Goal: Task Accomplishment & Management: Complete application form

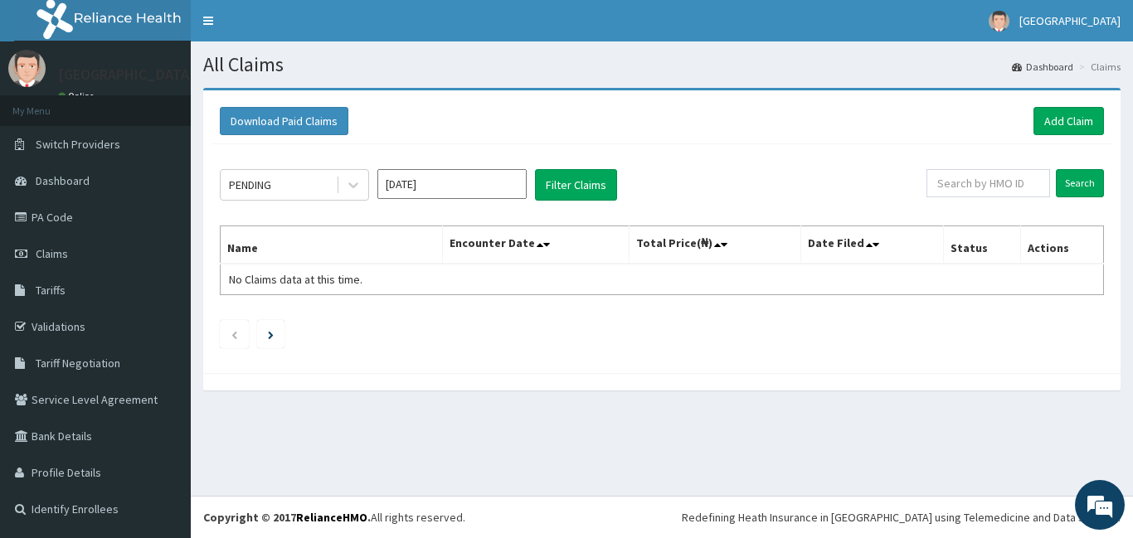
click at [388, 201] on div "PENDING Oct 2025 Filter Claims Search Name Encounter Date Total Price(₦) Date F…" at bounding box center [661, 254] width 901 height 221
click at [430, 197] on input "[DATE]" at bounding box center [451, 184] width 149 height 30
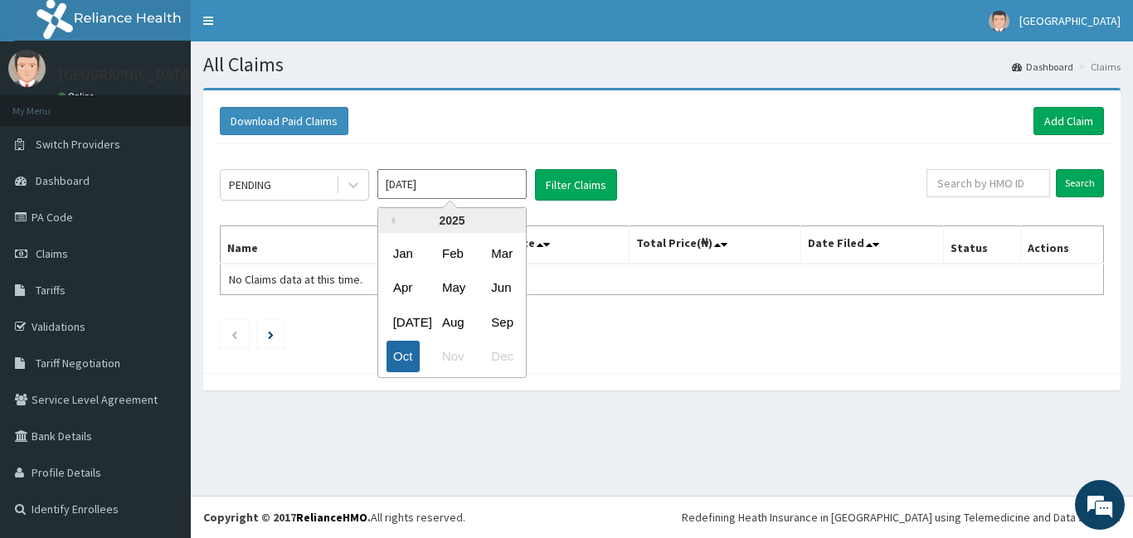
click at [407, 357] on div "Oct" at bounding box center [402, 357] width 33 height 31
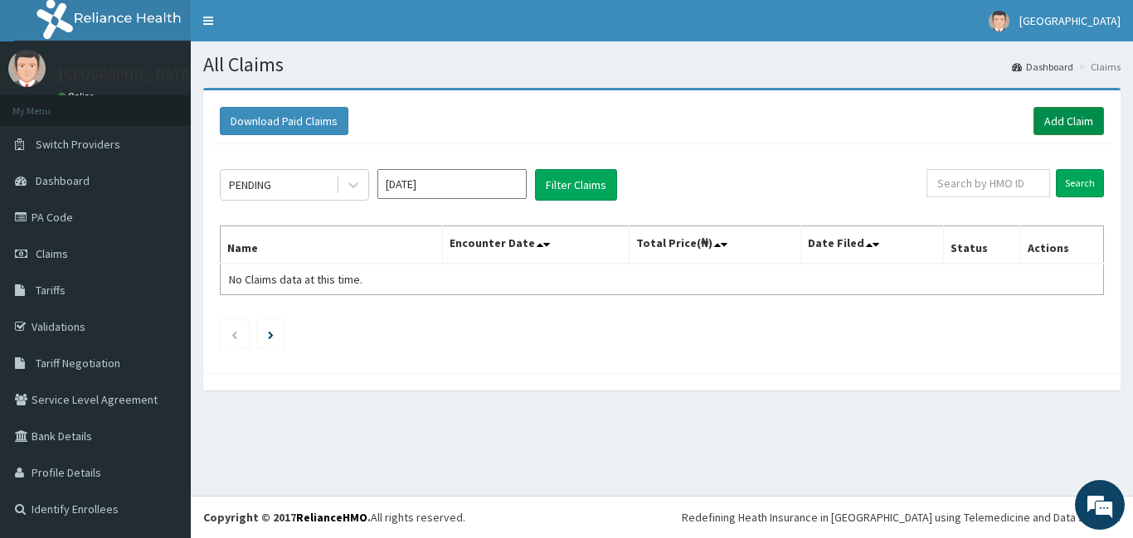
click at [1061, 125] on link "Add Claim" at bounding box center [1068, 121] width 70 height 28
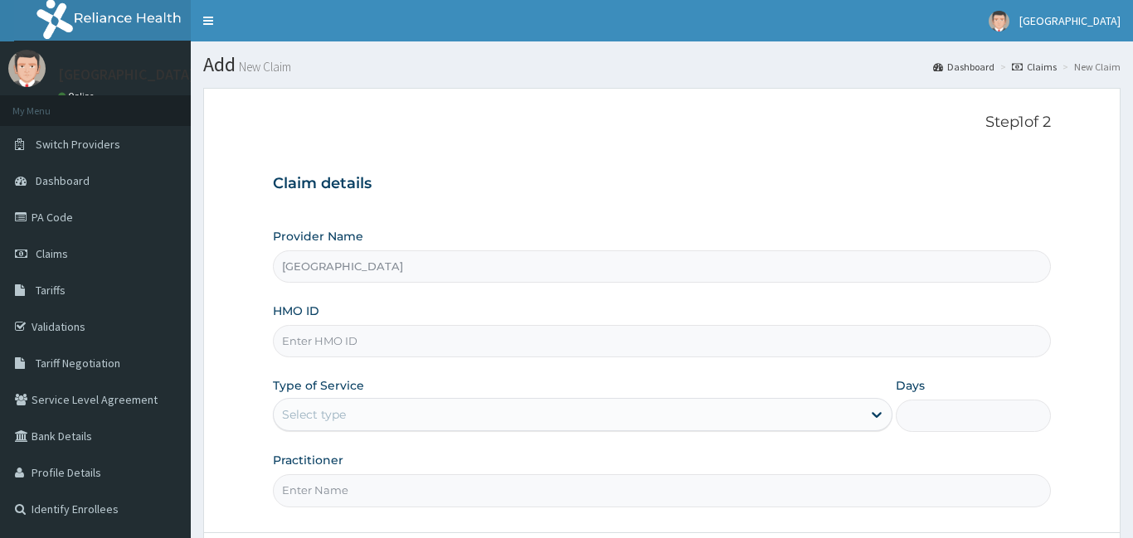
type input "[GEOGRAPHIC_DATA]"
click at [484, 273] on input "[GEOGRAPHIC_DATA]" at bounding box center [662, 266] width 778 height 32
click at [423, 345] on input "HMO ID" at bounding box center [662, 341] width 778 height 32
type input "usl/10476/a"
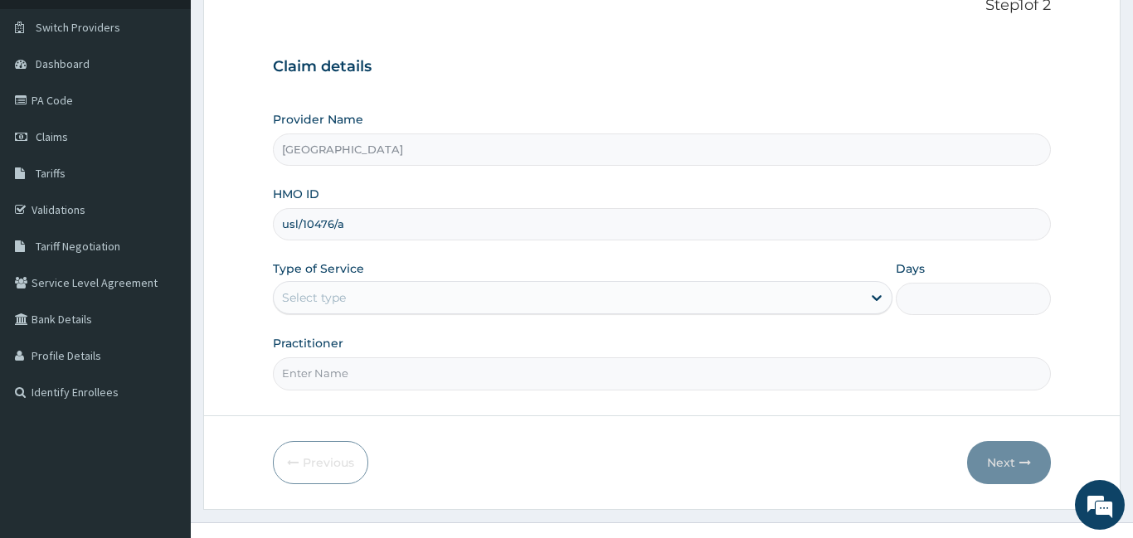
scroll to position [114, 0]
click at [347, 297] on div "Select type" at bounding box center [568, 300] width 589 height 27
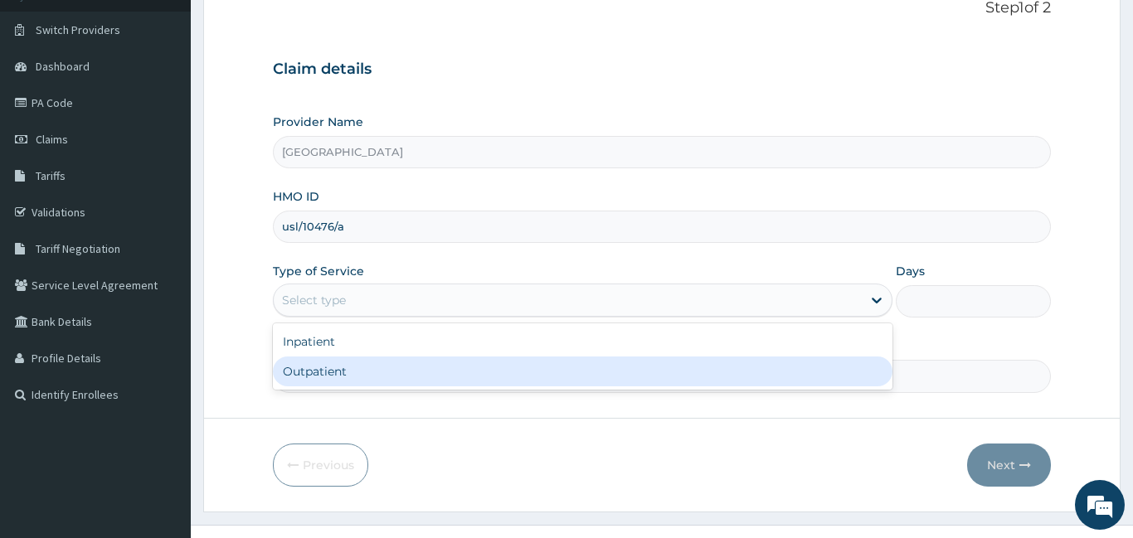
click at [328, 374] on div "Outpatient" at bounding box center [583, 372] width 620 height 30
type input "1"
click at [328, 374] on input "Practitioner" at bounding box center [662, 376] width 778 height 32
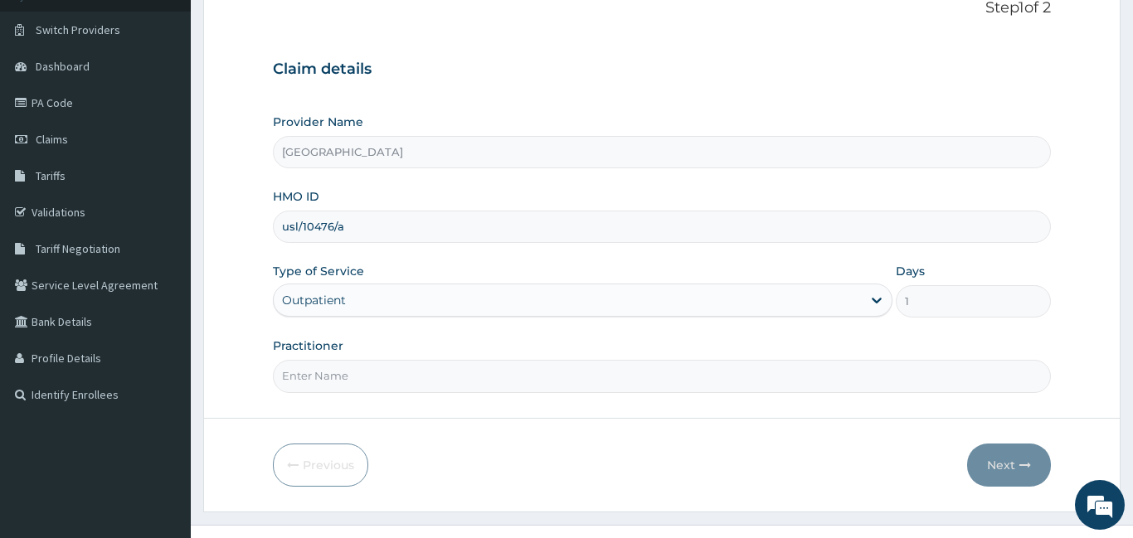
click at [328, 374] on input "Practitioner" at bounding box center [662, 376] width 778 height 32
click at [375, 298] on div "Outpatient" at bounding box center [568, 300] width 589 height 27
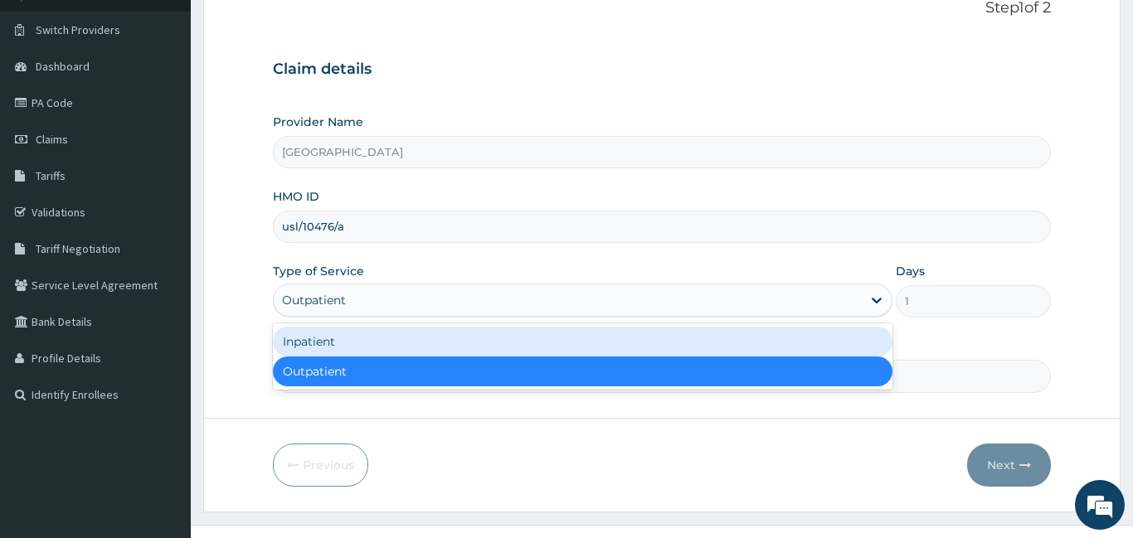
click at [326, 338] on div "Inpatient" at bounding box center [583, 342] width 620 height 30
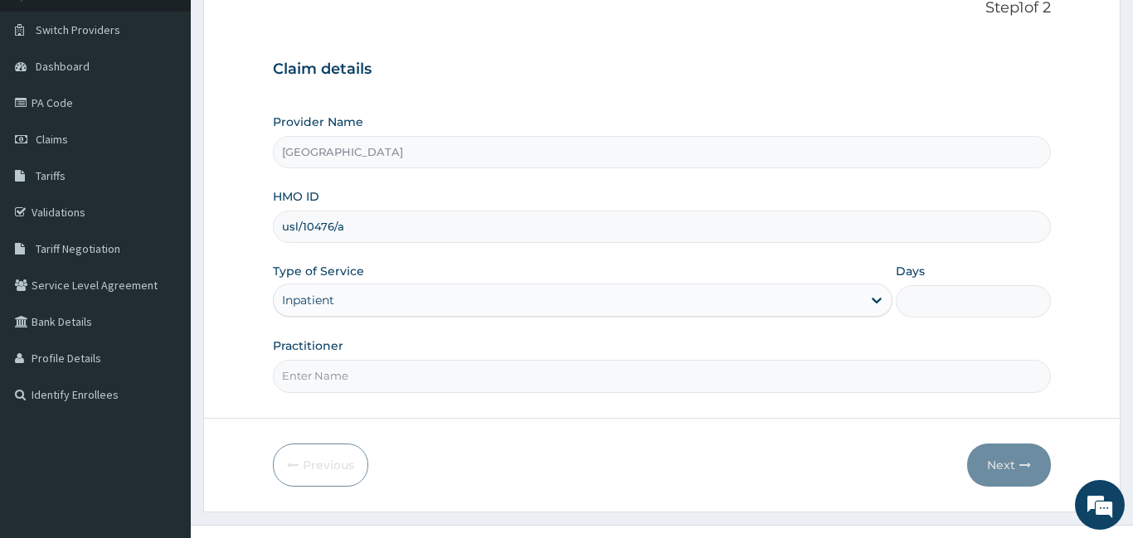
click at [938, 305] on input "Days" at bounding box center [973, 301] width 155 height 32
type input "1"
click at [793, 381] on input "Practitioner" at bounding box center [662, 376] width 778 height 32
type input "d"
type input "Dr. Hillary"
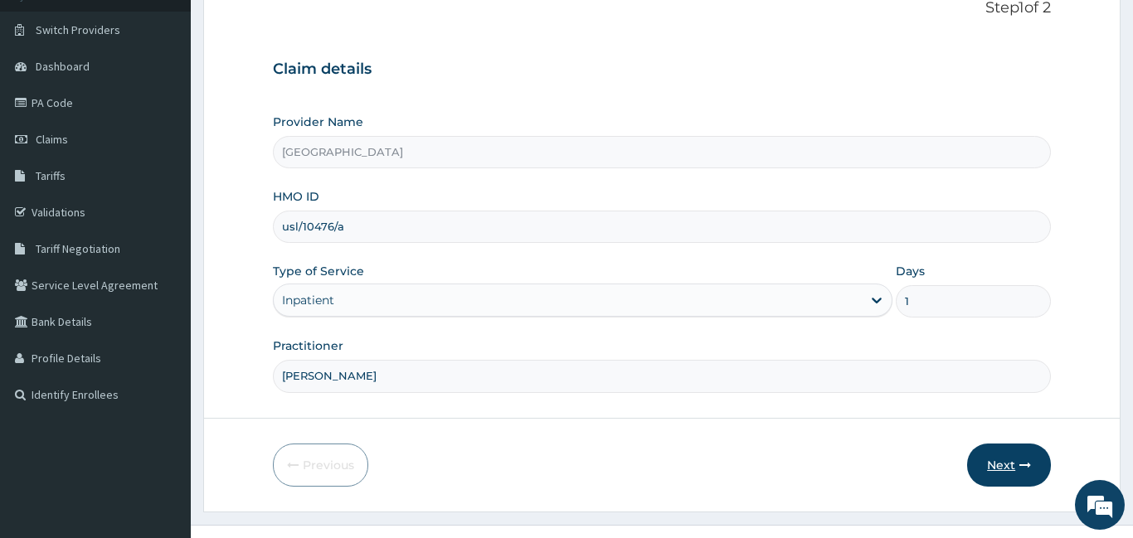
click at [1021, 459] on icon "button" at bounding box center [1025, 465] width 12 height 12
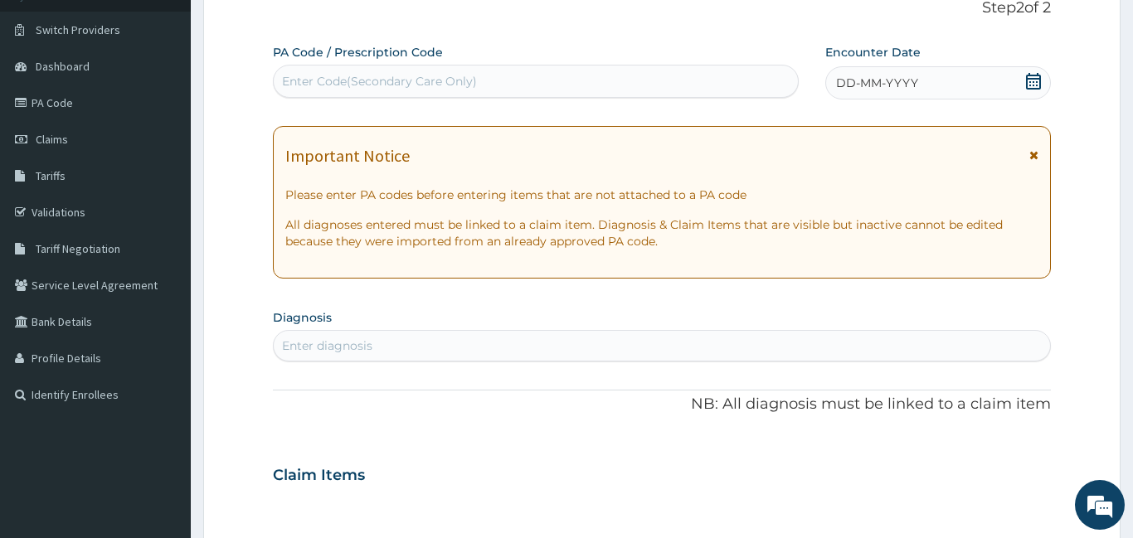
click at [1021, 459] on div "Claim Items" at bounding box center [662, 471] width 778 height 43
click at [506, 75] on div "Enter Code(Secondary Care Only)" at bounding box center [536, 81] width 524 height 27
paste input "PA/82C2A7"
type input "PA/82C2A7"
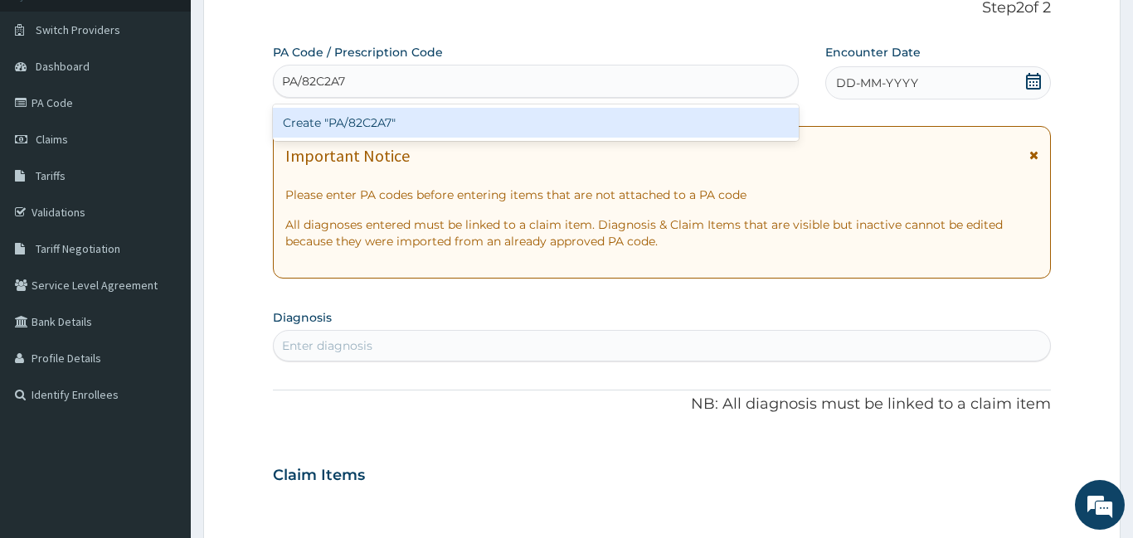
click at [459, 115] on div "Create "PA/82C2A7"" at bounding box center [536, 123] width 526 height 30
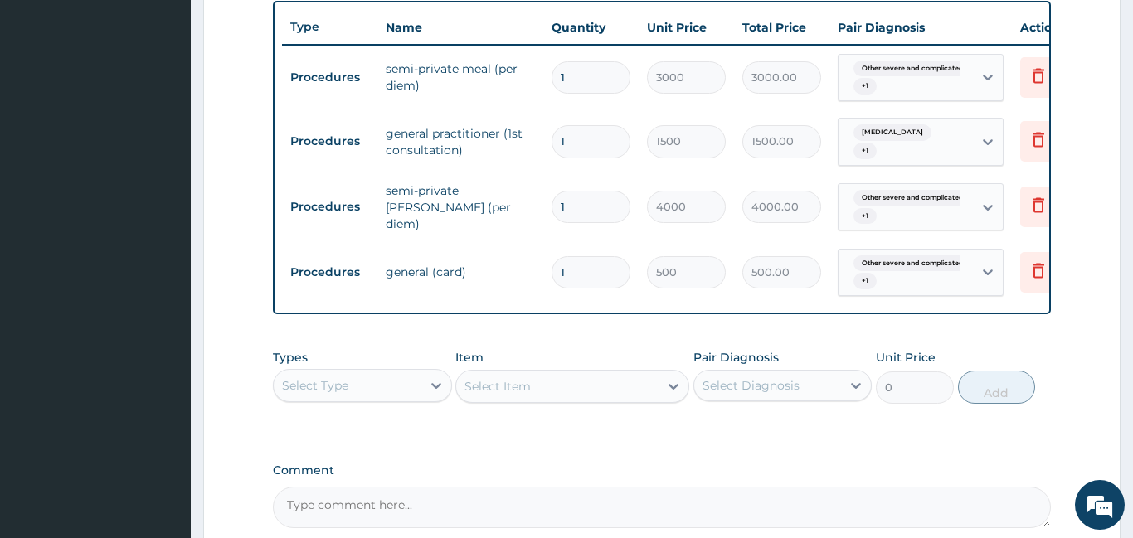
scroll to position [617, 0]
click at [596, 76] on input "1" at bounding box center [591, 77] width 79 height 32
type input "0.00"
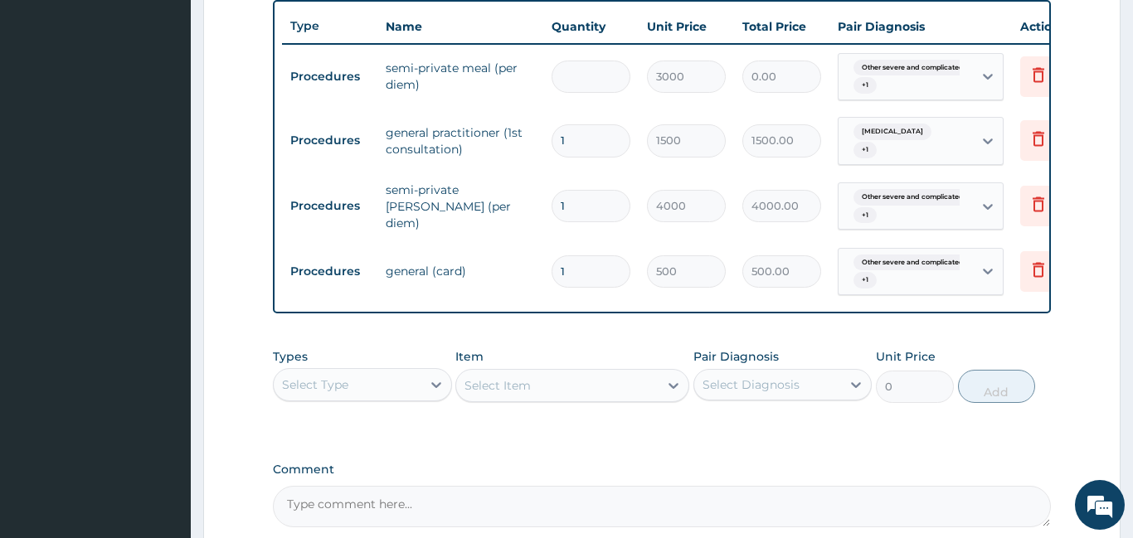
type input "3"
type input "9000.00"
type input "0.00"
type input "1"
type input "3000.00"
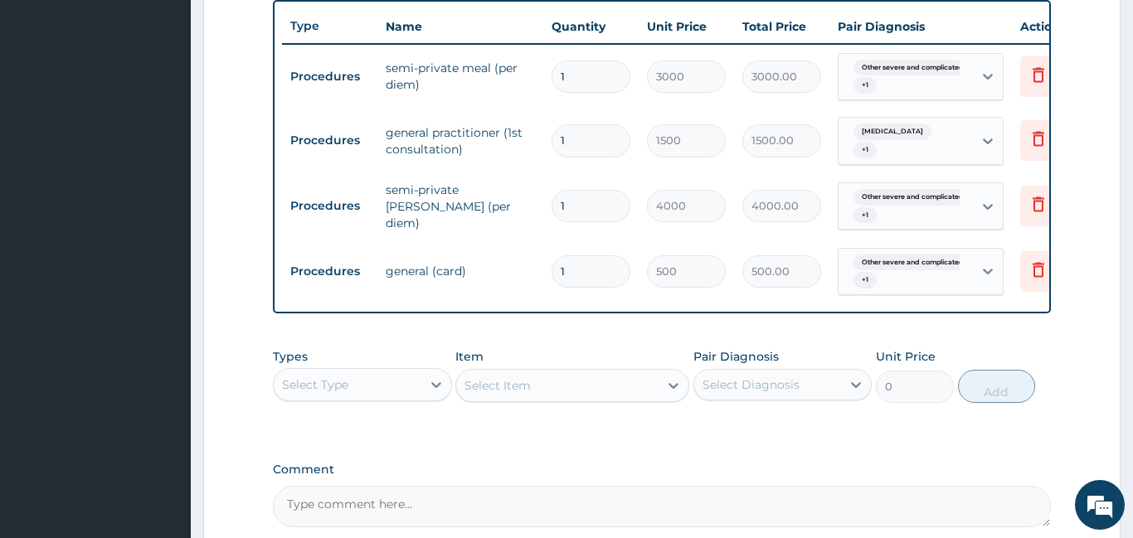
click at [602, 267] on input "1" at bounding box center [591, 271] width 79 height 32
click at [571, 190] on input "1" at bounding box center [591, 206] width 79 height 32
type input "0"
type input "0.00"
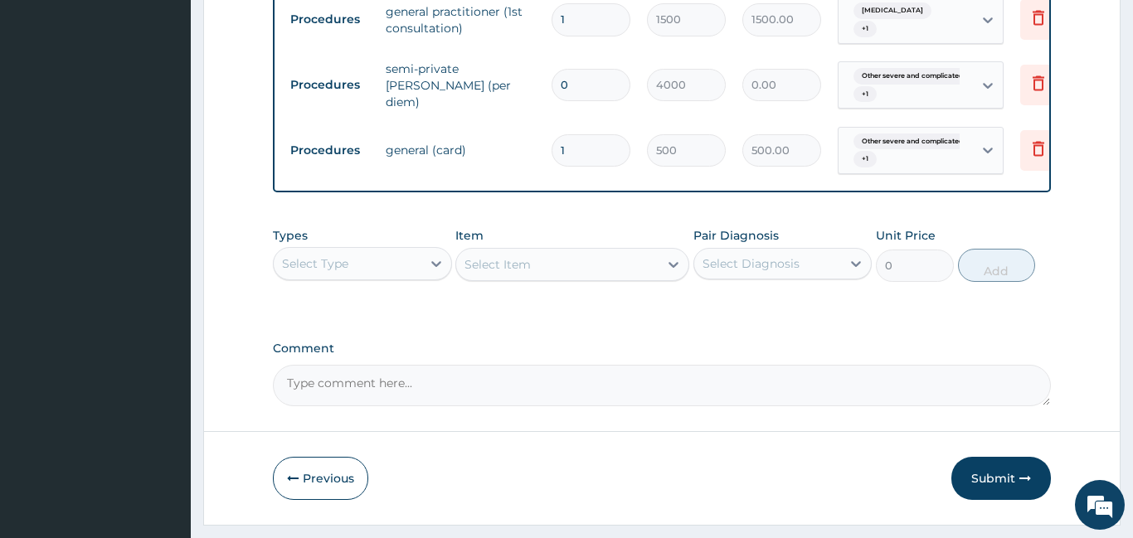
scroll to position [622, 0]
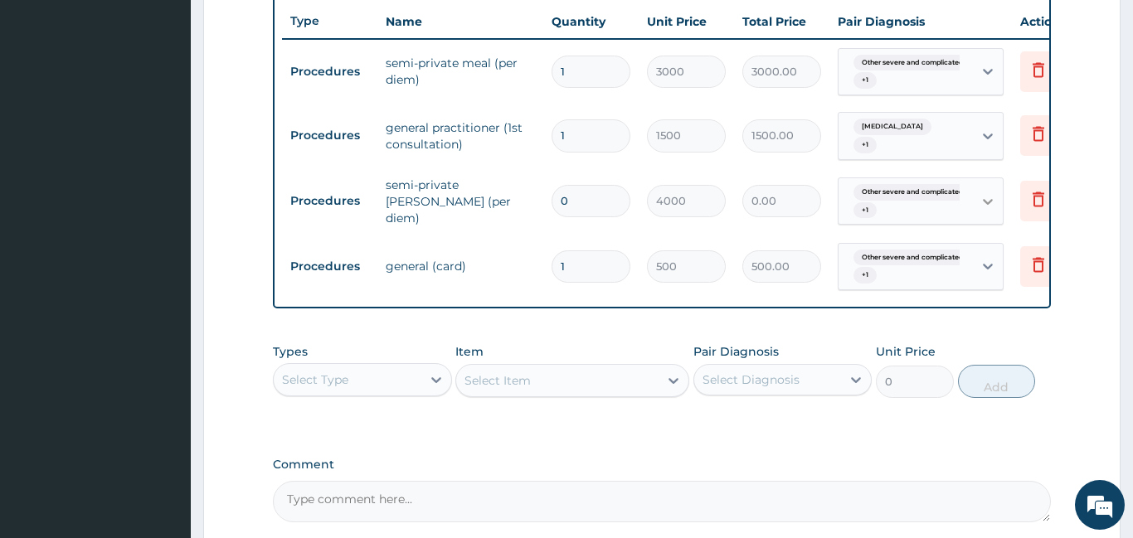
type input "0"
click at [989, 195] on icon at bounding box center [987, 201] width 17 height 17
click at [990, 199] on icon at bounding box center [988, 202] width 10 height 6
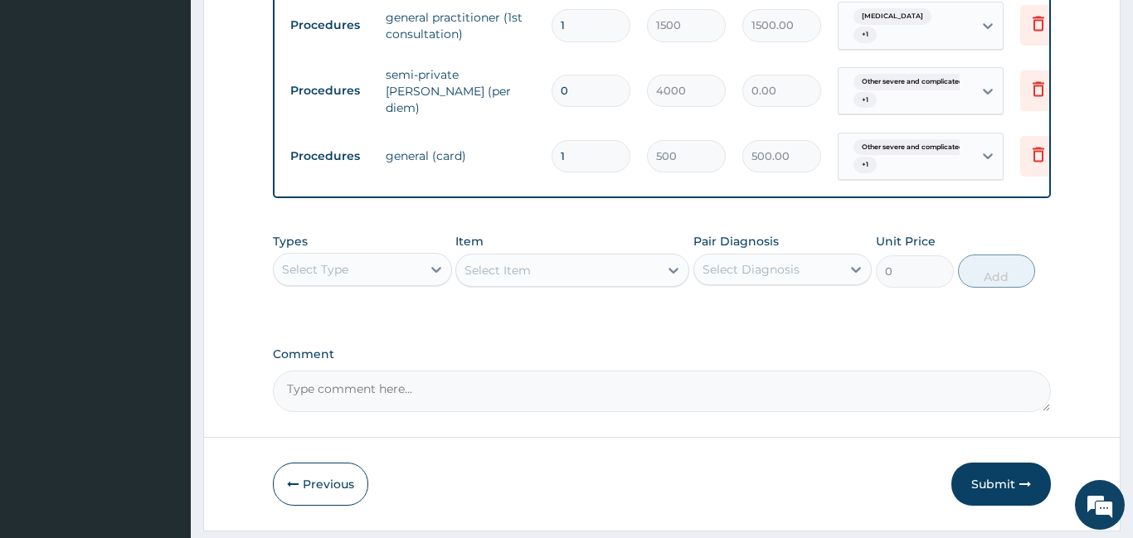
scroll to position [771, 0]
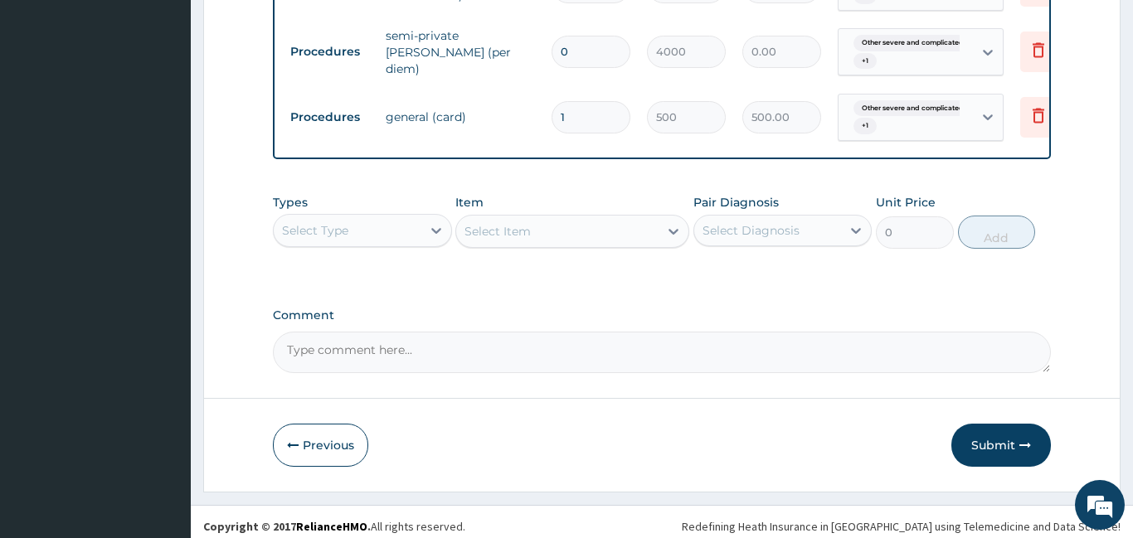
click at [367, 217] on div "Select Type" at bounding box center [348, 230] width 148 height 27
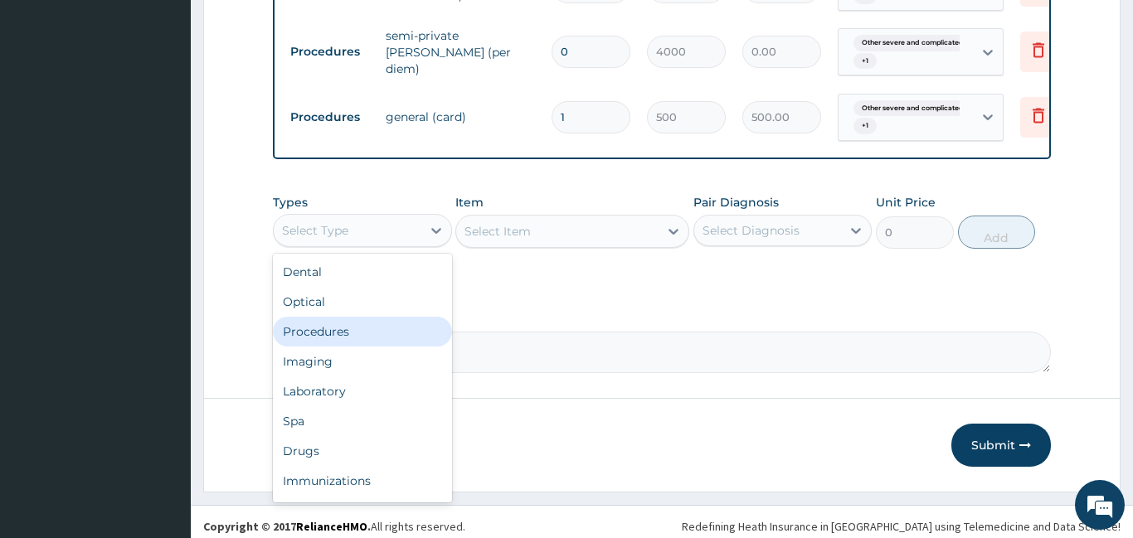
click at [339, 323] on div "Procedures" at bounding box center [362, 332] width 179 height 30
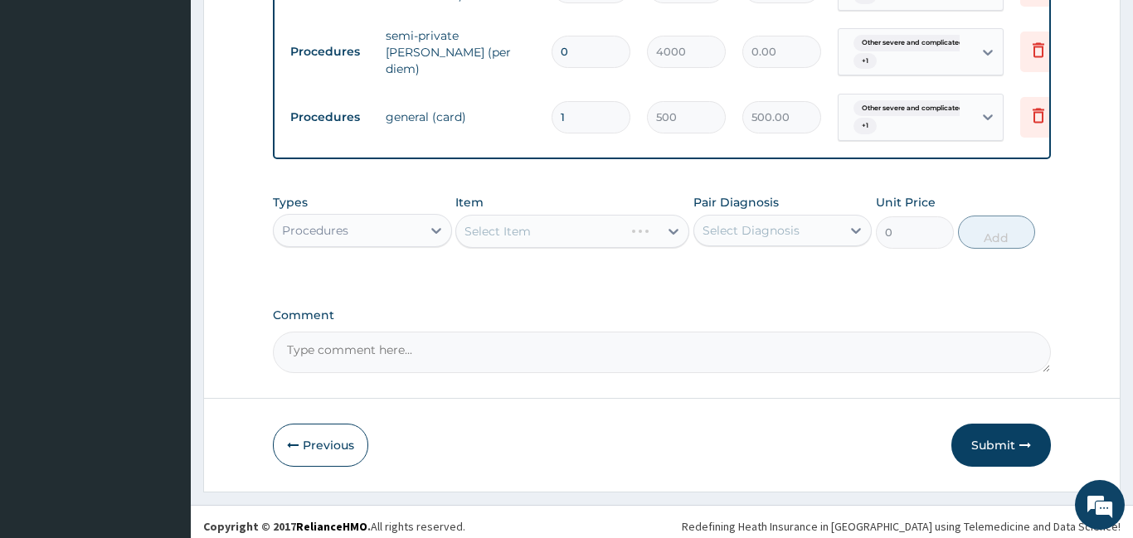
click at [776, 224] on div "Select Diagnosis" at bounding box center [750, 230] width 97 height 17
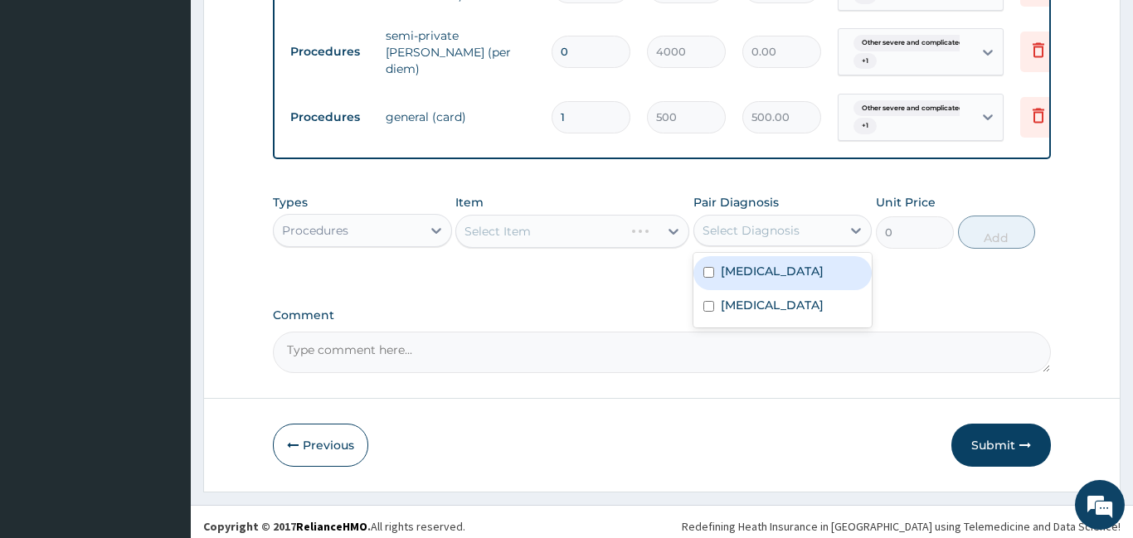
click at [786, 270] on label "Other severe and complicated Plasmodium falciparum malaria" at bounding box center [772, 271] width 103 height 17
checkbox input "true"
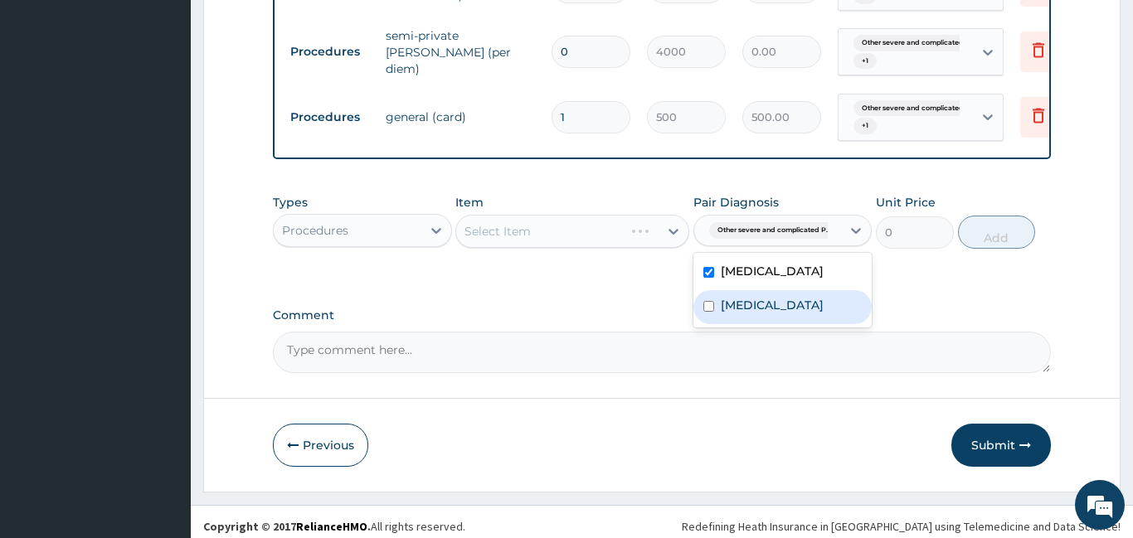
click at [729, 313] on label "Puerperal sepsis" at bounding box center [772, 305] width 103 height 17
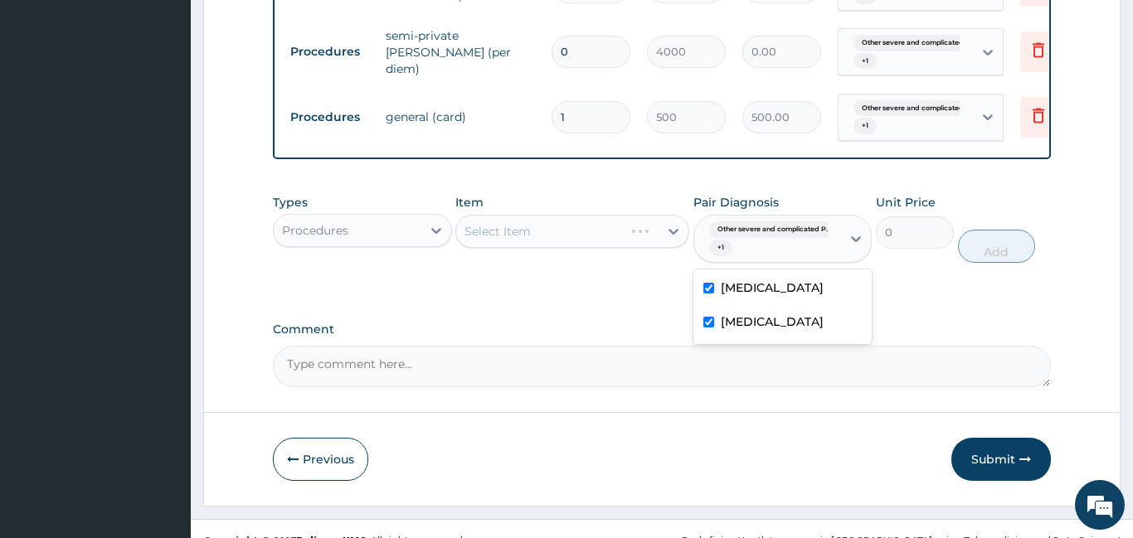
checkbox input "true"
click at [611, 215] on div "Select Item" at bounding box center [572, 231] width 234 height 33
click at [538, 229] on div "Select Item" at bounding box center [557, 231] width 202 height 27
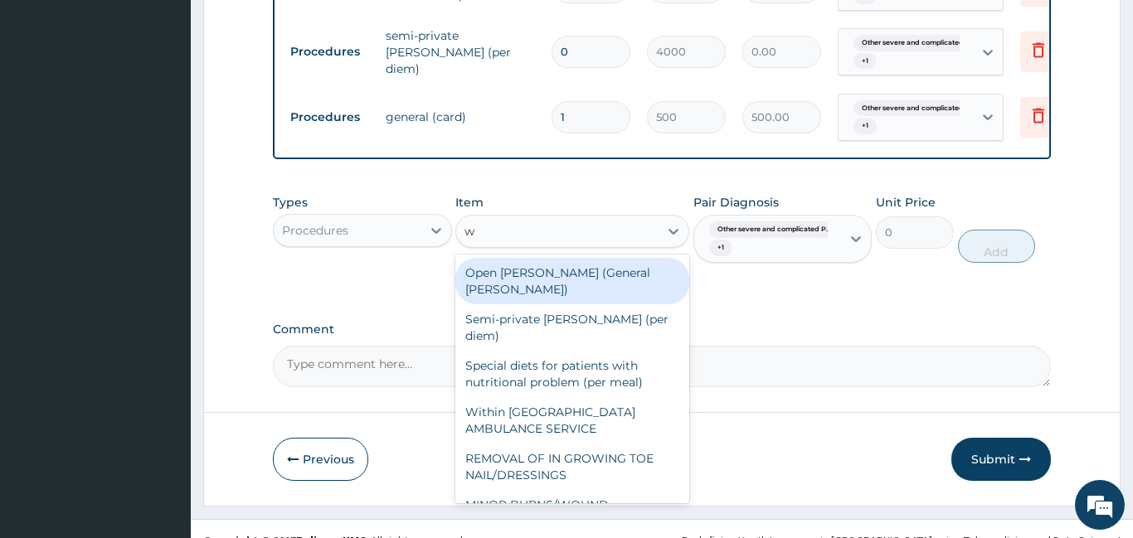
type input "w"
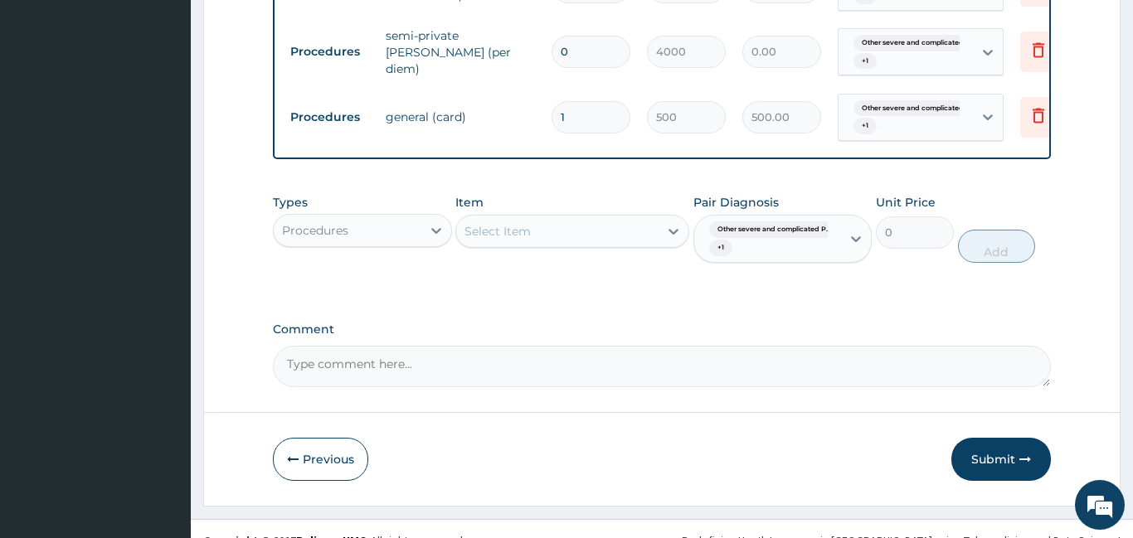
click at [527, 218] on div "Select Item" at bounding box center [557, 231] width 202 height 27
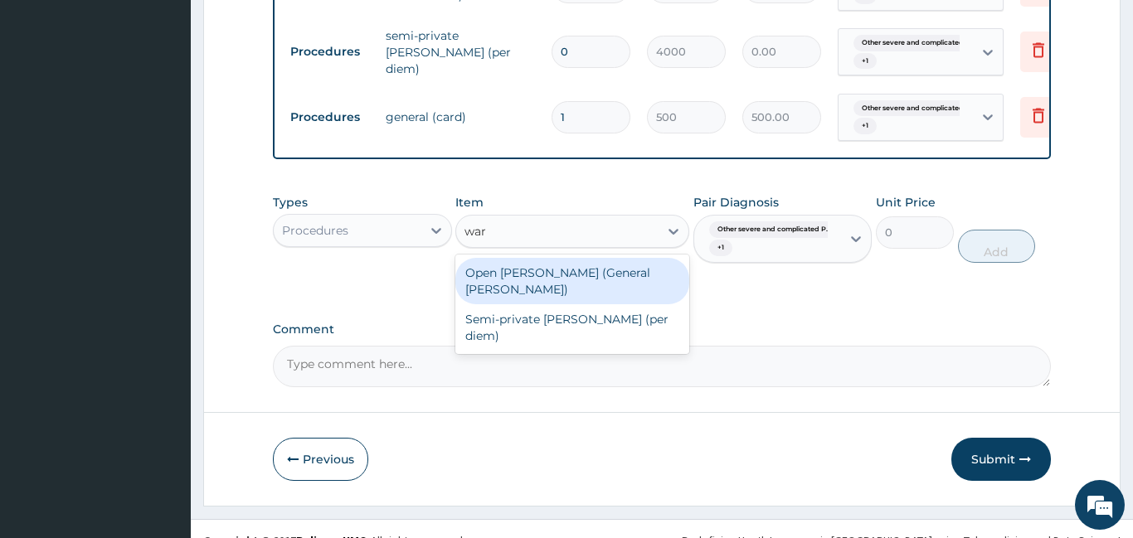
type input "ward"
click at [579, 262] on div "Open ward (General Ward)" at bounding box center [572, 281] width 234 height 46
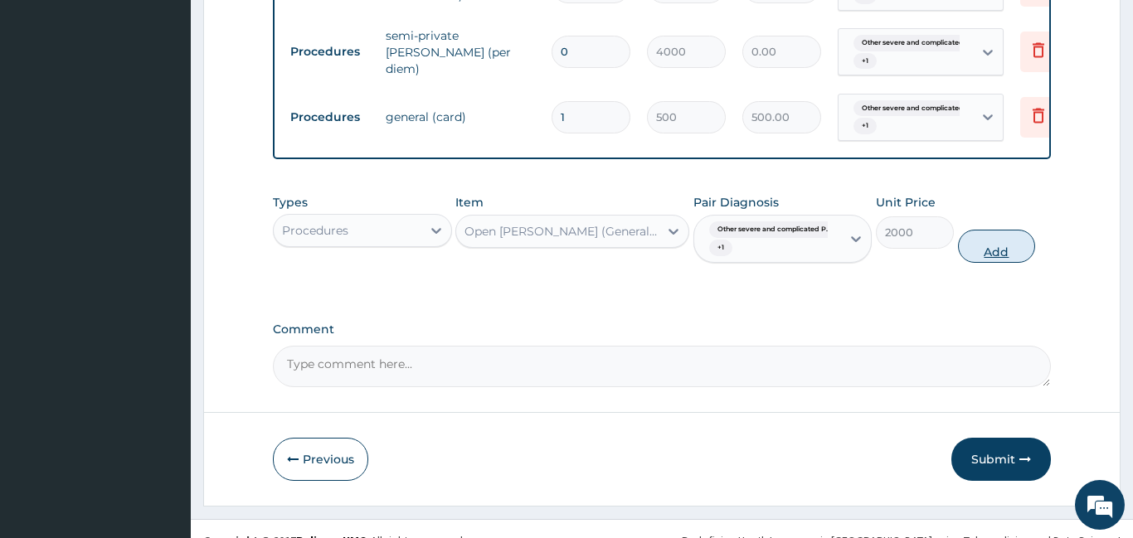
click at [978, 232] on button "Add" at bounding box center [997, 246] width 78 height 33
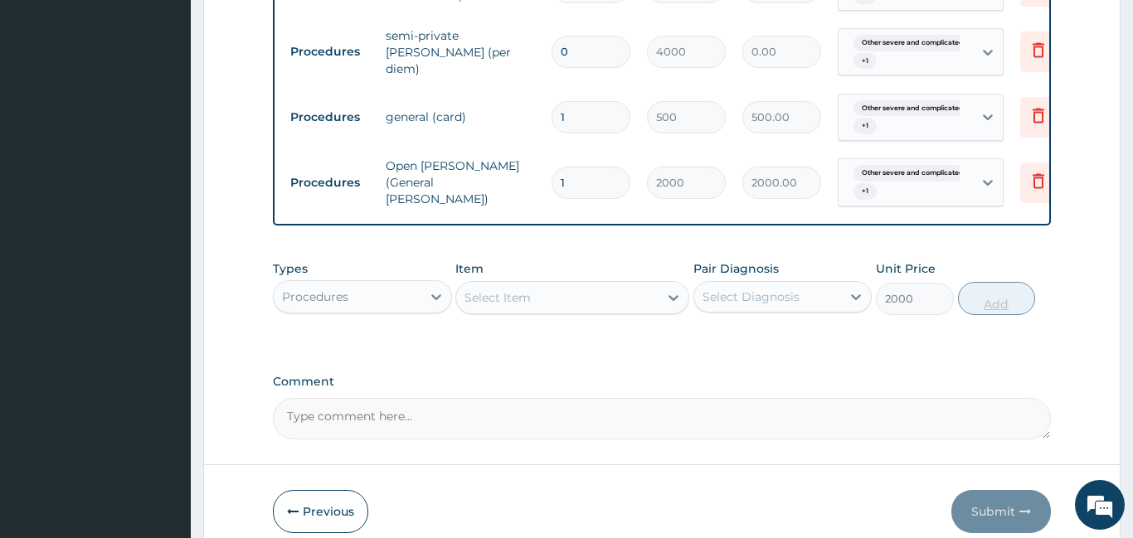
type input "0"
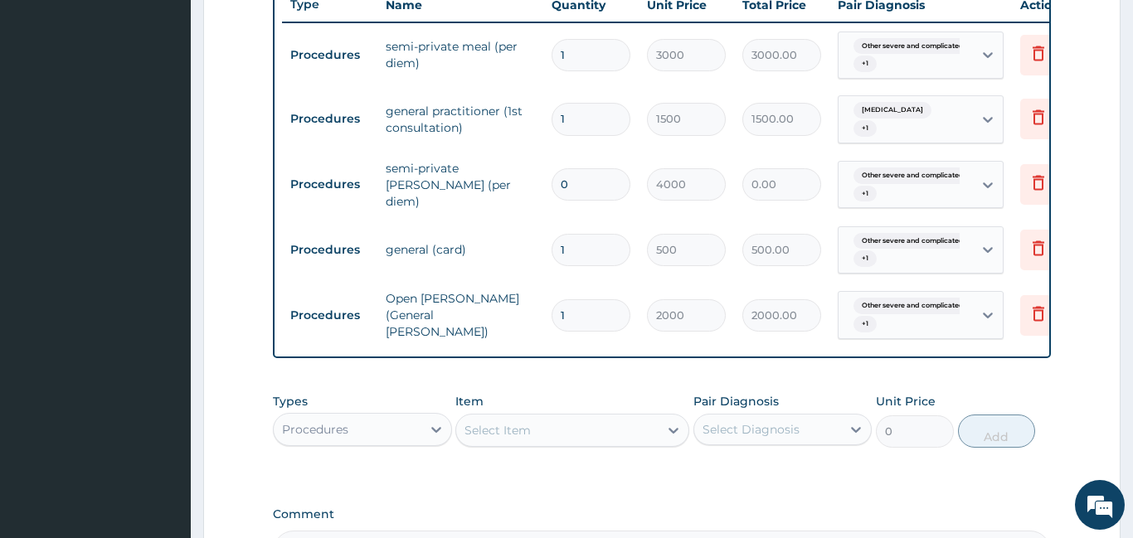
scroll to position [836, 0]
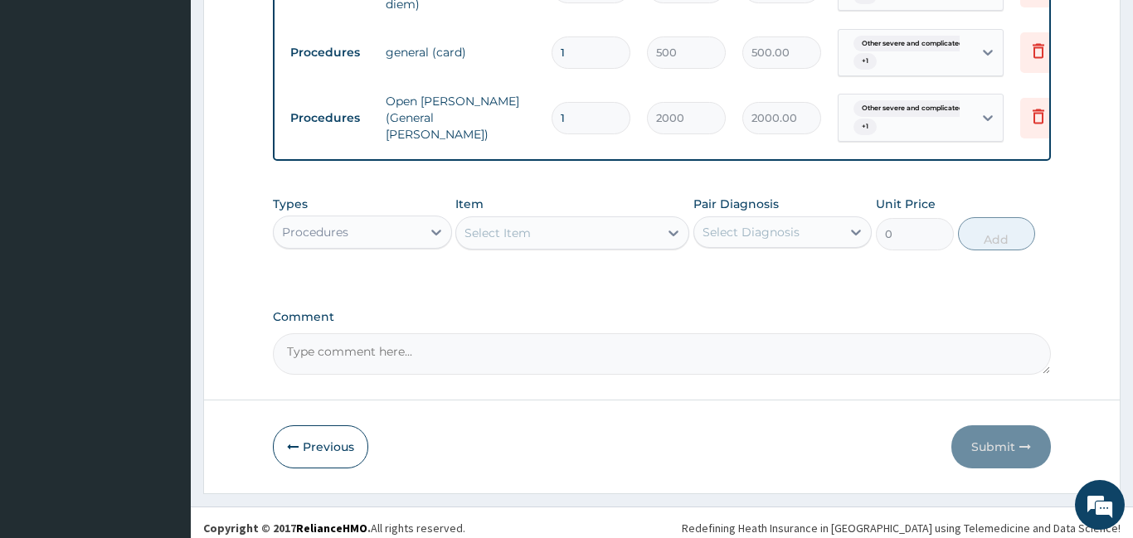
click at [391, 226] on div "Procedures" at bounding box center [348, 232] width 148 height 27
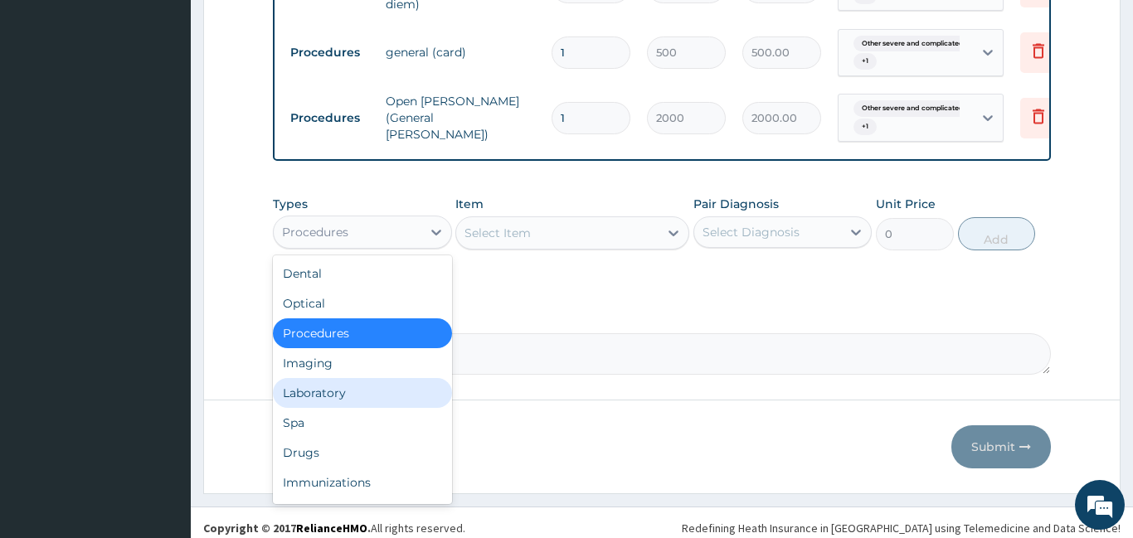
click at [360, 379] on div "Laboratory" at bounding box center [362, 393] width 179 height 30
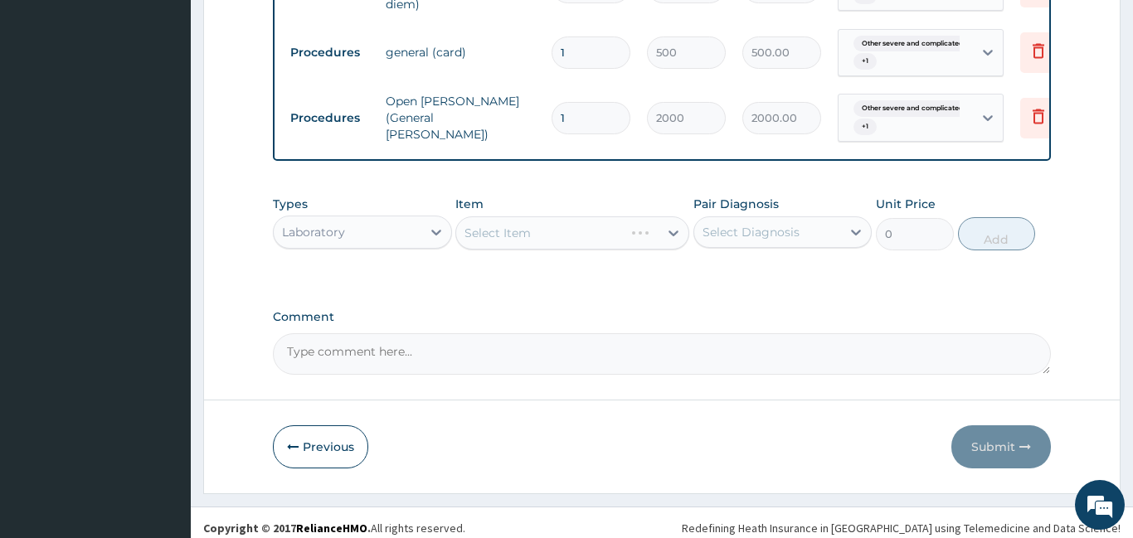
click at [517, 226] on div "Select Item" at bounding box center [572, 232] width 234 height 33
click at [517, 226] on div "Select Item" at bounding box center [497, 233] width 66 height 17
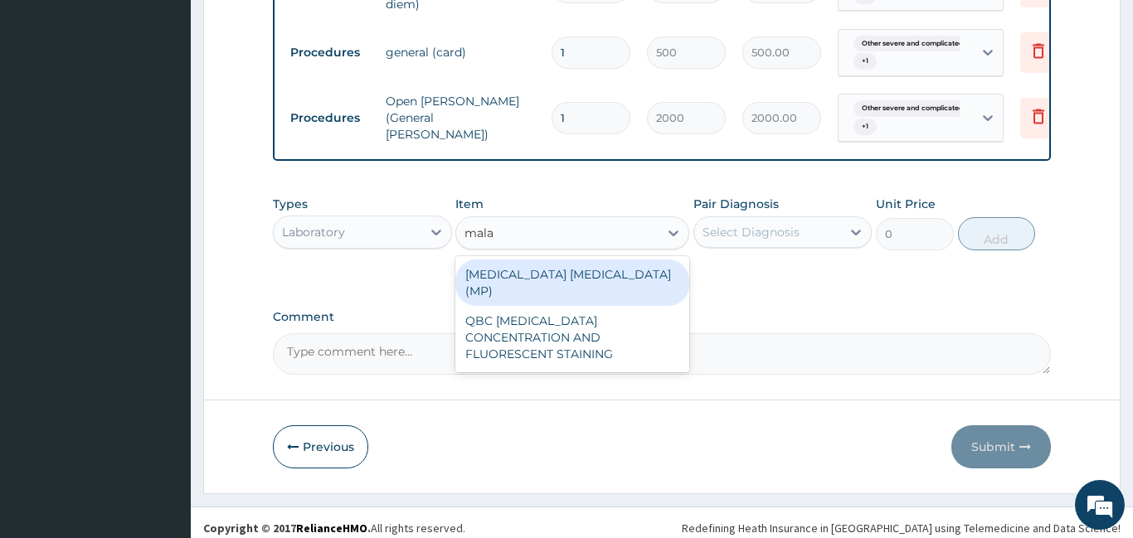
type input "malar"
click at [581, 272] on div "MALARIA PARASITE (MP)" at bounding box center [572, 283] width 234 height 46
type input "560"
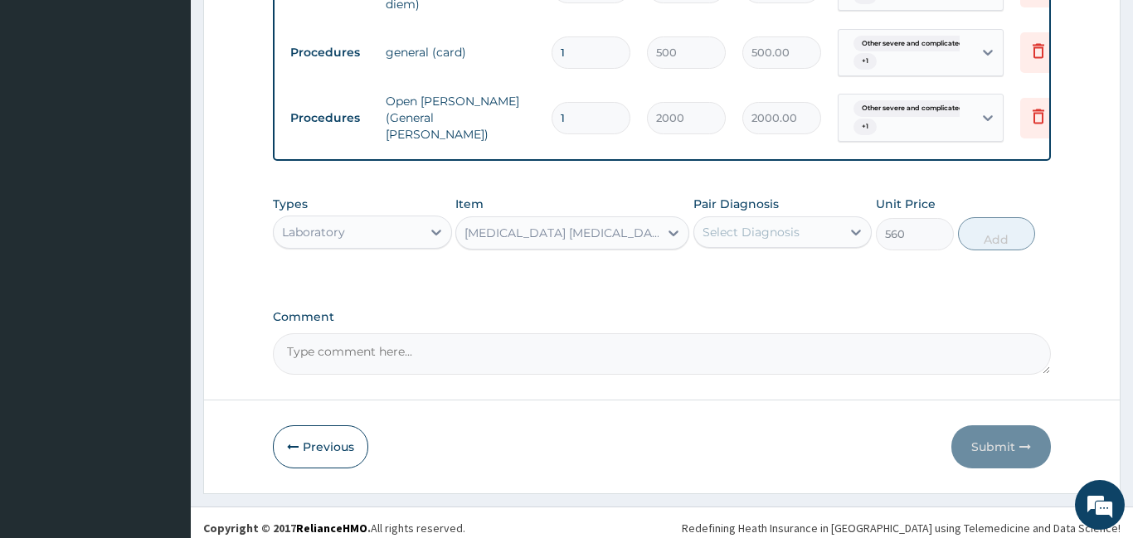
click at [742, 224] on div "Select Diagnosis" at bounding box center [750, 232] width 97 height 17
click at [739, 281] on label "Other severe and complicated Plasmodium falciparum malaria" at bounding box center [772, 273] width 103 height 17
checkbox input "true"
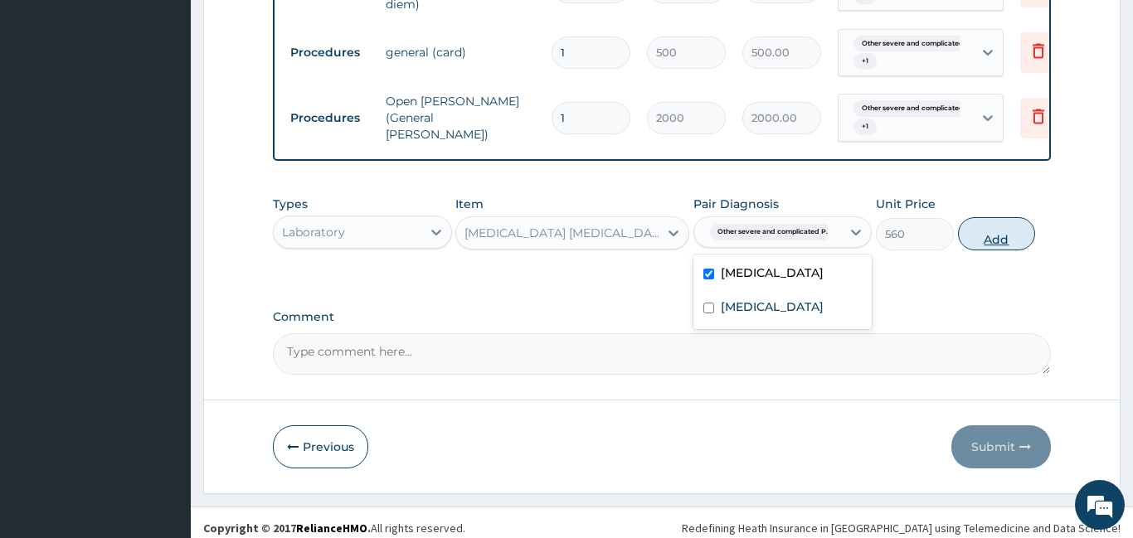
click at [987, 227] on button "Add" at bounding box center [997, 233] width 78 height 33
type input "0"
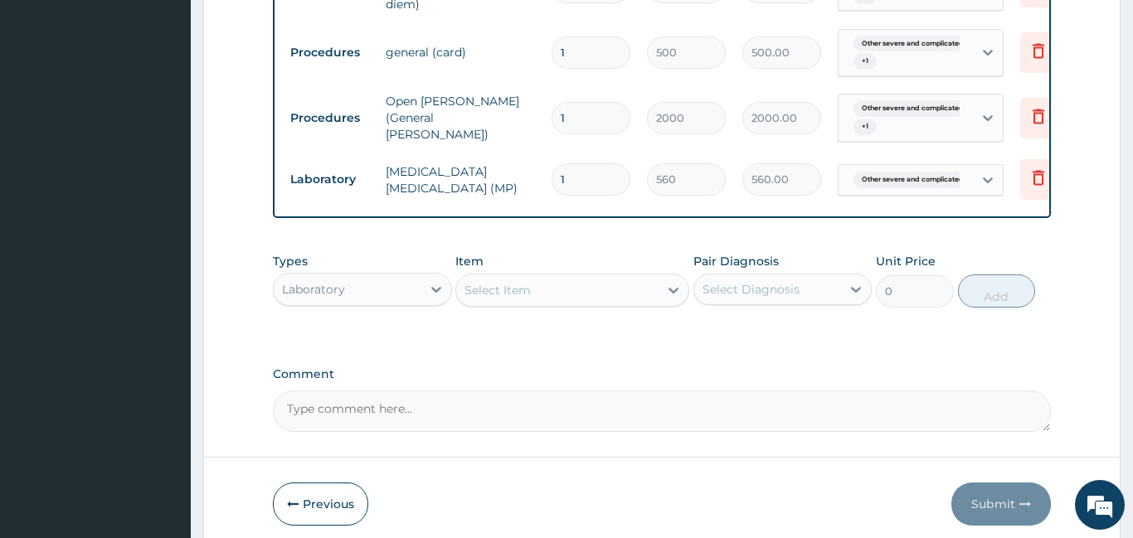
click at [543, 279] on div "Select Item" at bounding box center [557, 290] width 202 height 27
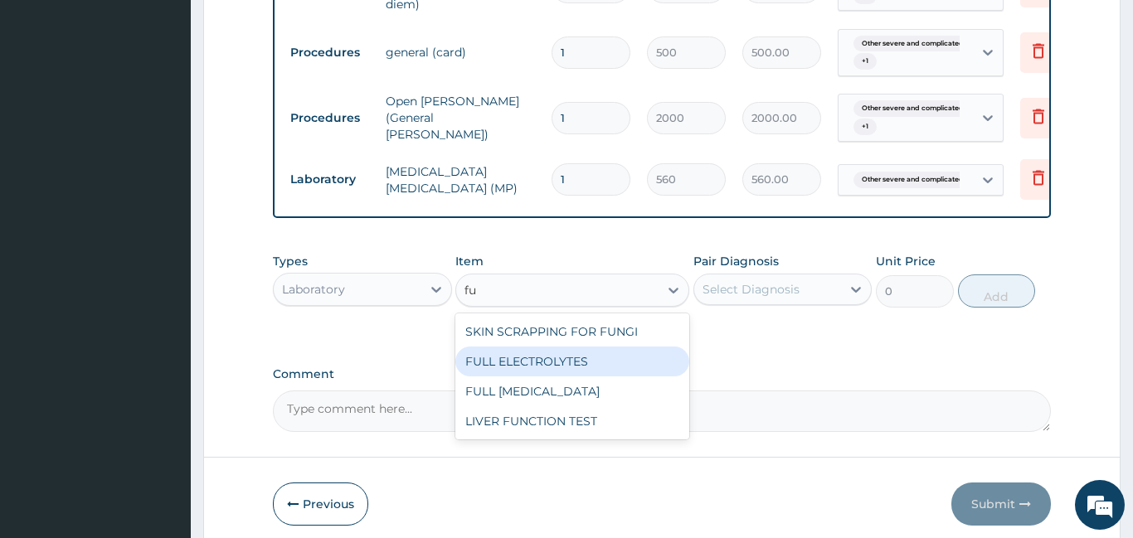
type input "f"
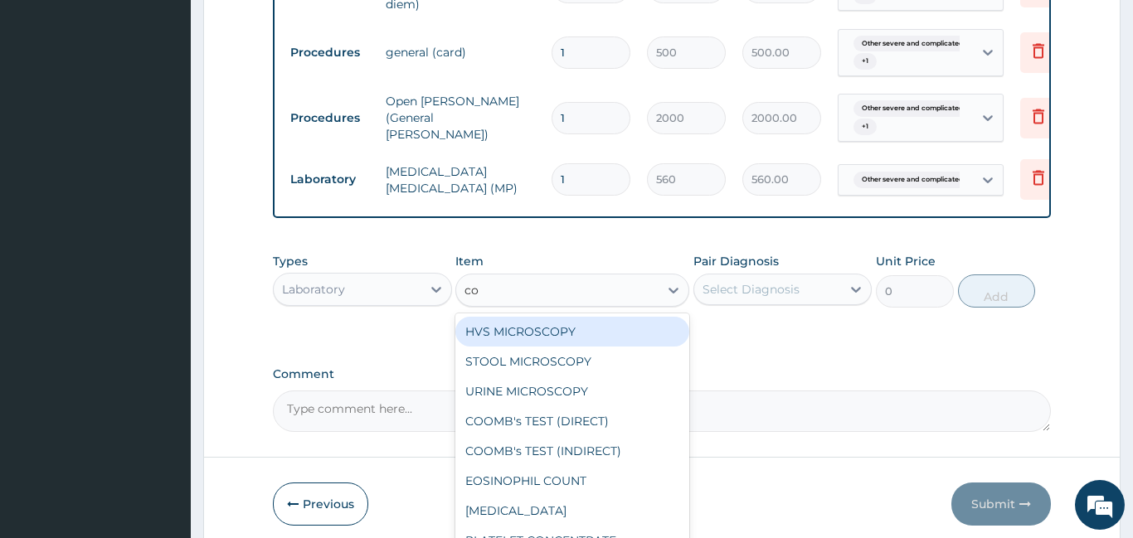
type input "c"
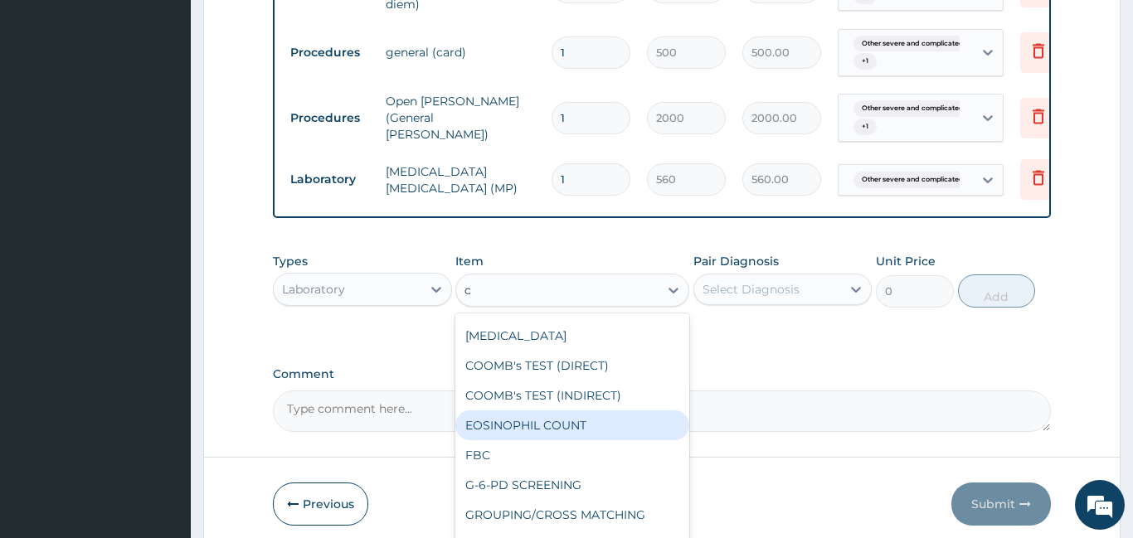
scroll to position [921, 0]
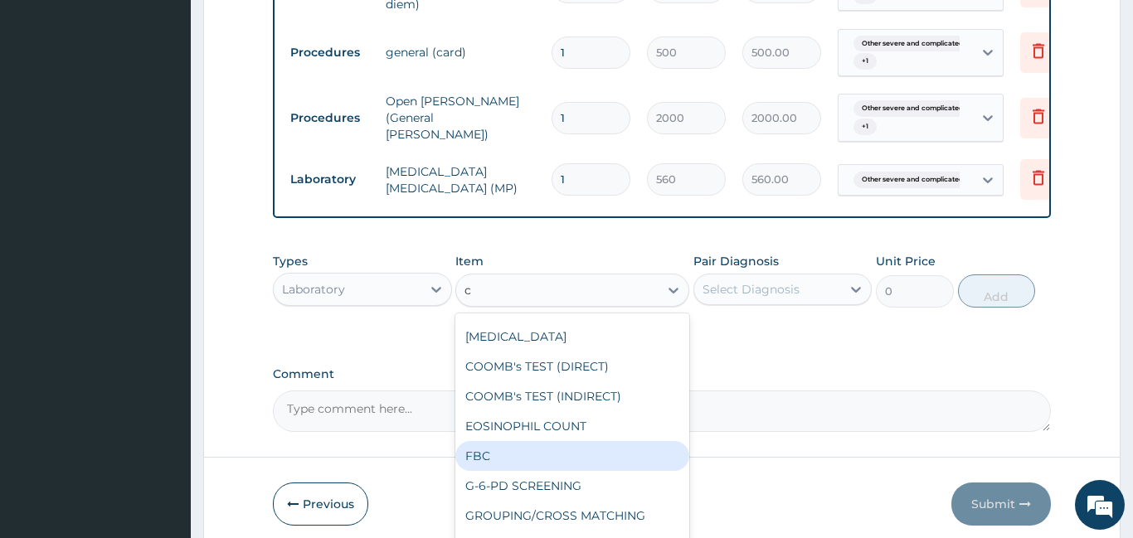
click at [511, 449] on div "FBC" at bounding box center [572, 456] width 234 height 30
type input "1600"
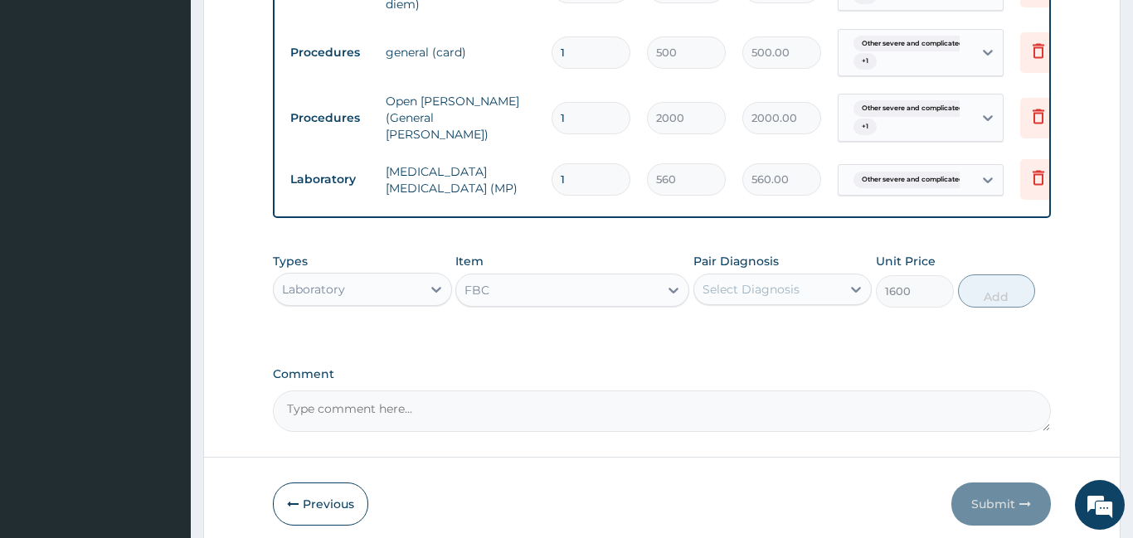
click at [762, 284] on div "Select Diagnosis" at bounding box center [750, 289] width 97 height 17
click at [739, 372] on label "Puerperal sepsis" at bounding box center [772, 364] width 103 height 17
checkbox input "true"
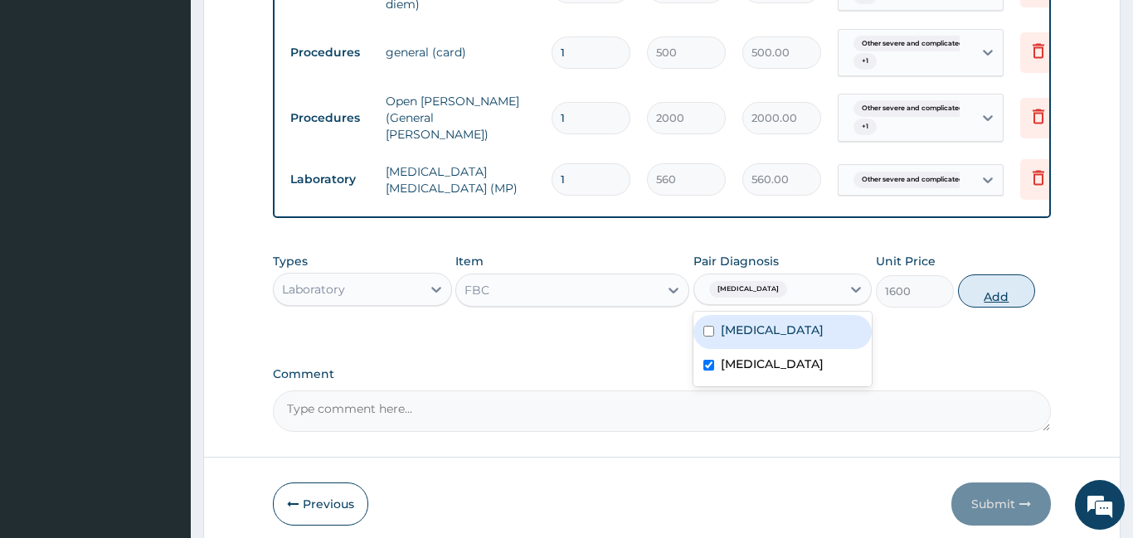
click at [1004, 289] on button "Add" at bounding box center [997, 291] width 78 height 33
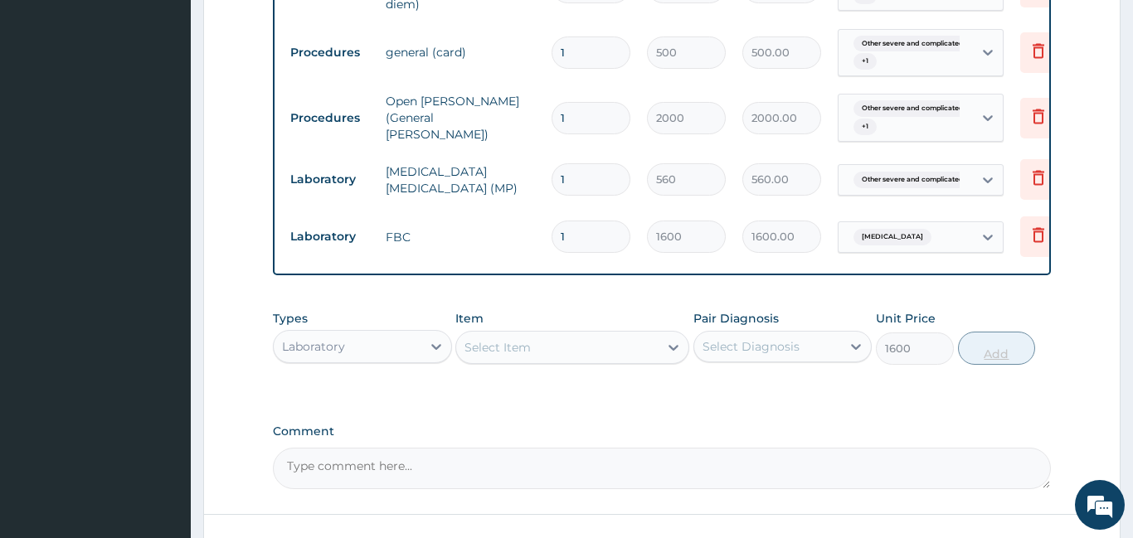
type input "0"
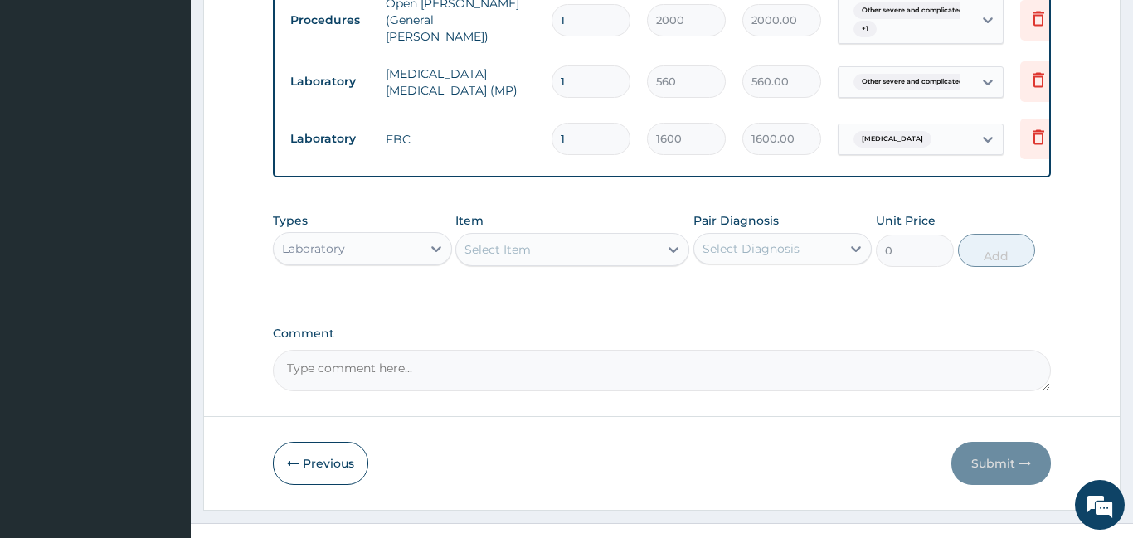
scroll to position [950, 0]
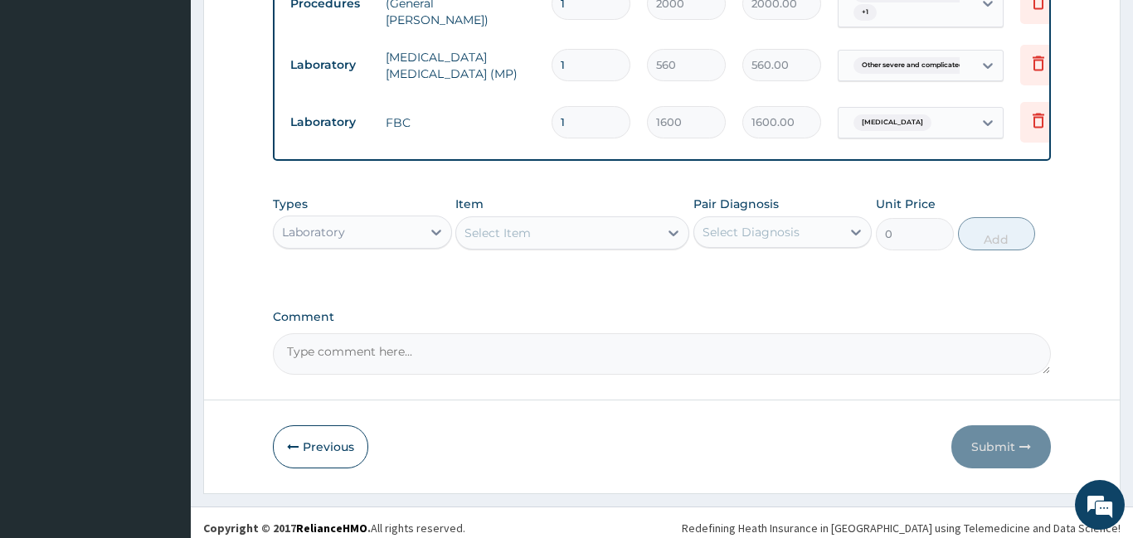
click at [385, 220] on div "Laboratory" at bounding box center [348, 232] width 148 height 27
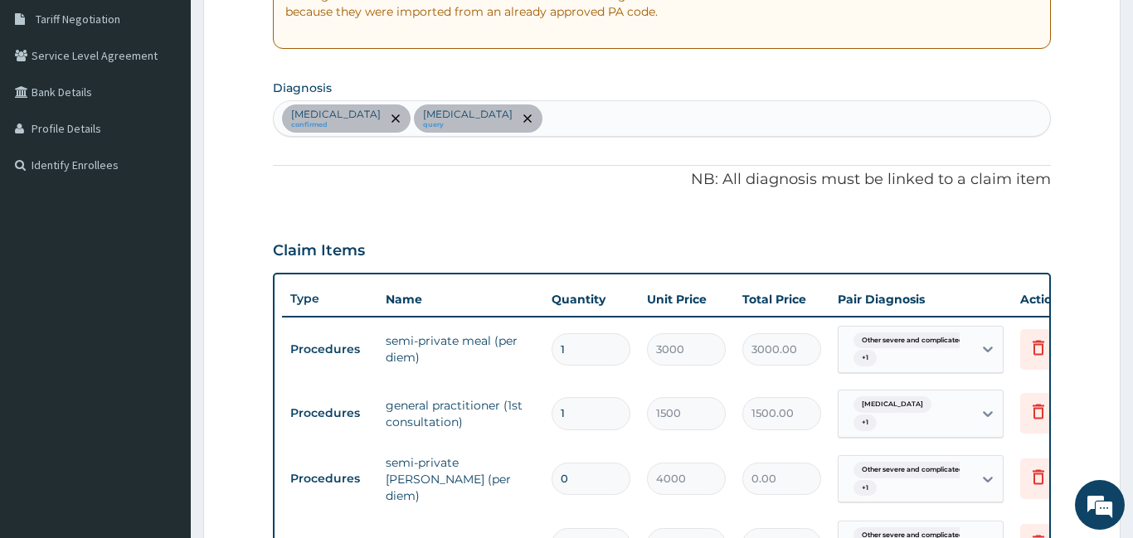
scroll to position [359, 0]
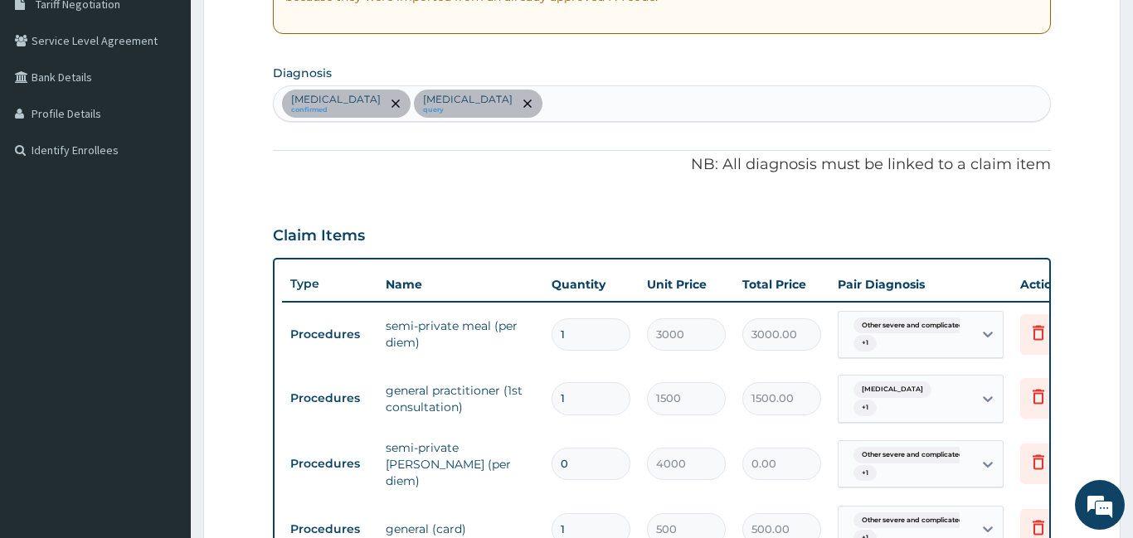
click at [861, 102] on div "Other severe and complicated Plasmodium falciparum malaria confirmed Puerperal …" at bounding box center [662, 103] width 776 height 35
type input "m"
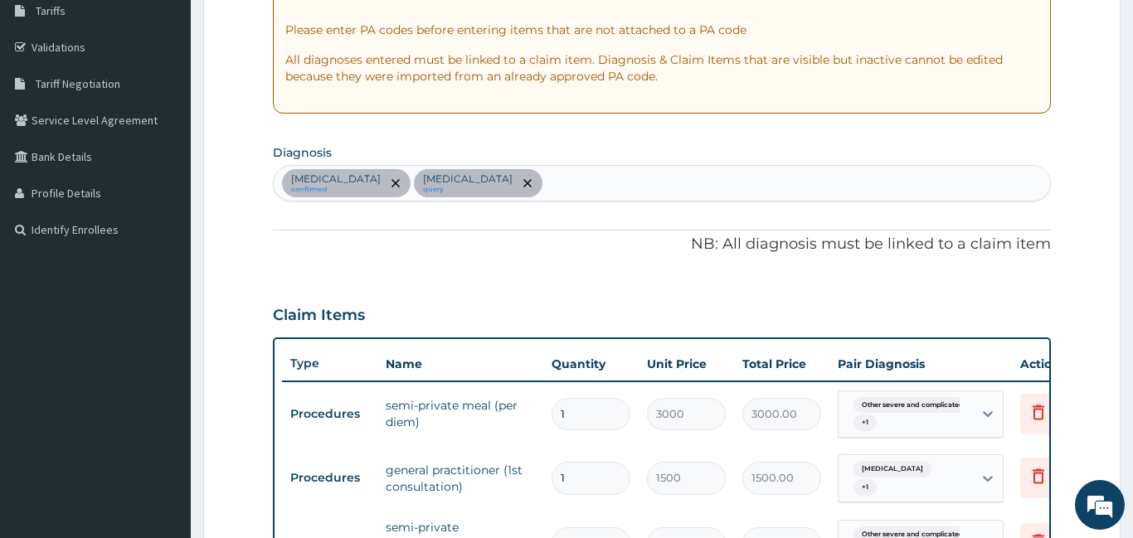
scroll to position [279, 0]
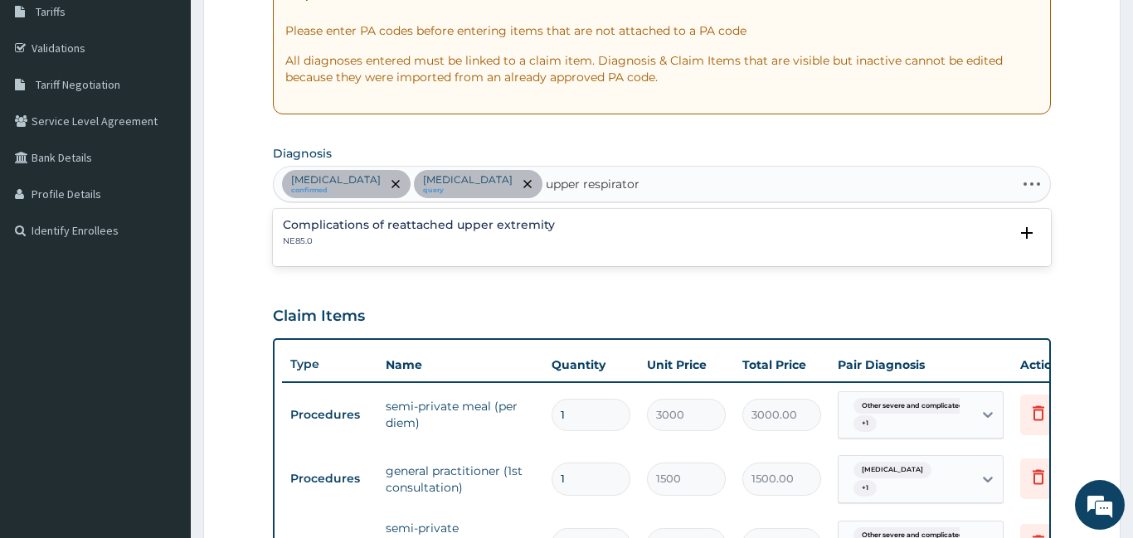
type input "upper respiratory"
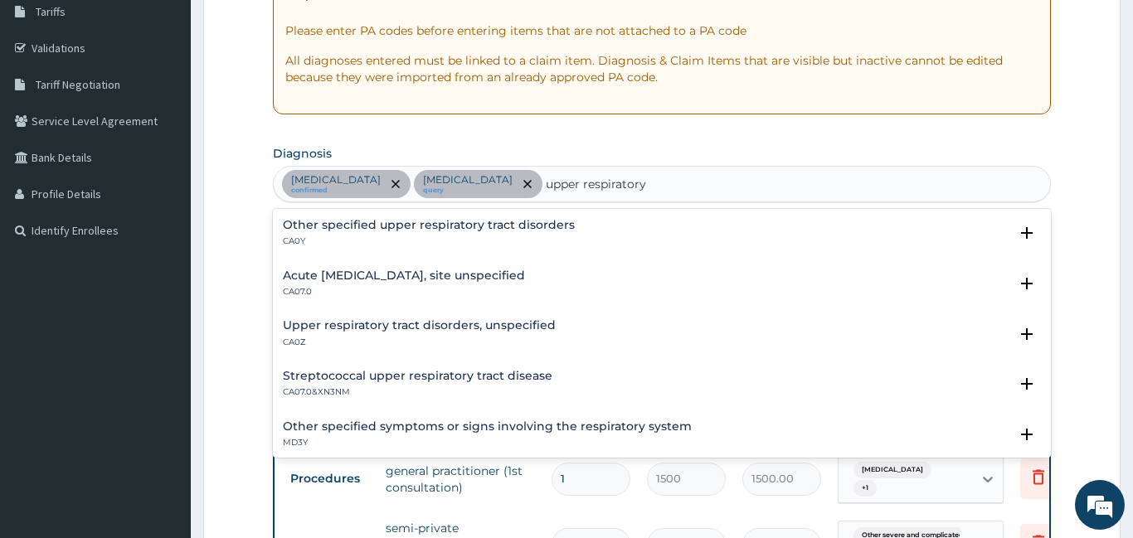
click at [469, 328] on h4 "Upper respiratory tract disorders, unspecified" at bounding box center [419, 325] width 273 height 12
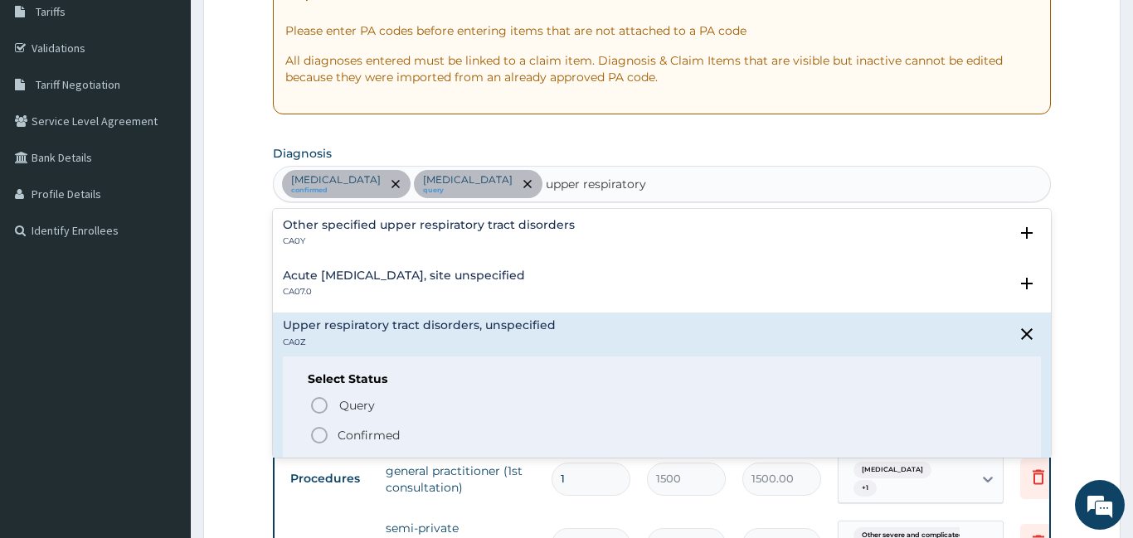
click at [319, 433] on icon "status option filled" at bounding box center [319, 435] width 20 height 20
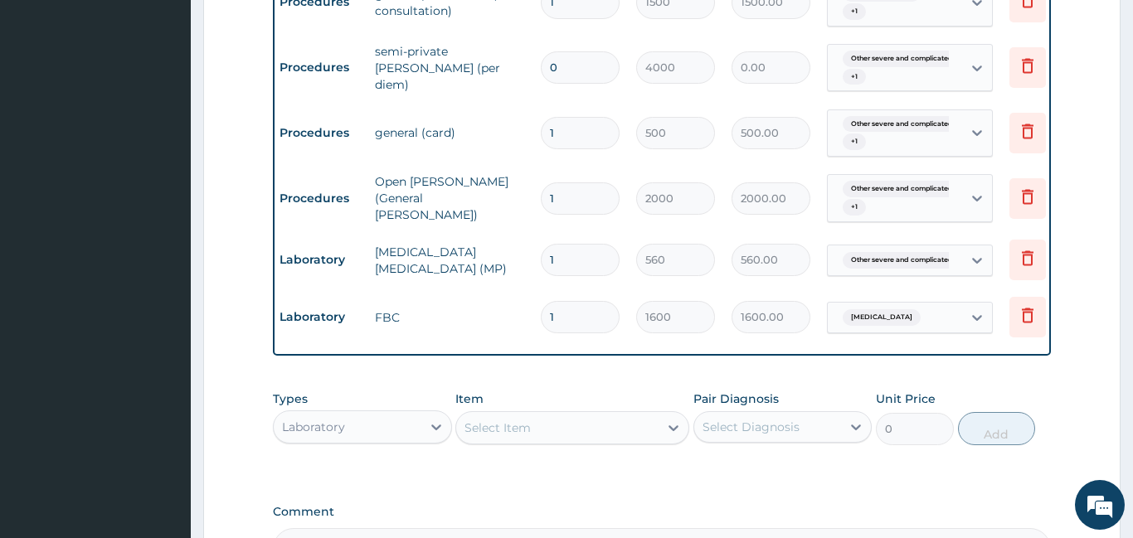
scroll to position [756, 0]
click at [357, 413] on div "Laboratory" at bounding box center [348, 426] width 148 height 27
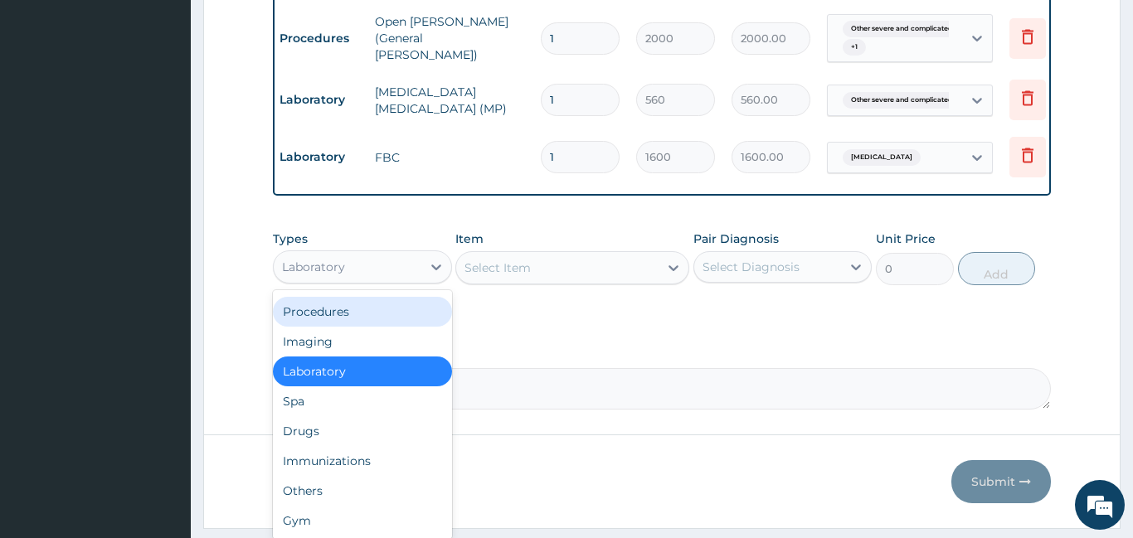
scroll to position [950, 0]
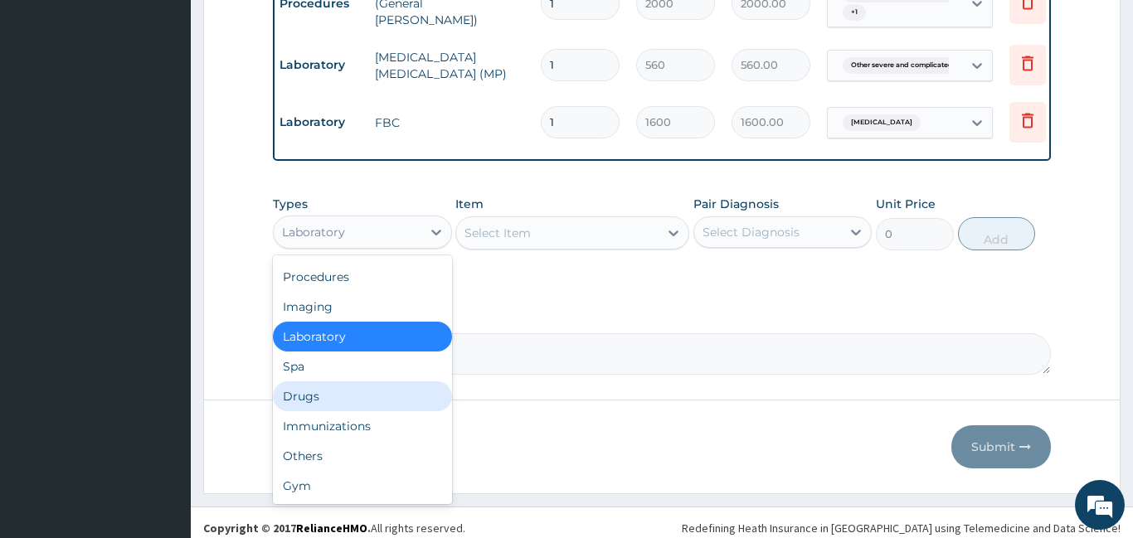
click at [316, 381] on div "Drugs" at bounding box center [362, 396] width 179 height 30
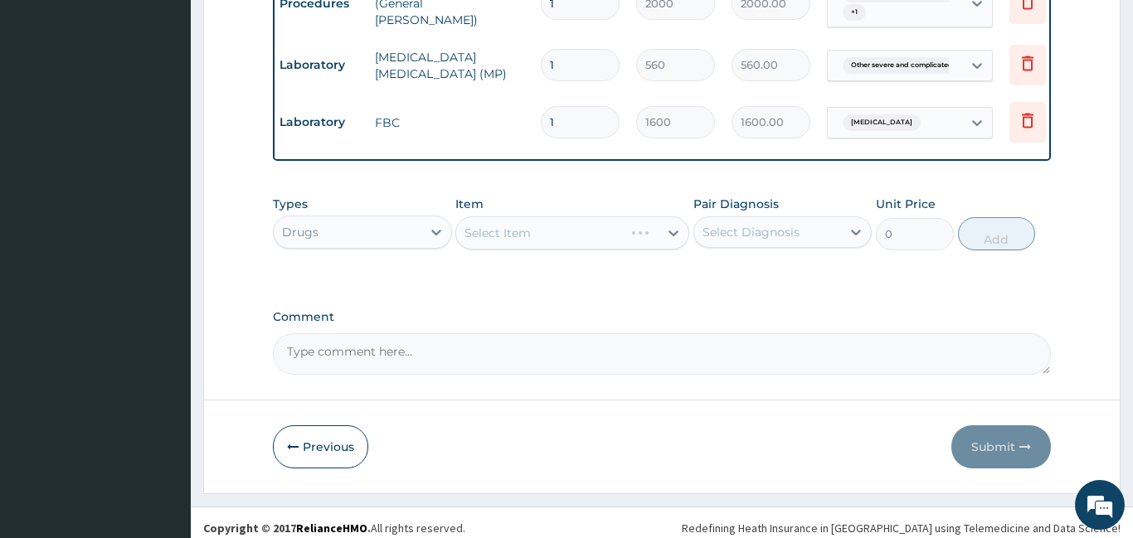
click at [532, 216] on div "Select Item" at bounding box center [572, 232] width 234 height 33
click at [543, 224] on div "Select Item" at bounding box center [572, 232] width 234 height 33
click at [766, 232] on div "Select Diagnosis" at bounding box center [768, 232] width 148 height 27
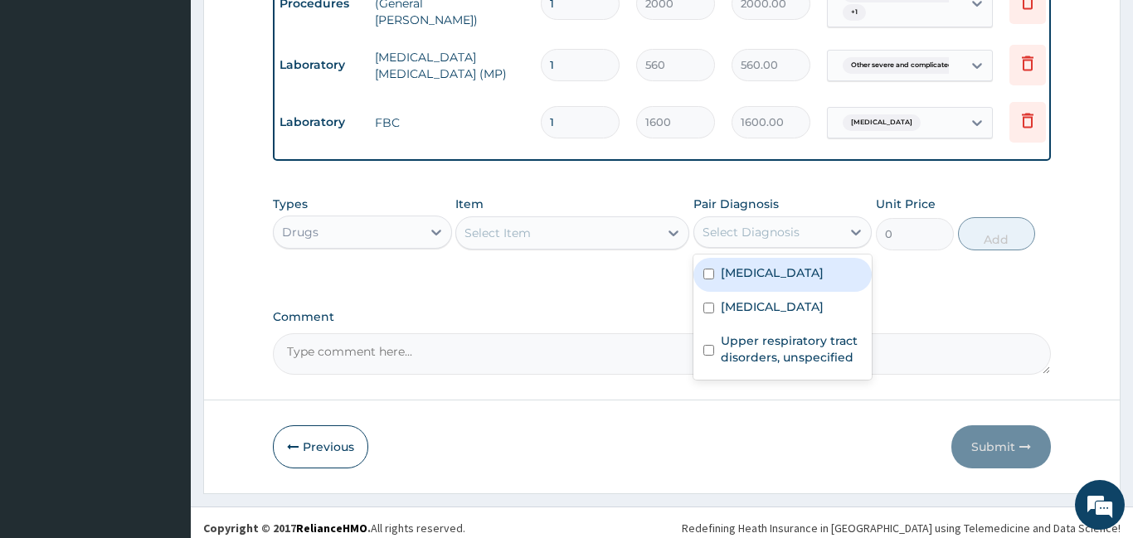
click at [742, 281] on label "Other severe and complicated Plasmodium falciparum malaria" at bounding box center [772, 273] width 103 height 17
checkbox input "true"
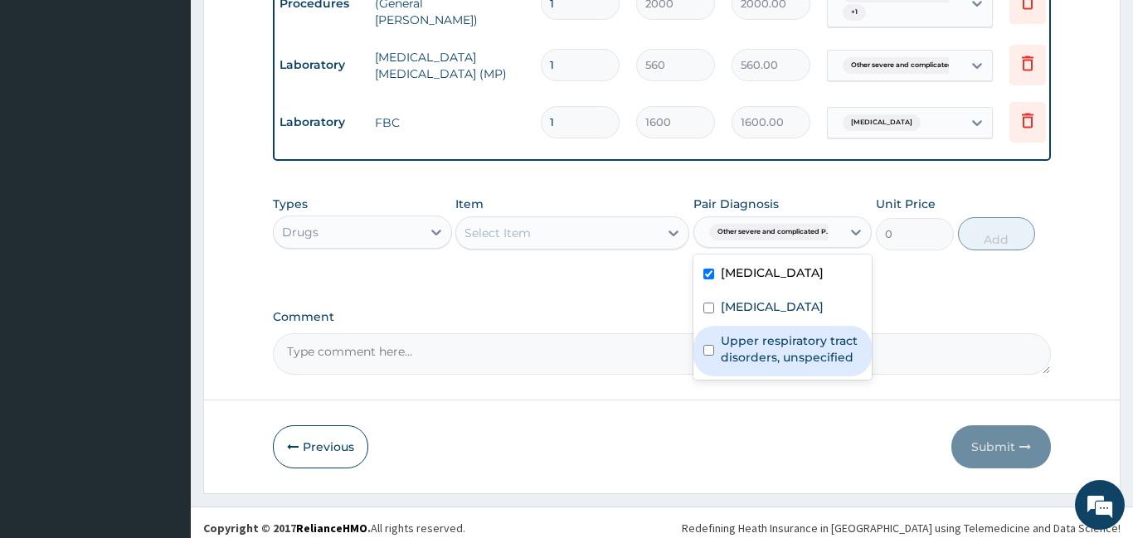
click at [766, 366] on label "Upper respiratory tract disorders, unspecified" at bounding box center [792, 349] width 142 height 33
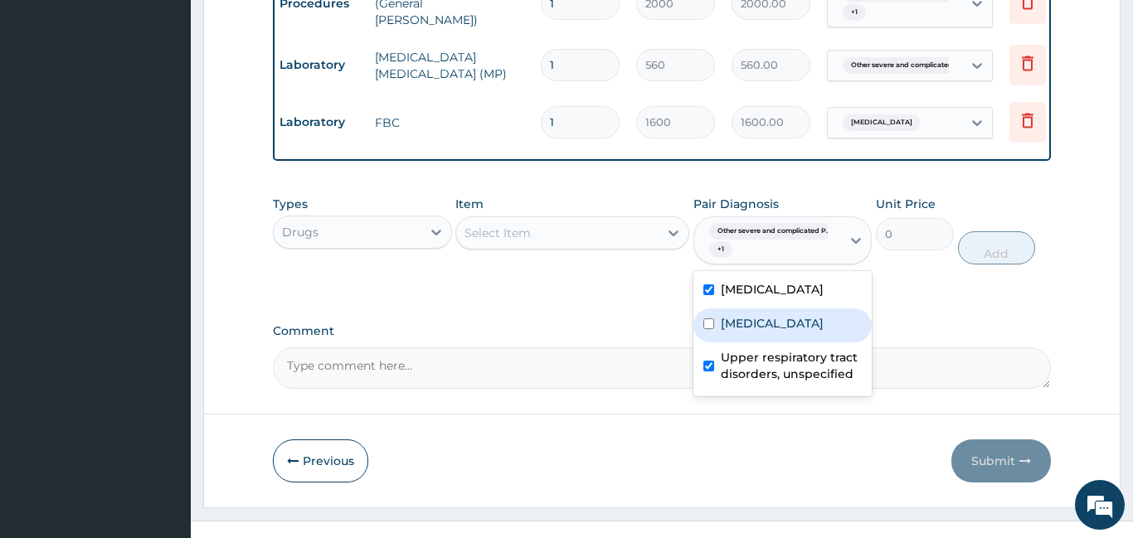
checkbox input "true"
click at [756, 343] on div "Puerperal sepsis" at bounding box center [782, 326] width 179 height 34
checkbox input "true"
click at [615, 220] on div "Select Item" at bounding box center [557, 233] width 202 height 27
click at [593, 220] on div "Select Item" at bounding box center [557, 233] width 202 height 27
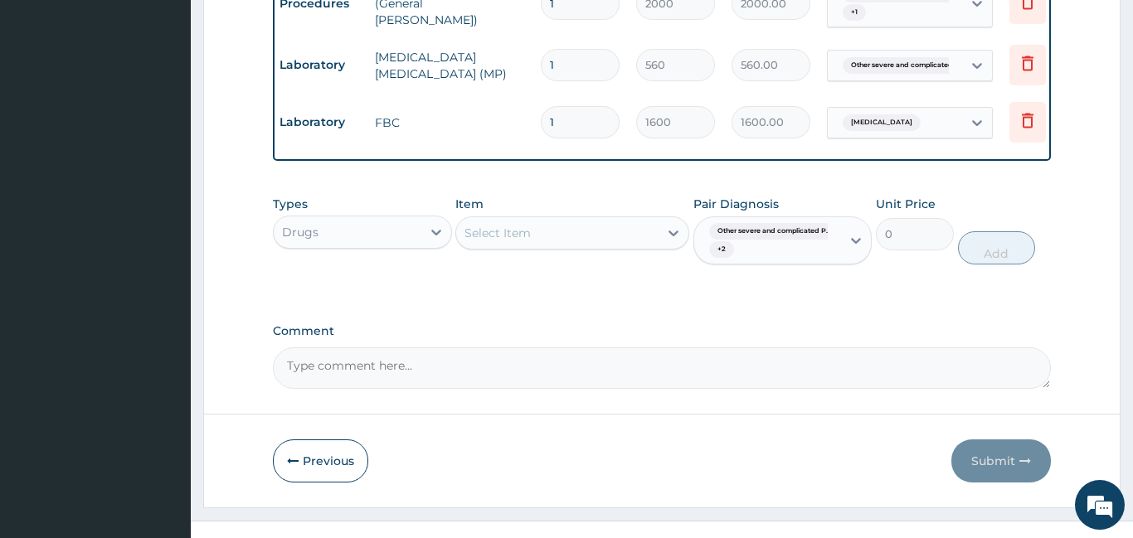
click at [555, 216] on div "Select Item" at bounding box center [572, 232] width 234 height 33
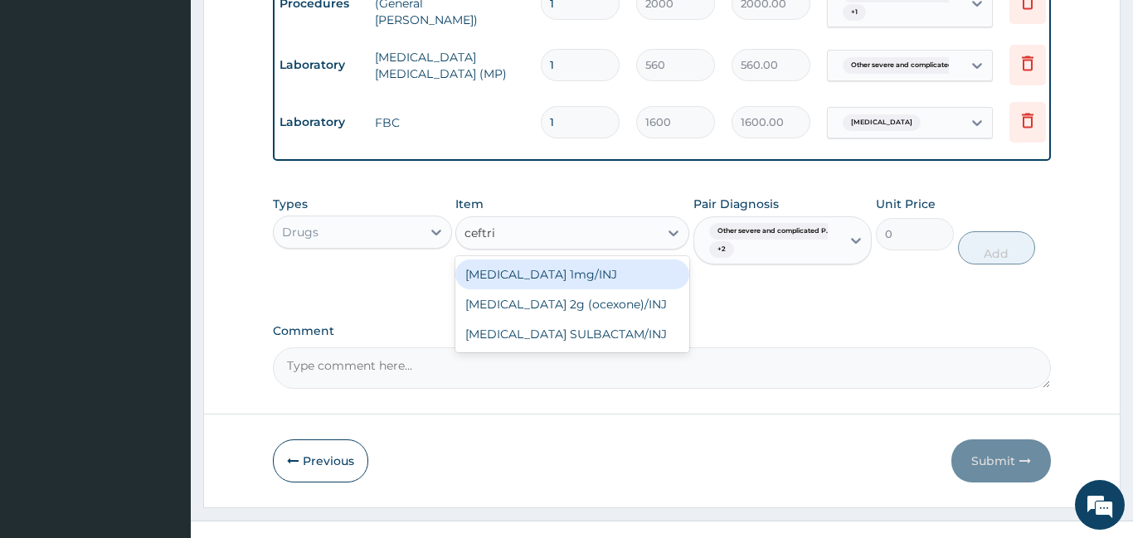
type input "ceftria"
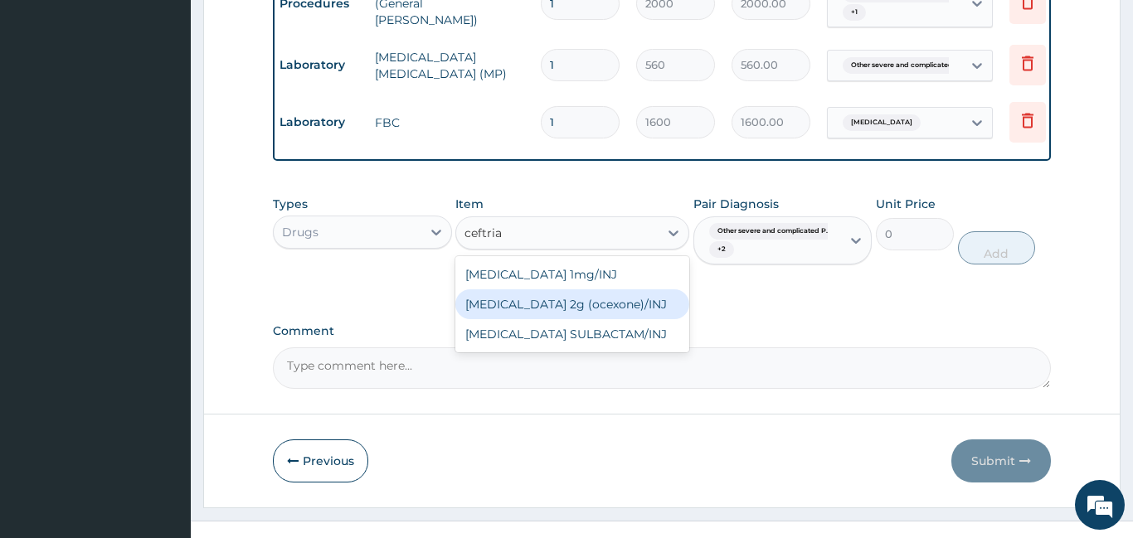
click at [586, 290] on div "Ceftriaxone 2g (ocexone)/INJ" at bounding box center [572, 304] width 234 height 30
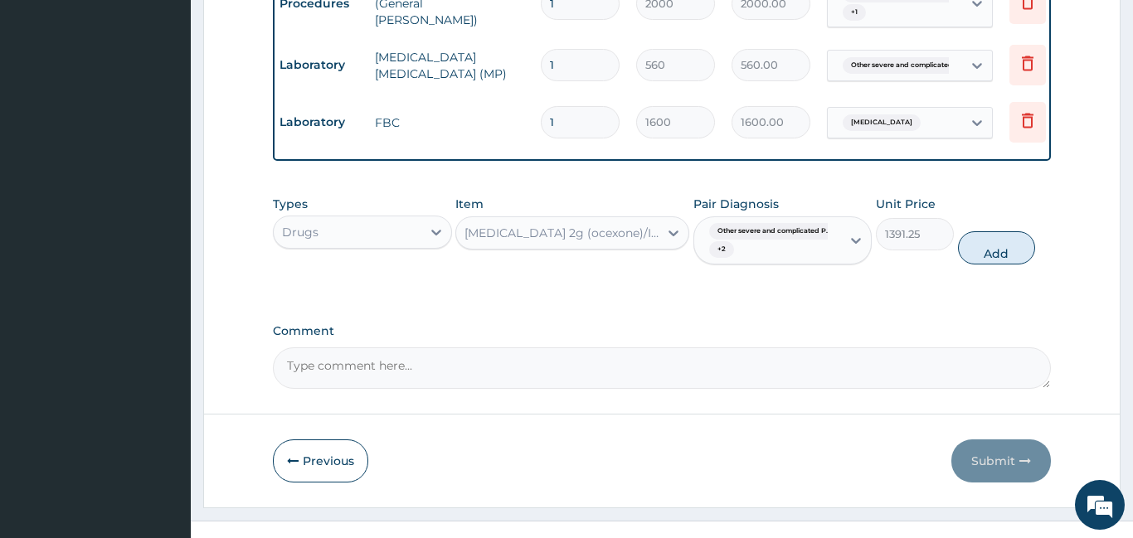
click at [579, 225] on div "Ceftriaxone 2g (ocexone)/INJ" at bounding box center [562, 233] width 196 height 17
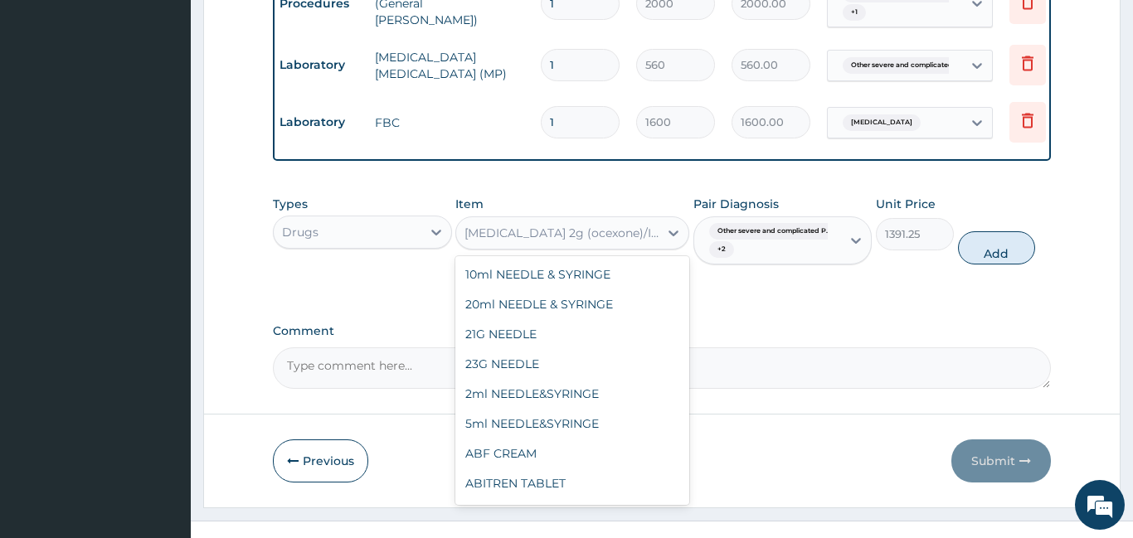
click at [579, 225] on div "Ceftriaxone 2g (ocexone)/INJ" at bounding box center [562, 233] width 196 height 17
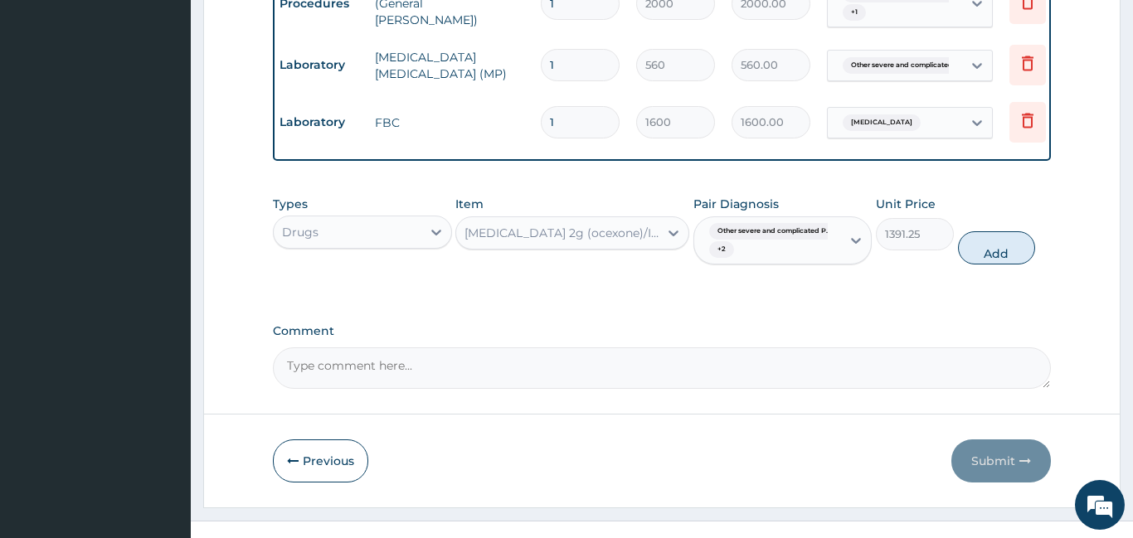
click at [579, 225] on div "Ceftriaxone 2g (ocexone)/INJ" at bounding box center [562, 233] width 196 height 17
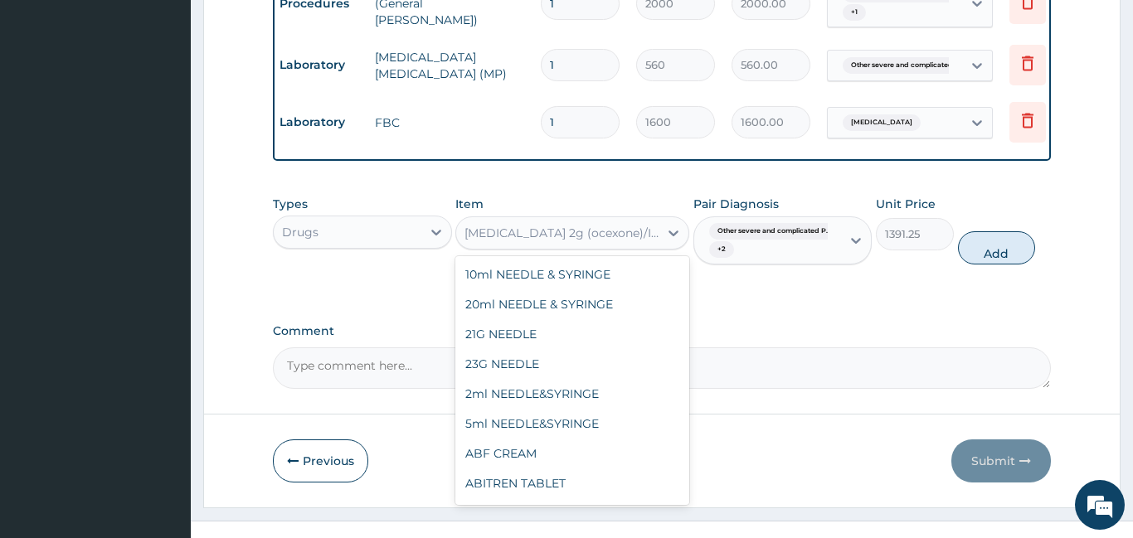
scroll to position [13173, 0]
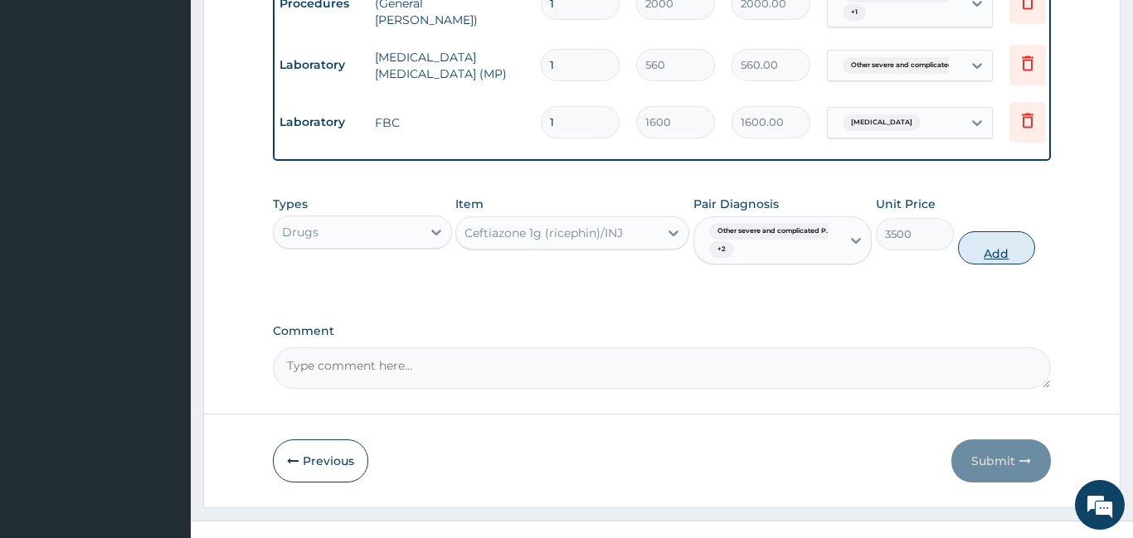
click at [994, 235] on button "Add" at bounding box center [997, 247] width 78 height 33
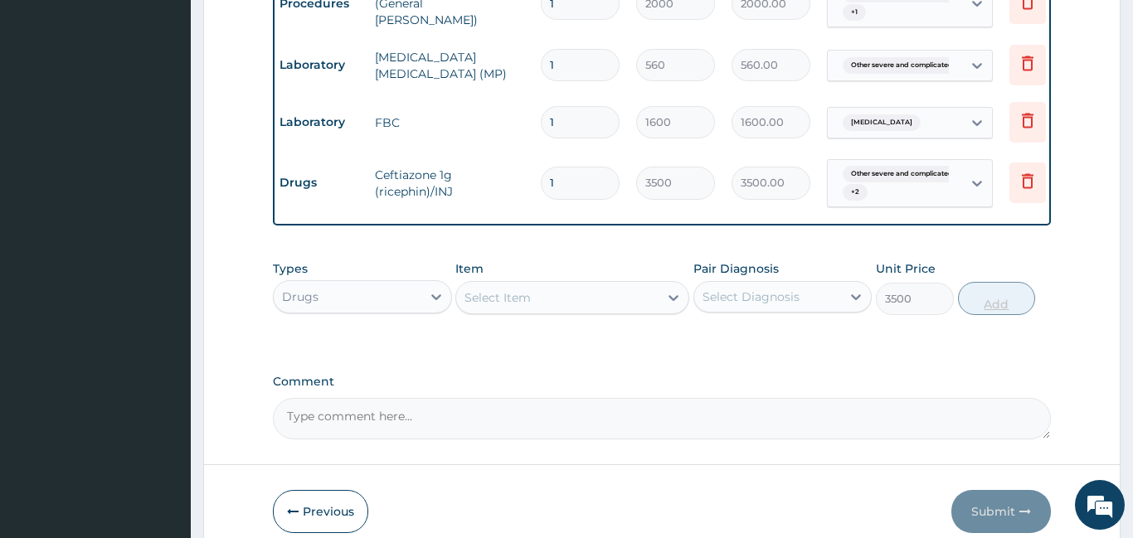
type input "0"
click at [555, 286] on div "Select Item" at bounding box center [557, 297] width 202 height 27
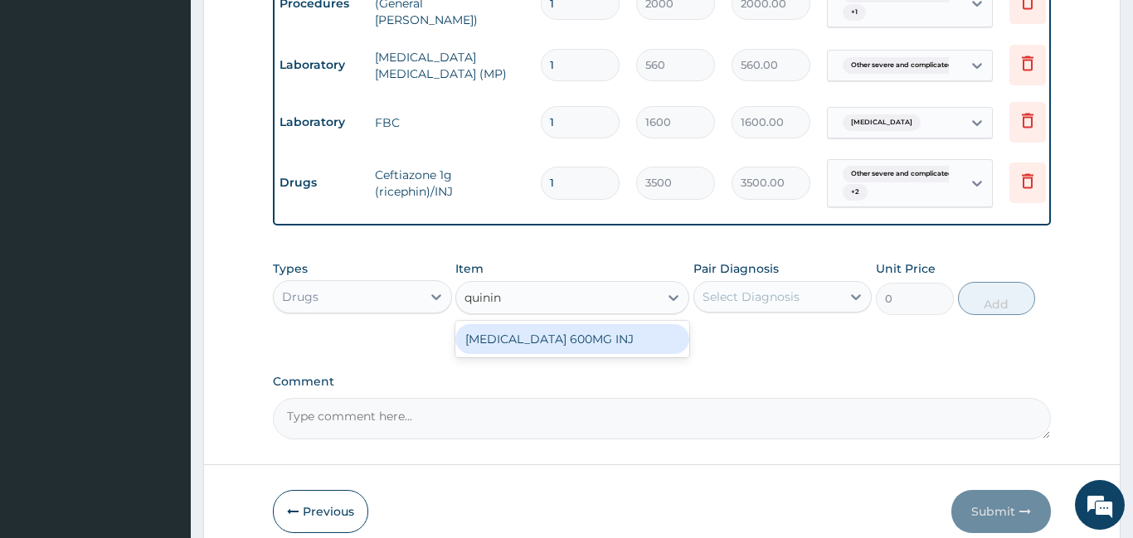
type input "quinine"
click at [611, 330] on div "QUININE 600MG INJ" at bounding box center [572, 339] width 234 height 30
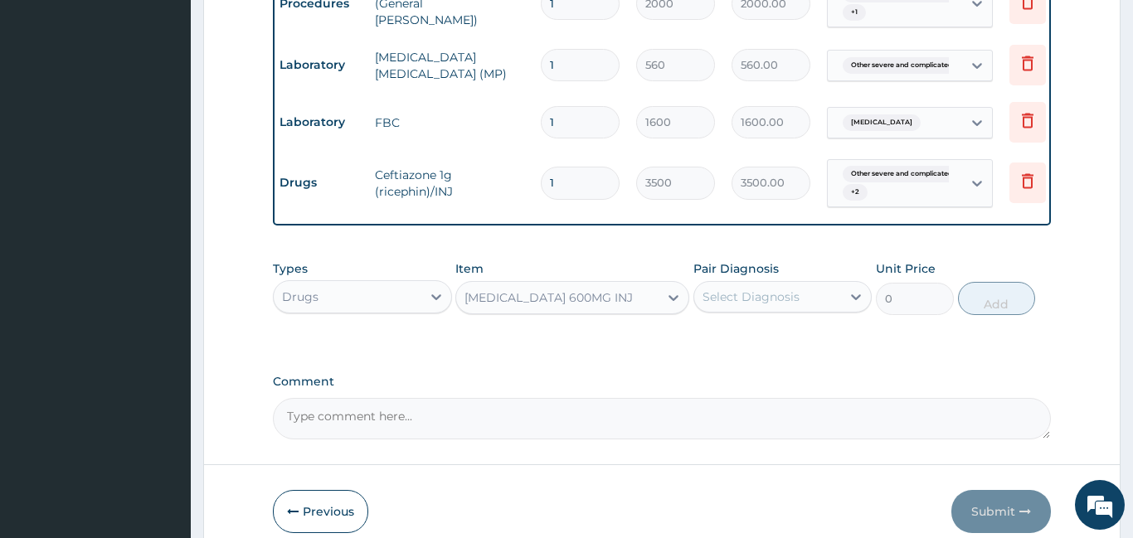
type input "300"
click at [834, 287] on div "Select Diagnosis" at bounding box center [768, 297] width 148 height 27
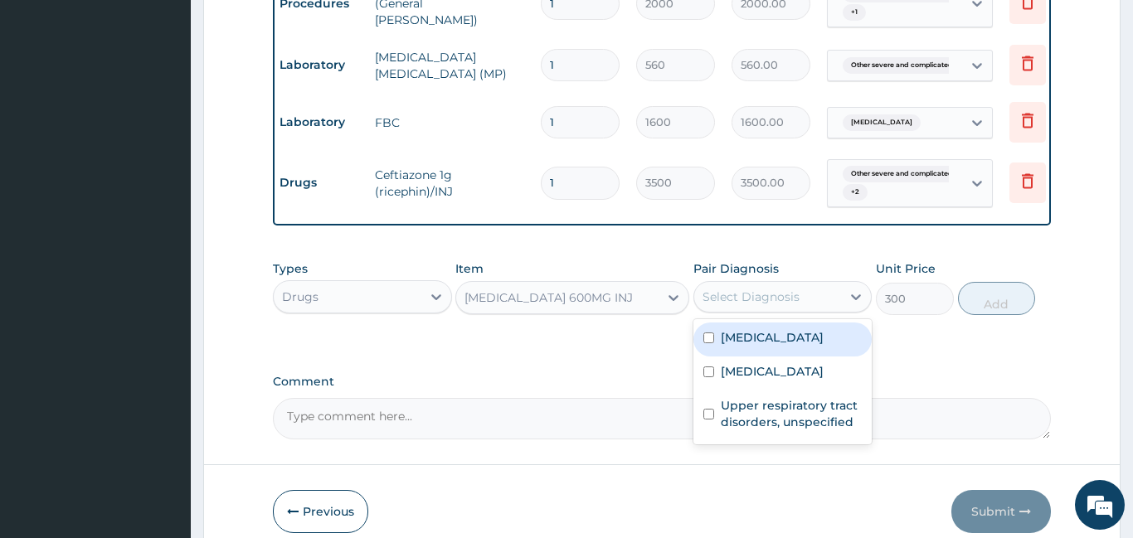
click at [765, 346] on label "Other severe and complicated Plasmodium falciparum malaria" at bounding box center [772, 337] width 103 height 17
checkbox input "true"
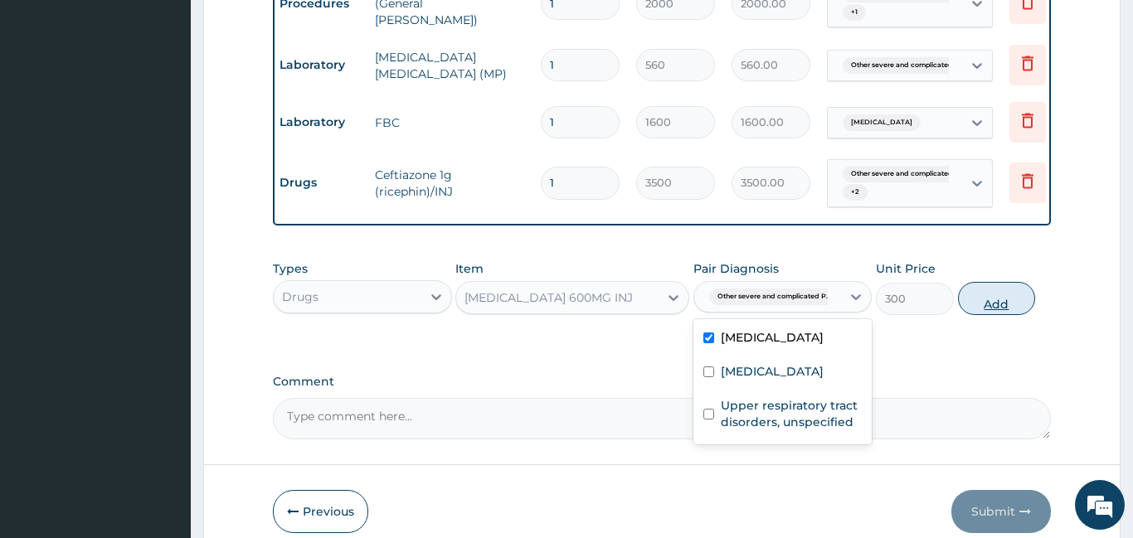
click at [999, 288] on button "Add" at bounding box center [997, 298] width 78 height 33
type input "0"
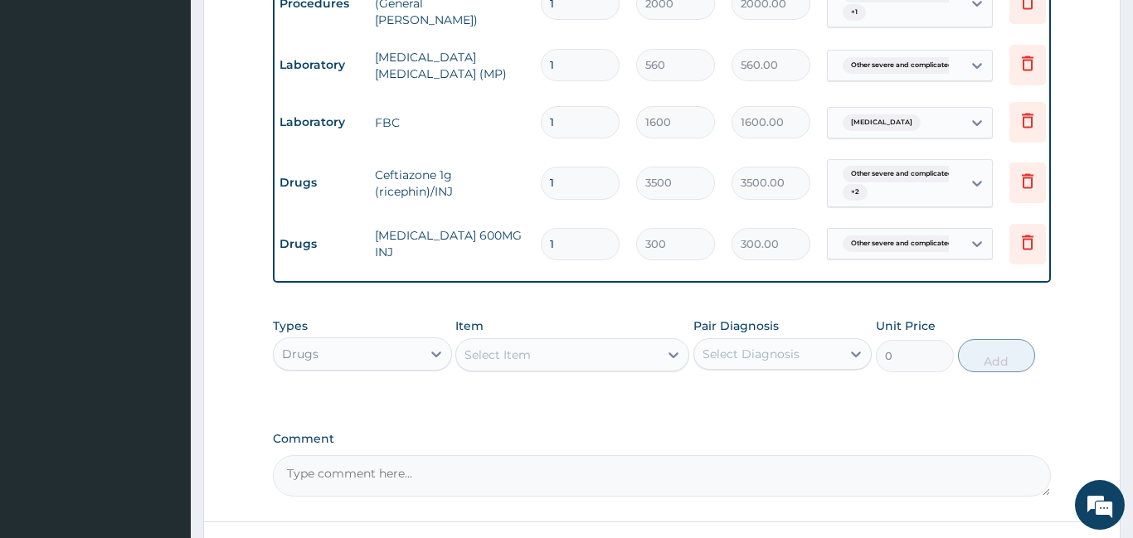
type input "0.00"
click at [566, 232] on input "number" at bounding box center [580, 244] width 79 height 32
type input "3"
type input "900.00"
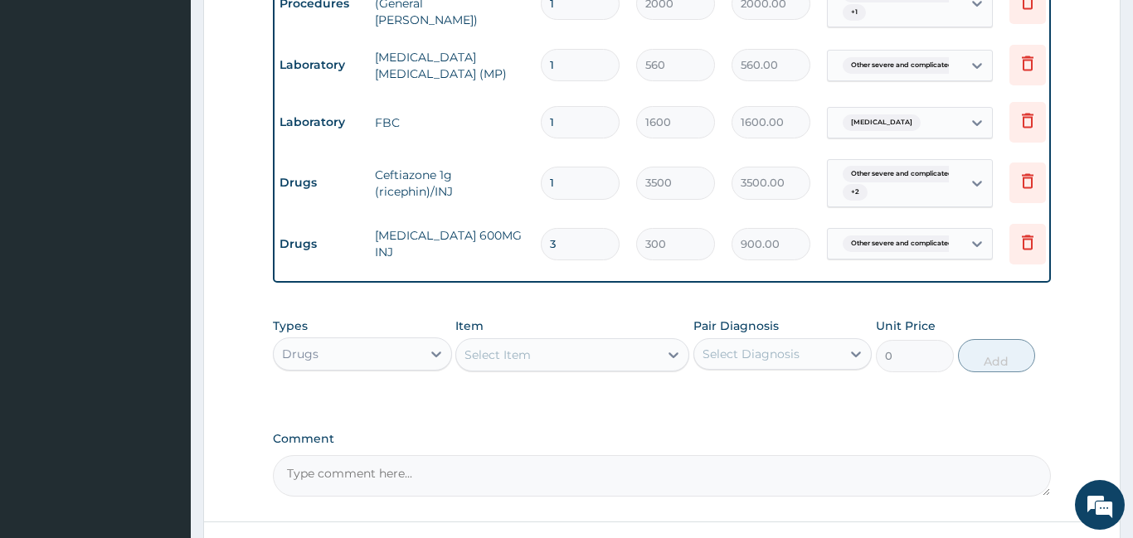
type input "3"
click at [599, 342] on div "Select Item" at bounding box center [557, 355] width 202 height 27
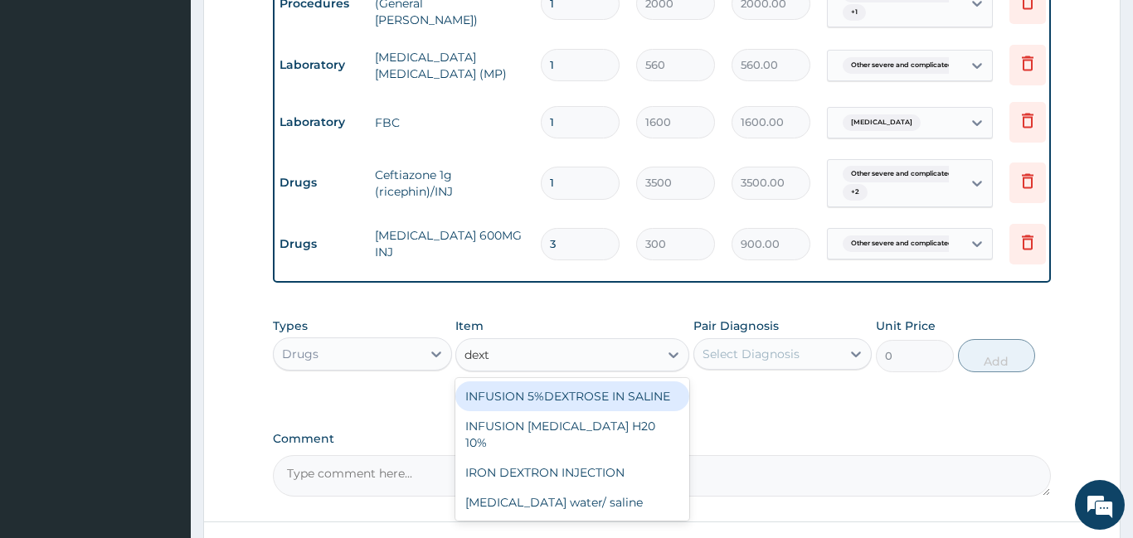
type input "dextr"
click at [609, 387] on div "INFUSION 5%DEXTROSE IN SALINE" at bounding box center [572, 396] width 234 height 30
type input "400"
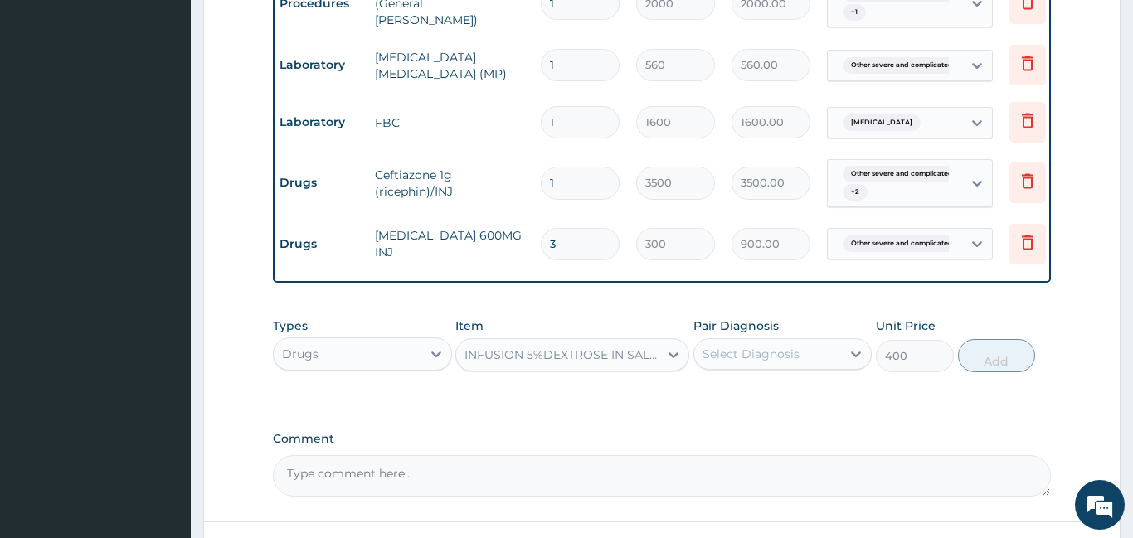
click at [777, 352] on div "Select Diagnosis" at bounding box center [768, 354] width 148 height 27
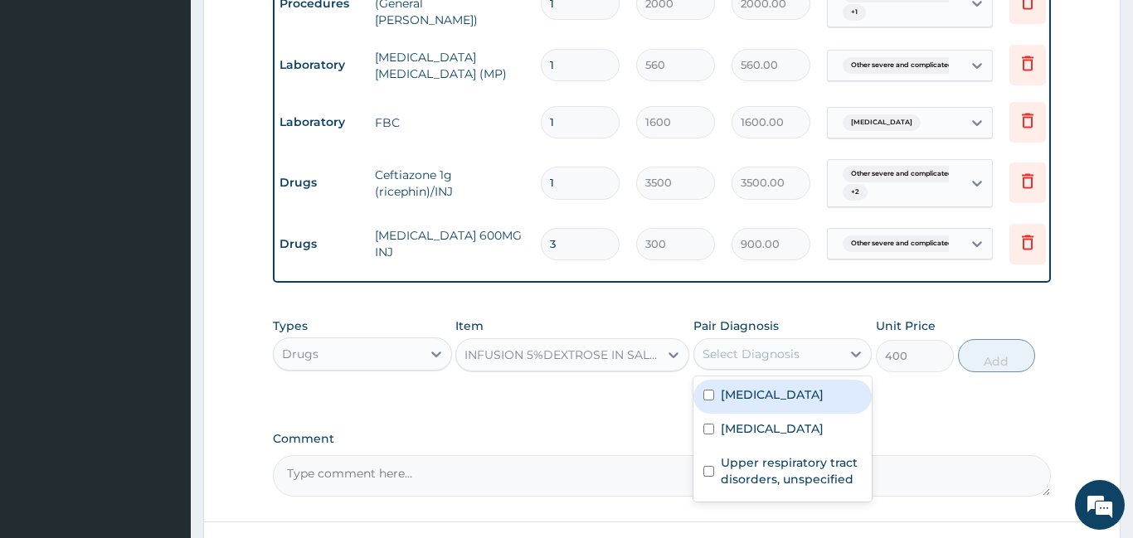
click at [777, 352] on div "Select Diagnosis" at bounding box center [768, 354] width 148 height 27
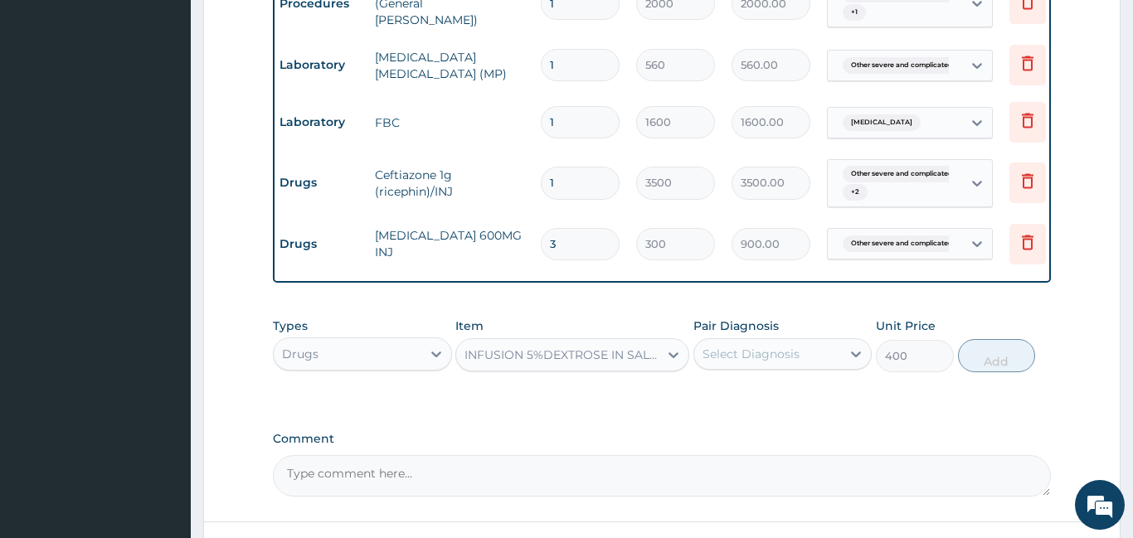
click at [777, 352] on div "Select Diagnosis" at bounding box center [768, 354] width 148 height 27
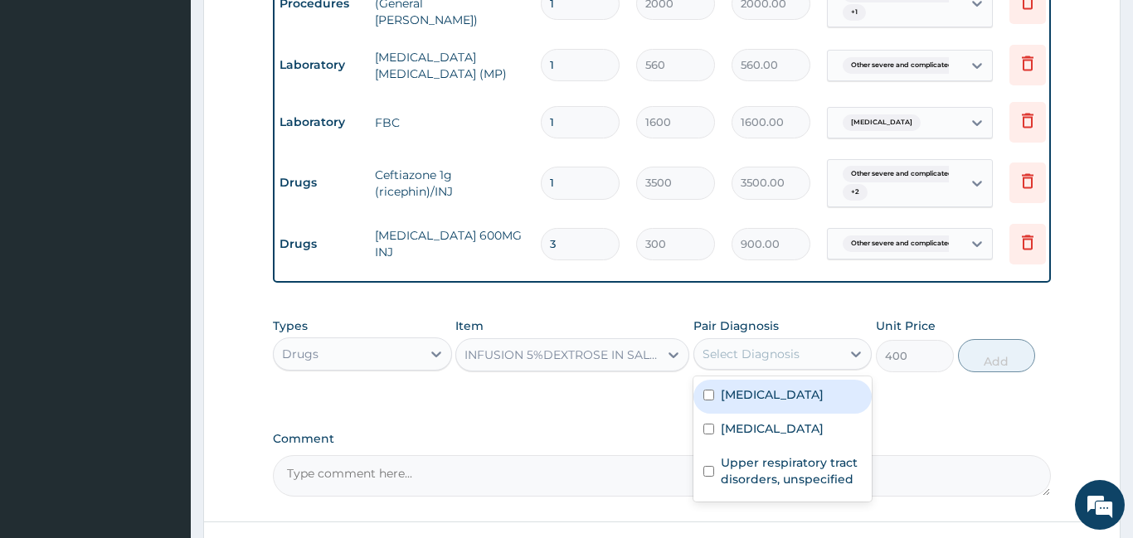
click at [780, 403] on label "Other severe and complicated Plasmodium falciparum malaria" at bounding box center [772, 394] width 103 height 17
checkbox input "true"
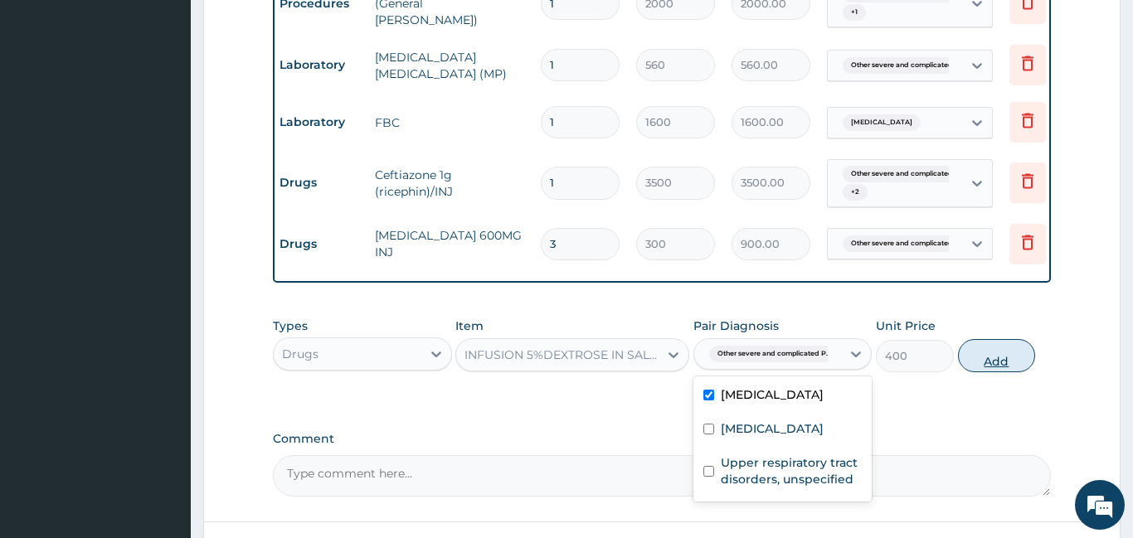
click at [969, 344] on button "Add" at bounding box center [997, 355] width 78 height 33
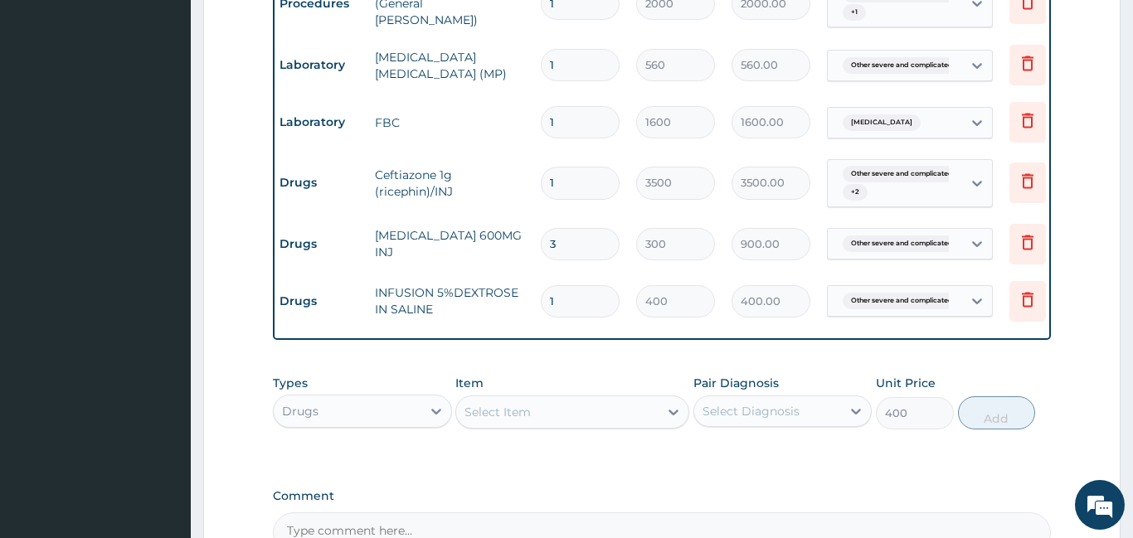
type input "0"
type input "0.00"
type input "3"
type input "1200.00"
type input "3"
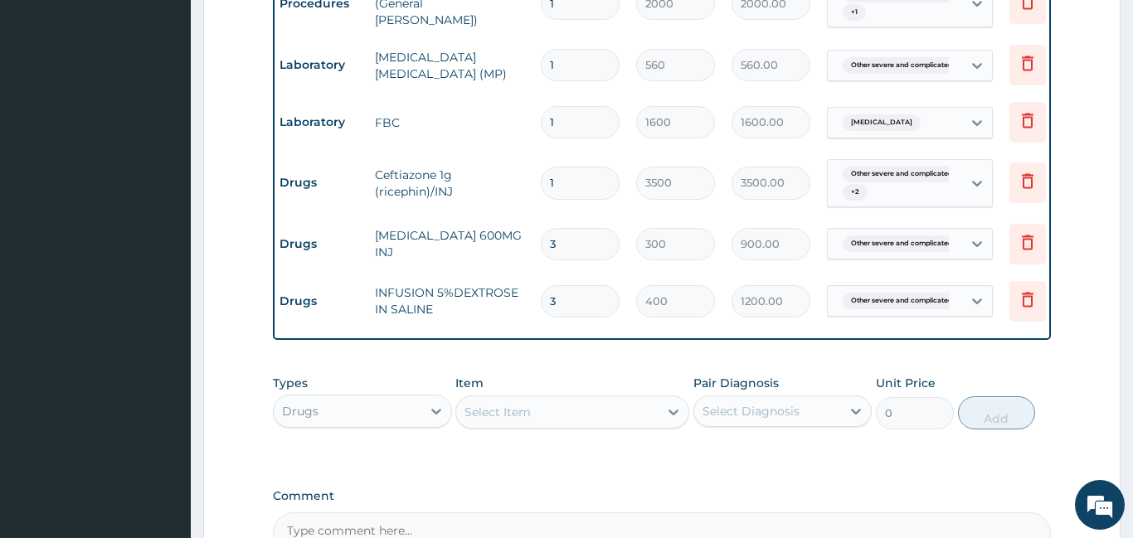
click at [524, 404] on div "Select Item" at bounding box center [497, 412] width 66 height 17
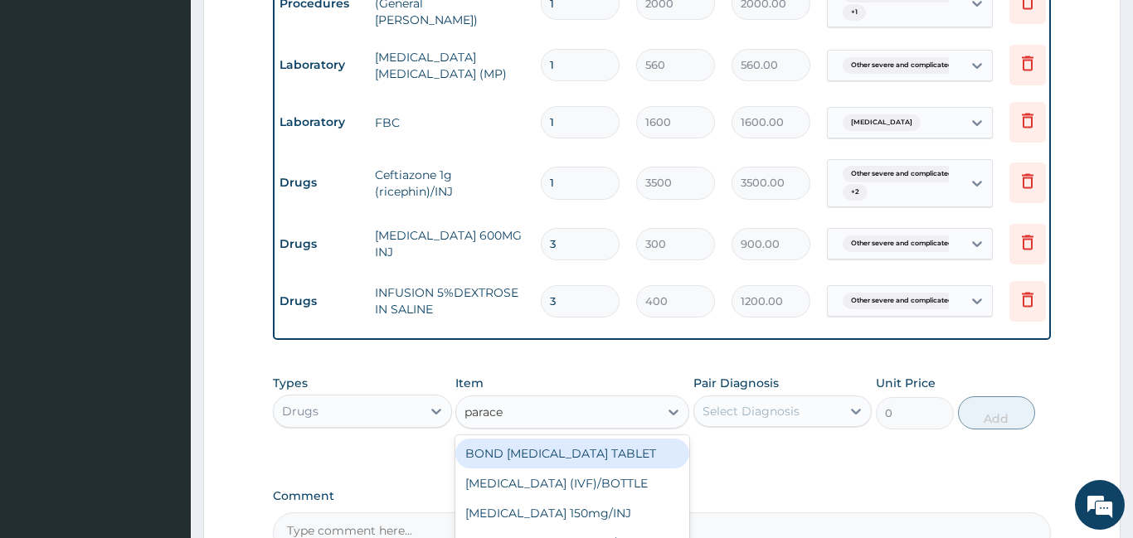
type input "paracet"
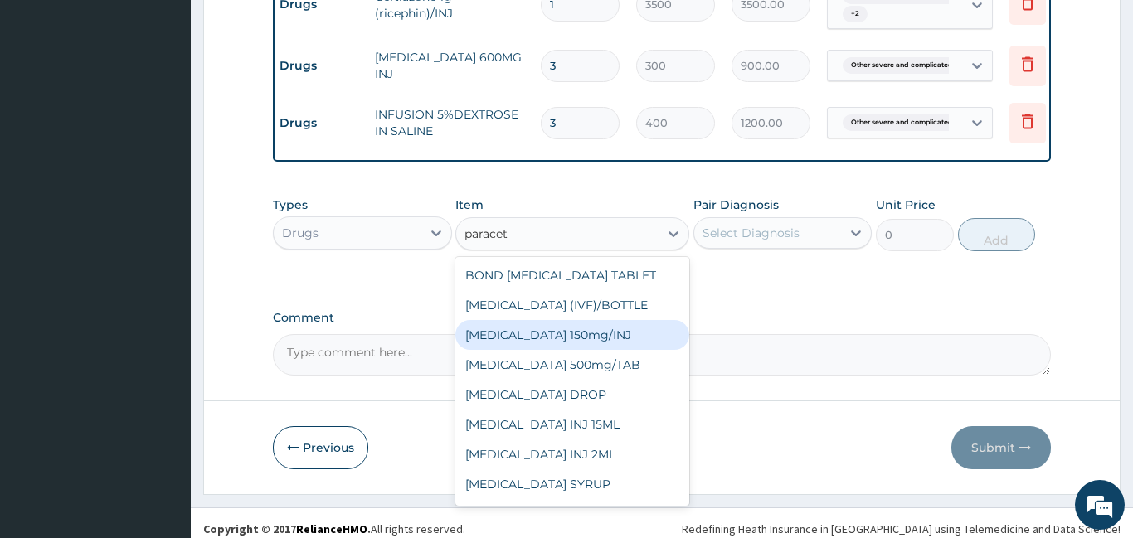
click at [581, 324] on div "Paracetamol 150mg/INJ" at bounding box center [572, 335] width 234 height 30
type input "31.5"
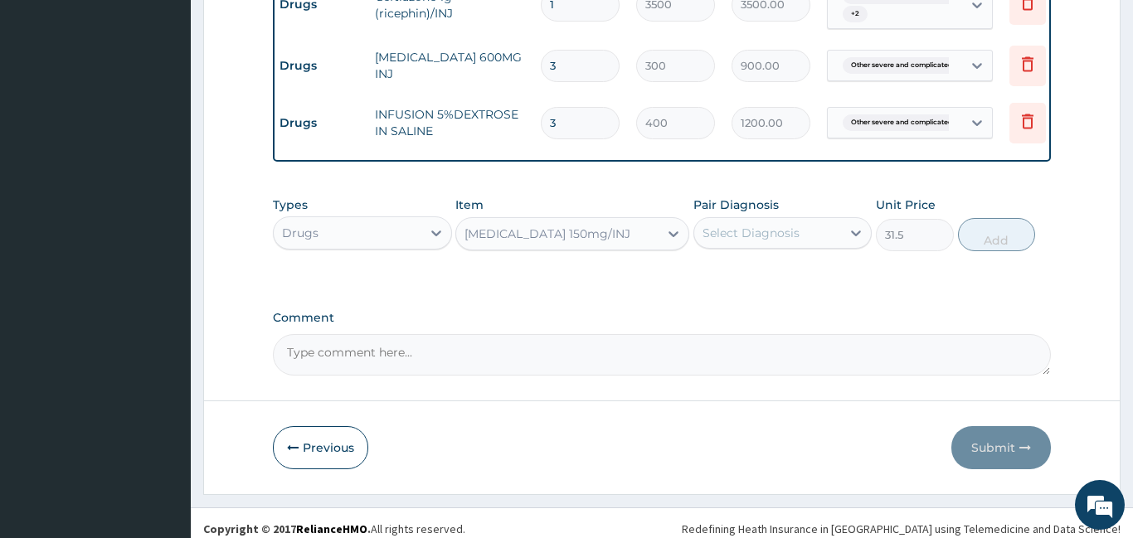
click at [793, 229] on div "Select Diagnosis" at bounding box center [750, 233] width 97 height 17
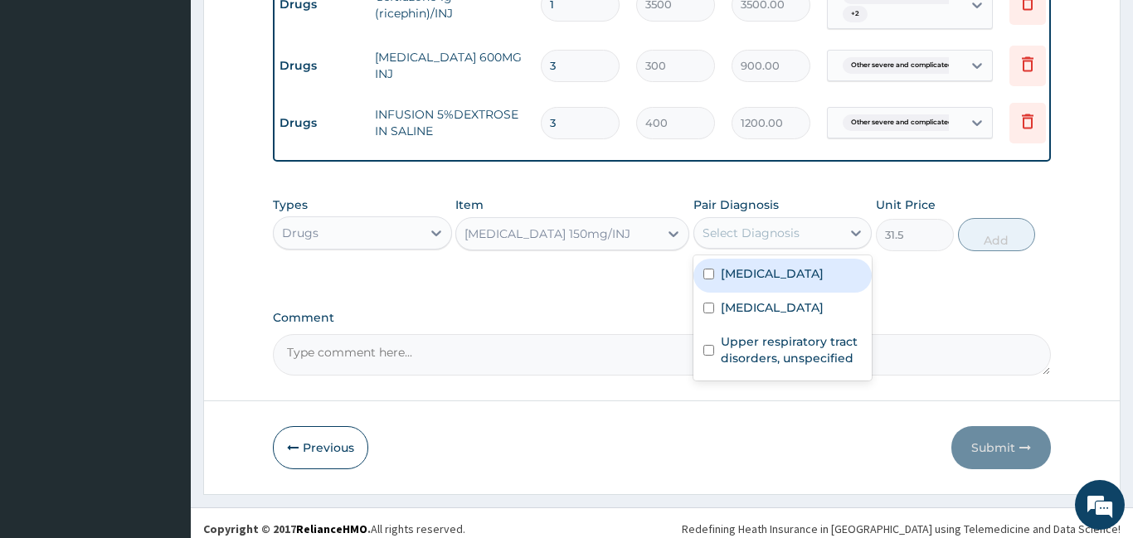
click at [754, 282] on label "Other severe and complicated Plasmodium falciparum malaria" at bounding box center [772, 273] width 103 height 17
checkbox input "true"
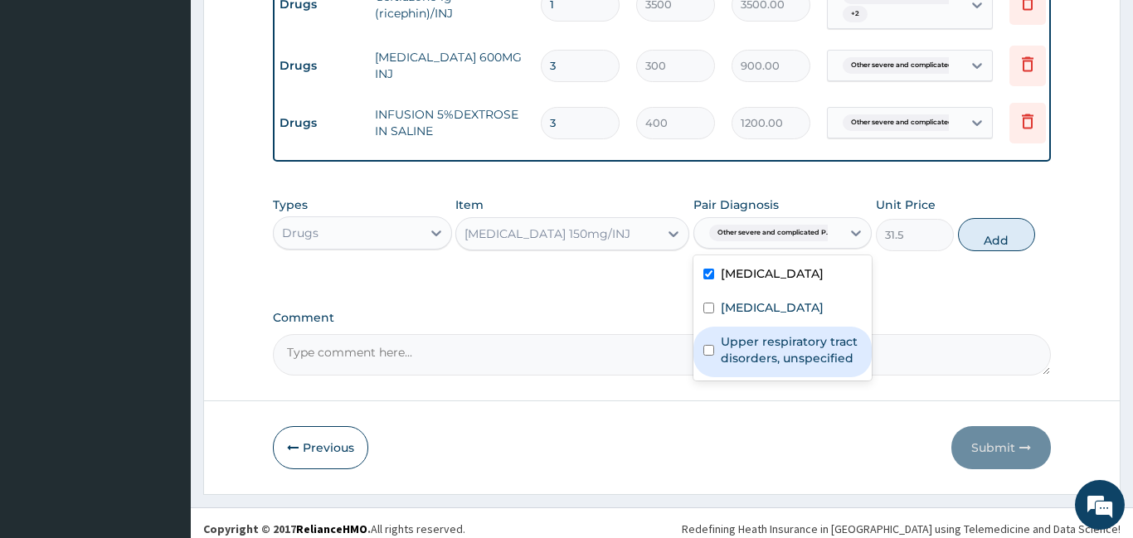
click at [790, 367] on label "Upper respiratory tract disorders, unspecified" at bounding box center [792, 349] width 142 height 33
checkbox input "true"
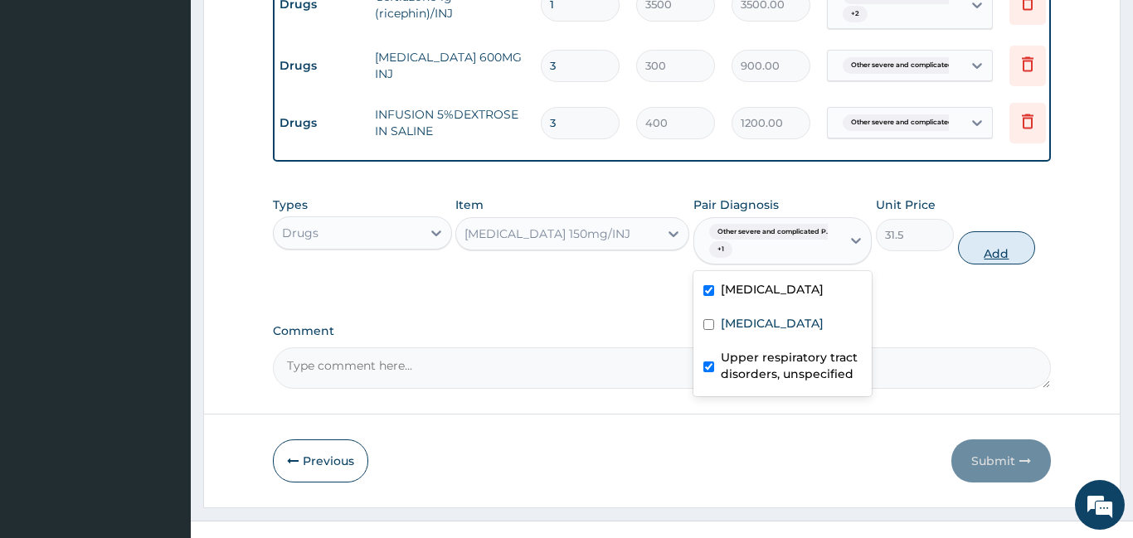
click at [989, 241] on button "Add" at bounding box center [997, 247] width 78 height 33
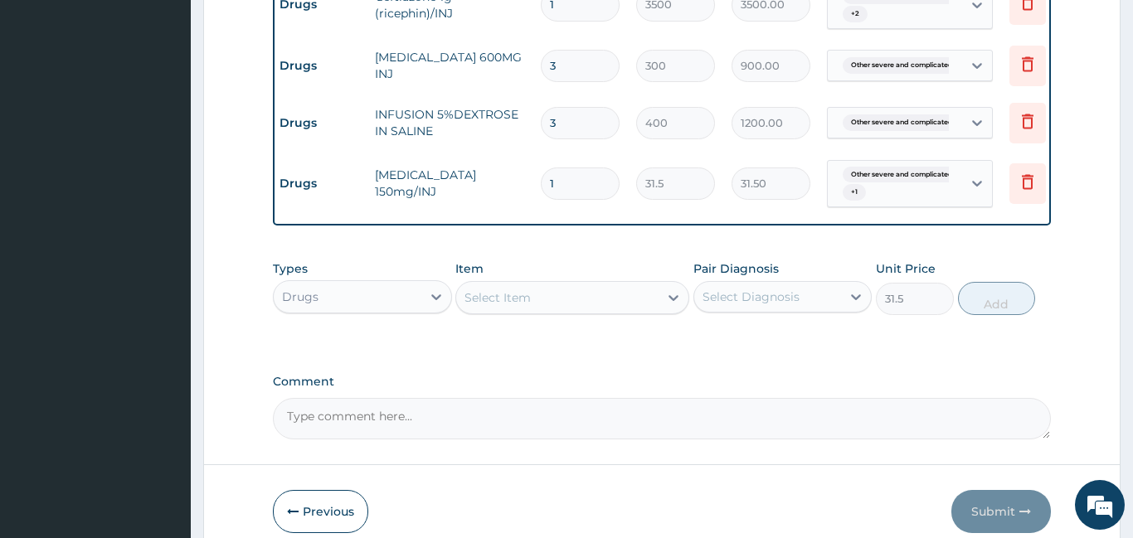
type input "0"
type input "0.00"
type input "4"
type input "126.00"
type input "4"
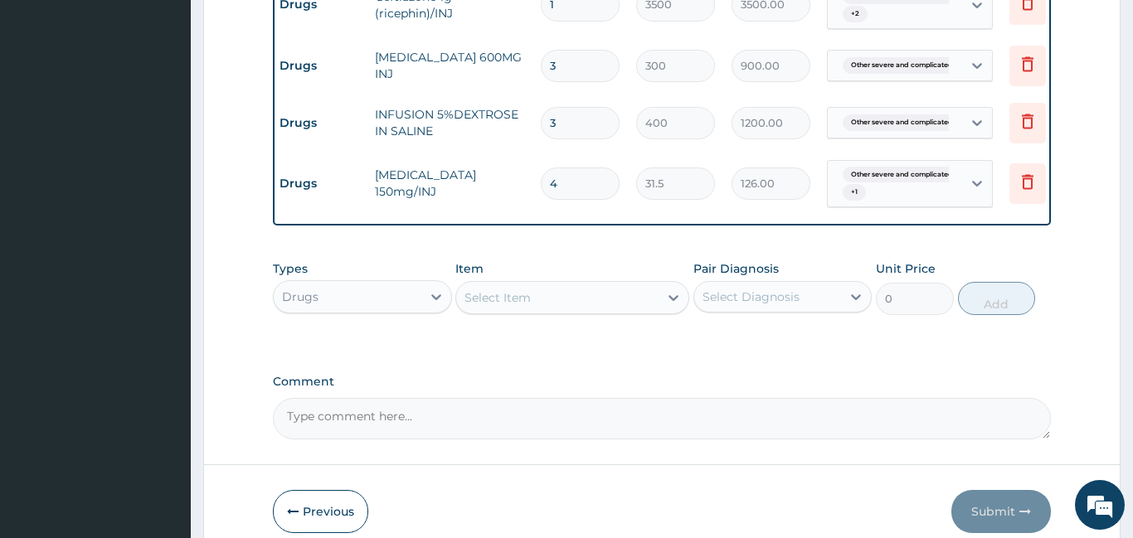
click at [502, 289] on div "Select Item" at bounding box center [497, 297] width 66 height 17
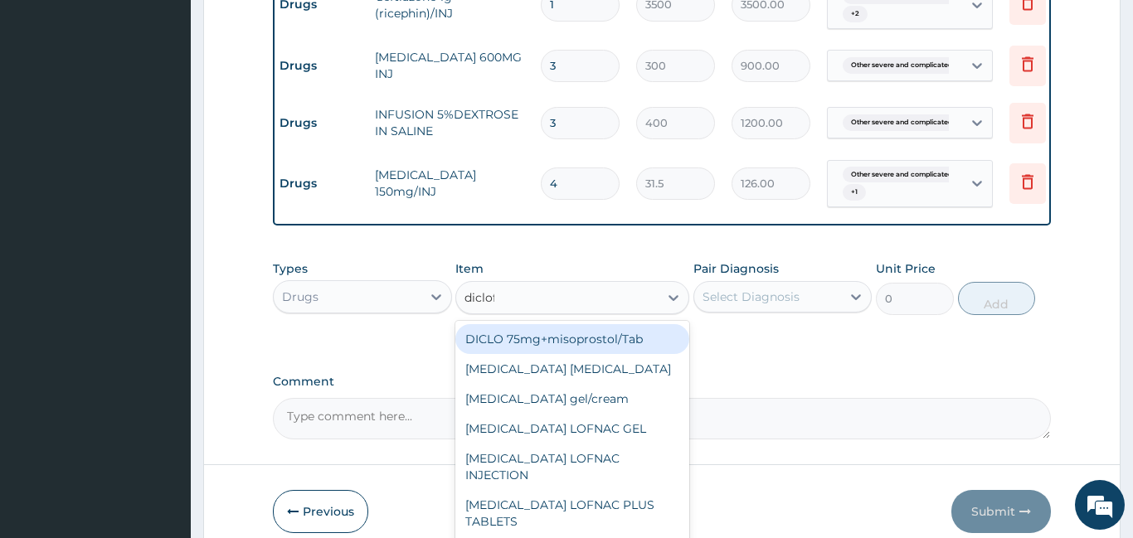
type input "diclofe"
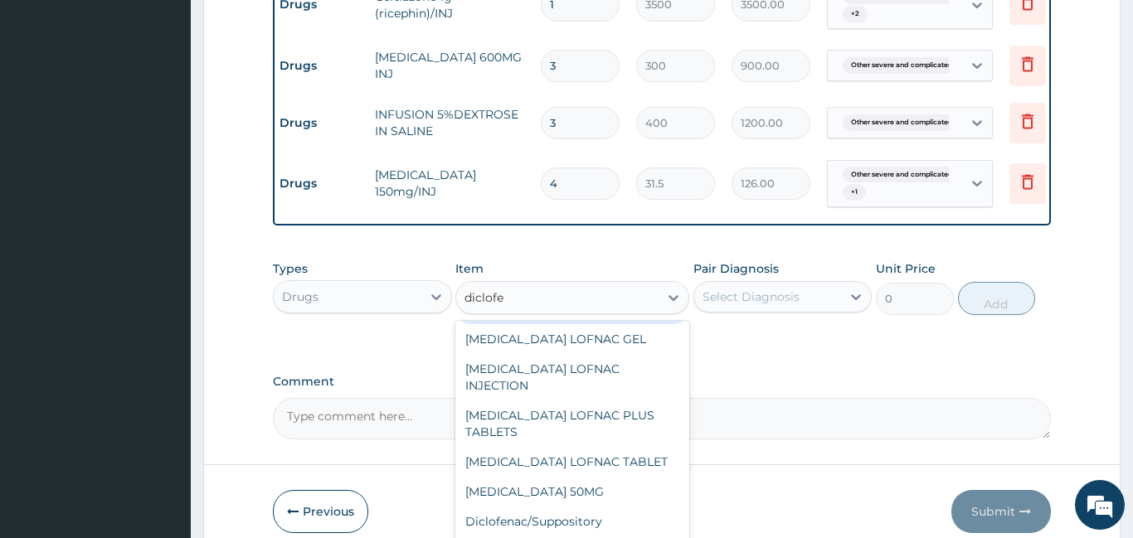
scroll to position [66, 0]
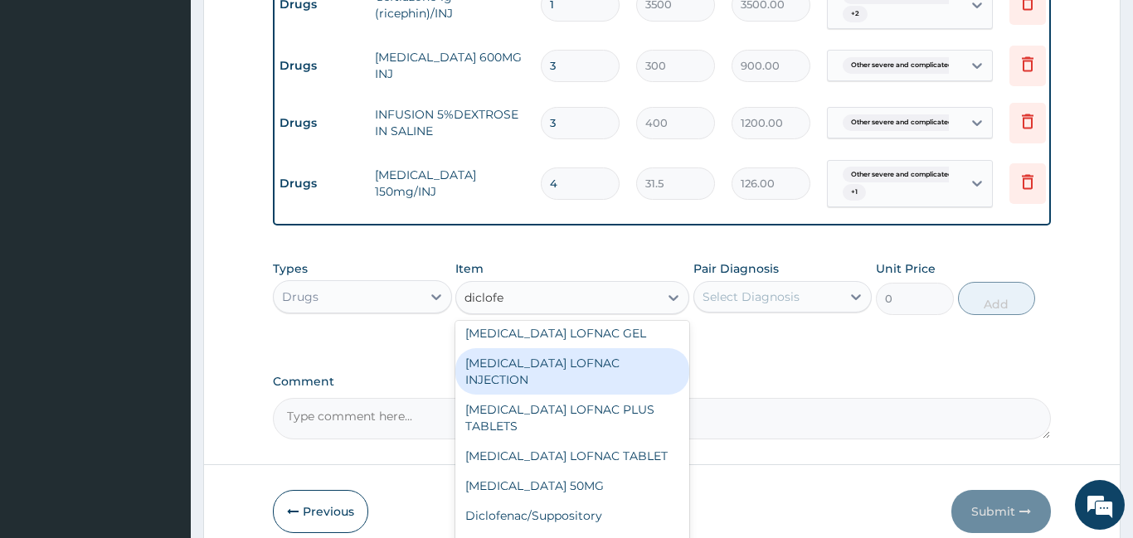
click at [583, 348] on div "Diclofenac LOFNAC INJECTION" at bounding box center [572, 371] width 234 height 46
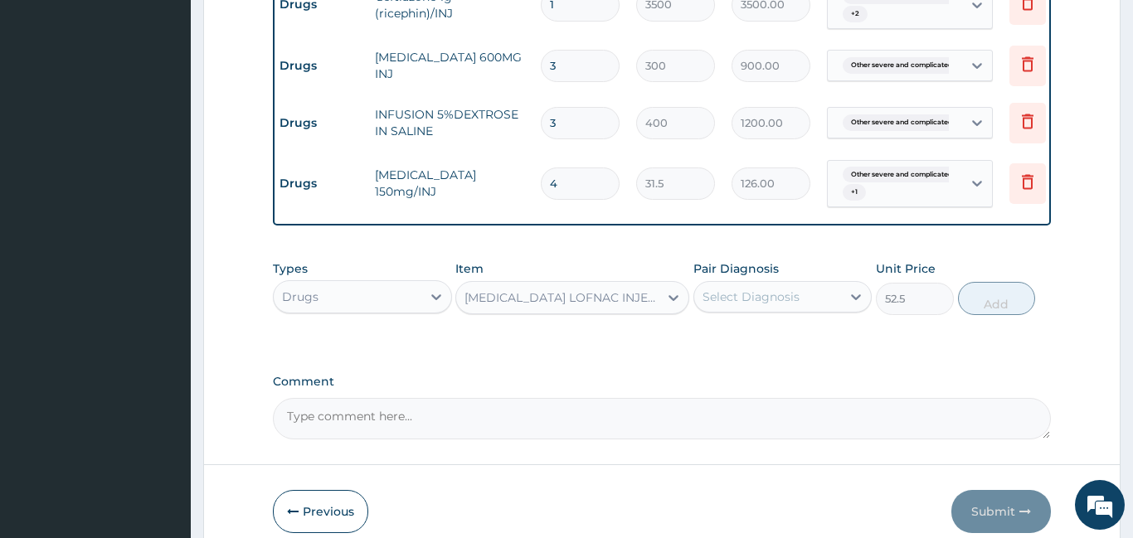
click at [608, 289] on div "Diclofenac LOFNAC INJECTION" at bounding box center [562, 297] width 196 height 17
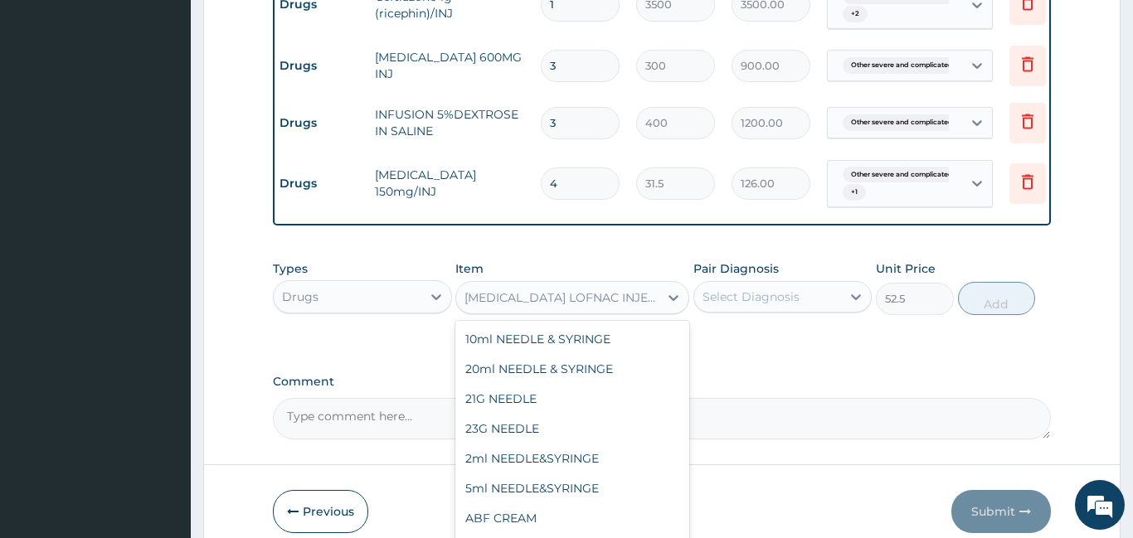
click at [608, 289] on div "Diclofenac LOFNAC INJECTION" at bounding box center [562, 297] width 196 height 17
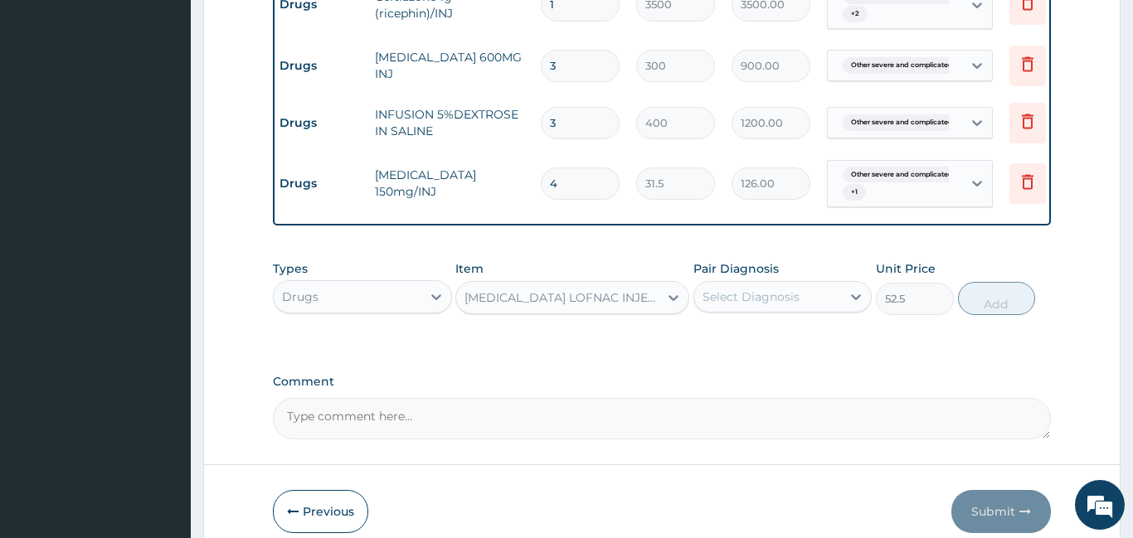
click at [608, 289] on div "Diclofenac LOFNAC INJECTION" at bounding box center [562, 297] width 196 height 17
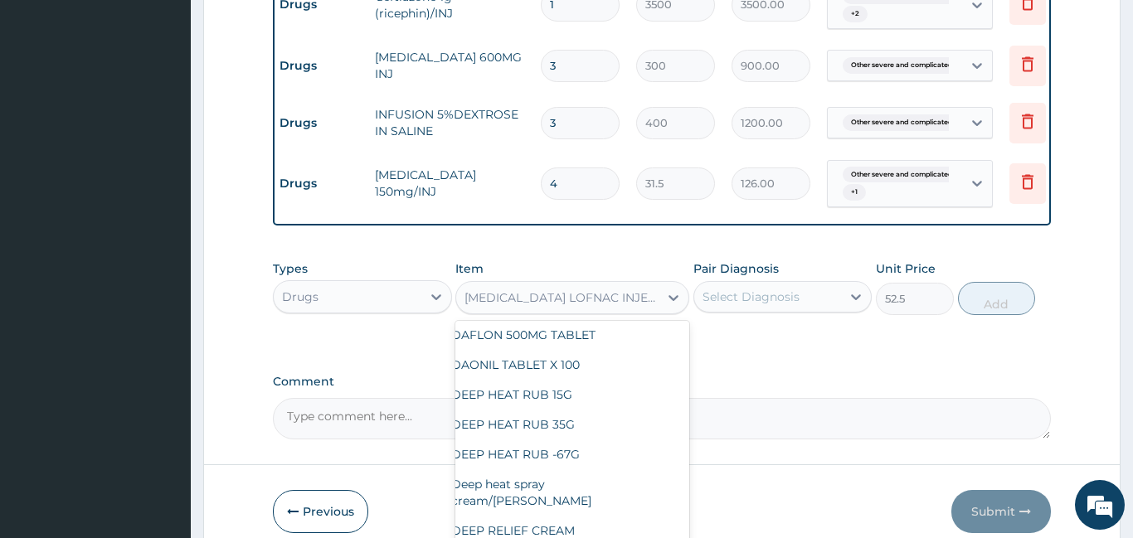
scroll to position [16860, 0]
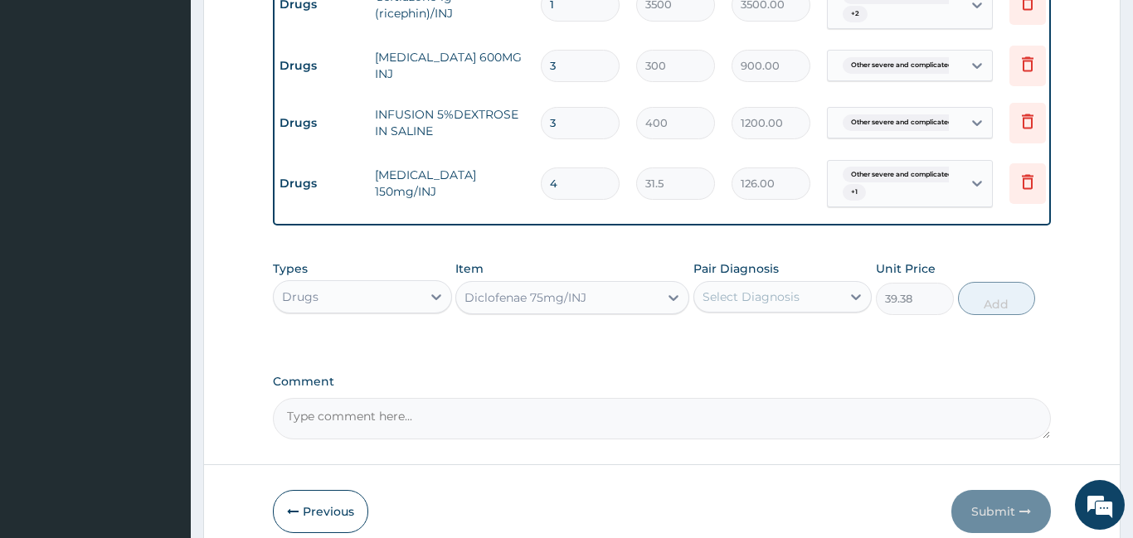
click at [588, 284] on div "Diclofenae 75mg/INJ" at bounding box center [557, 297] width 202 height 27
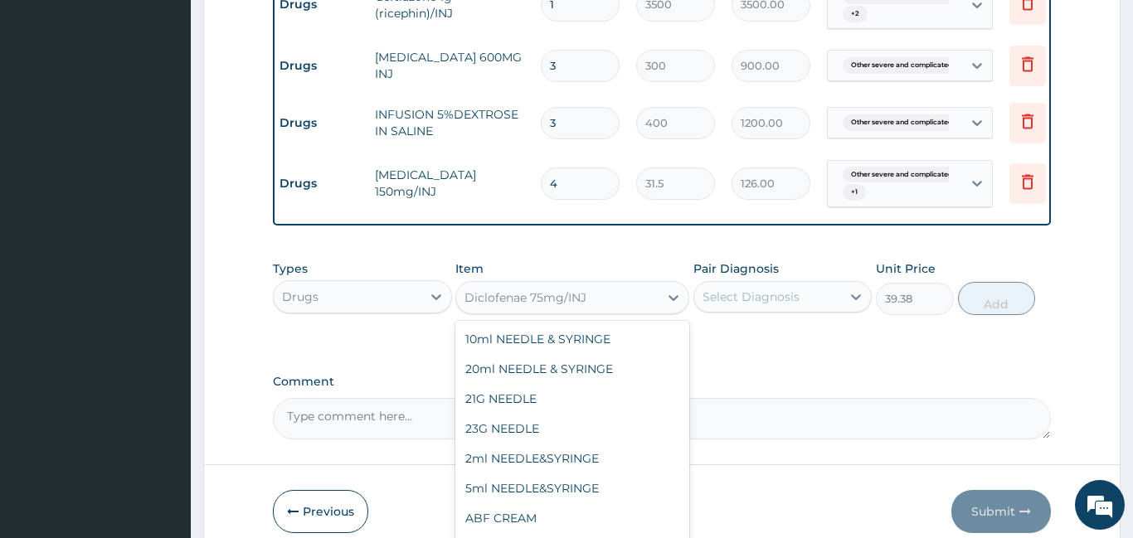
click at [588, 284] on div "Diclofenae 75mg/INJ" at bounding box center [557, 297] width 202 height 27
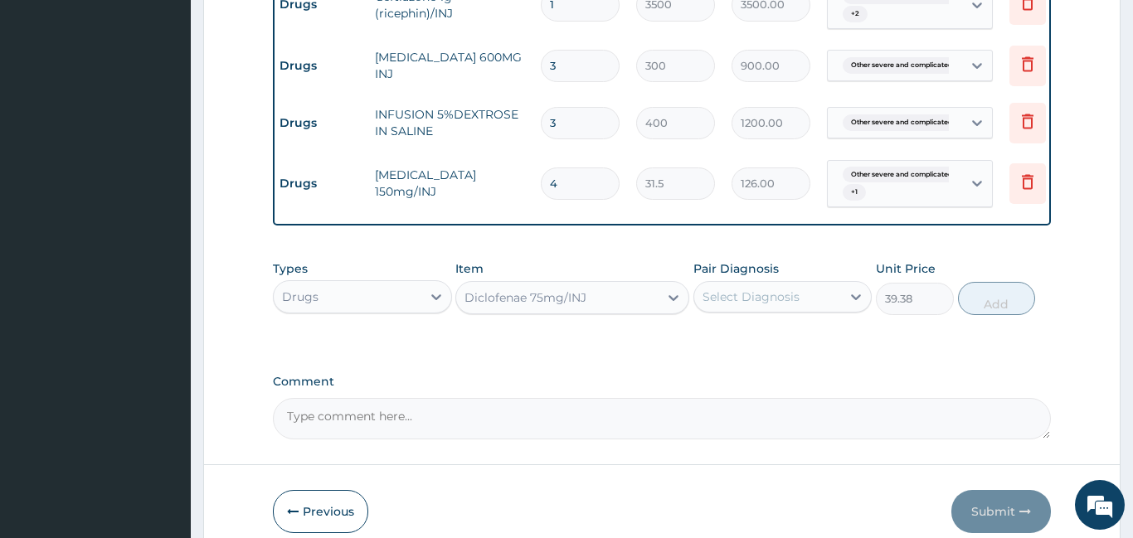
click at [588, 284] on div "Diclofenae 75mg/INJ" at bounding box center [557, 297] width 202 height 27
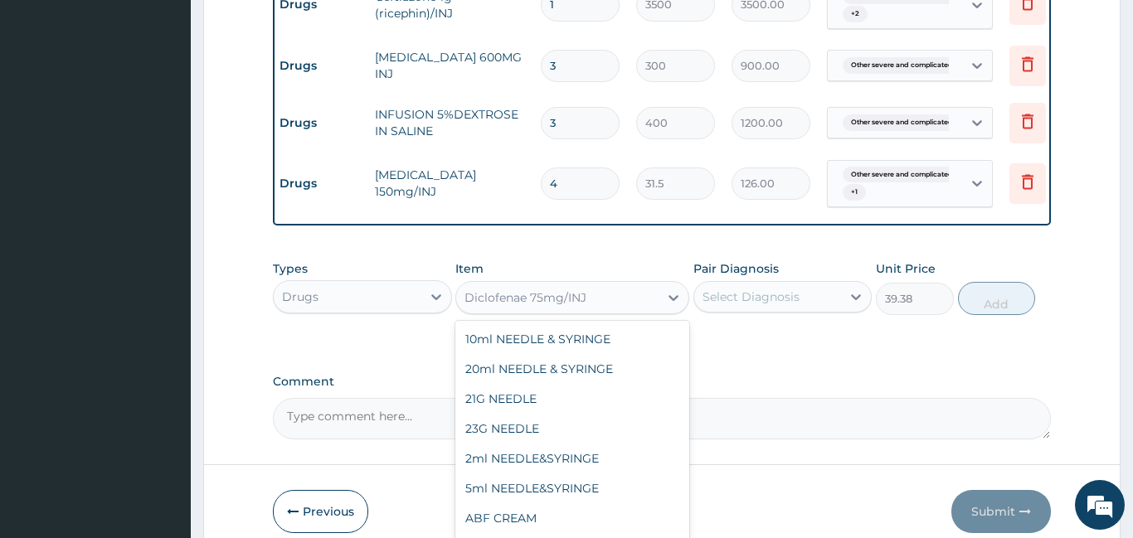
scroll to position [16835, 0]
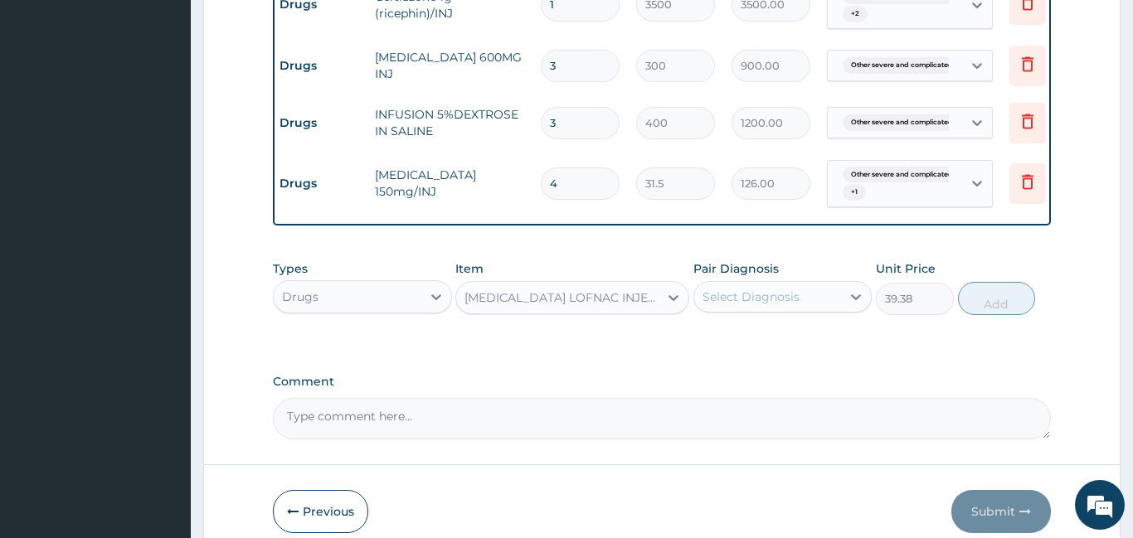
type input "52.5"
click at [801, 294] on div "Select Diagnosis" at bounding box center [768, 297] width 148 height 27
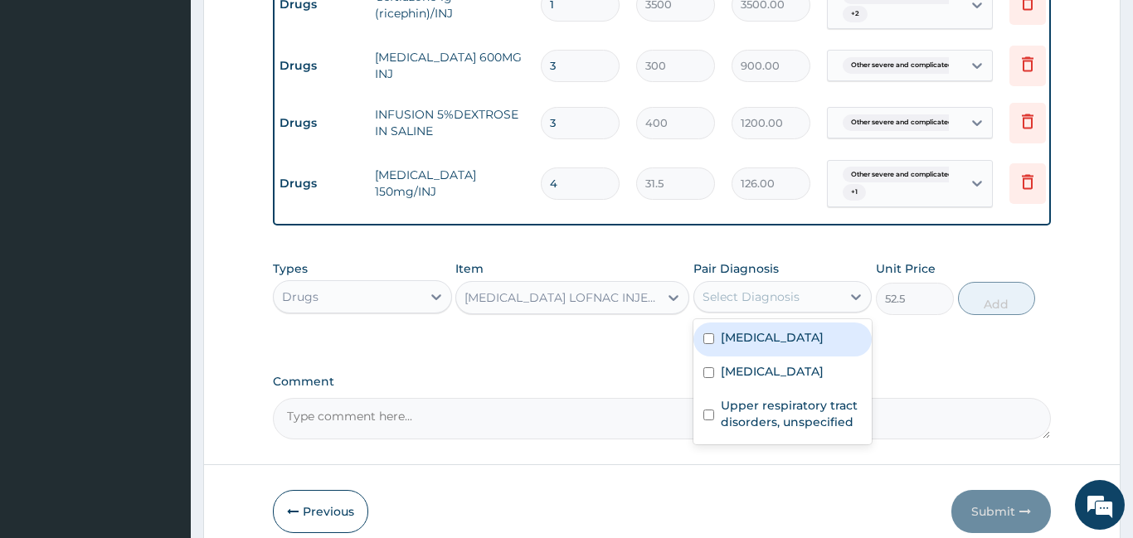
click at [785, 346] on label "Other severe and complicated Plasmodium falciparum malaria" at bounding box center [772, 337] width 103 height 17
checkbox input "true"
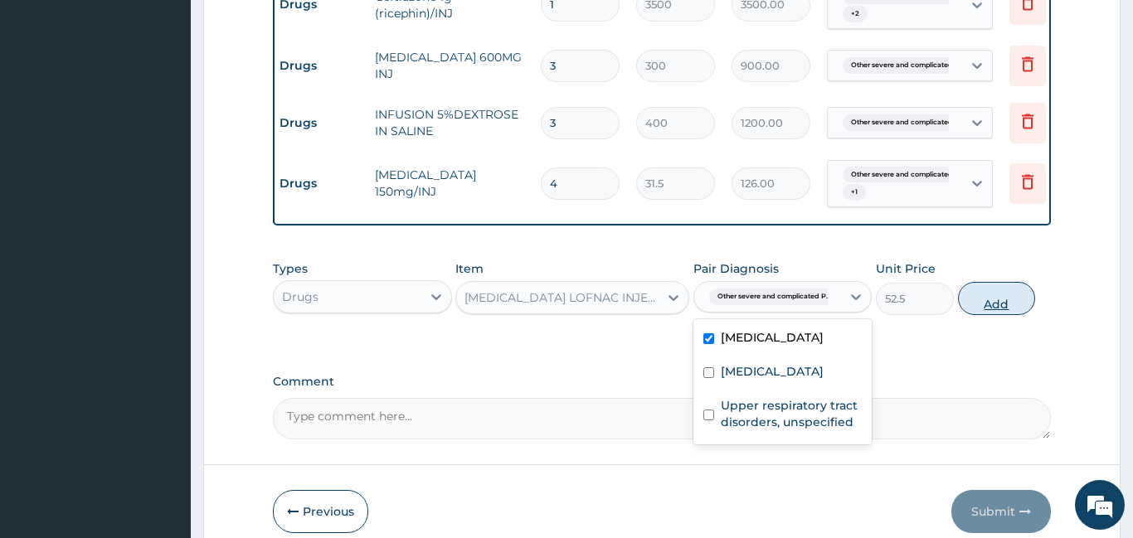
click at [998, 295] on button "Add" at bounding box center [997, 298] width 78 height 33
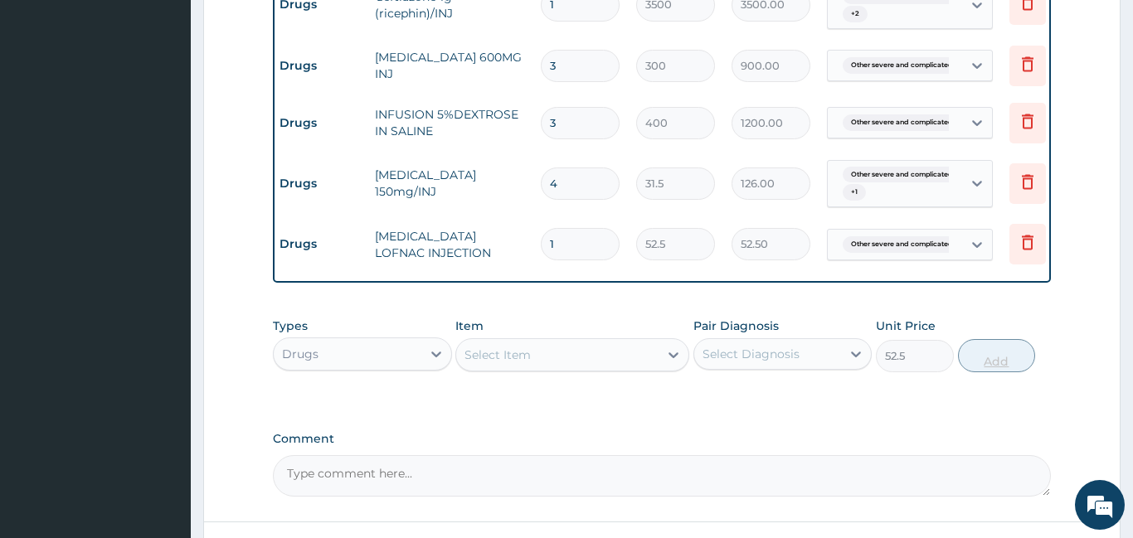
type input "0"
click at [548, 343] on div "Select Item" at bounding box center [557, 355] width 202 height 27
click at [537, 342] on div "Select Item" at bounding box center [557, 355] width 202 height 27
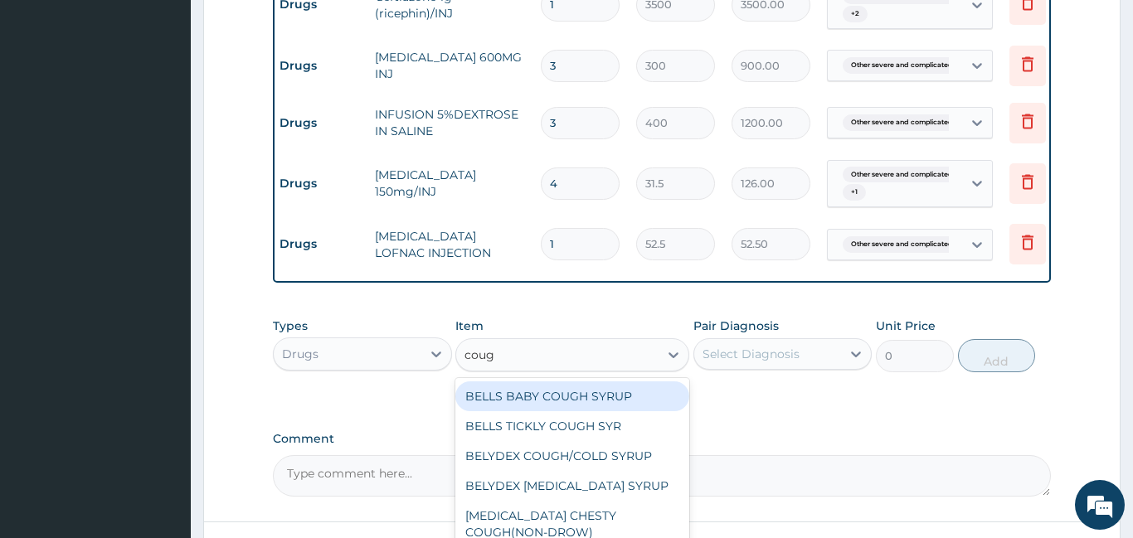
type input "cough"
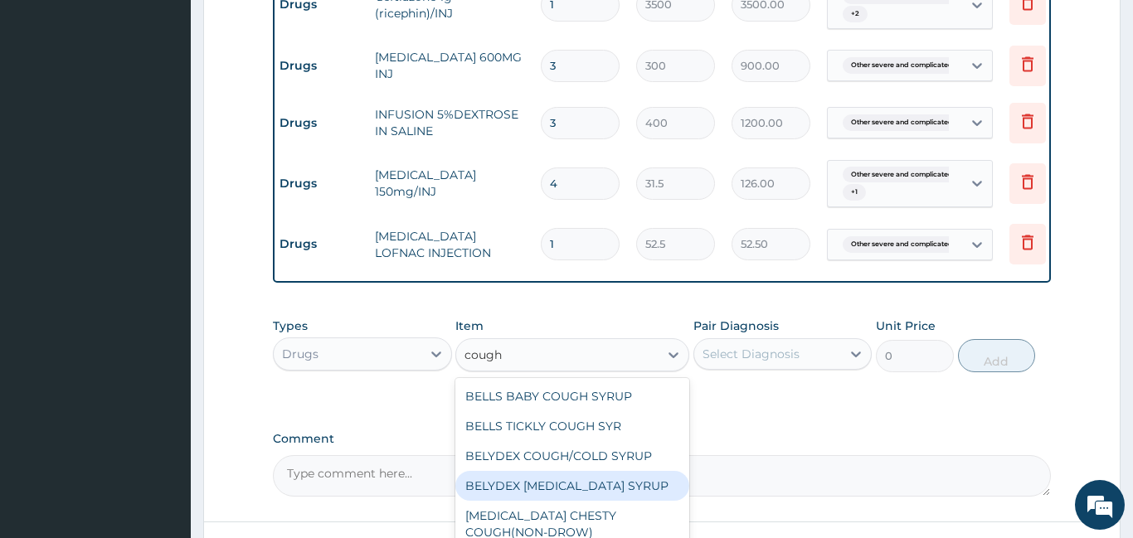
click at [551, 477] on div "BELYDEX DRY COUGH SYRUP" at bounding box center [572, 486] width 234 height 30
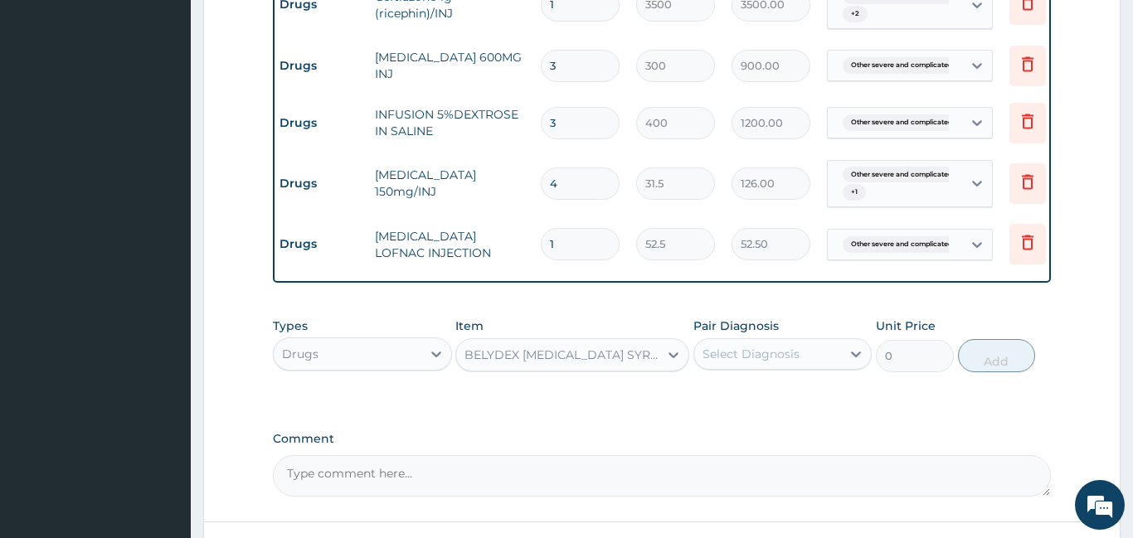
type input "236.25"
click at [767, 346] on div "Select Diagnosis" at bounding box center [750, 354] width 97 height 17
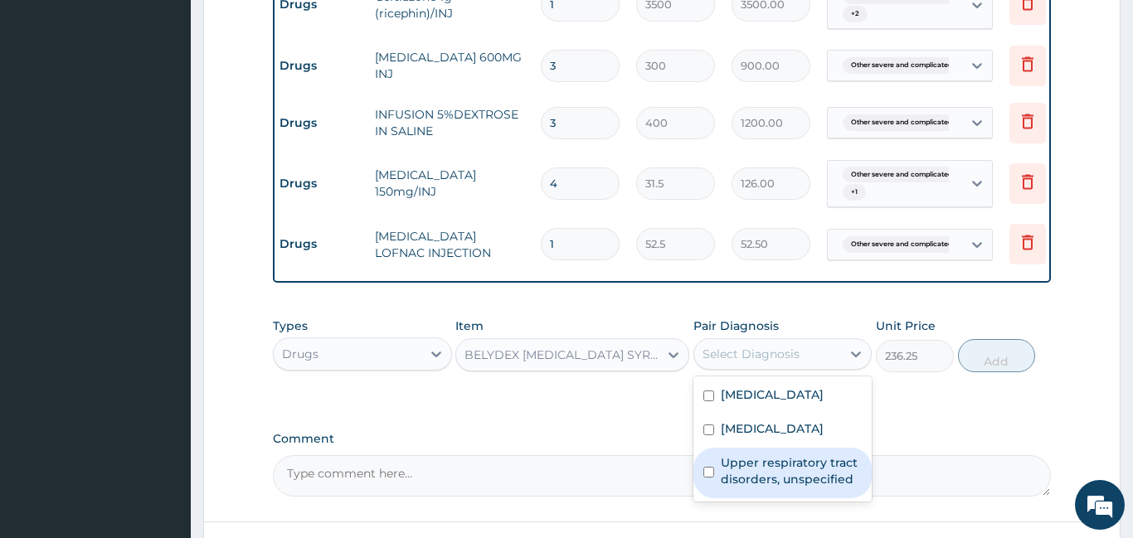
click at [768, 488] on label "Upper respiratory tract disorders, unspecified" at bounding box center [792, 470] width 142 height 33
checkbox input "true"
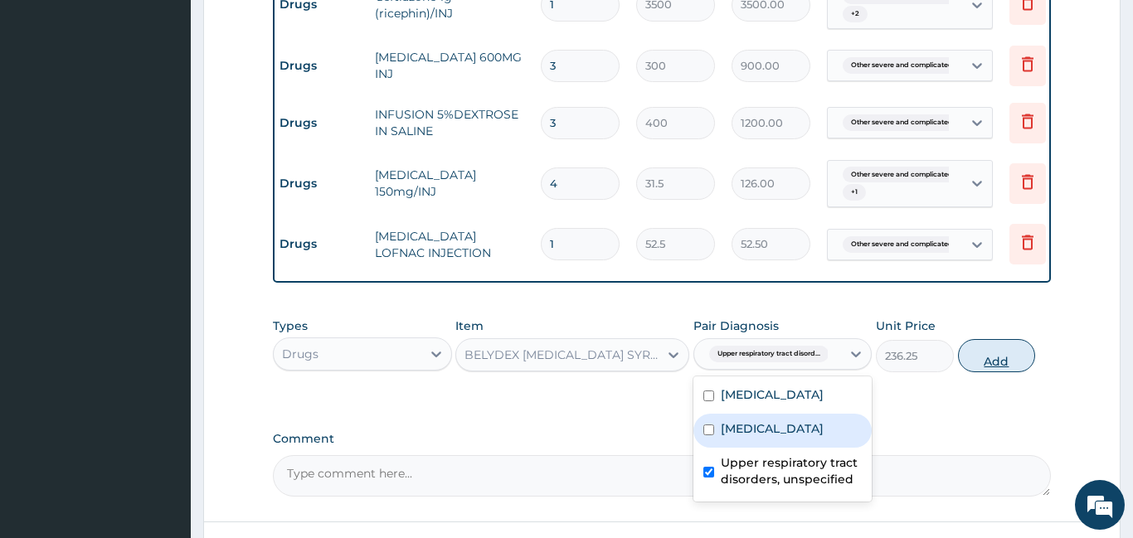
click at [1010, 354] on button "Add" at bounding box center [997, 355] width 78 height 33
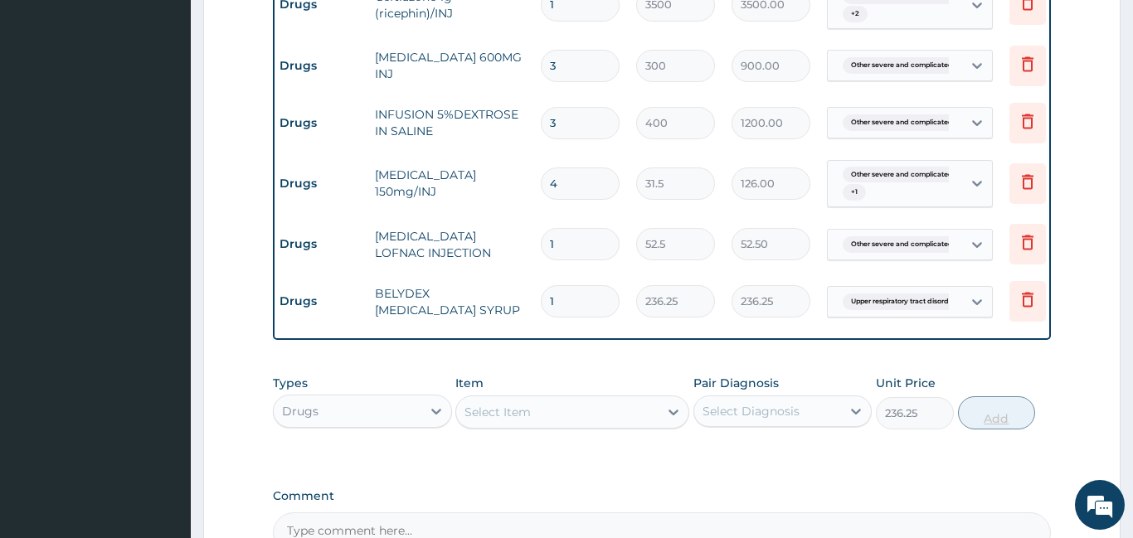
type input "0"
click at [498, 404] on div "Select Item" at bounding box center [497, 412] width 66 height 17
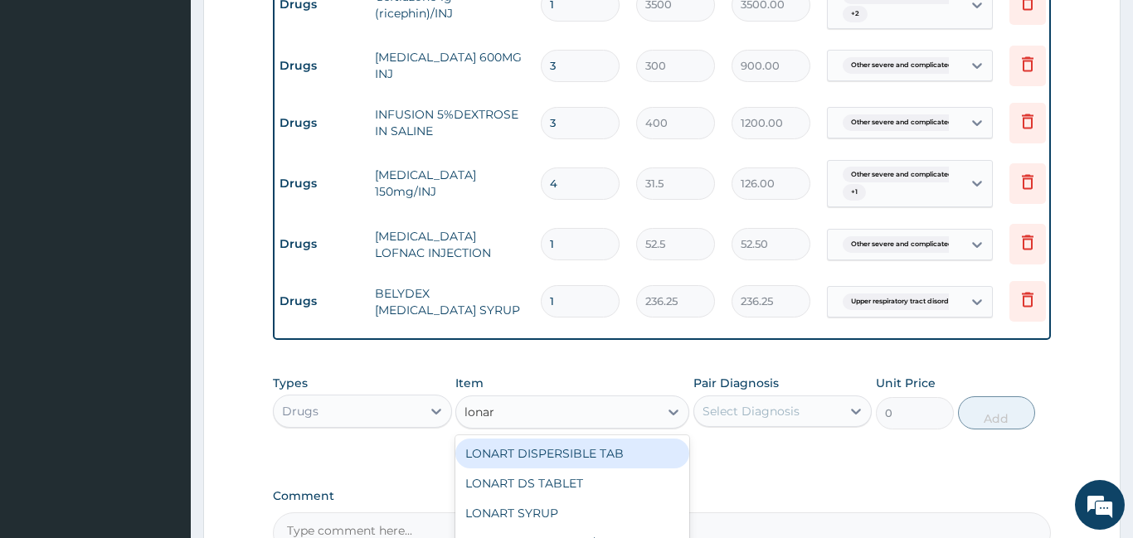
type input "lonart"
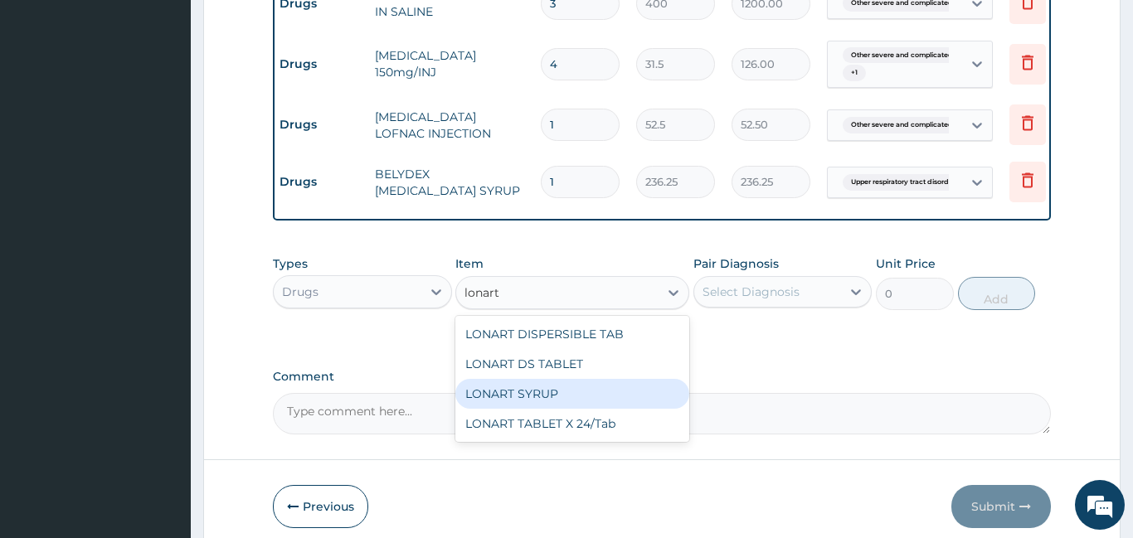
scroll to position [1252, 0]
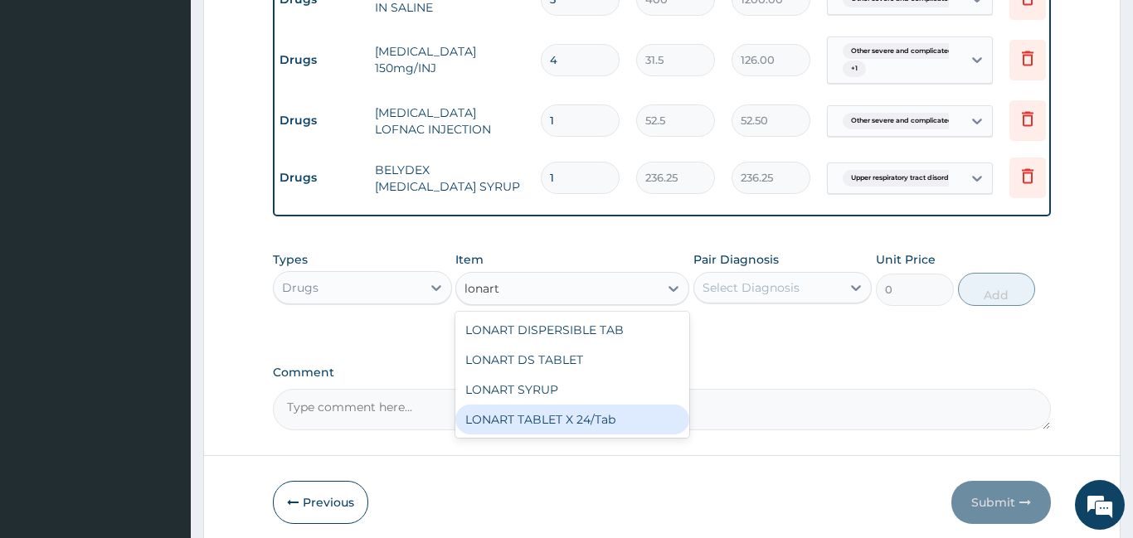
click at [545, 407] on div "LONART TABLET X 24/Tab" at bounding box center [572, 420] width 234 height 30
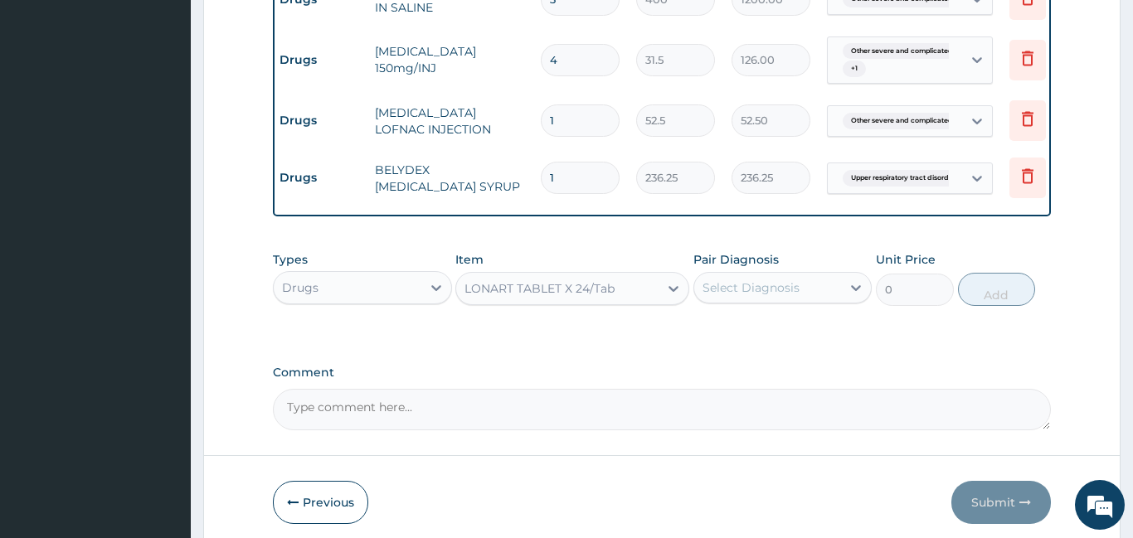
type input "10.5"
click at [610, 280] on div "LONART TABLET X 24/Tab" at bounding box center [539, 288] width 150 height 17
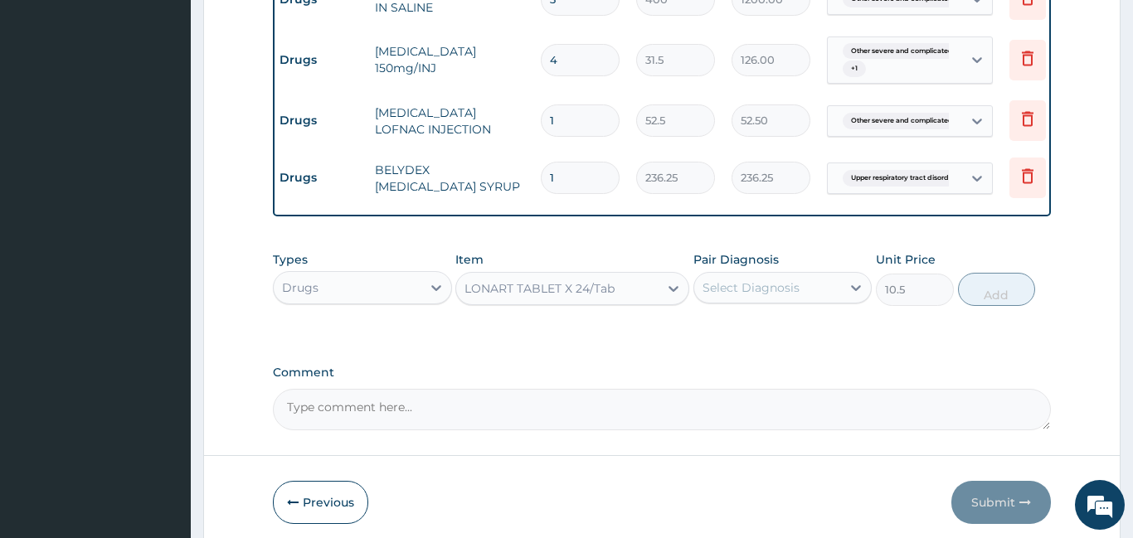
click at [634, 279] on div "LONART TABLET X 24/Tab" at bounding box center [557, 288] width 202 height 27
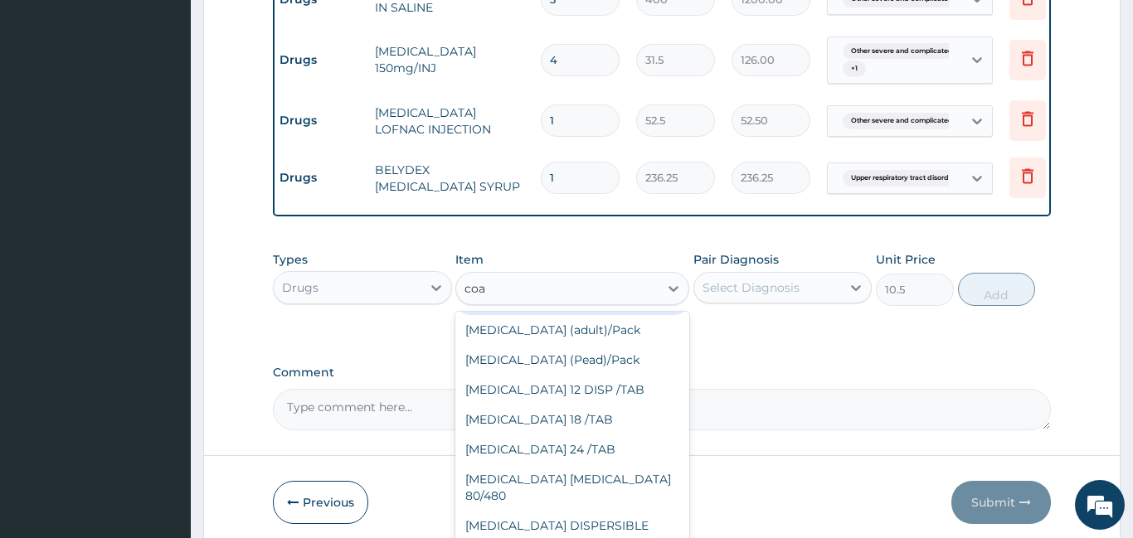
scroll to position [0, 0]
type input "coarte"
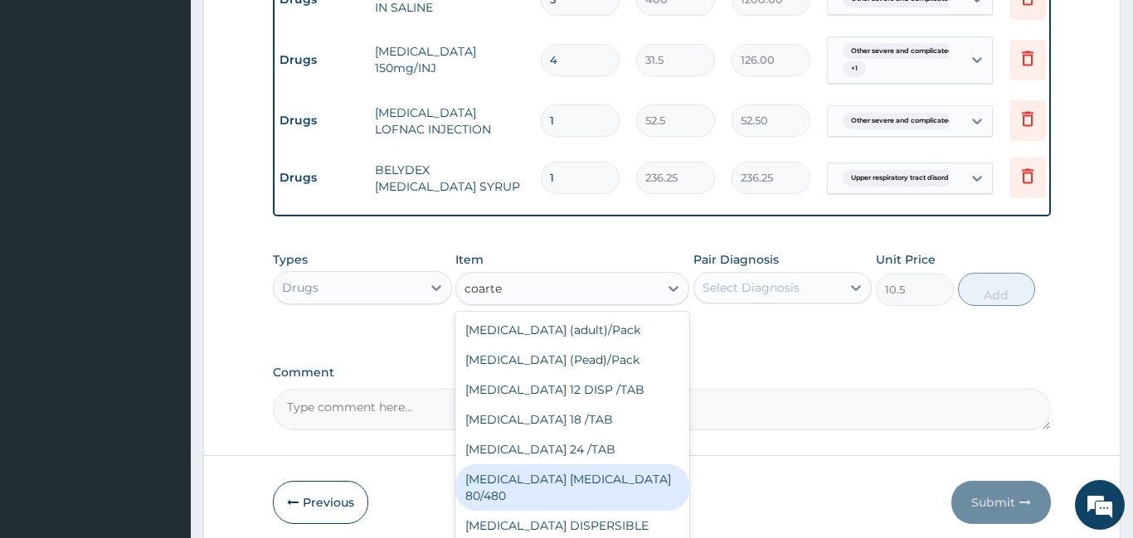
click at [561, 467] on div "COARTEM D TAB 80/480" at bounding box center [572, 487] width 234 height 46
type input "866.25"
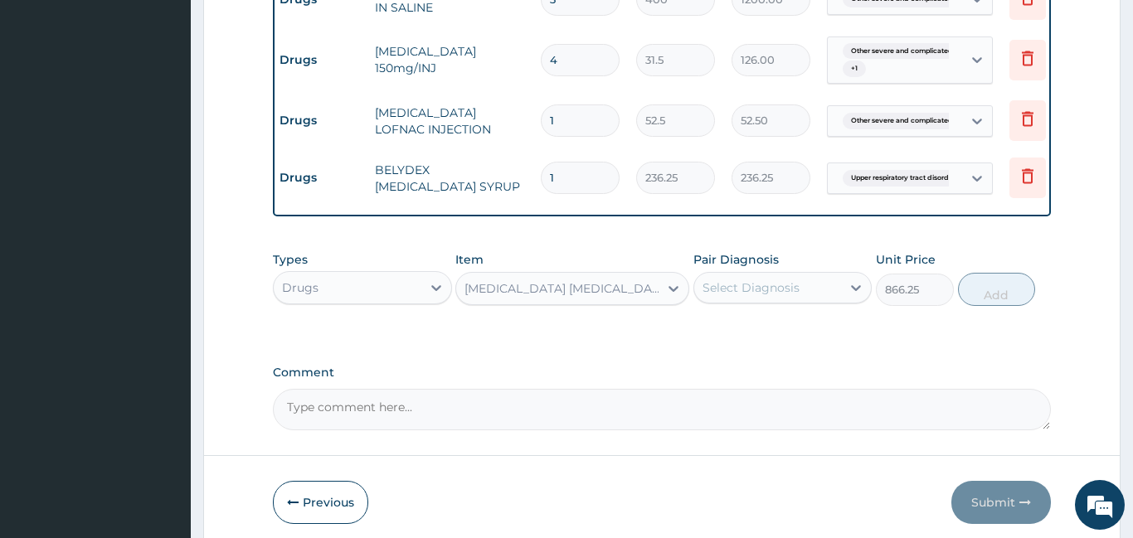
click at [765, 279] on div "Select Diagnosis" at bounding box center [750, 287] width 97 height 17
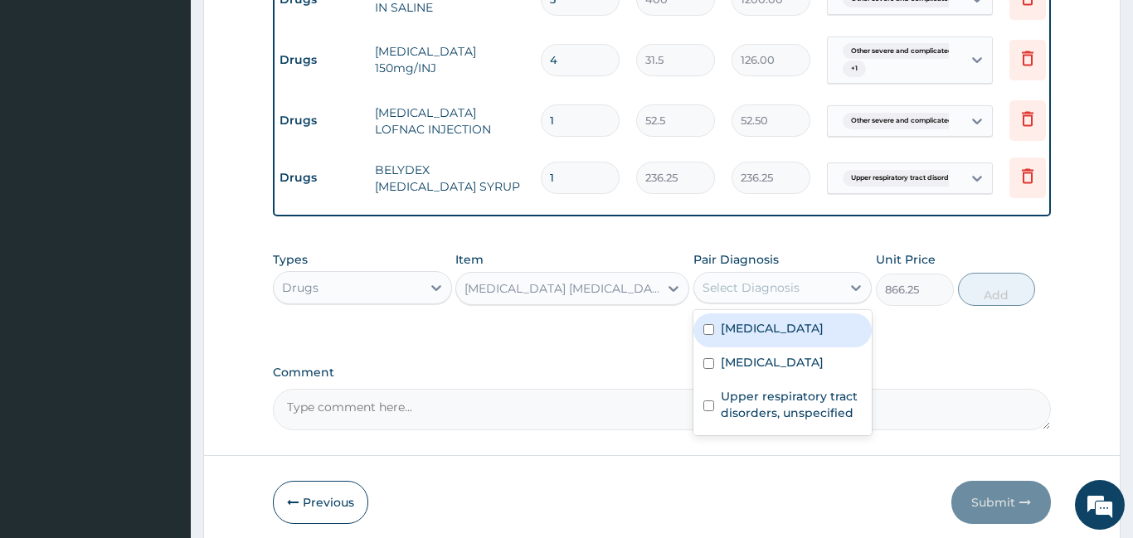
click at [774, 337] on label "Other severe and complicated Plasmodium falciparum malaria" at bounding box center [772, 328] width 103 height 17
checkbox input "true"
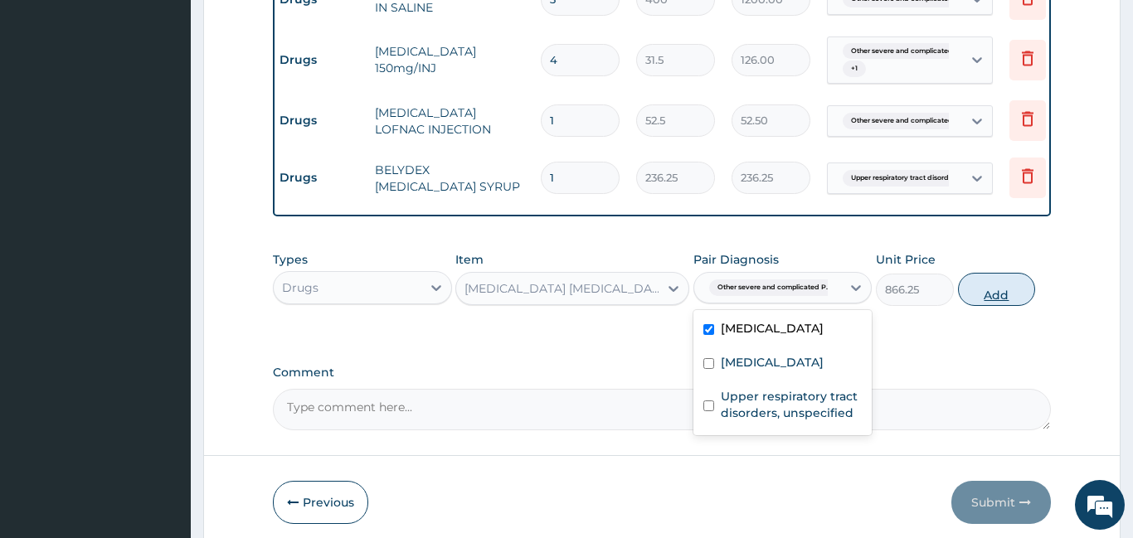
click at [994, 275] on button "Add" at bounding box center [997, 289] width 78 height 33
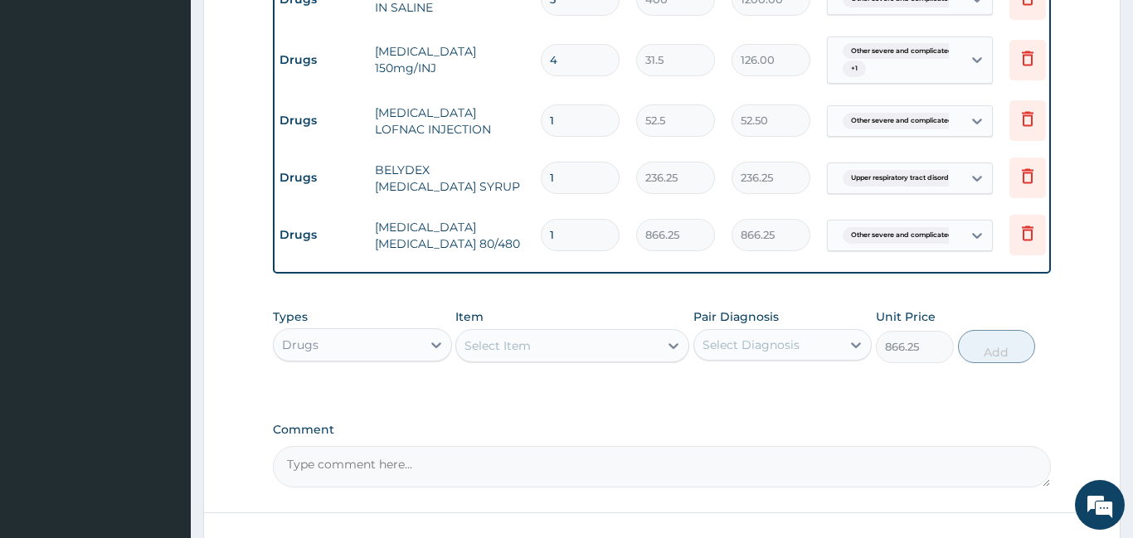
type input "0"
type input "0.00"
type input "8"
type input "6930.00"
type input "0.00"
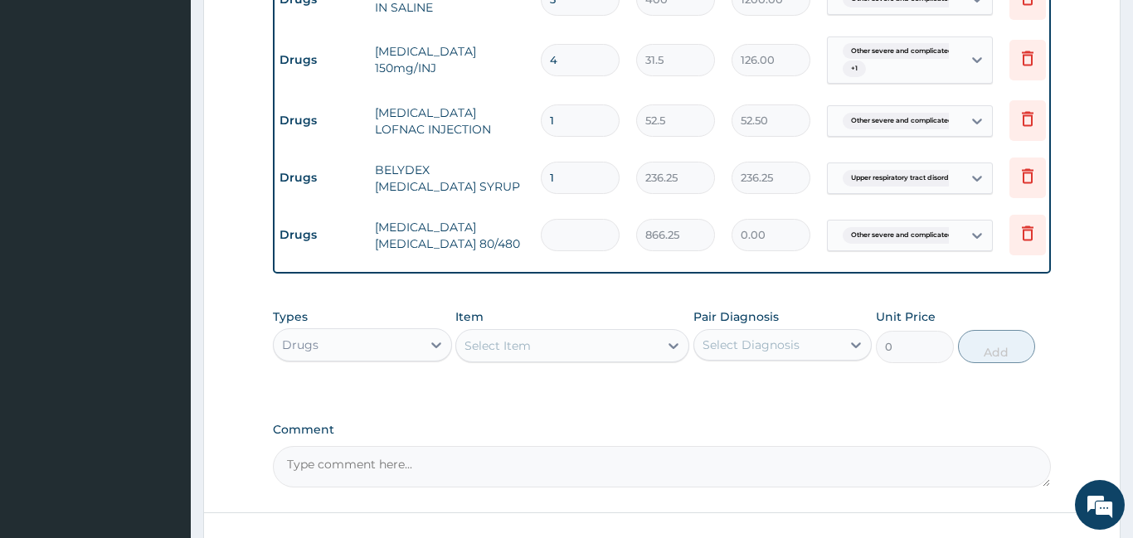
type input "6"
type input "5197.50"
type input "6"
click at [509, 338] on div "Select Item" at bounding box center [497, 346] width 66 height 17
click at [506, 338] on div "Select Item" at bounding box center [497, 346] width 66 height 17
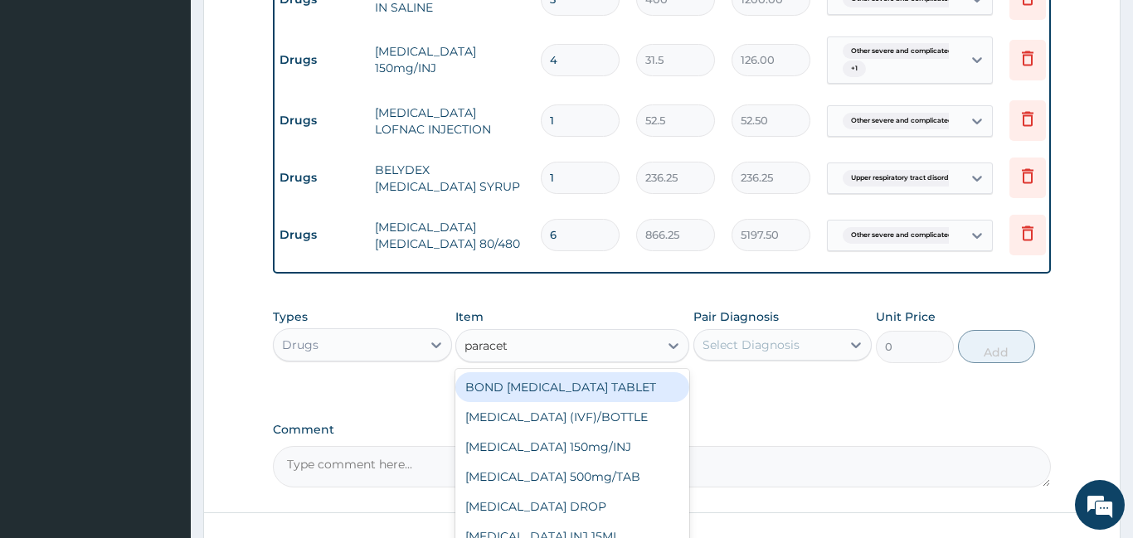
type input "paraceta"
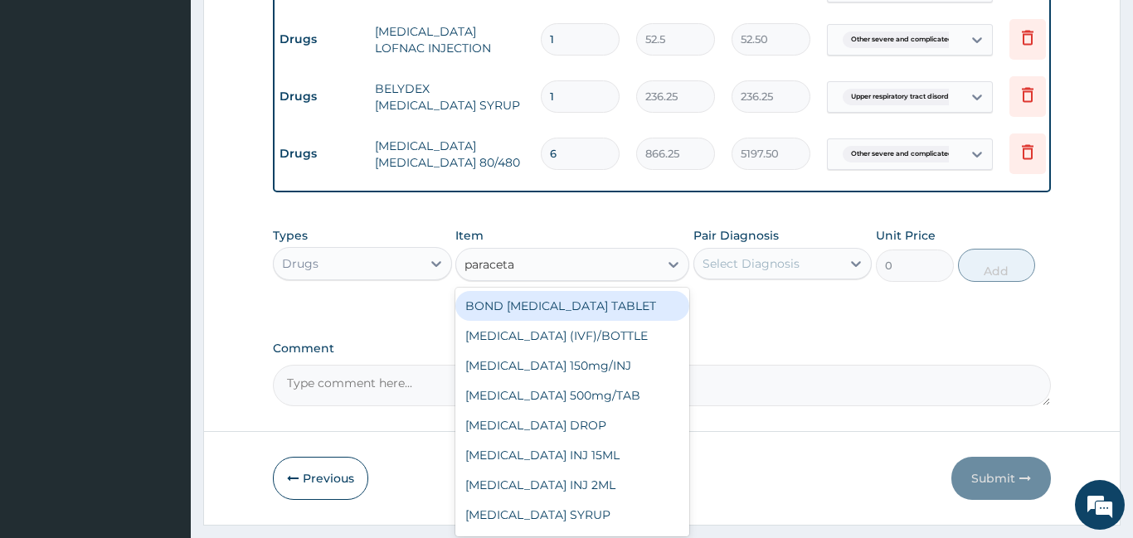
scroll to position [1365, 0]
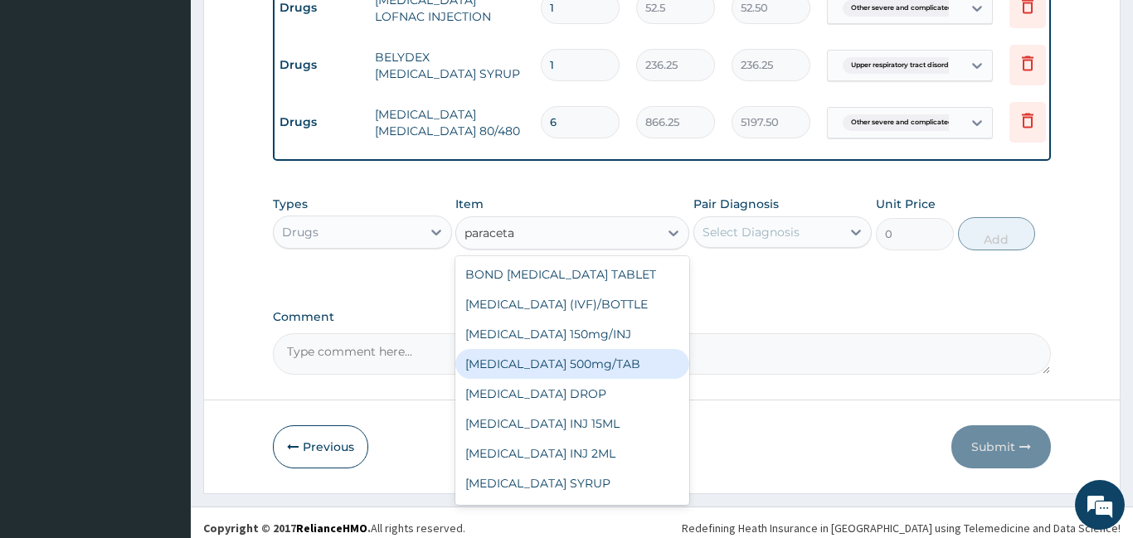
click at [566, 359] on div "PARACETAMOL 500mg/TAB" at bounding box center [572, 364] width 234 height 30
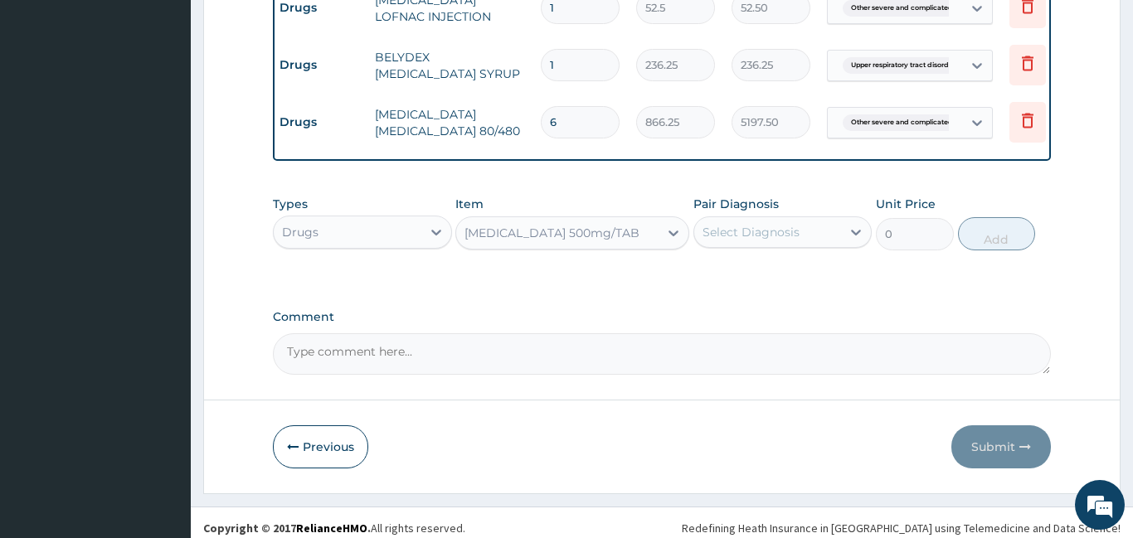
type input "5.25"
click at [790, 226] on div "Select Diagnosis" at bounding box center [750, 232] width 97 height 17
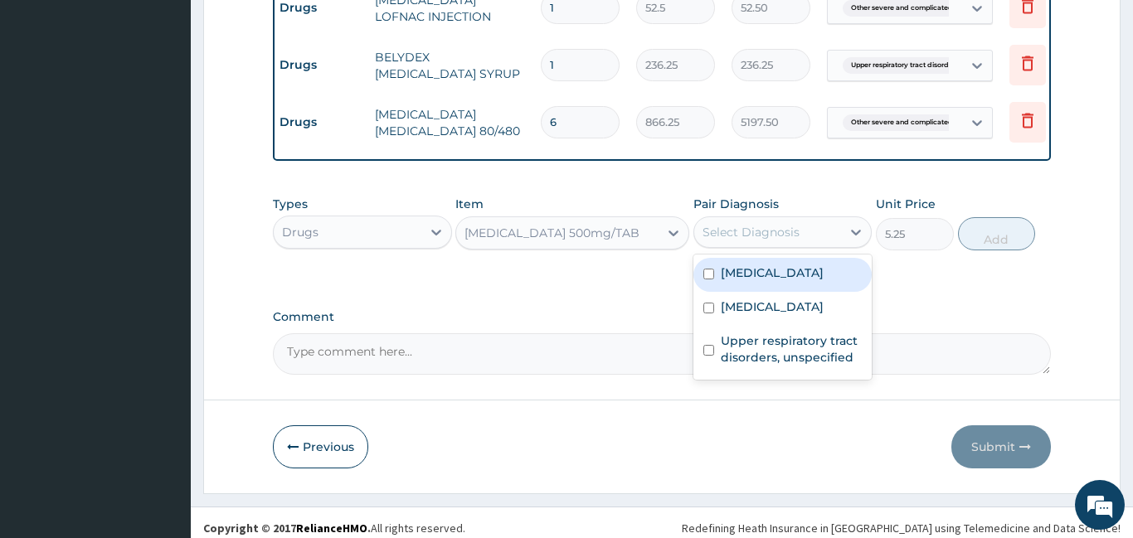
click at [804, 281] on label "Other severe and complicated Plasmodium falciparum malaria" at bounding box center [772, 273] width 103 height 17
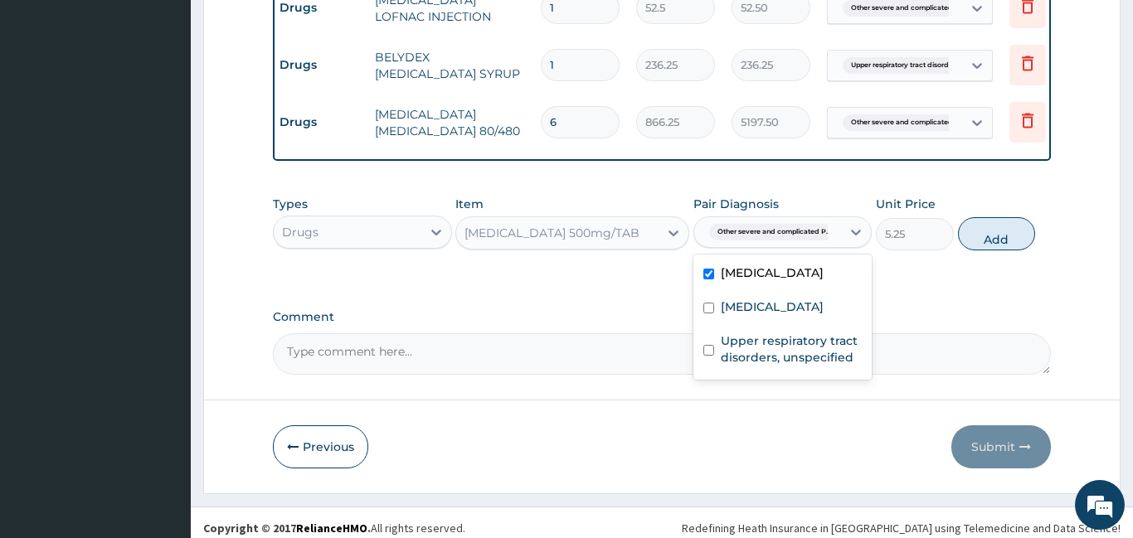
checkbox input "true"
click at [986, 233] on button "Add" at bounding box center [997, 233] width 78 height 33
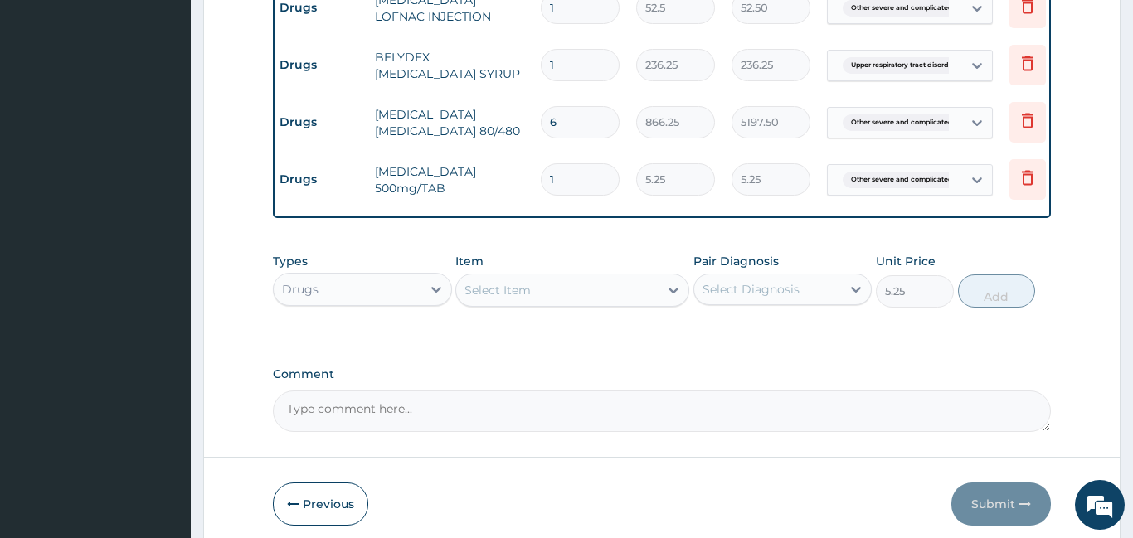
type input "0"
type input "18"
type input "94.50"
type input "18"
click at [521, 283] on div "Select Item" at bounding box center [497, 290] width 66 height 17
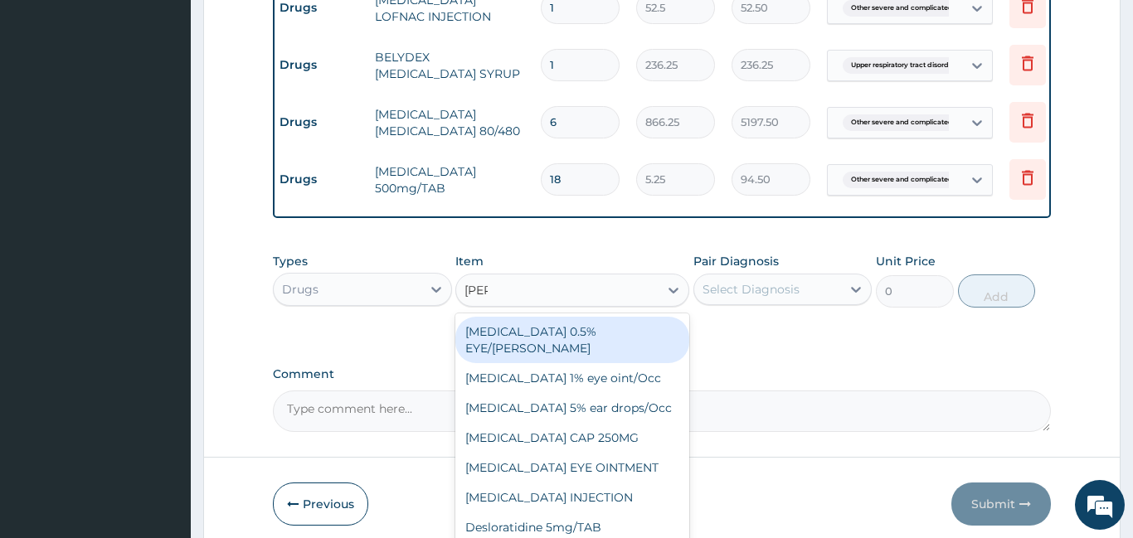
type input "lorat"
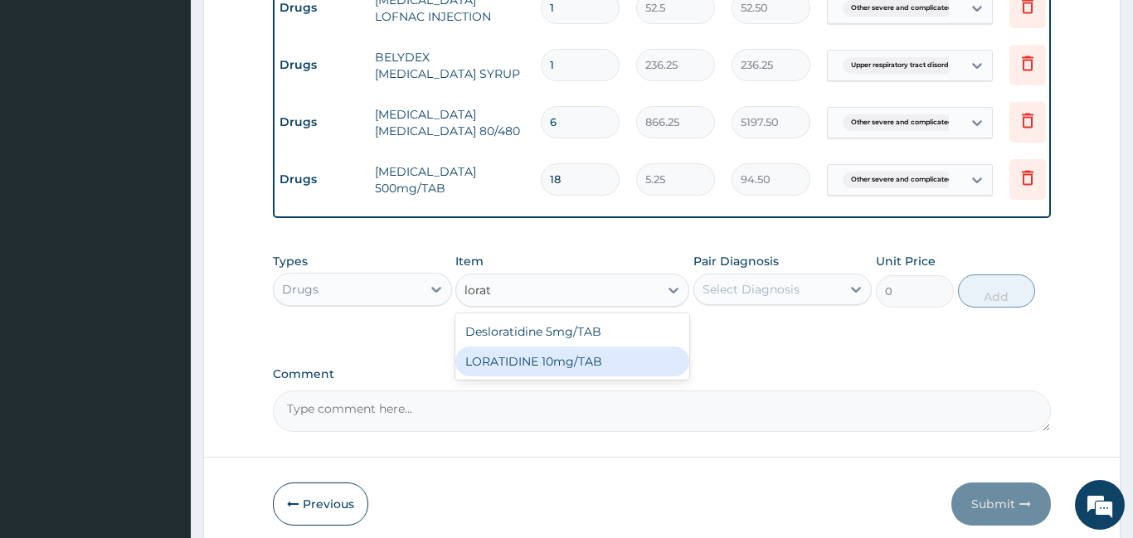
click at [567, 349] on div "LORATIDINE 10mg/TAB" at bounding box center [572, 362] width 234 height 30
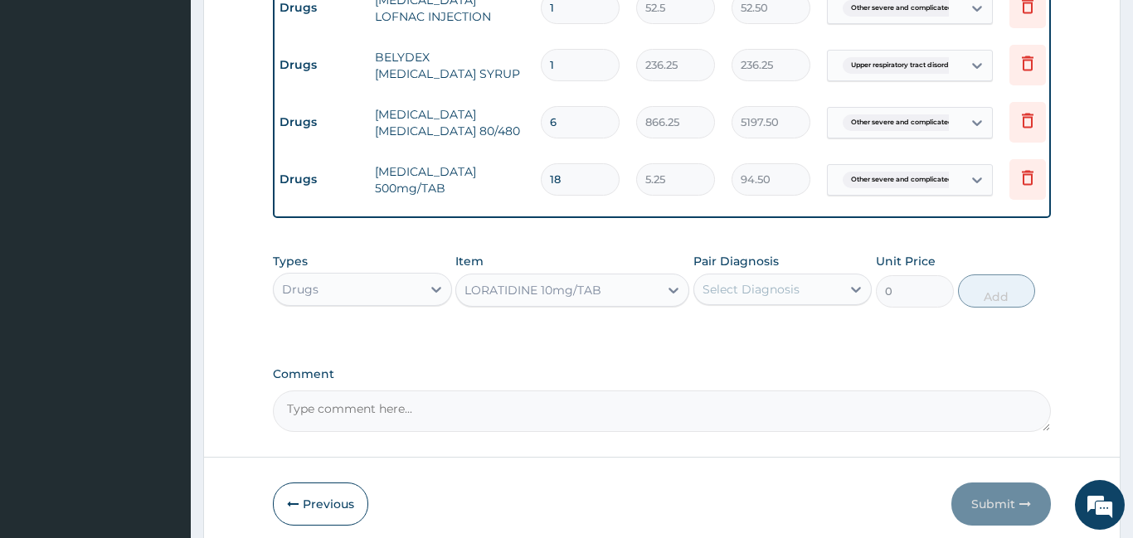
type input "11.55"
click at [803, 286] on div "Select Diagnosis" at bounding box center [768, 289] width 148 height 27
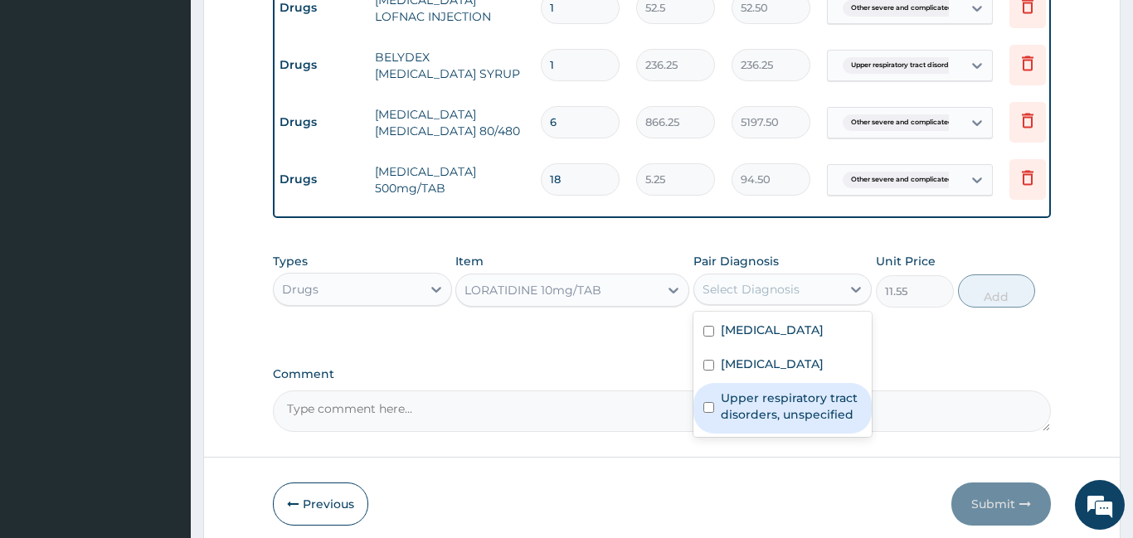
click at [765, 423] on label "Upper respiratory tract disorders, unspecified" at bounding box center [792, 406] width 142 height 33
checkbox input "true"
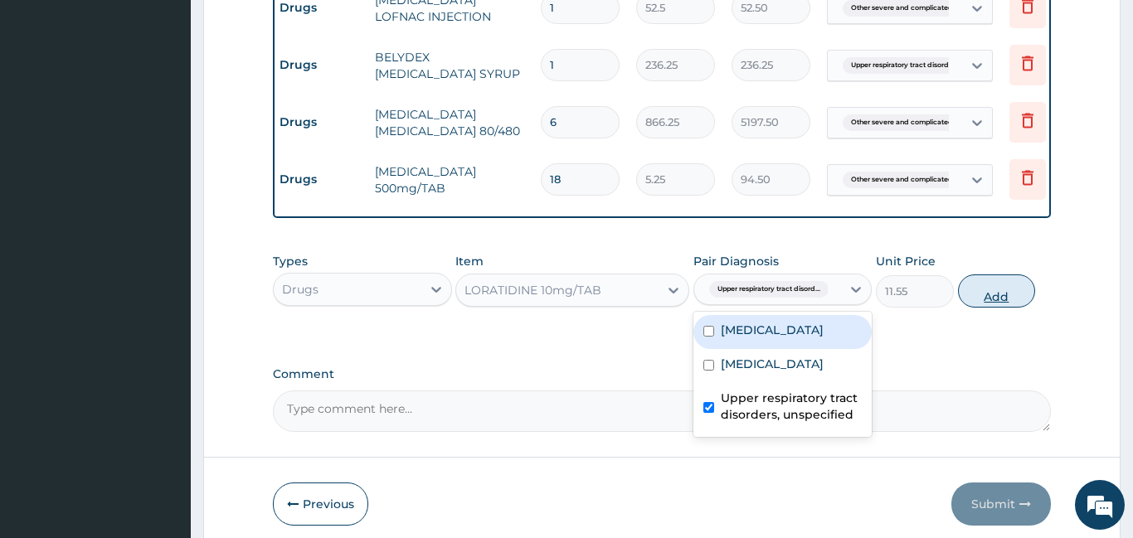
click at [996, 276] on button "Add" at bounding box center [997, 291] width 78 height 33
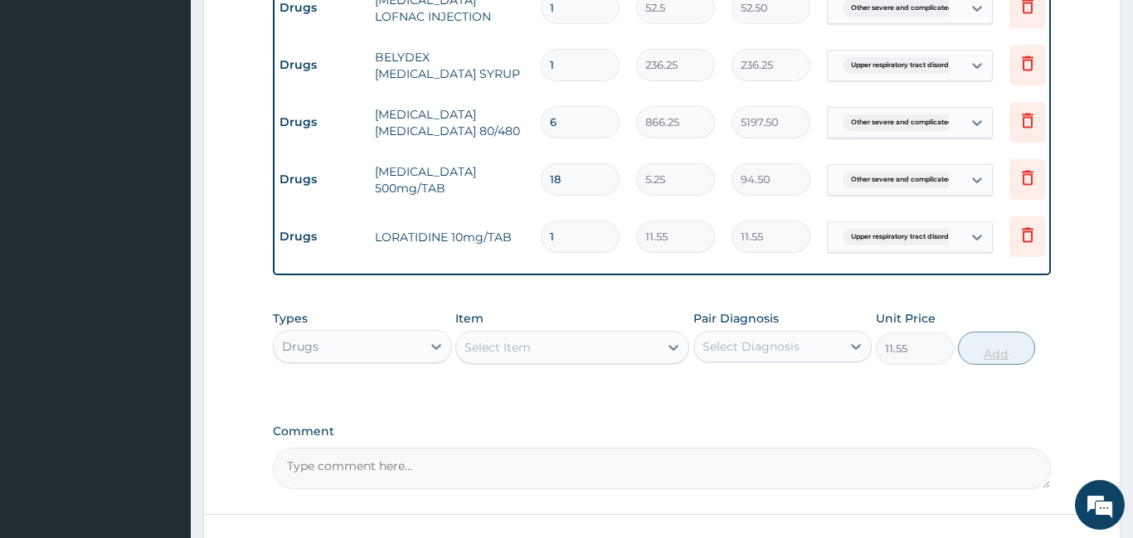
type input "0"
type input "10"
type input "115.50"
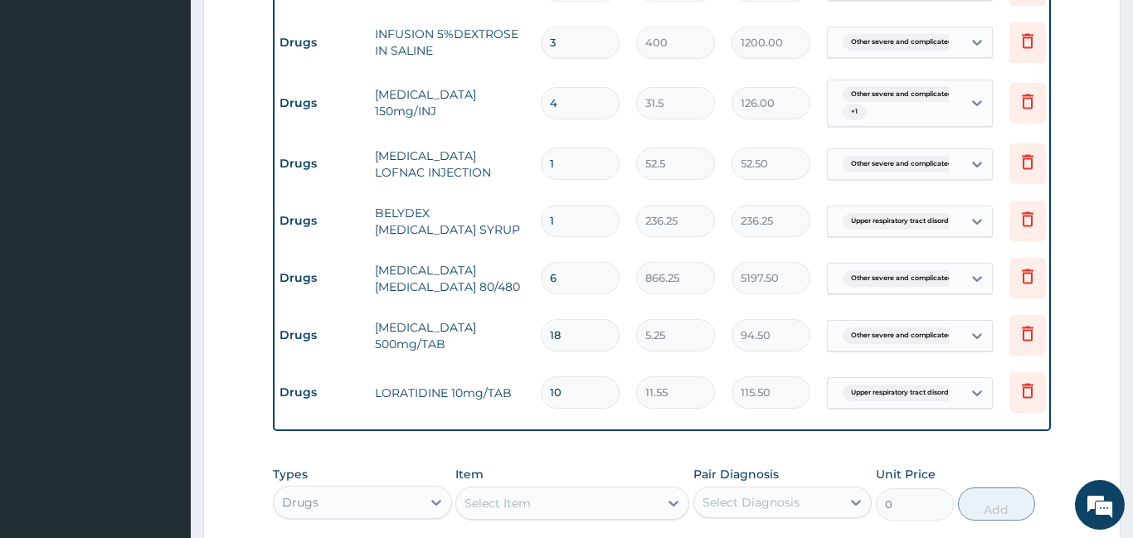
scroll to position [1480, 0]
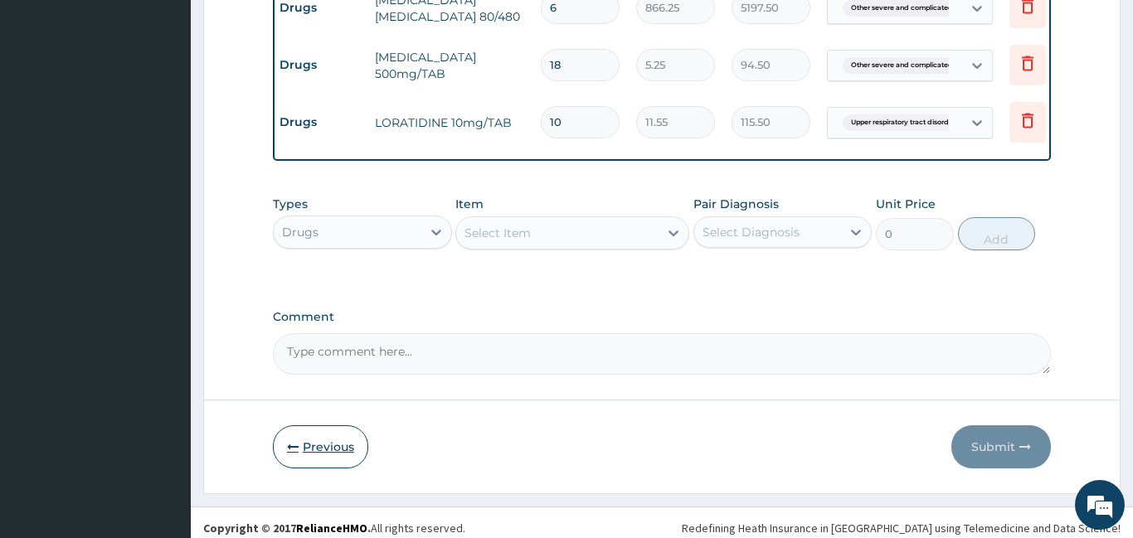
click at [292, 441] on icon "button" at bounding box center [293, 447] width 12 height 12
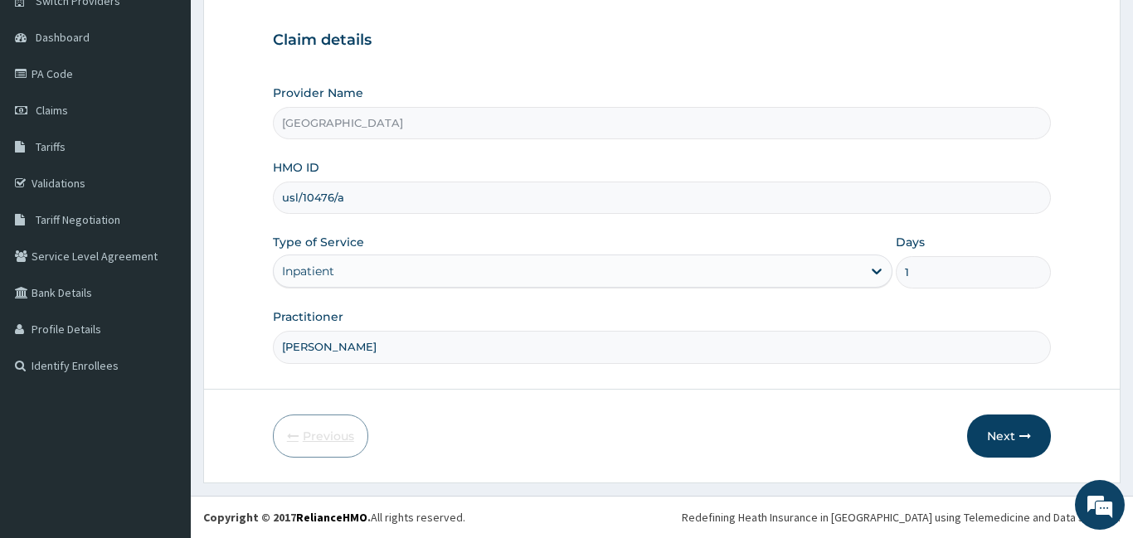
scroll to position [143, 0]
click at [999, 430] on button "Next" at bounding box center [1009, 436] width 84 height 43
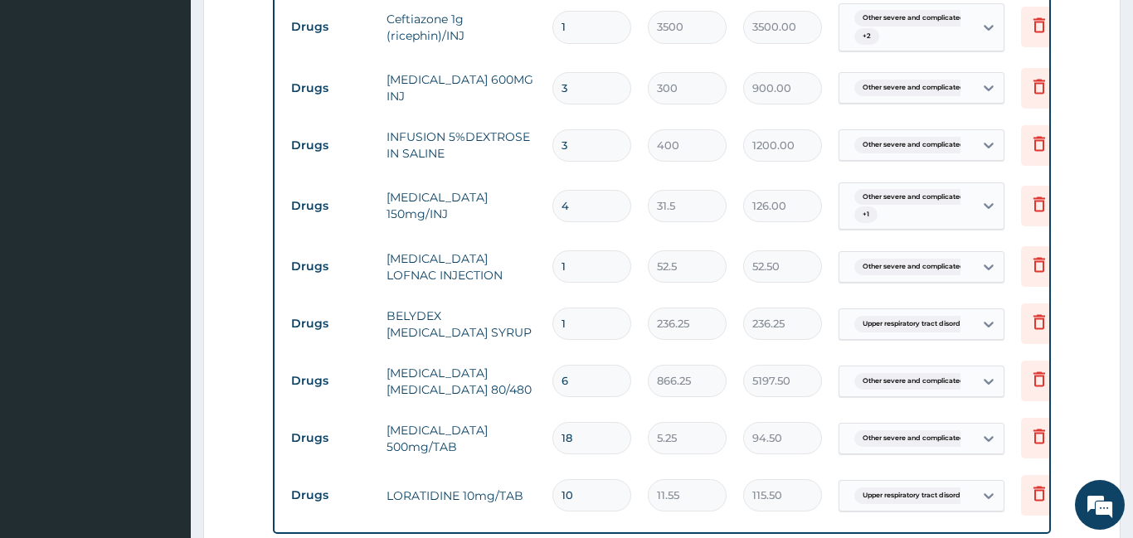
scroll to position [1124, 0]
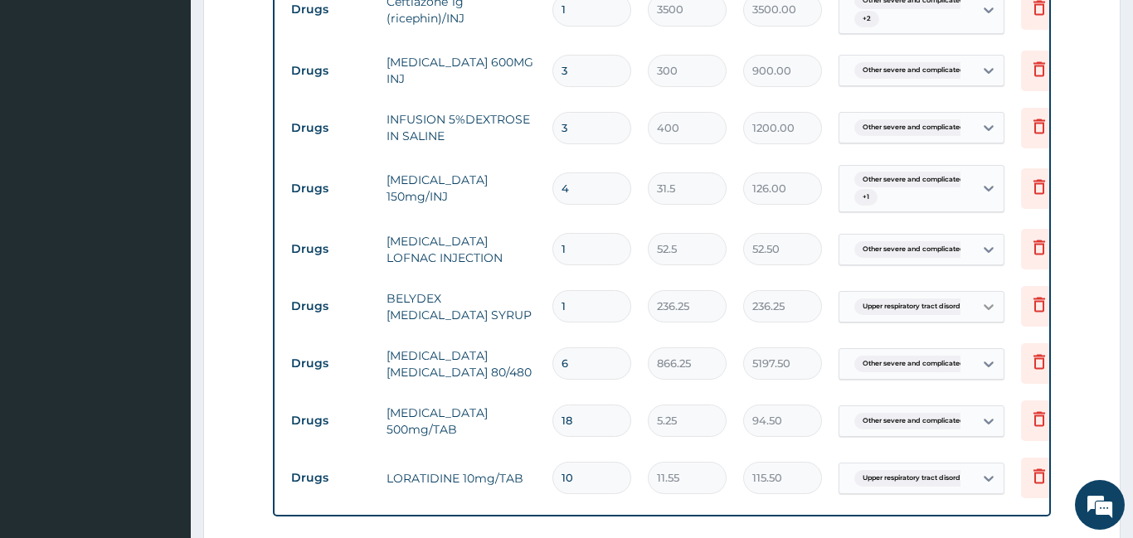
click at [980, 299] on icon at bounding box center [988, 307] width 17 height 17
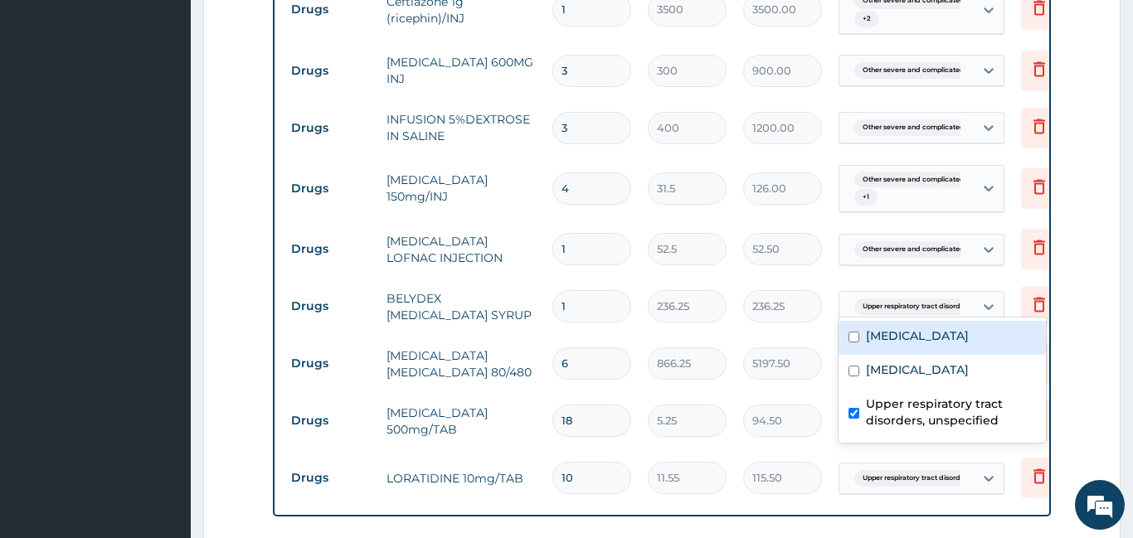
click at [956, 299] on span "Upper respiratory tract disord..." at bounding box center [913, 307] width 119 height 17
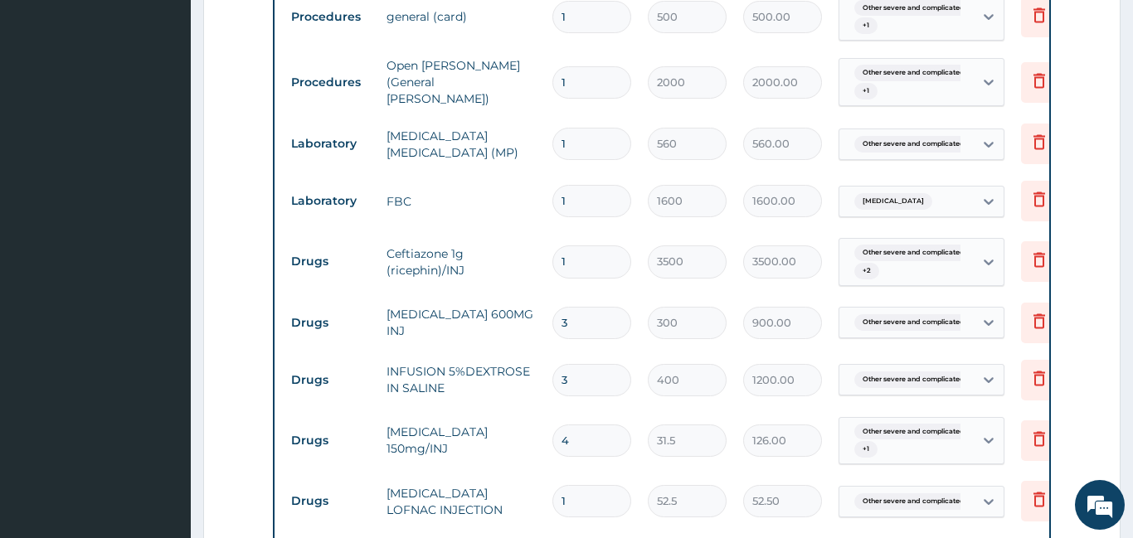
scroll to position [876, 0]
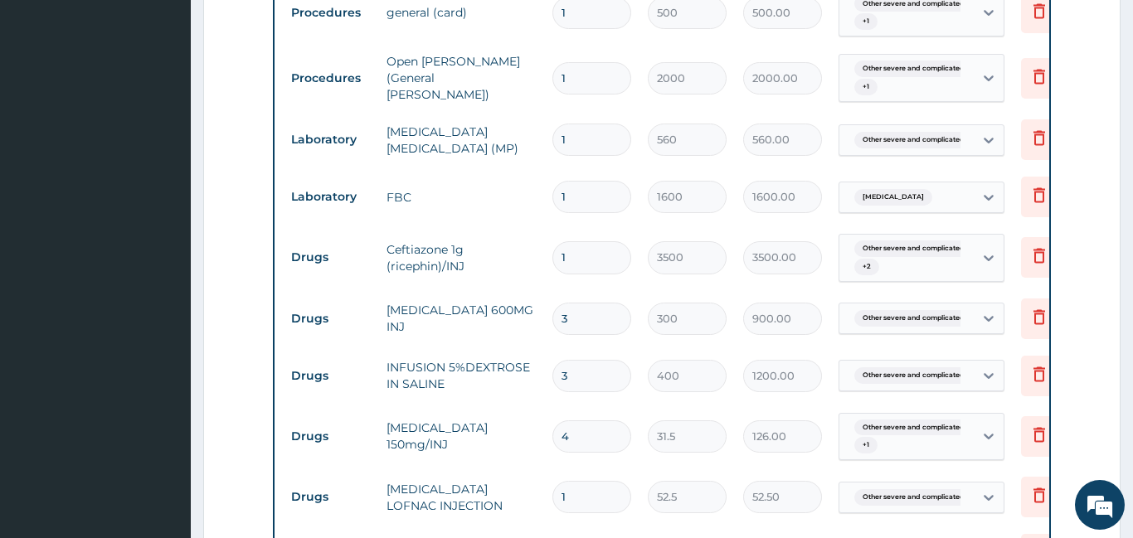
click at [945, 257] on div "Other severe and complicated P... + 2" at bounding box center [904, 258] width 113 height 40
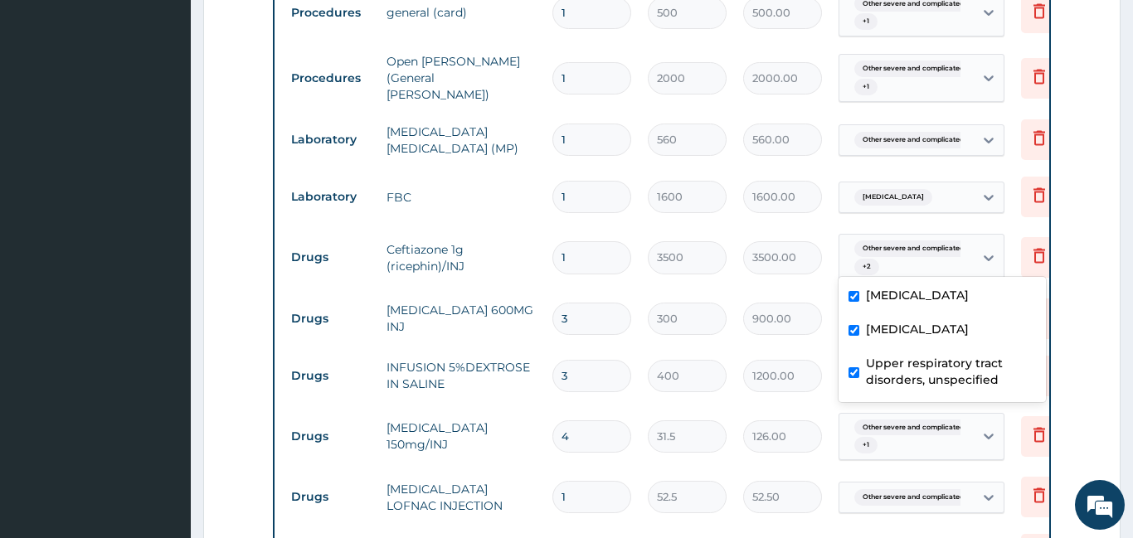
click at [697, 360] on input "400" at bounding box center [687, 376] width 79 height 32
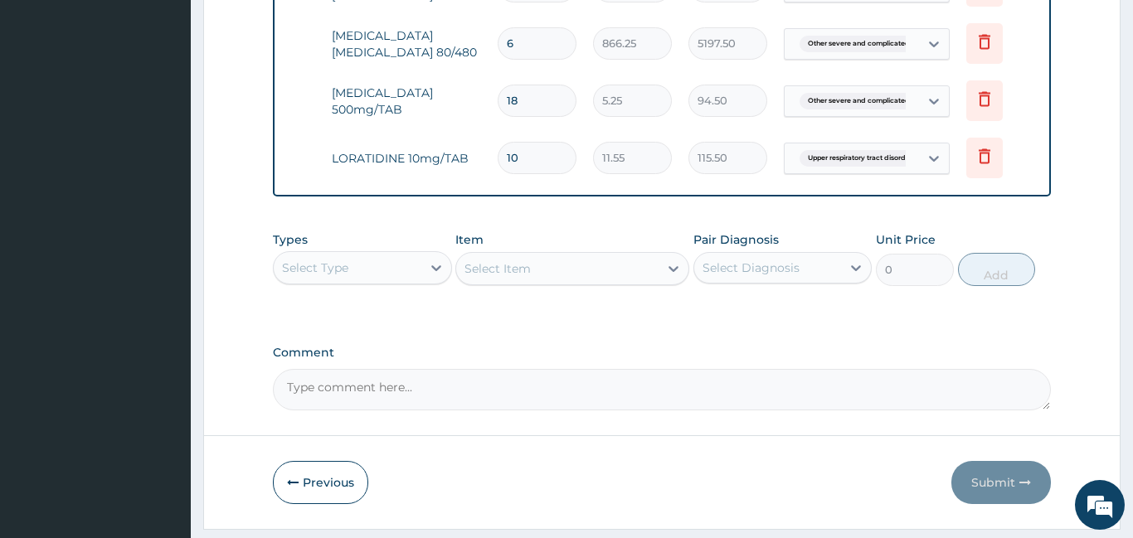
scroll to position [1480, 0]
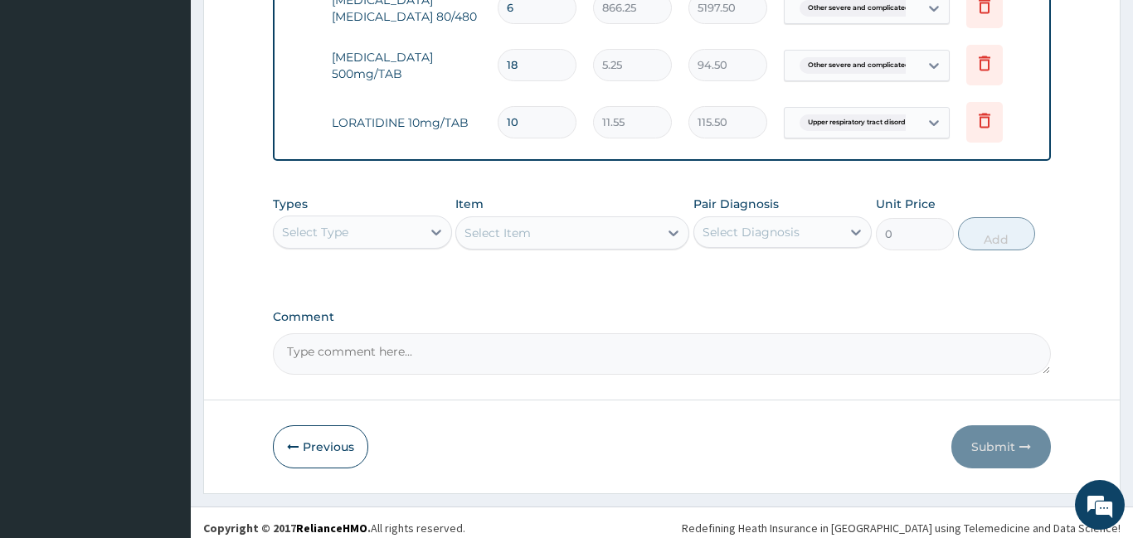
click at [660, 231] on div "Select Item" at bounding box center [572, 232] width 234 height 33
click at [314, 224] on div "Select Type" at bounding box center [315, 232] width 66 height 17
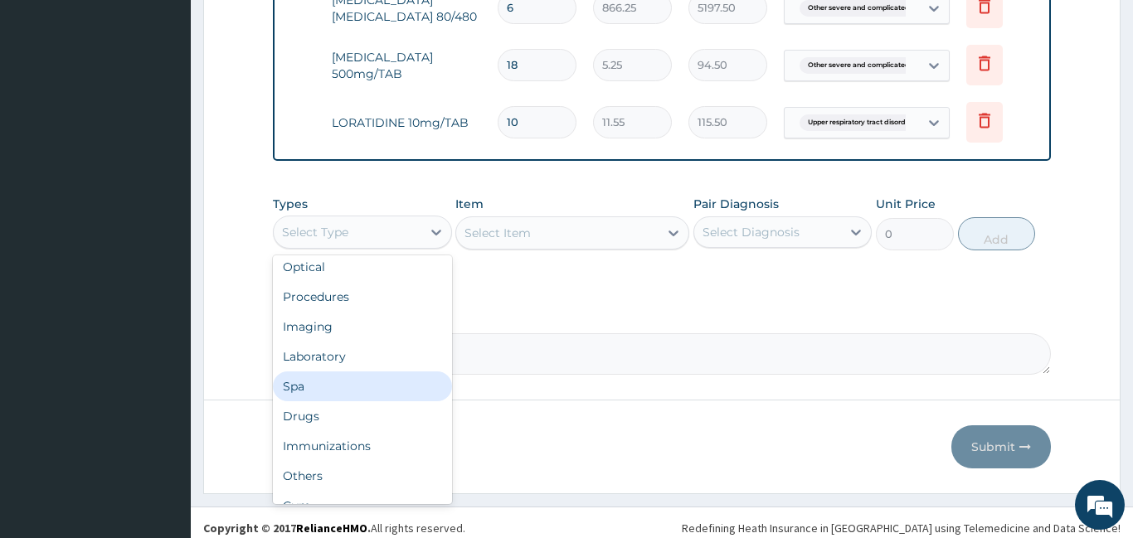
scroll to position [53, 0]
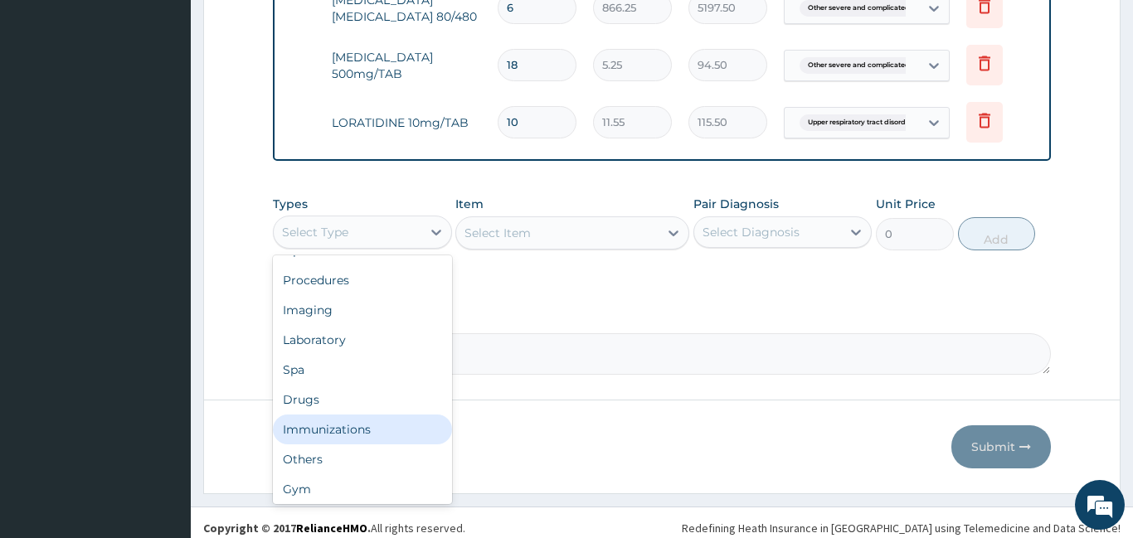
click at [348, 420] on div "Immunizations" at bounding box center [362, 430] width 179 height 30
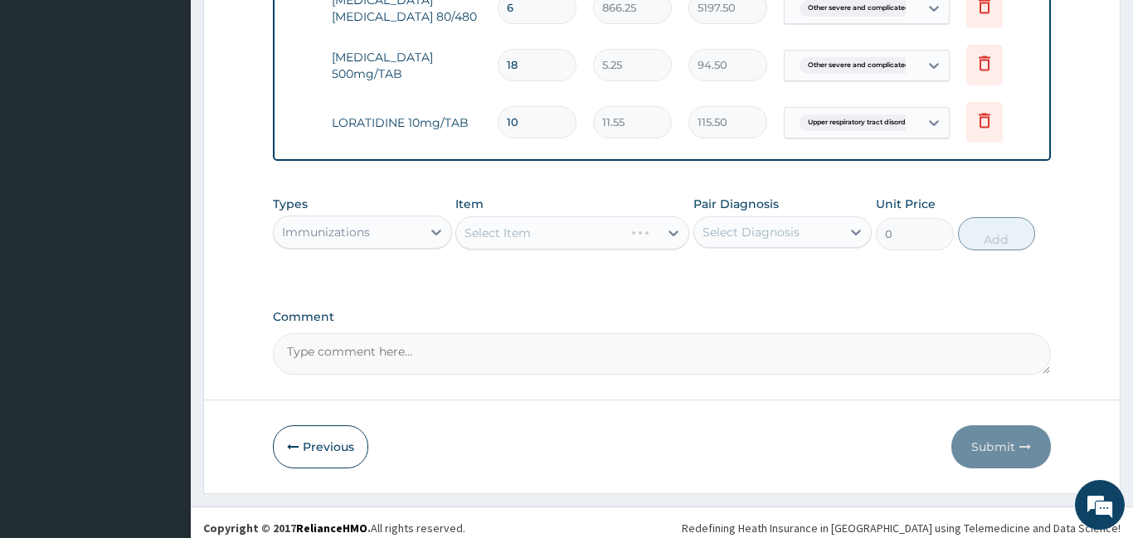
click at [345, 224] on div "Immunizations" at bounding box center [326, 232] width 88 height 17
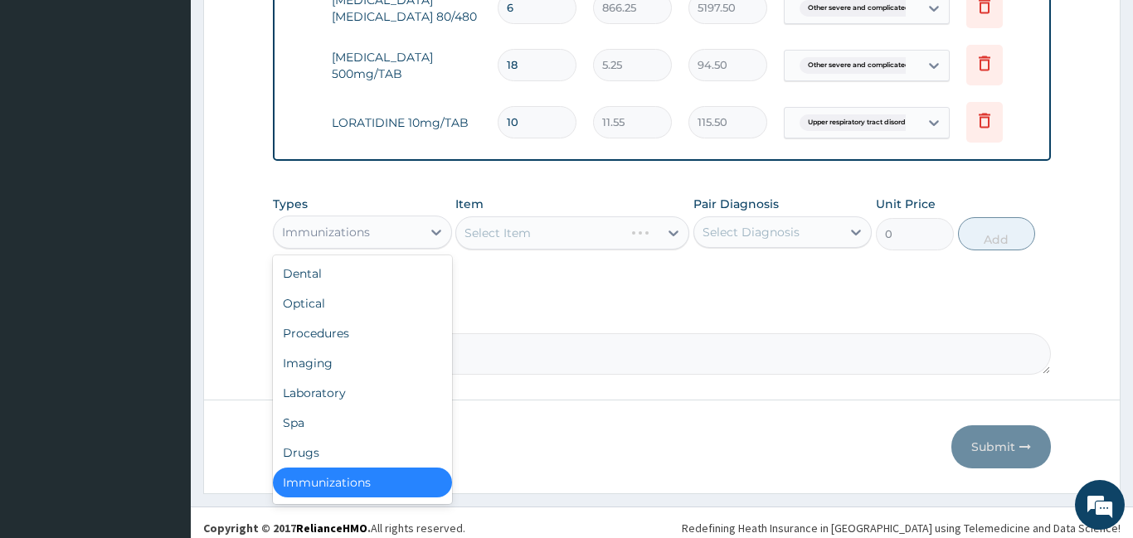
scroll to position [3, 0]
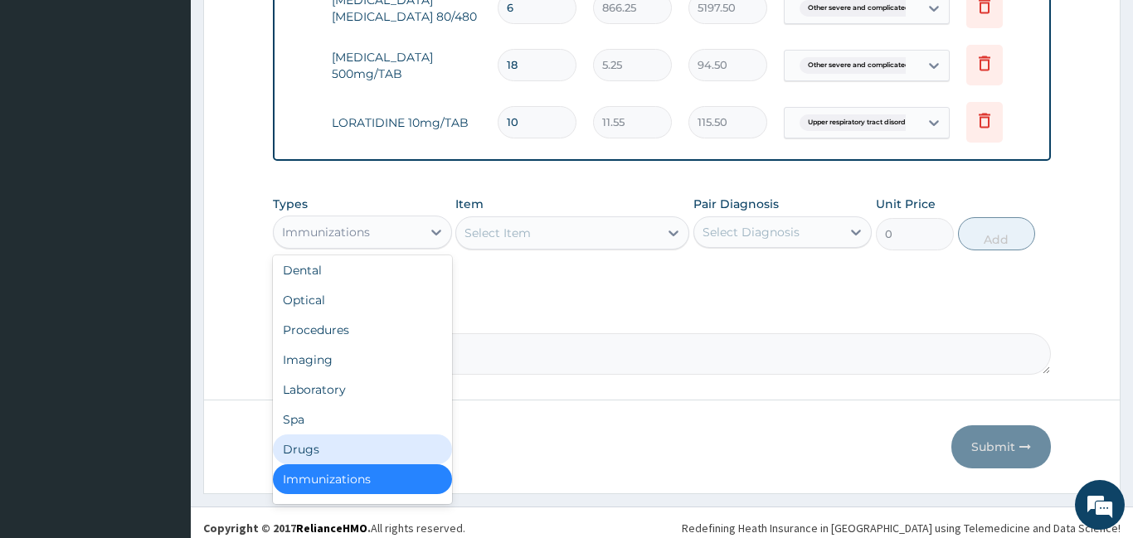
click at [308, 440] on div "Drugs" at bounding box center [362, 450] width 179 height 30
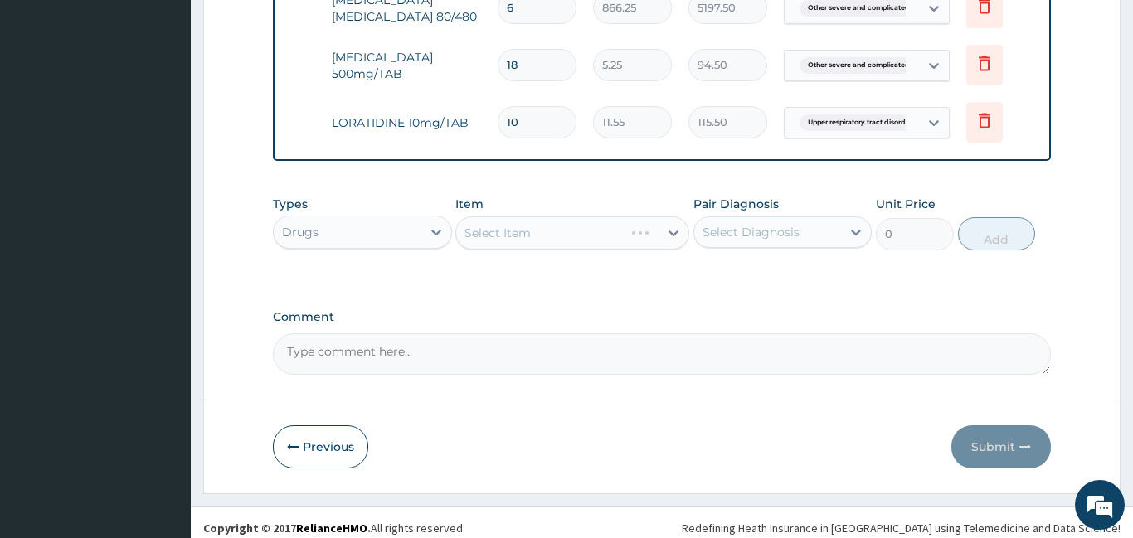
click at [392, 229] on div "Drugs" at bounding box center [348, 232] width 148 height 27
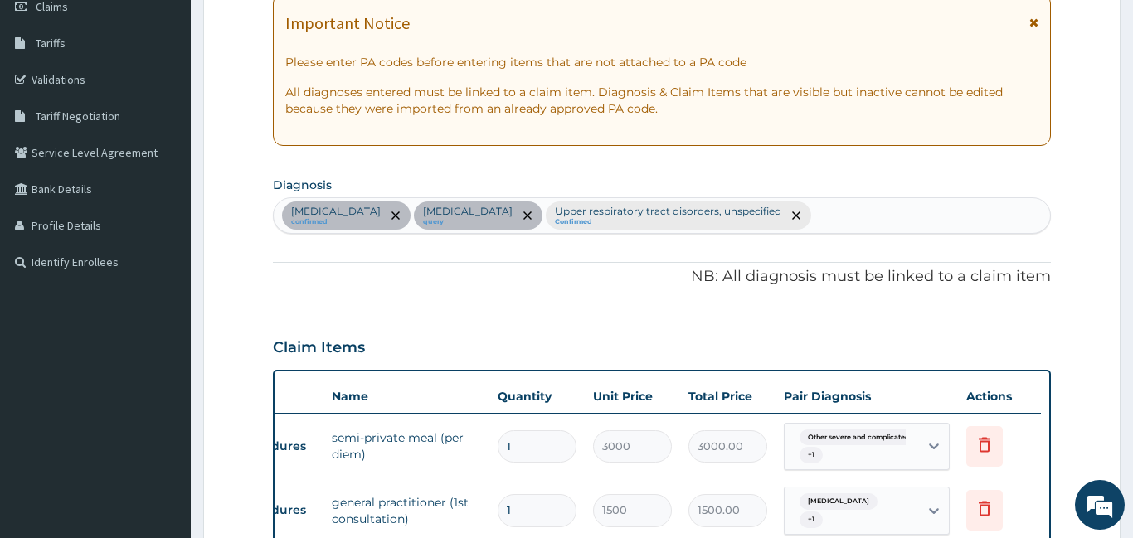
scroll to position [100, 0]
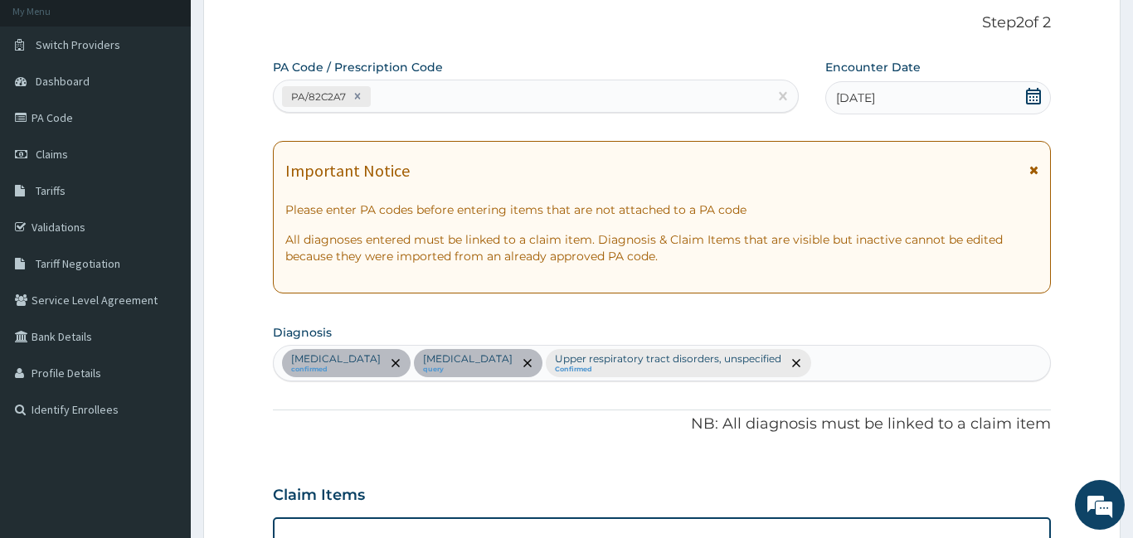
click at [1027, 99] on icon at bounding box center [1033, 96] width 15 height 17
click at [1035, 97] on icon at bounding box center [1033, 96] width 17 height 17
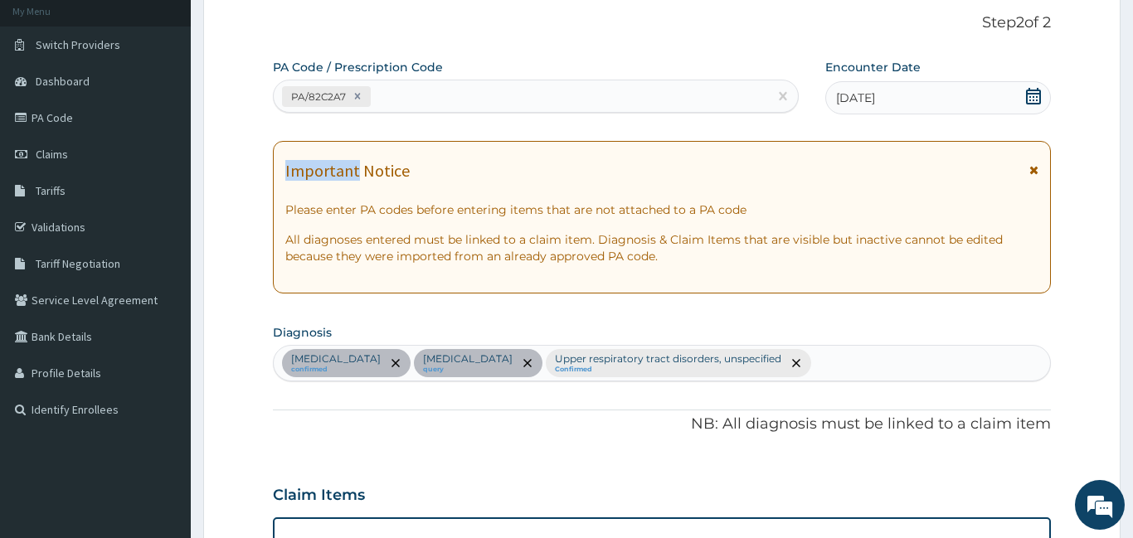
click at [1035, 97] on icon at bounding box center [1033, 96] width 17 height 17
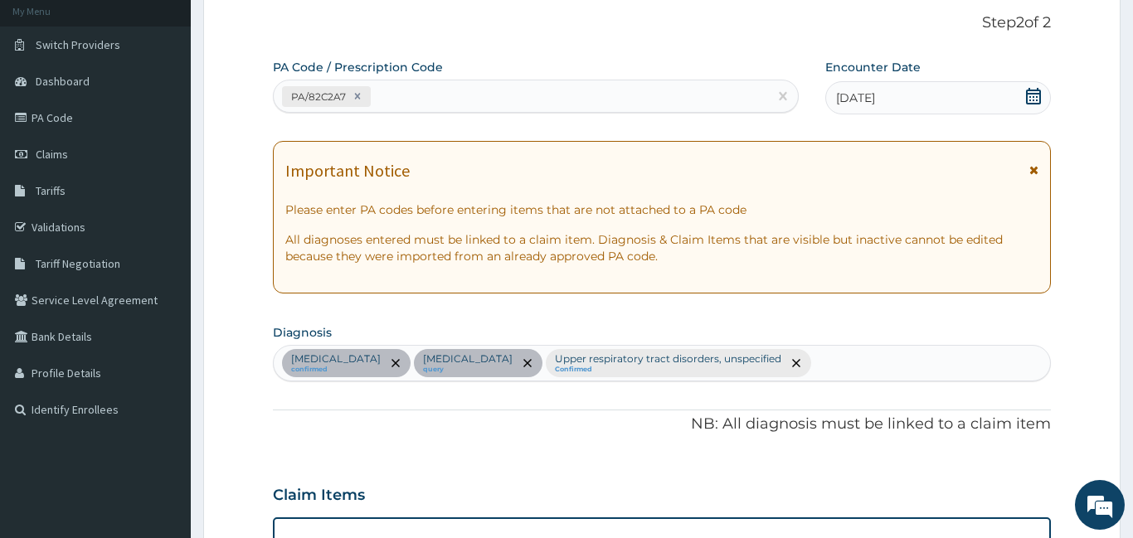
click at [540, 100] on div "PA/82C2A7" at bounding box center [521, 96] width 494 height 27
click at [346, 95] on div "PA/82C2A7" at bounding box center [317, 96] width 62 height 19
paste input "PA/82C2A7"
type input "PA/82C2A7"
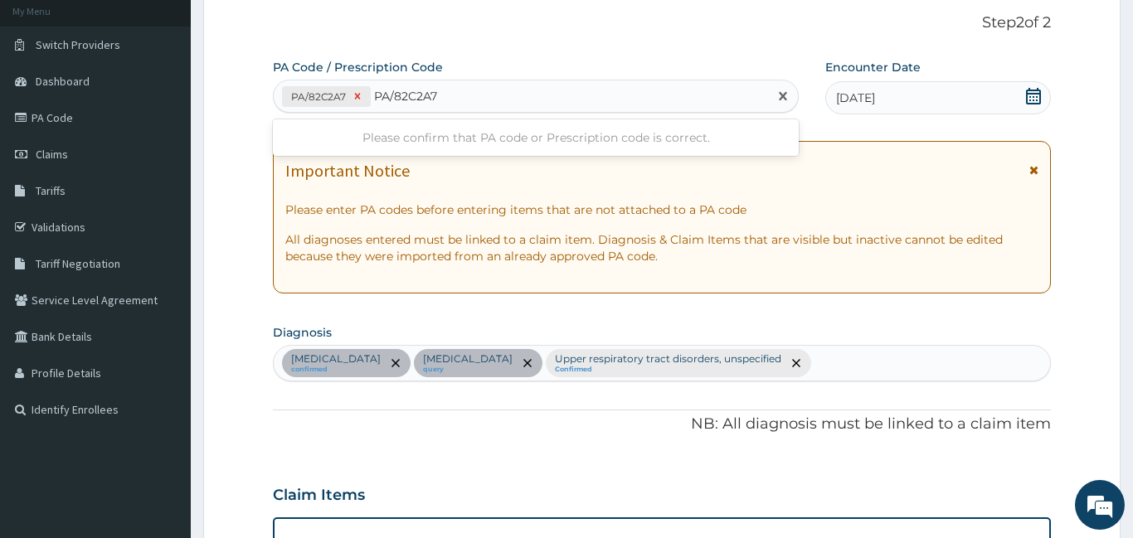
click at [356, 96] on icon at bounding box center [358, 97] width 6 height 6
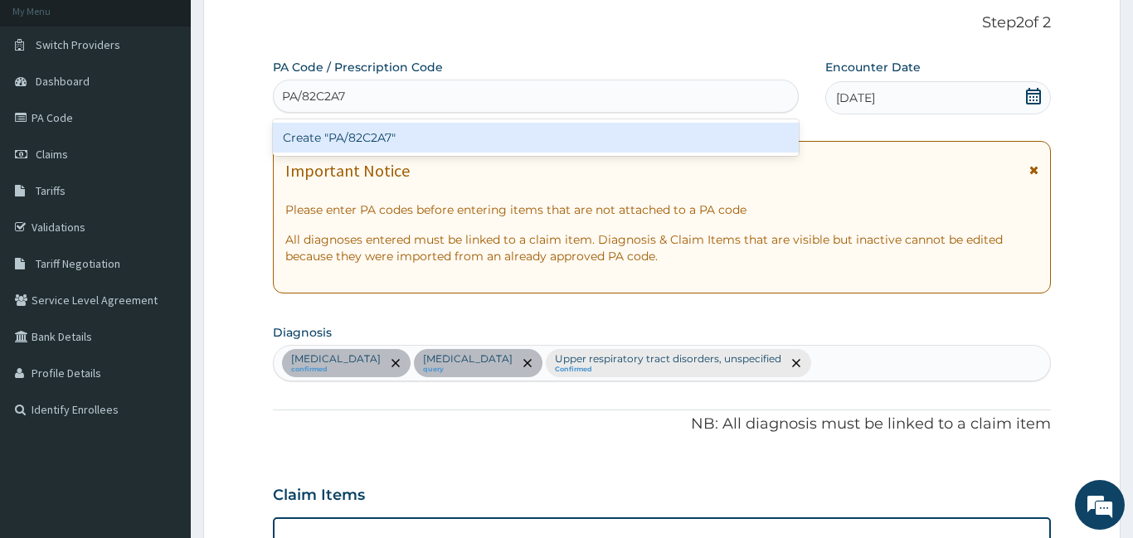
click at [377, 129] on div "Create "PA/82C2A7"" at bounding box center [536, 138] width 526 height 30
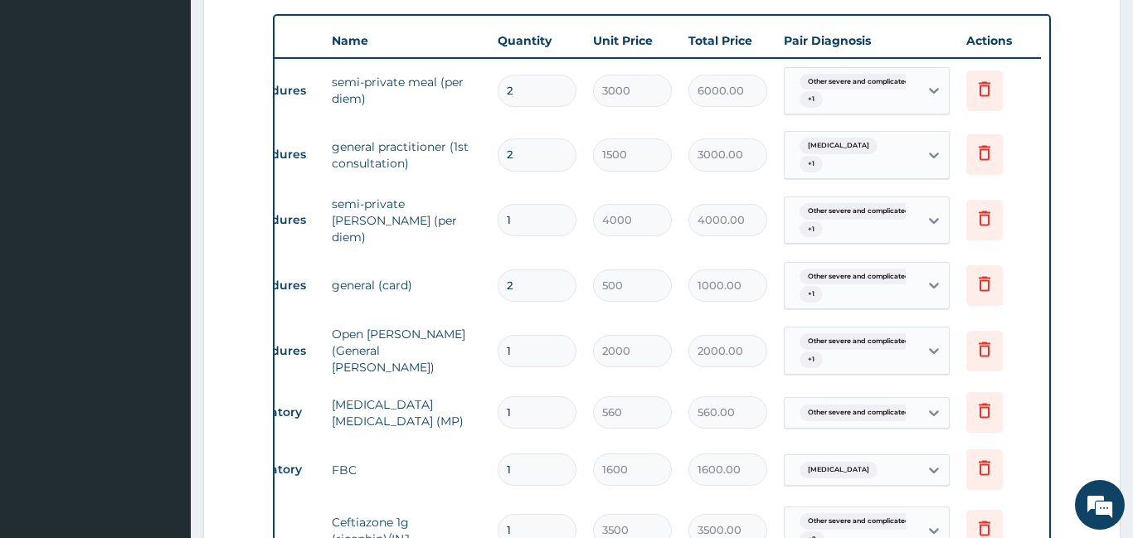
scroll to position [604, 0]
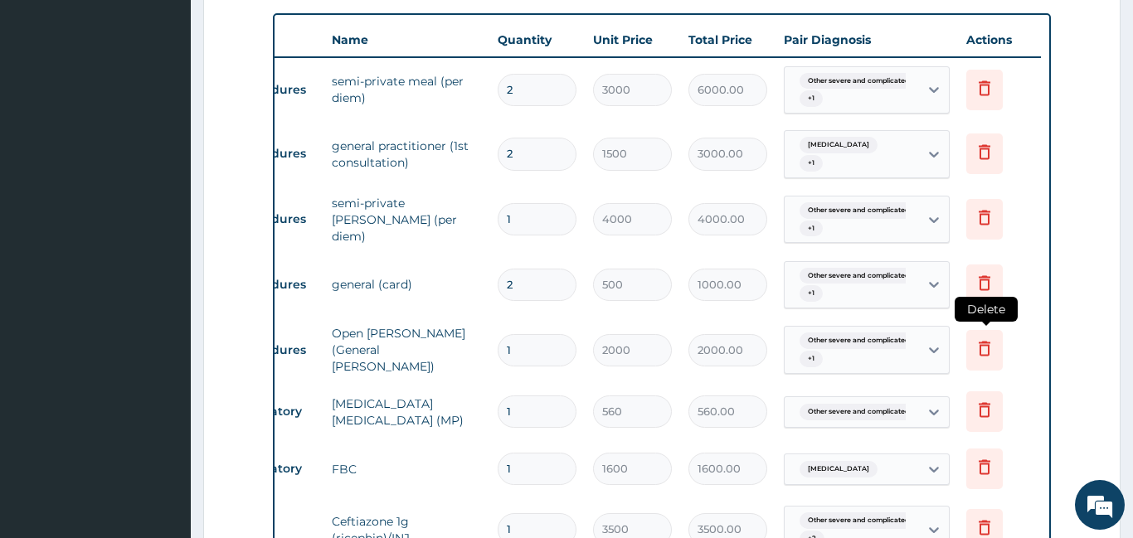
click at [981, 338] on icon at bounding box center [984, 348] width 20 height 20
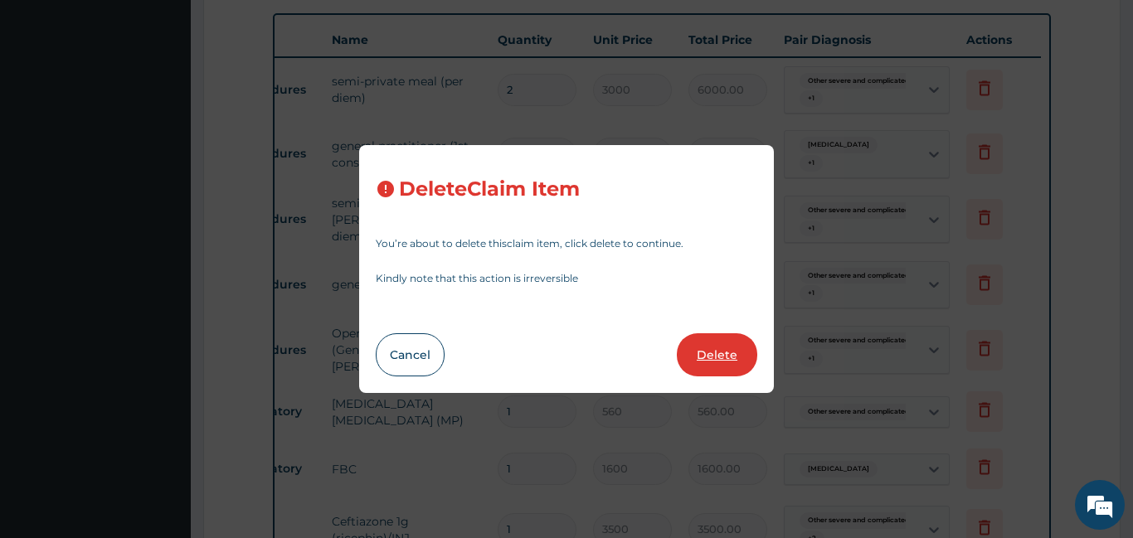
click at [733, 354] on button "Delete" at bounding box center [717, 354] width 80 height 43
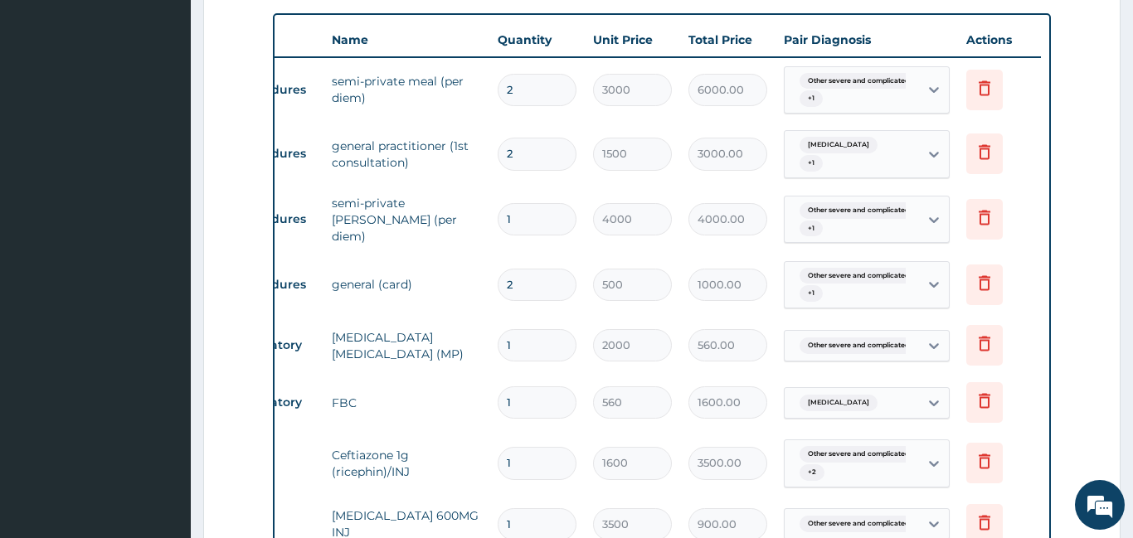
type input "560"
type input "560.00"
type input "1600"
type input "1600.00"
type input "3500"
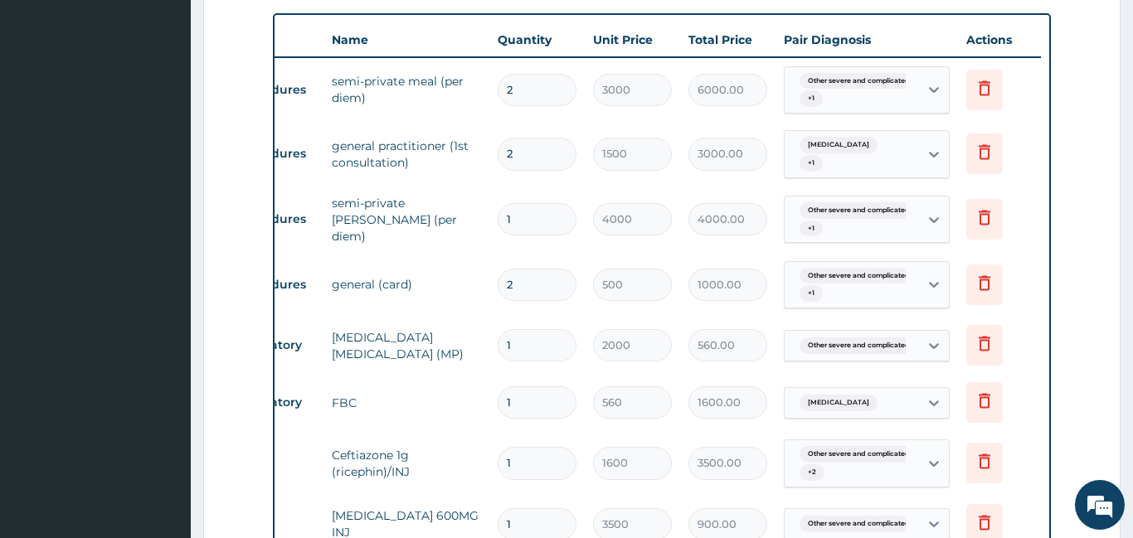
type input "3500.00"
type input "3"
type input "300"
type input "900.00"
type input "400"
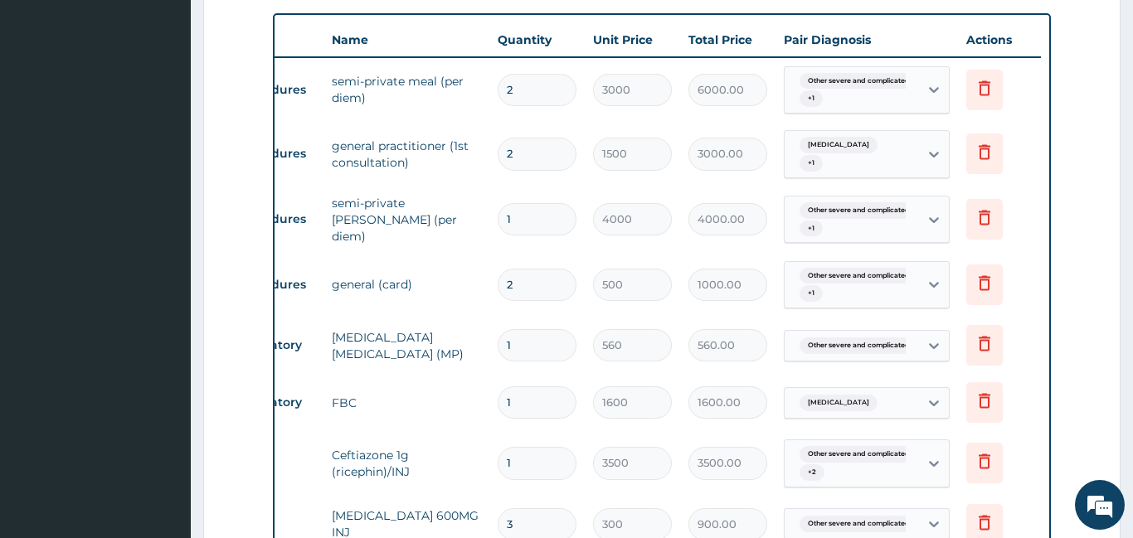
type input "1200.00"
type input "4"
type input "31.5"
type input "126.00"
type input "1"
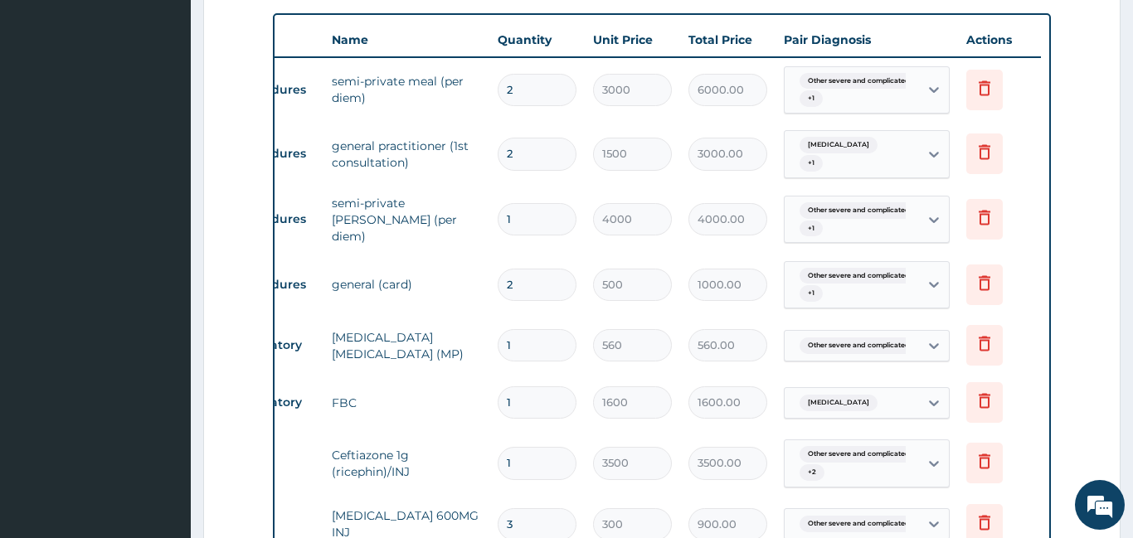
type input "52.5"
type input "52.50"
type input "236.25"
type input "6"
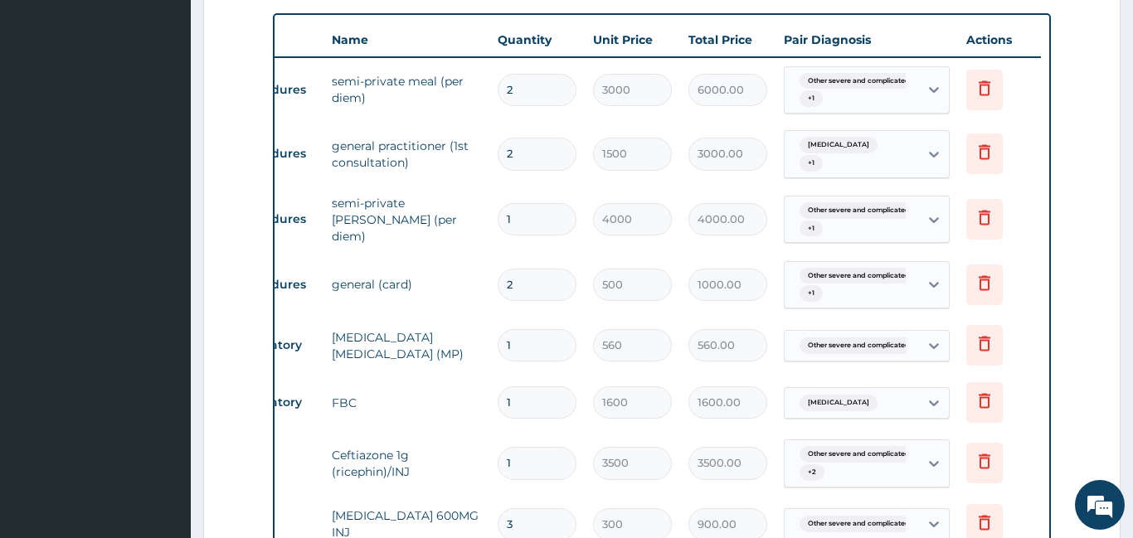
type input "866.25"
type input "5197.50"
type input "18"
type input "5.25"
type input "94.50"
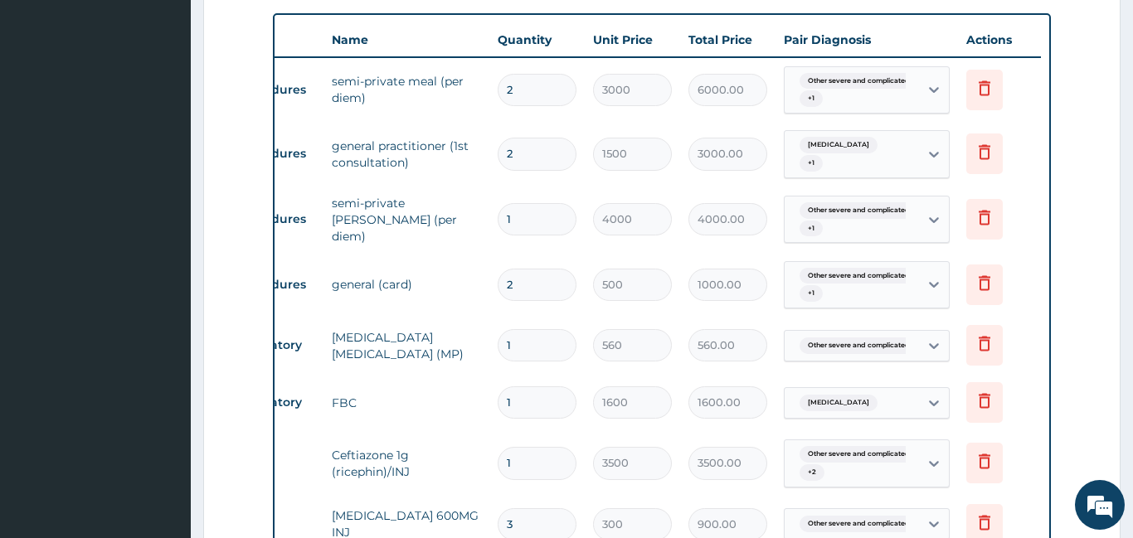
type input "10"
type input "11.55"
type input "115.50"
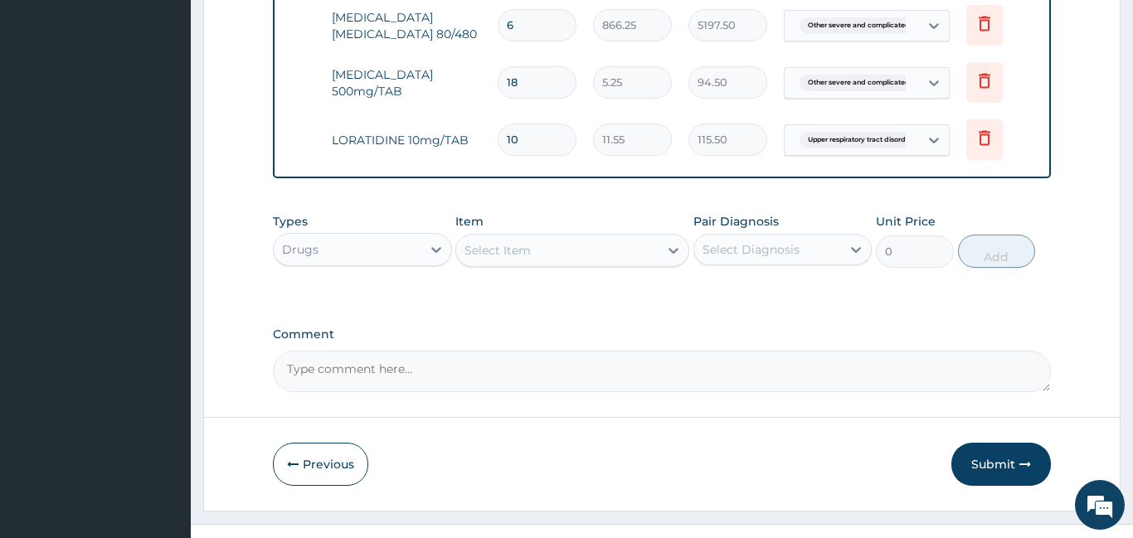
scroll to position [1415, 0]
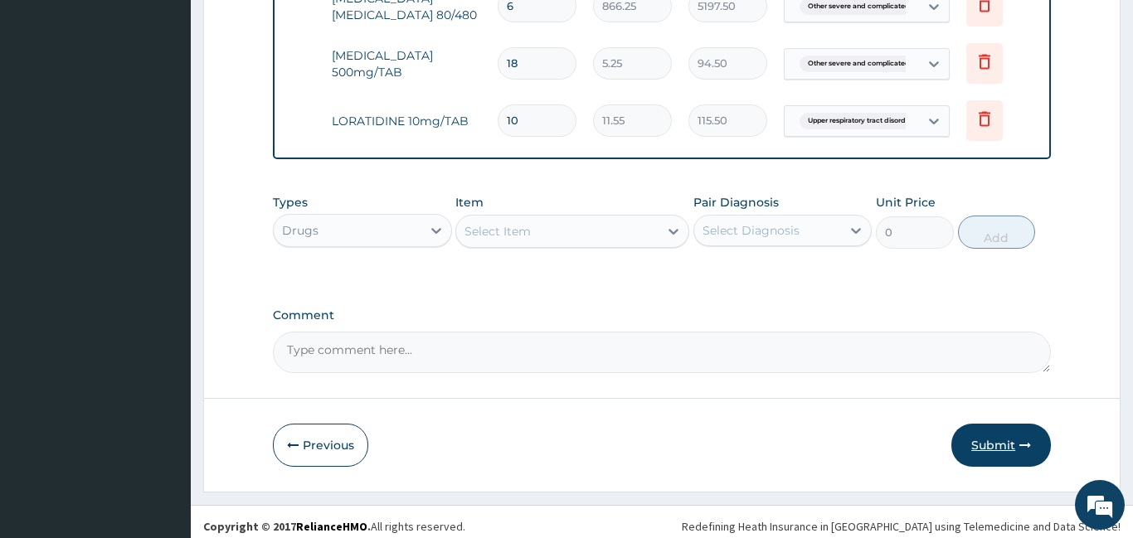
click at [999, 435] on button "Submit" at bounding box center [1001, 445] width 100 height 43
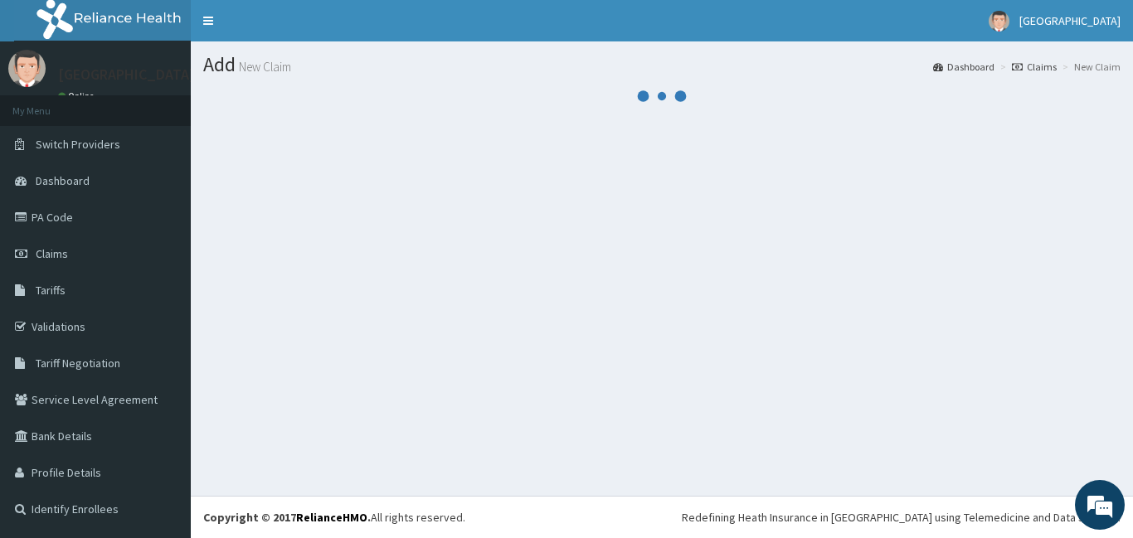
scroll to position [0, 0]
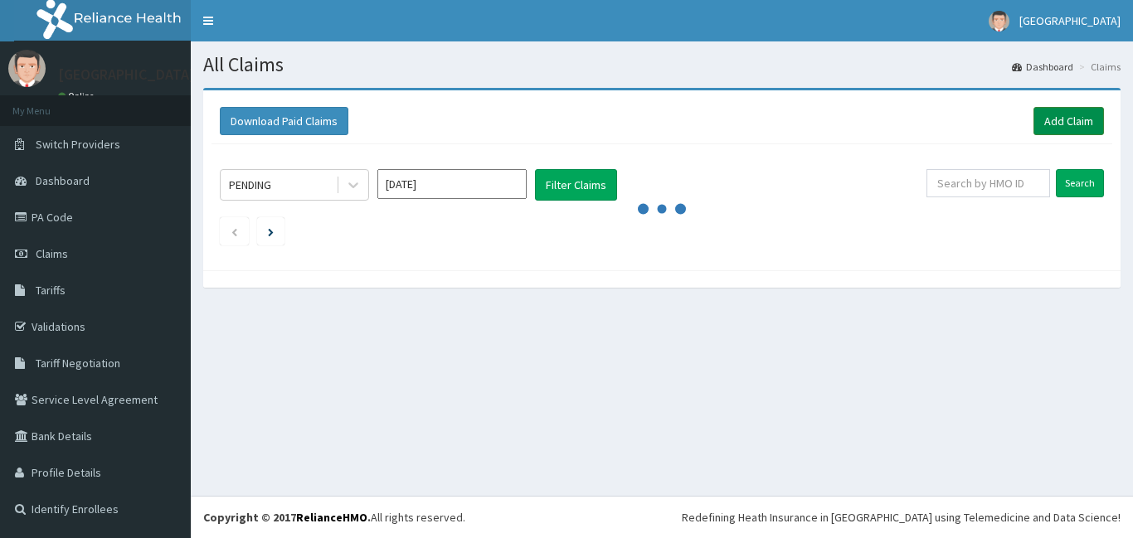
click at [1076, 117] on link "Add Claim" at bounding box center [1068, 121] width 70 height 28
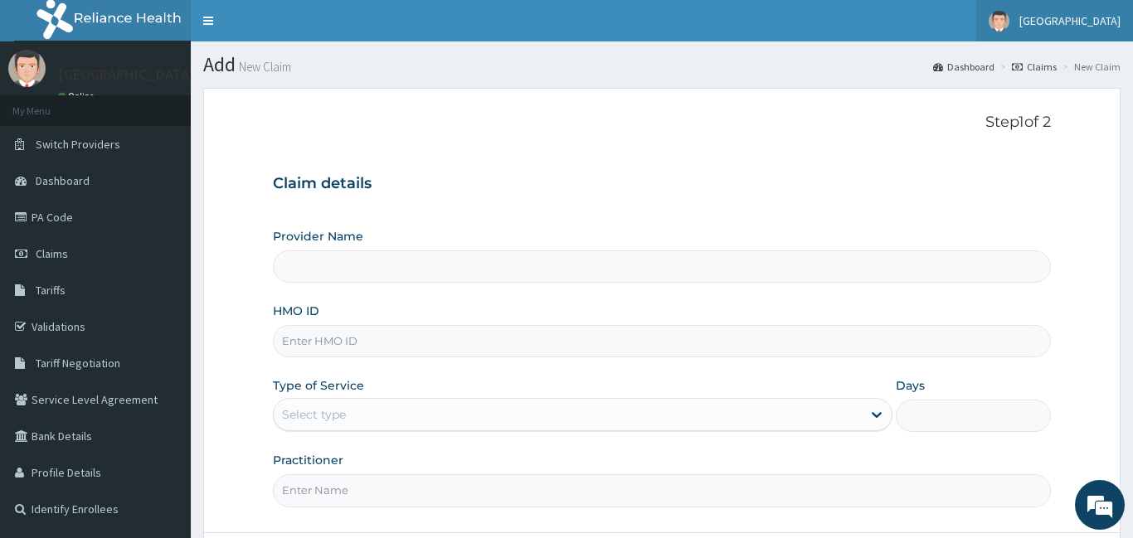
type input "[GEOGRAPHIC_DATA]"
click at [543, 327] on input "HMO ID" at bounding box center [662, 341] width 778 height 32
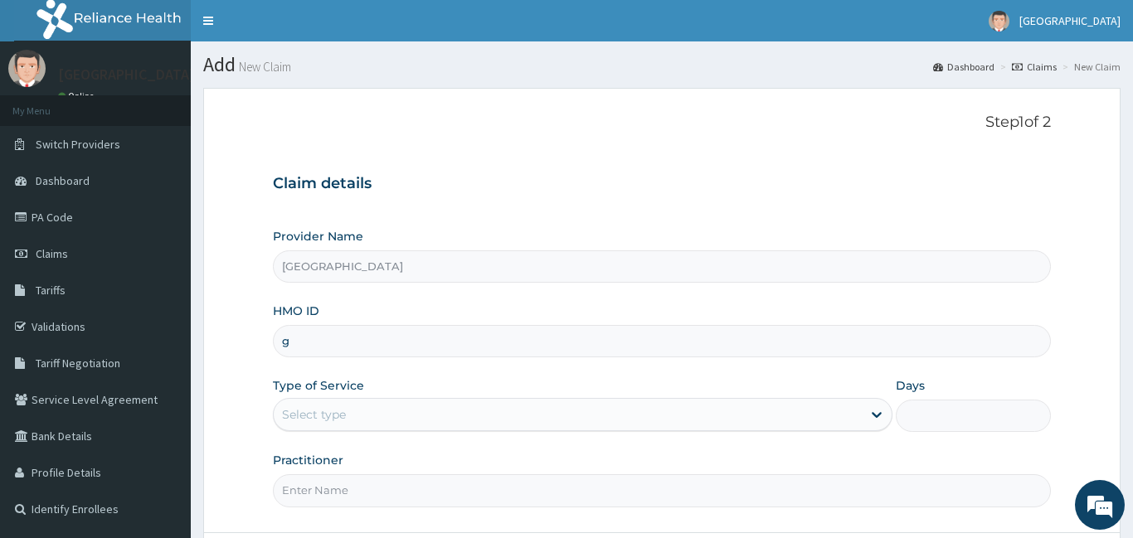
click at [546, 327] on input "g" at bounding box center [662, 341] width 778 height 32
type input "sv/10671/ag"
click at [543, 398] on div "Select type" at bounding box center [583, 414] width 620 height 33
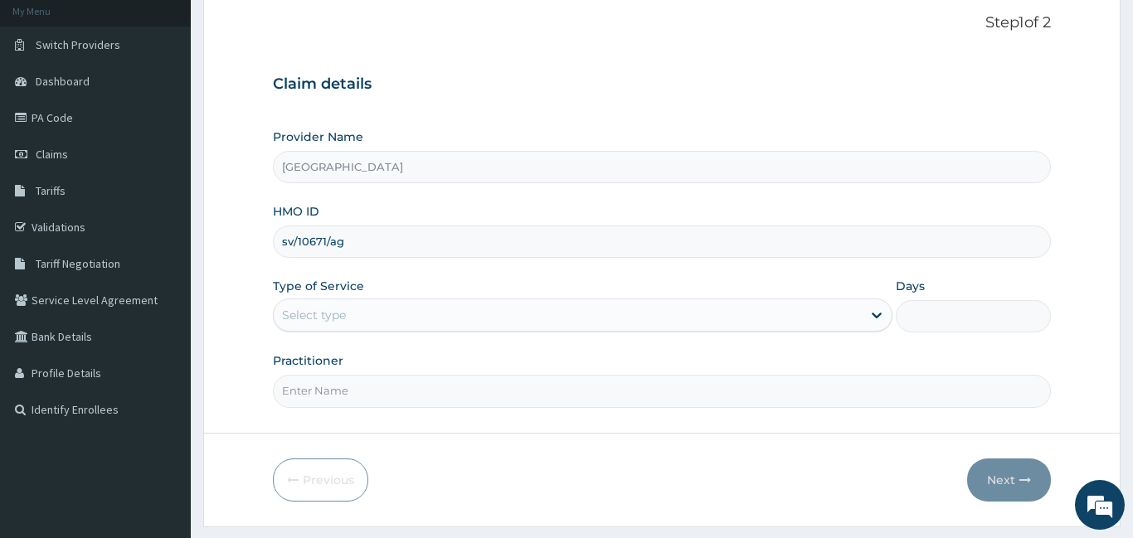
scroll to position [108, 0]
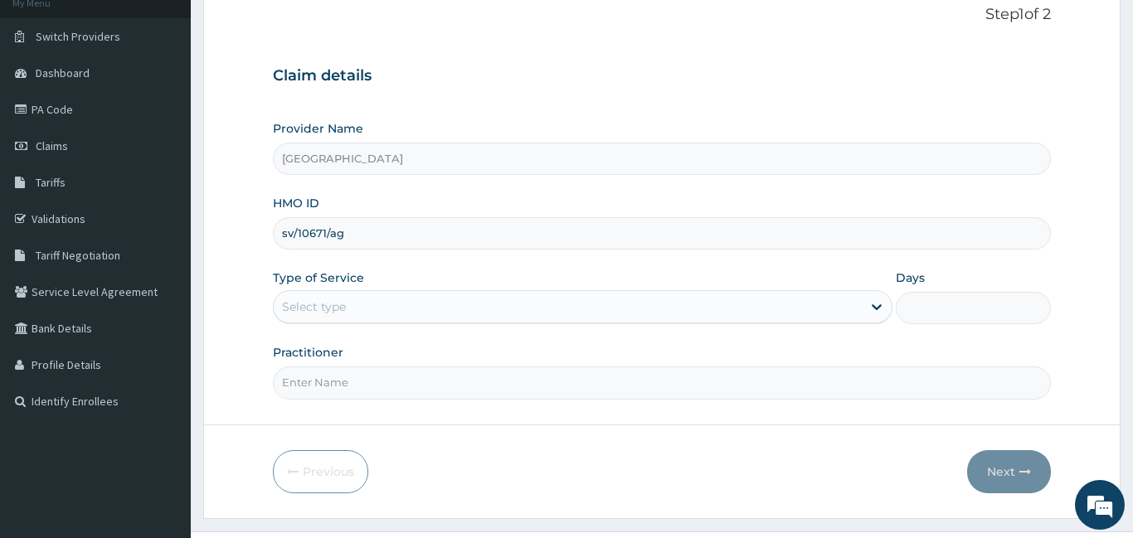
click at [471, 314] on div "Select type" at bounding box center [568, 307] width 589 height 27
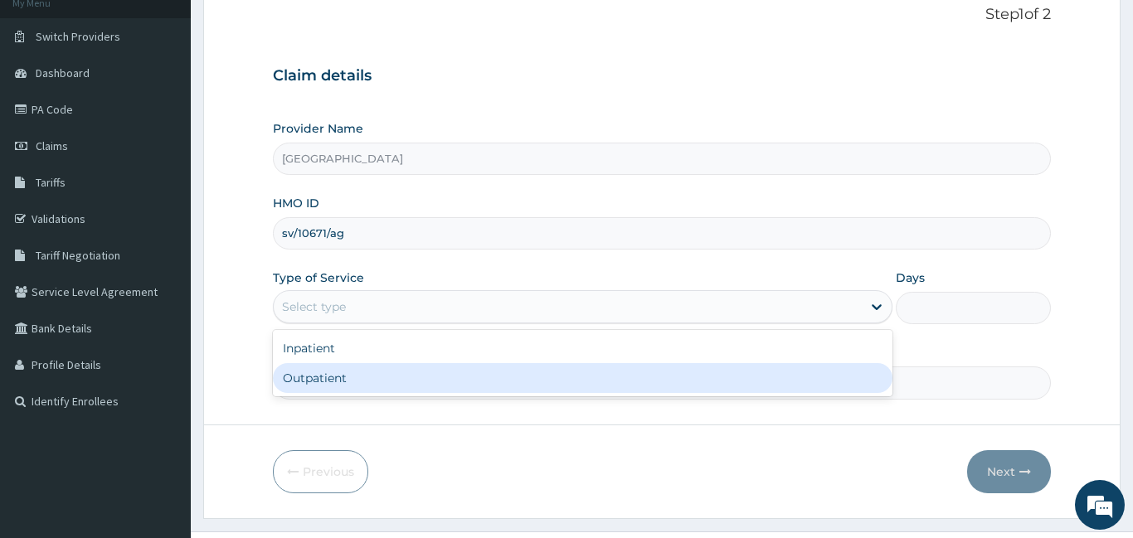
click at [431, 374] on div "Outpatient" at bounding box center [583, 378] width 620 height 30
type input "1"
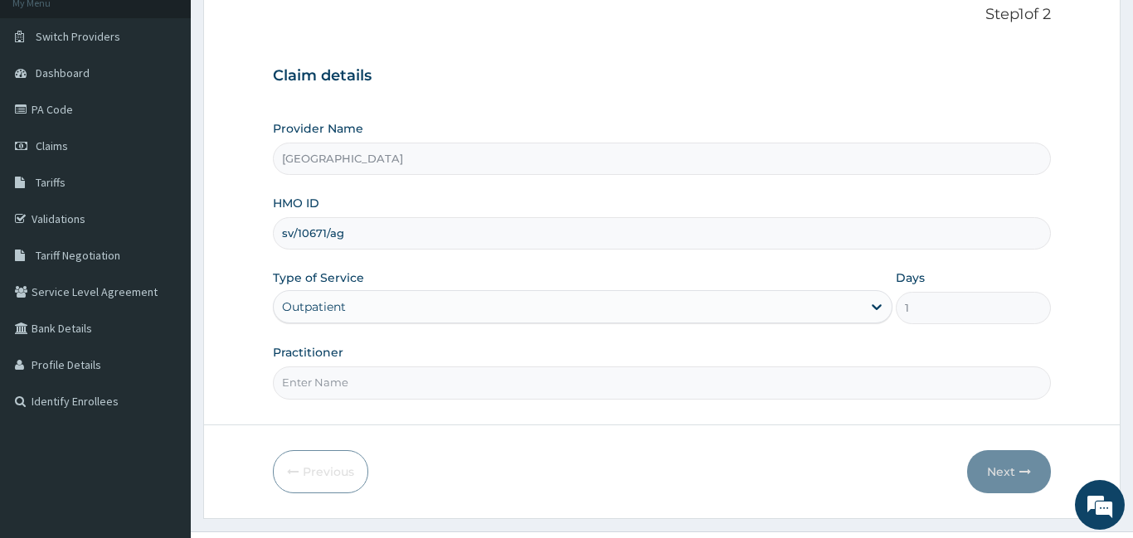
click at [428, 385] on input "Practitioner" at bounding box center [662, 383] width 778 height 32
type input "Dr Hillary"
click at [999, 467] on button "Next" at bounding box center [1009, 471] width 84 height 43
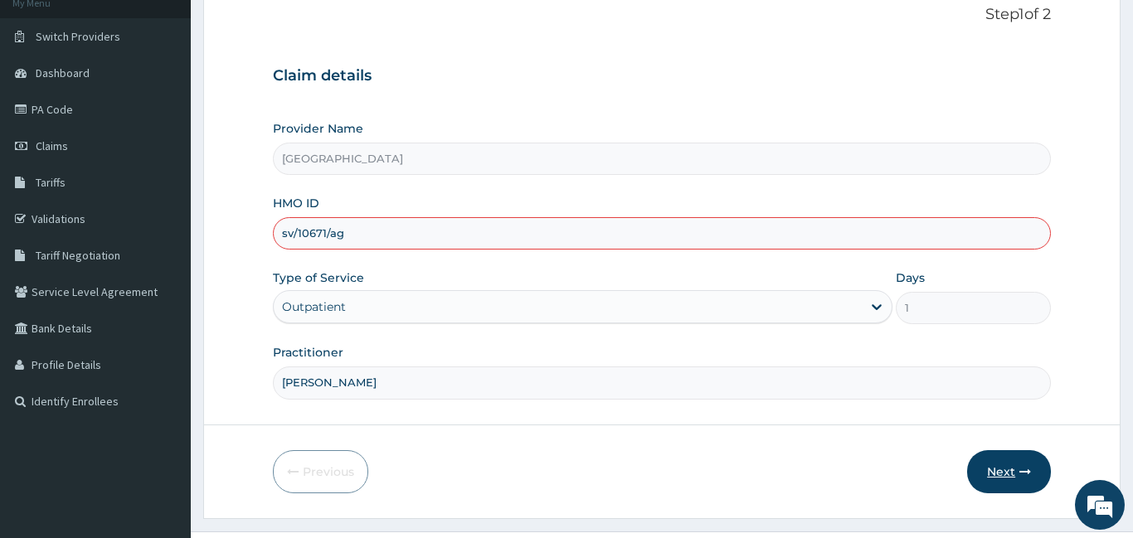
click at [990, 475] on button "Next" at bounding box center [1009, 471] width 84 height 43
click at [1003, 470] on button "Next" at bounding box center [1009, 471] width 84 height 43
click at [989, 478] on button "Next" at bounding box center [1009, 471] width 84 height 43
click at [1027, 470] on icon "button" at bounding box center [1025, 472] width 12 height 12
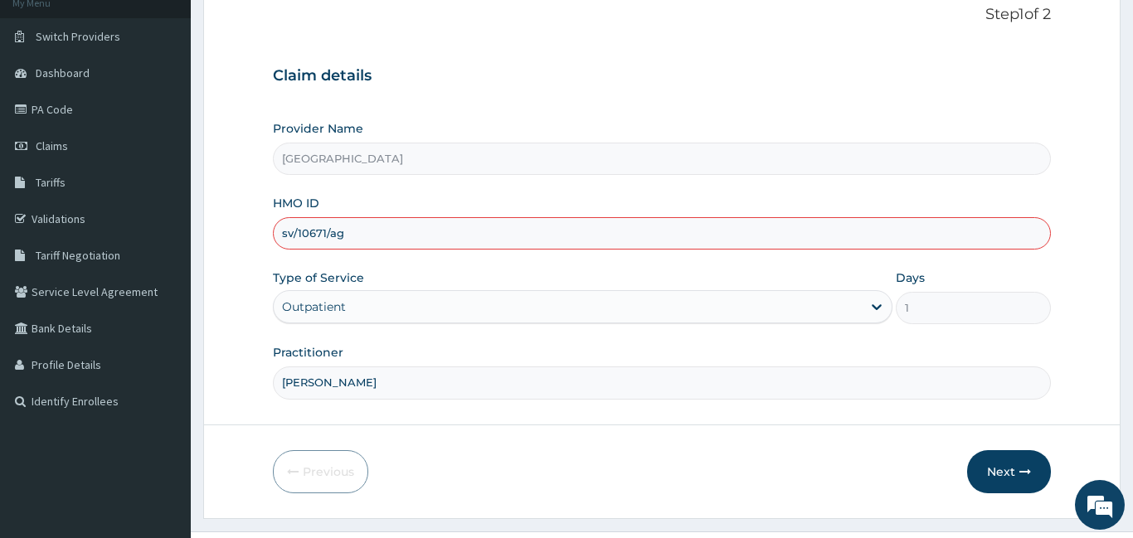
click at [762, 219] on input "sv/10671/ag" at bounding box center [662, 233] width 778 height 32
click at [642, 235] on input "sv/10671/ag" at bounding box center [662, 233] width 778 height 32
click at [287, 235] on input "sv/10671/a" at bounding box center [662, 233] width 778 height 32
click at [278, 236] on input "sv/10671/a" at bounding box center [662, 233] width 778 height 32
type input "gsv/10671/a"
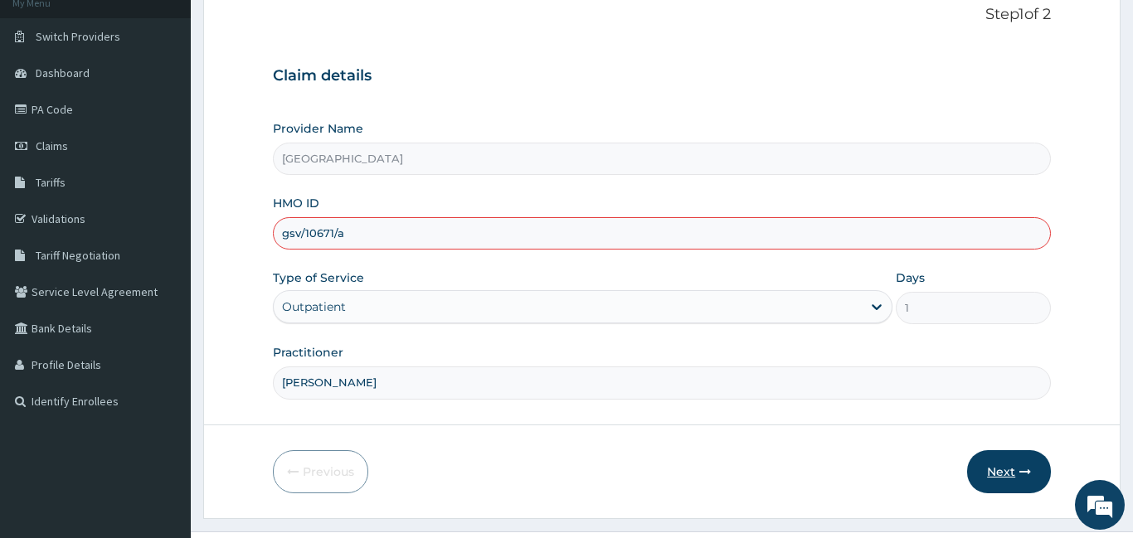
click at [999, 474] on button "Next" at bounding box center [1009, 471] width 84 height 43
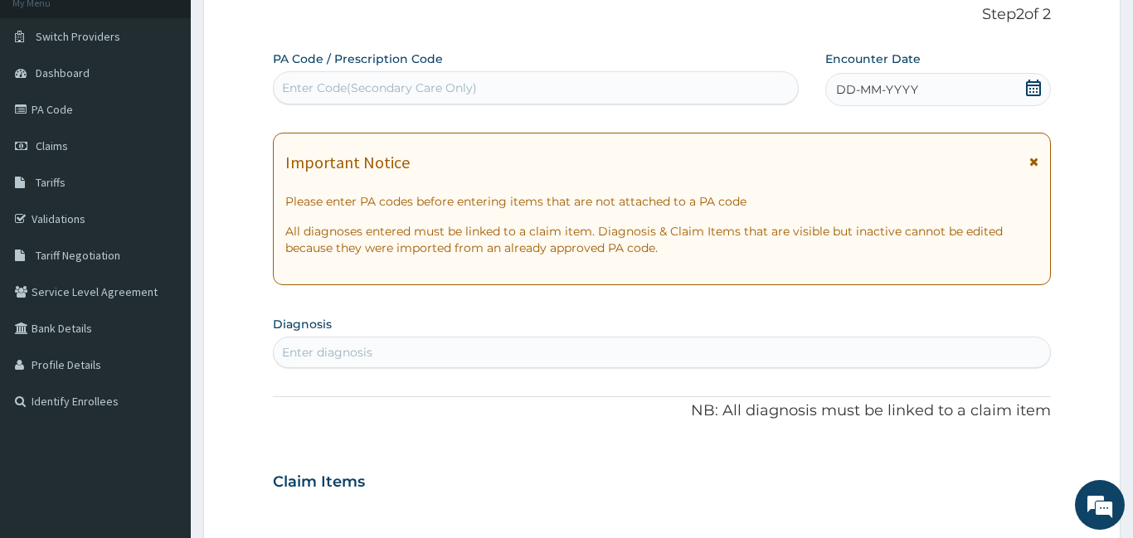
click at [1032, 88] on icon at bounding box center [1033, 88] width 17 height 17
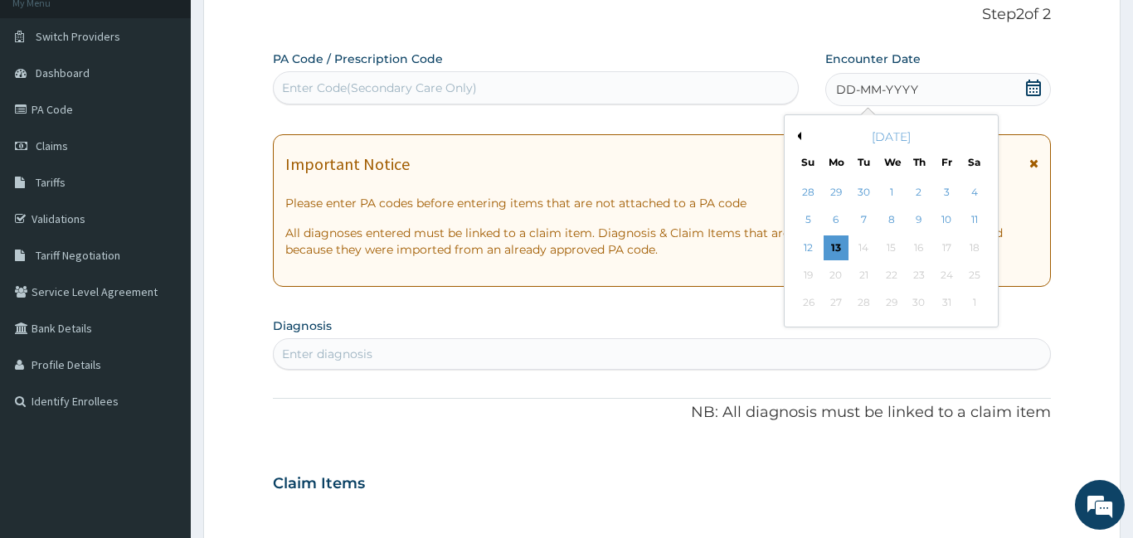
click at [799, 139] on button "Previous Month" at bounding box center [797, 136] width 8 height 8
click at [790, 134] on div "Previous Month Next Month September 2025 Su Mo Tu We Th Fr Sa 31 1 2 3 4 5 6 7 …" at bounding box center [891, 220] width 215 height 213
click at [798, 135] on button "Previous Month" at bounding box center [797, 136] width 8 height 8
click at [921, 244] on div "14" at bounding box center [918, 248] width 25 height 25
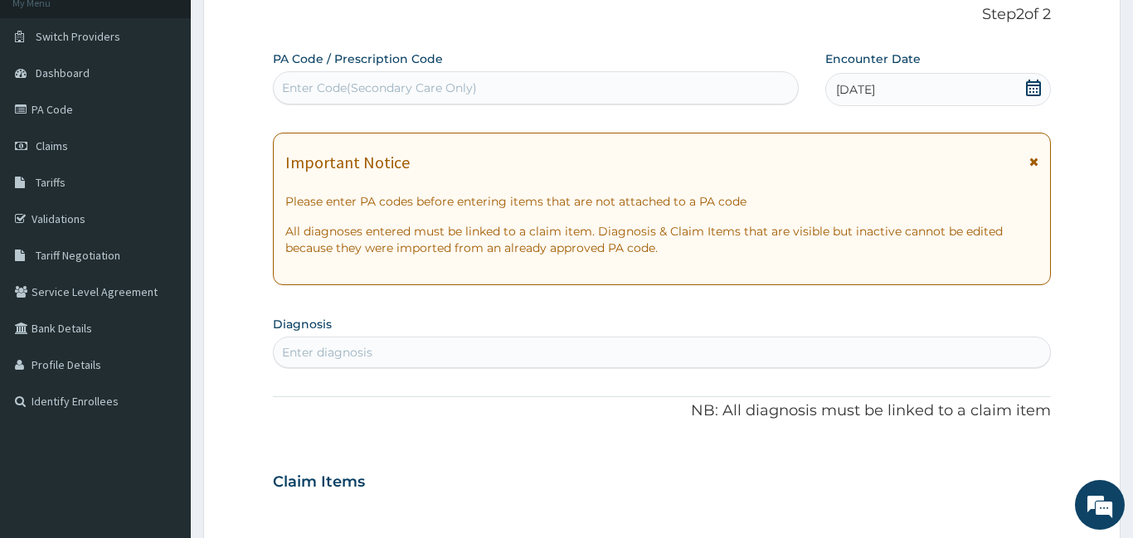
click at [1033, 78] on div "14-08-2025" at bounding box center [938, 89] width 226 height 33
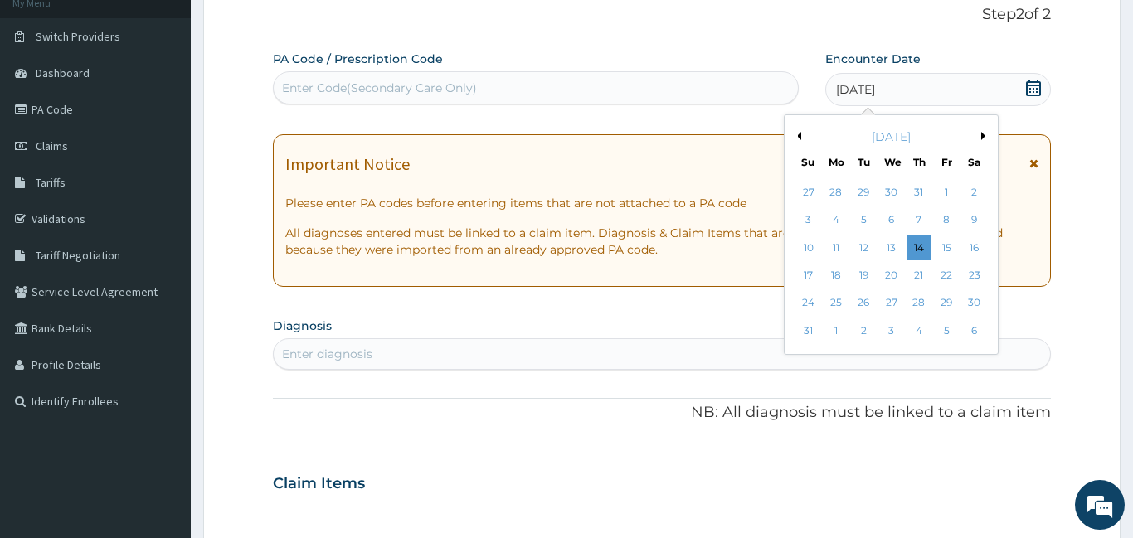
click at [981, 135] on button "Next Month" at bounding box center [985, 136] width 8 height 8
click at [797, 133] on button "Previous Month" at bounding box center [797, 136] width 8 height 8
click at [916, 247] on div "14" at bounding box center [918, 248] width 25 height 25
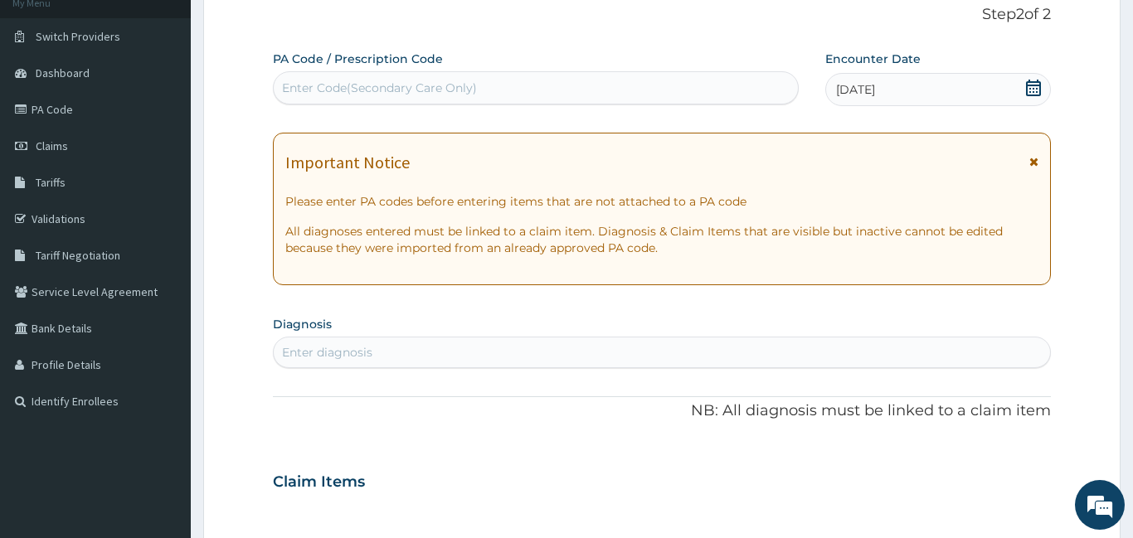
click at [701, 347] on div "Enter diagnosis" at bounding box center [662, 352] width 776 height 27
click at [687, 350] on div "Enter diagnosis" at bounding box center [662, 352] width 776 height 27
click at [688, 350] on div "Enter diagnosis" at bounding box center [662, 352] width 776 height 27
click at [688, 350] on div "se se" at bounding box center [662, 352] width 776 height 27
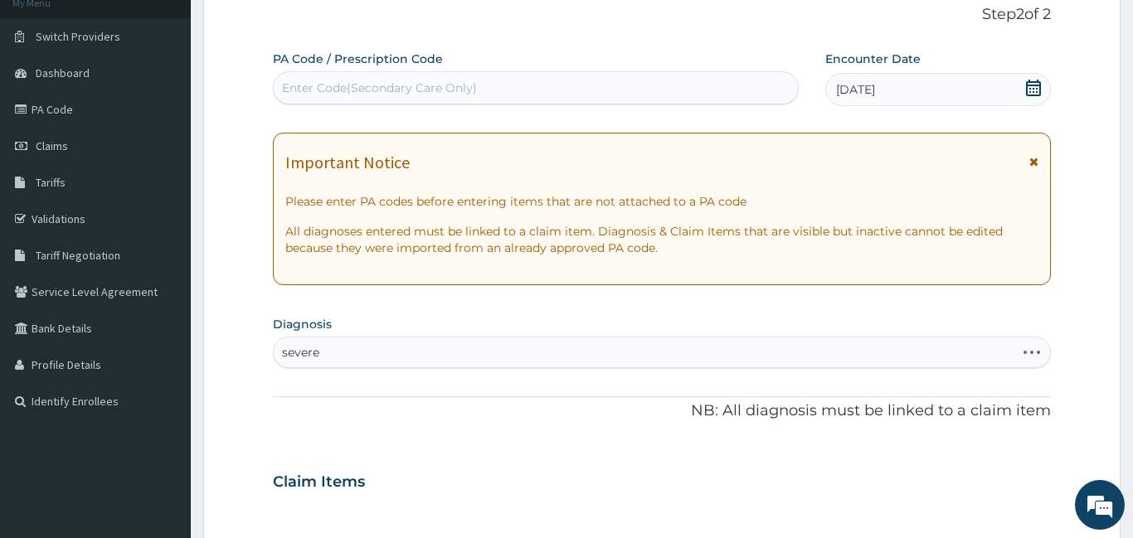
click at [688, 350] on div "severe severe" at bounding box center [644, 352] width 741 height 27
click at [688, 350] on div "severe m severe m" at bounding box center [644, 352] width 741 height 27
type input "severe malaria"
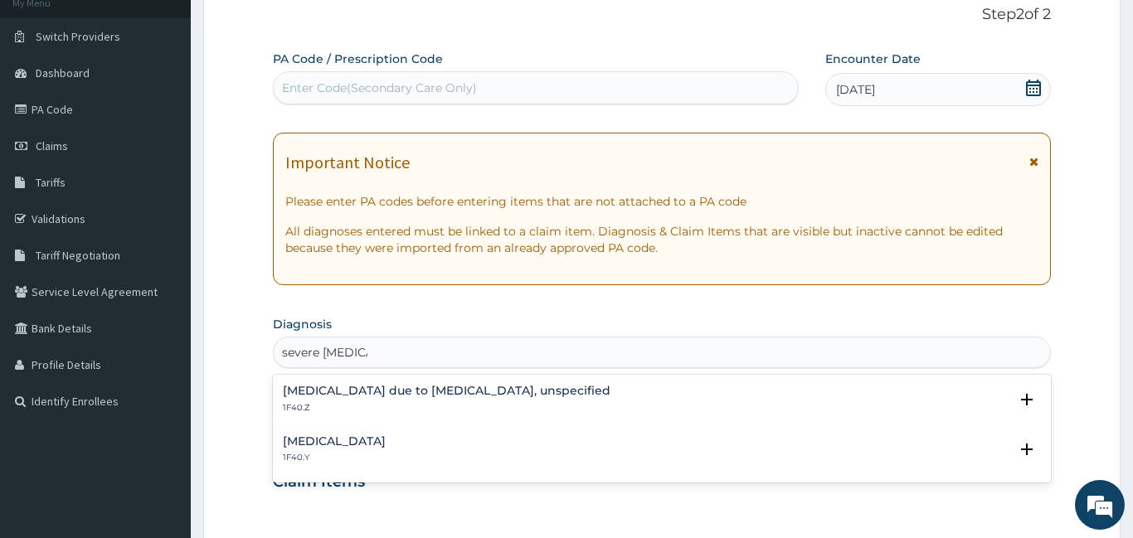
click at [386, 444] on h4 "Other severe and complicated Plasmodium falciparum malaria" at bounding box center [334, 441] width 103 height 12
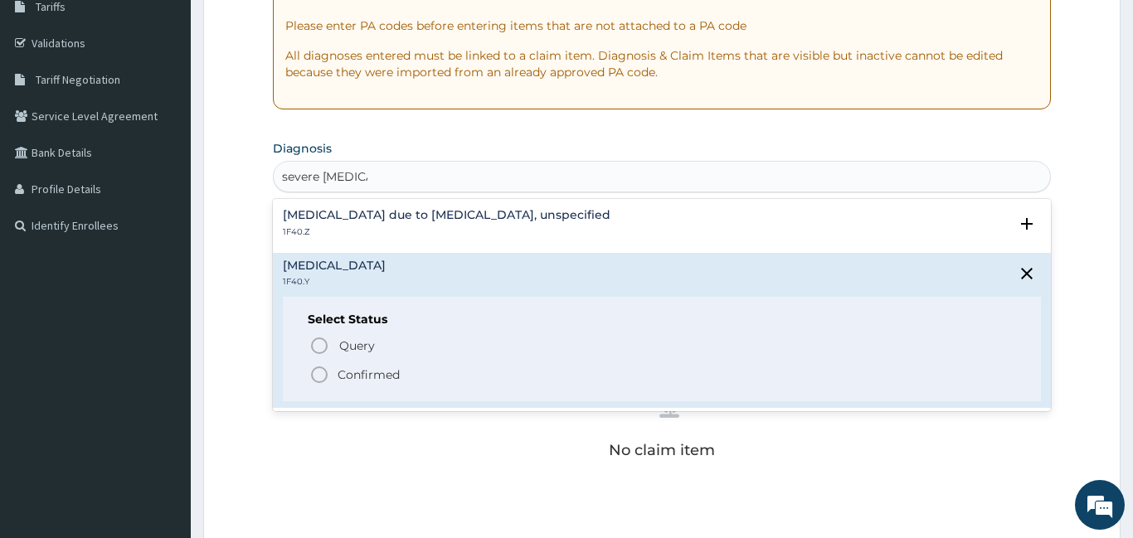
scroll to position [284, 0]
click at [317, 373] on icon "status option filled" at bounding box center [319, 374] width 20 height 20
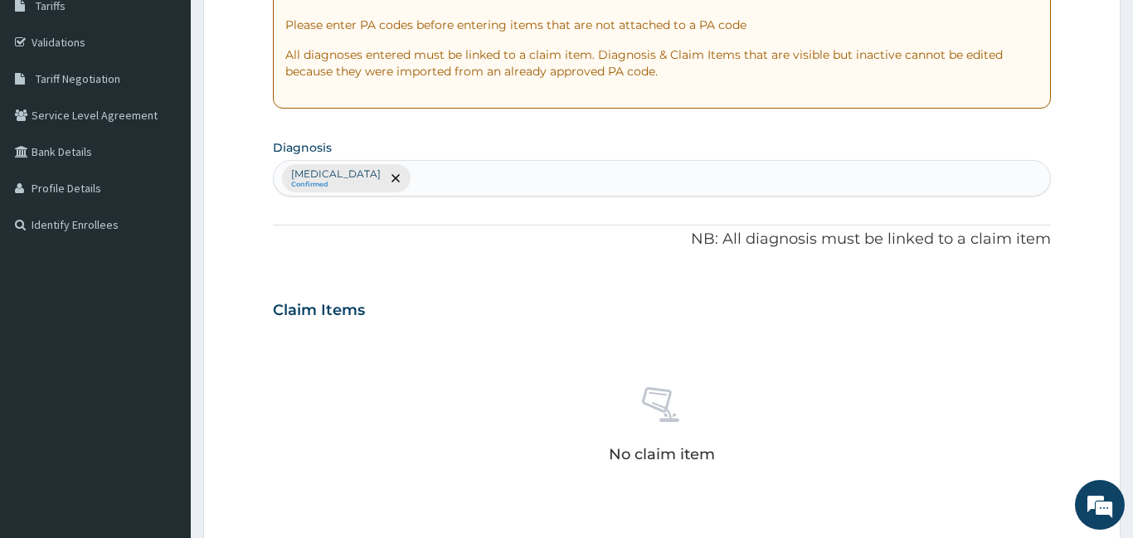
click at [738, 162] on div "Other severe and complicated Plasmodium falciparum malaria Confirmed" at bounding box center [662, 178] width 776 height 35
type input "j"
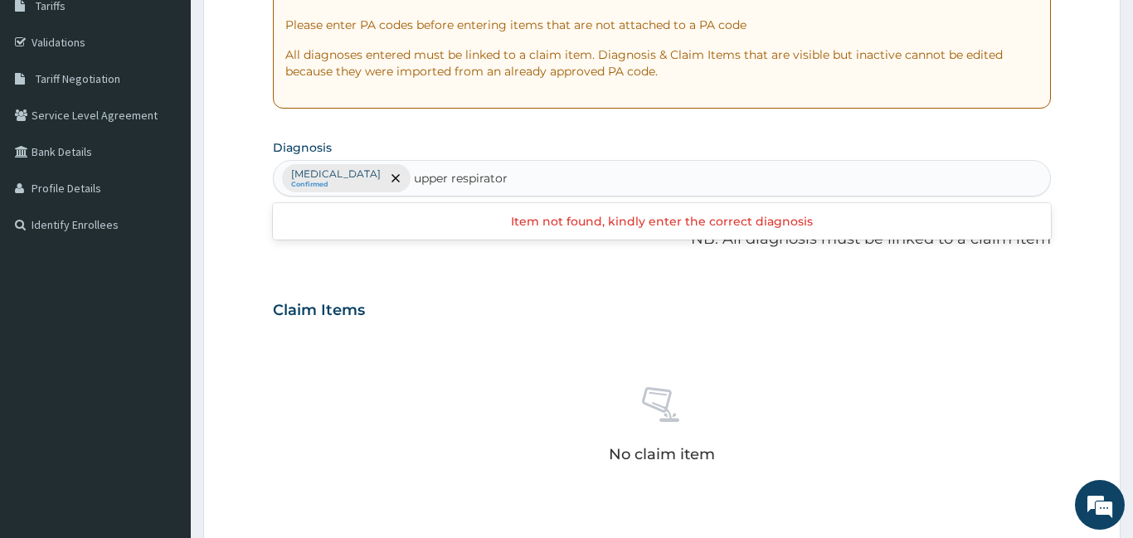
type input "upper respiratory"
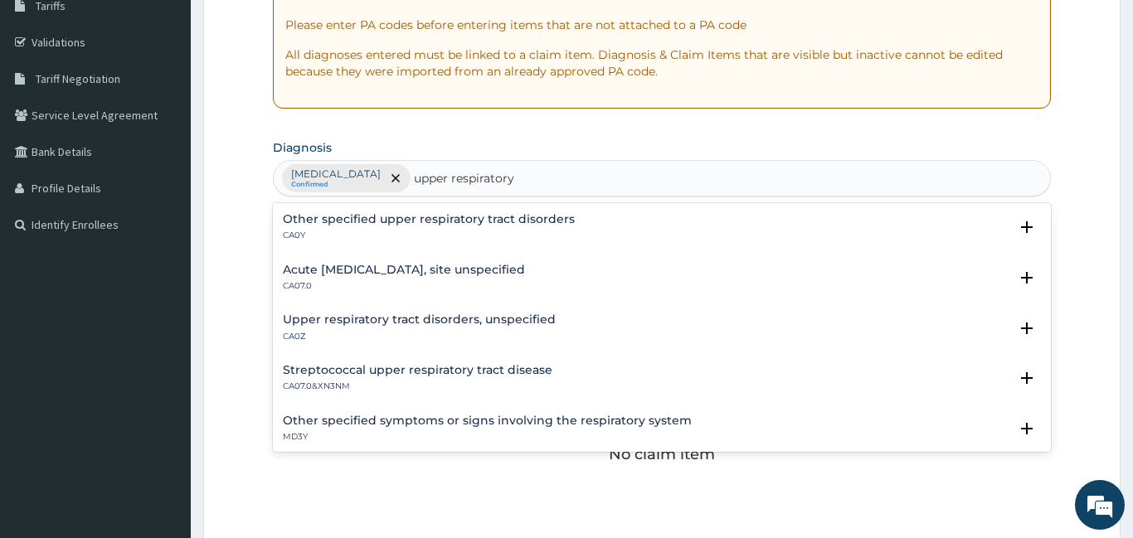
click at [474, 318] on h4 "Upper respiratory tract disorders, unspecified" at bounding box center [419, 319] width 273 height 12
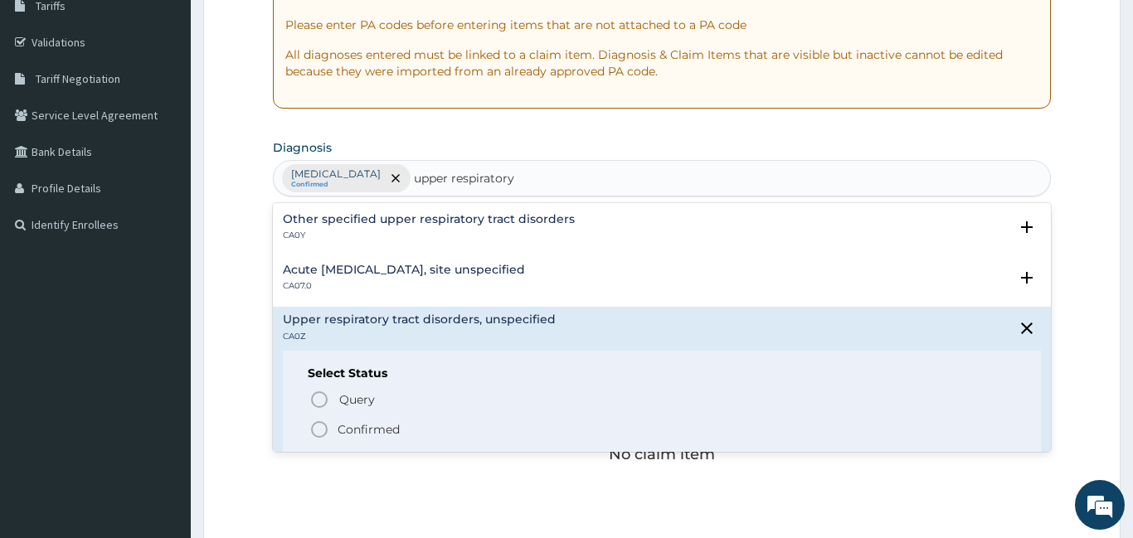
click at [321, 426] on icon "status option filled" at bounding box center [319, 430] width 20 height 20
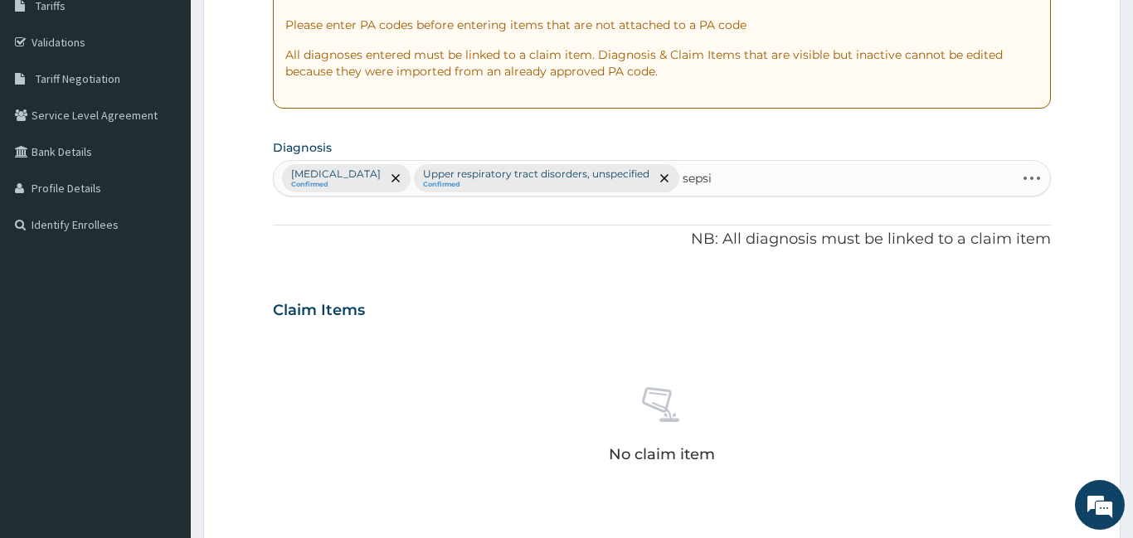
type input "sepsis"
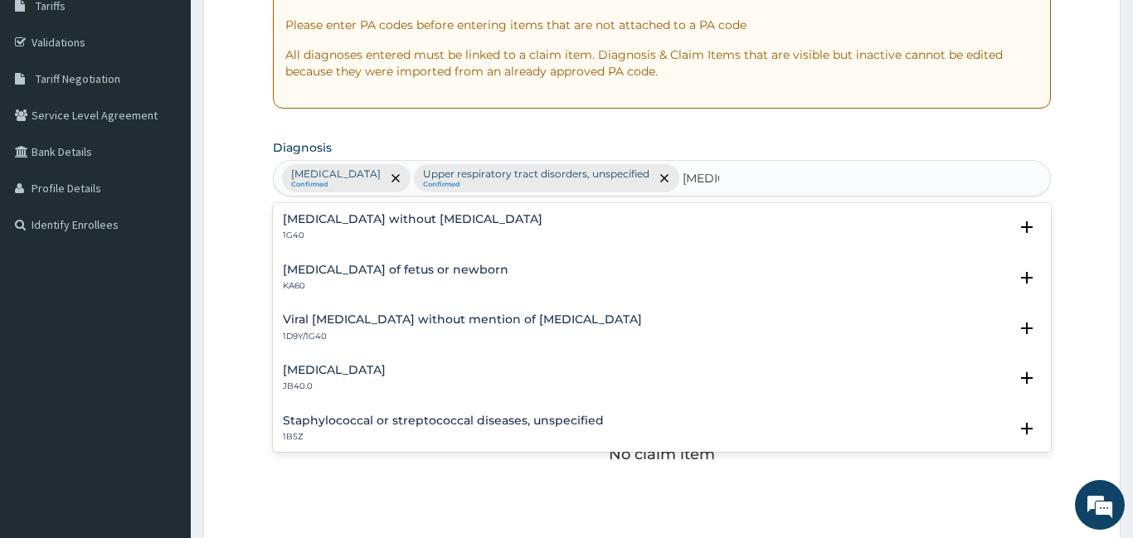
click at [310, 360] on div "Puerperal sepsis JB40.0 Select Status Query Query covers suspected (?), Keep in…" at bounding box center [662, 382] width 778 height 51
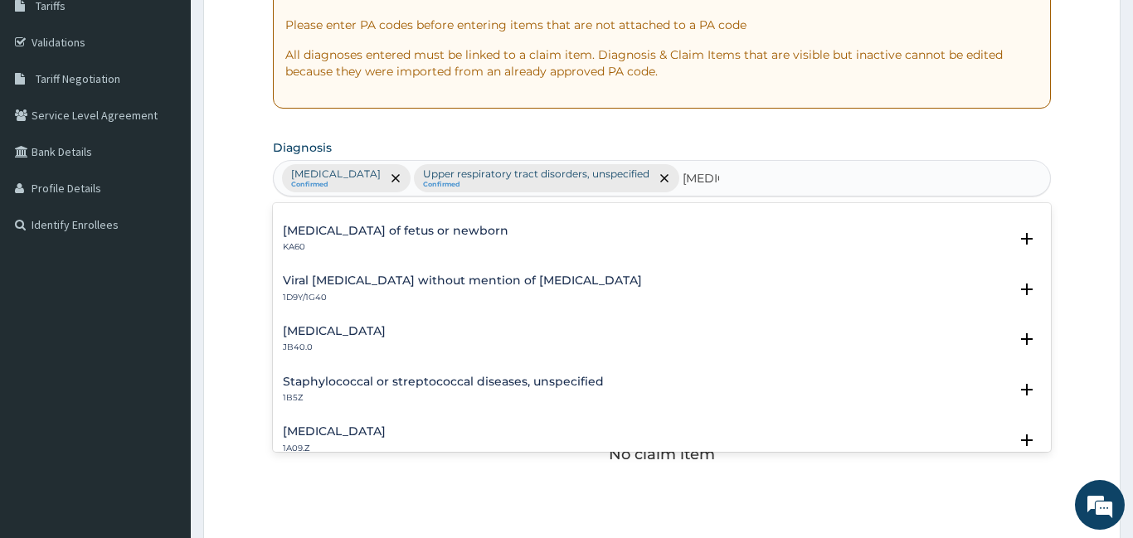
scroll to position [38, 0]
click at [449, 279] on h4 "Viral sepsis without mention of septic shock" at bounding box center [462, 281] width 359 height 12
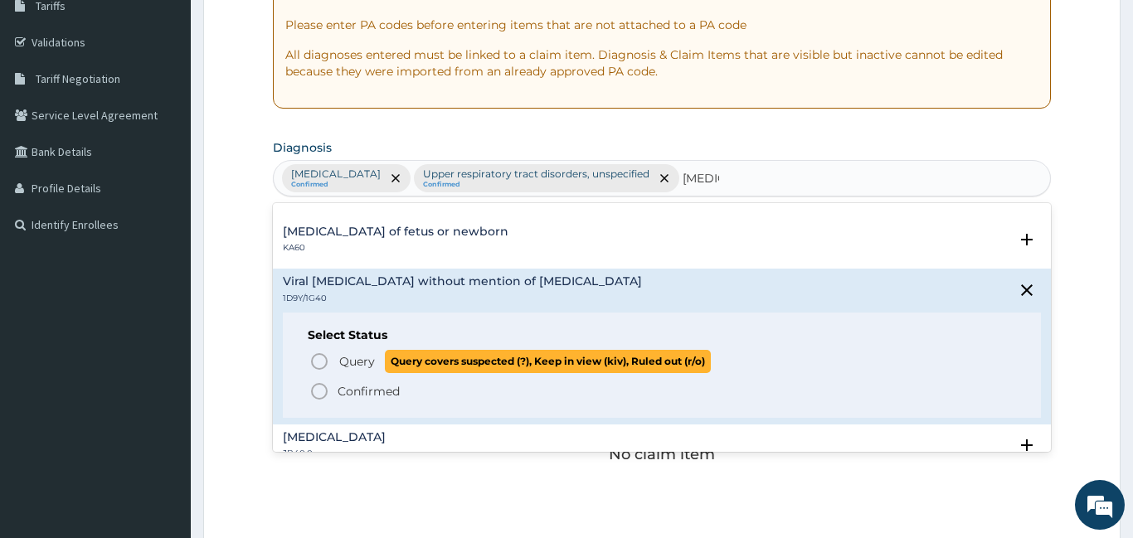
click at [314, 358] on icon "status option query" at bounding box center [319, 362] width 20 height 20
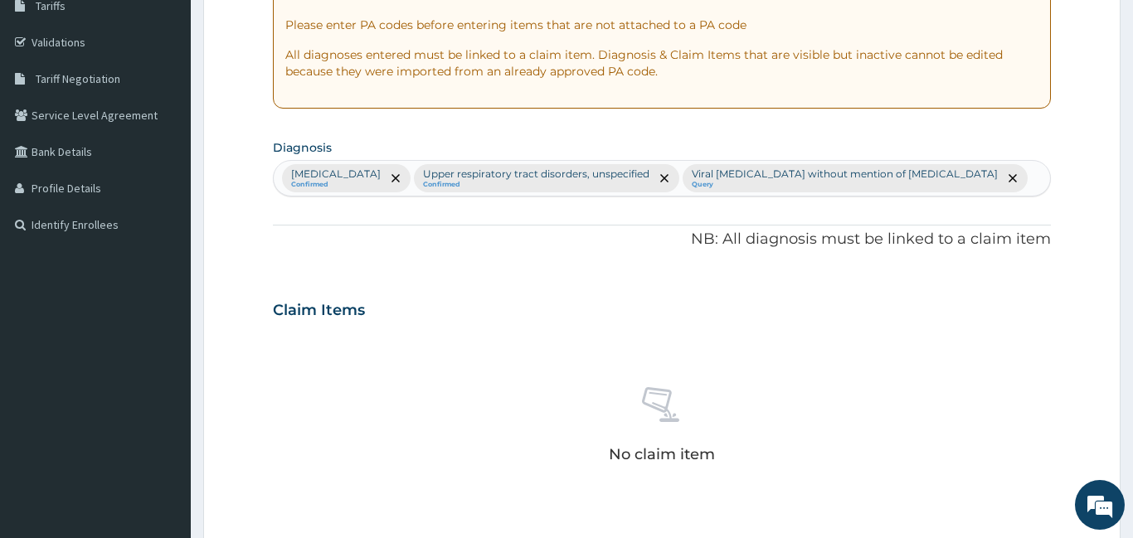
click at [314, 328] on div "Claim Items" at bounding box center [662, 306] width 778 height 43
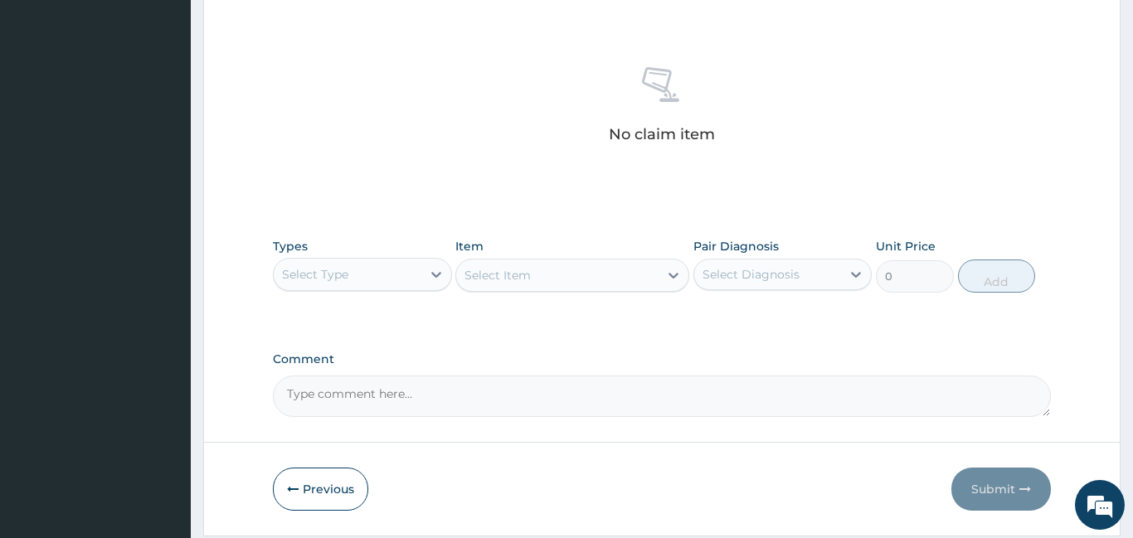
scroll to position [609, 0]
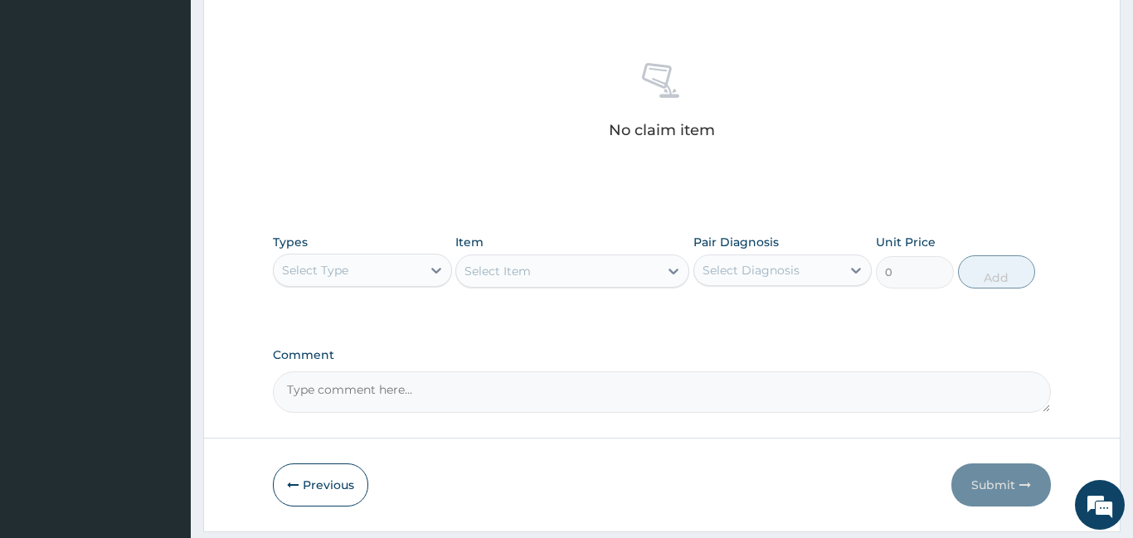
click at [355, 284] on div "Select Type" at bounding box center [348, 270] width 148 height 27
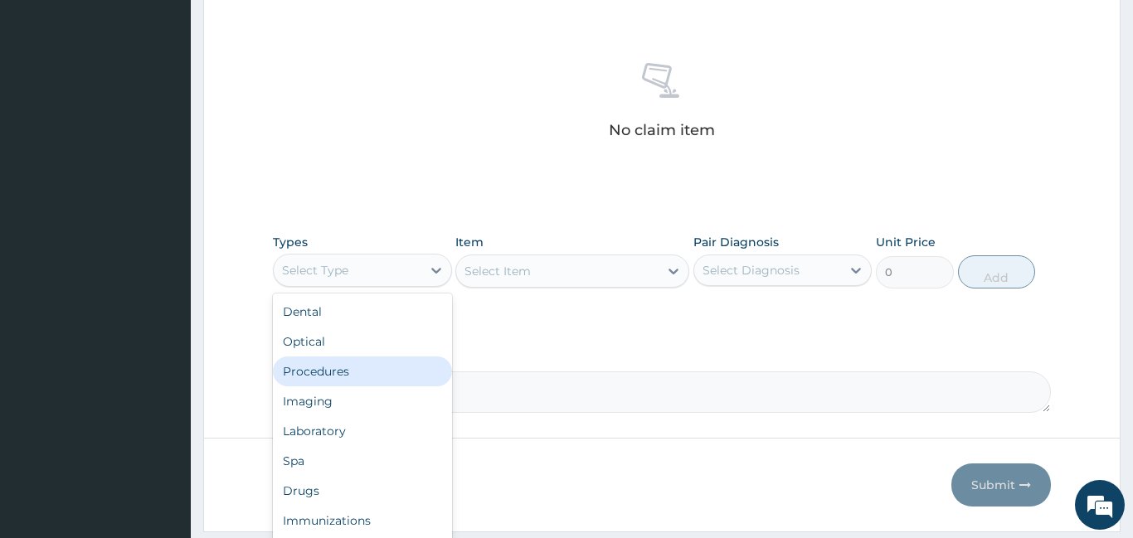
click at [323, 386] on div "Procedures" at bounding box center [362, 372] width 179 height 30
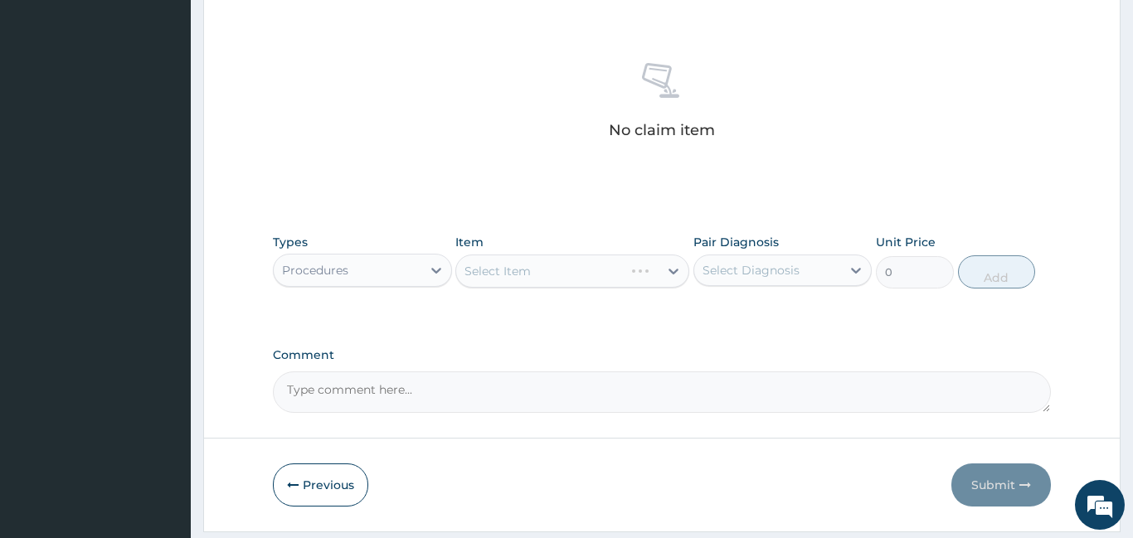
click at [595, 288] on div "Select Item" at bounding box center [572, 271] width 234 height 33
click at [595, 284] on div "Select Item" at bounding box center [557, 271] width 202 height 27
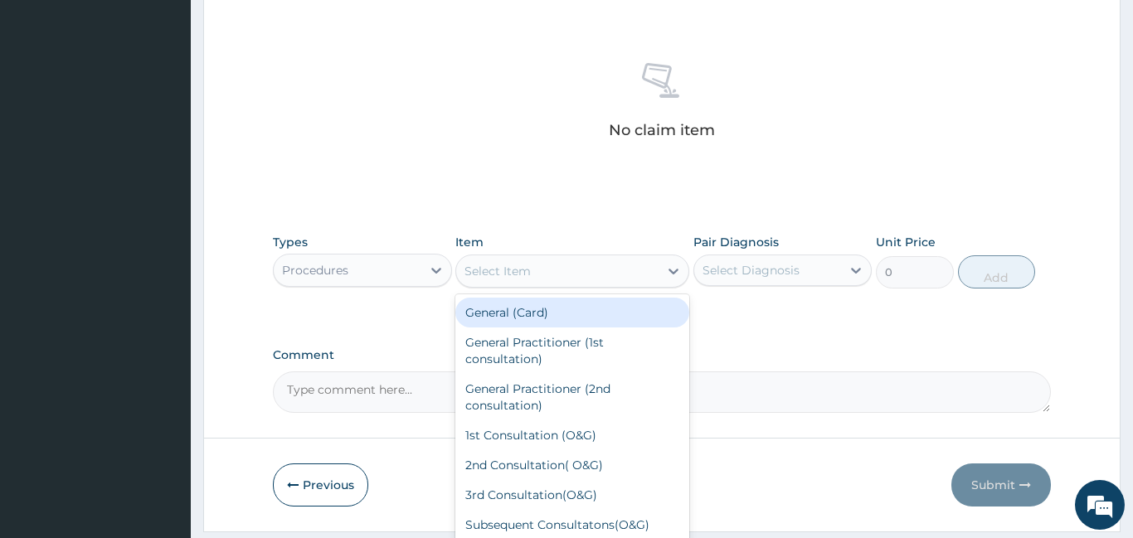
click at [557, 328] on div "General (Card)" at bounding box center [572, 313] width 234 height 30
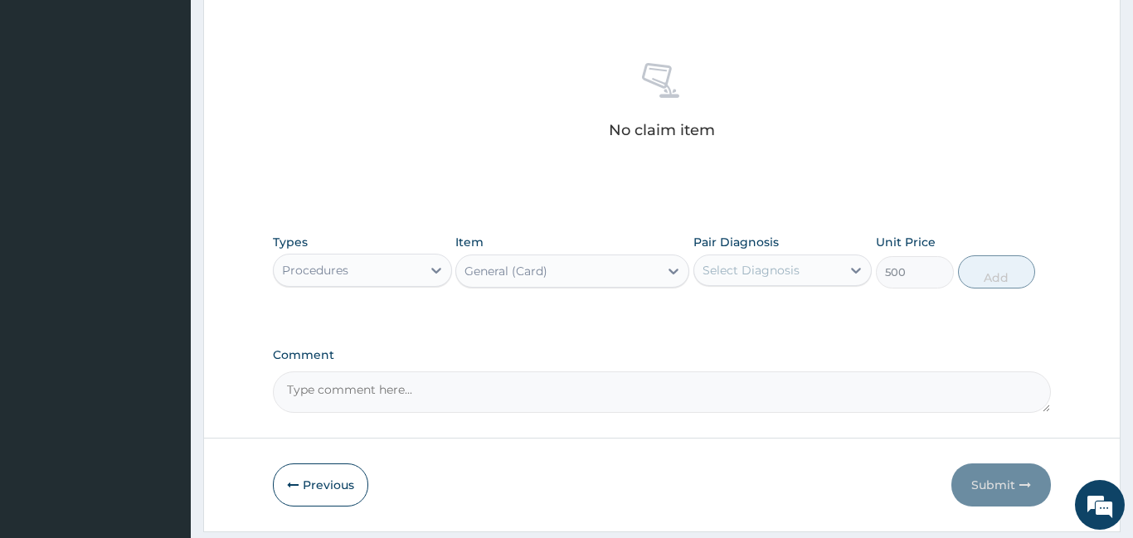
type input "500"
click at [799, 284] on div "Select Diagnosis" at bounding box center [768, 270] width 148 height 27
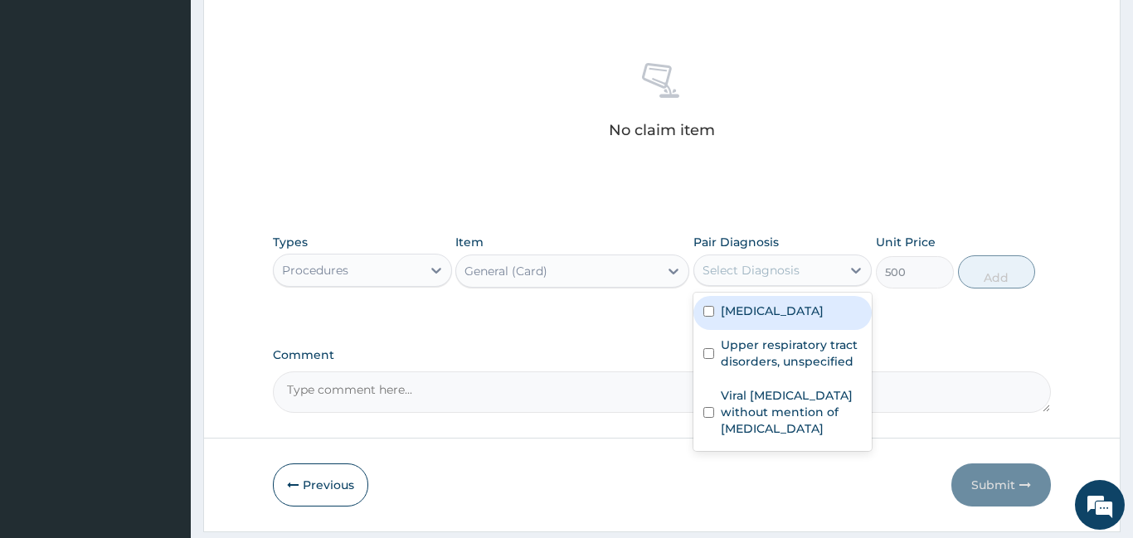
click at [790, 319] on label "Other severe and complicated Plasmodium falciparum malaria" at bounding box center [772, 311] width 103 height 17
checkbox input "true"
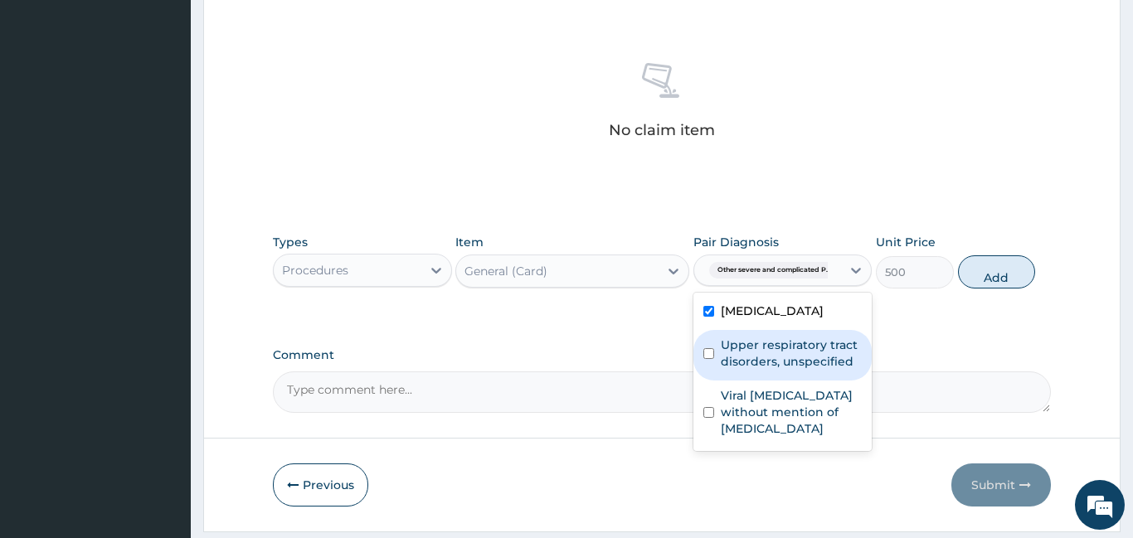
click at [762, 370] on label "Upper respiratory tract disorders, unspecified" at bounding box center [792, 353] width 142 height 33
checkbox input "true"
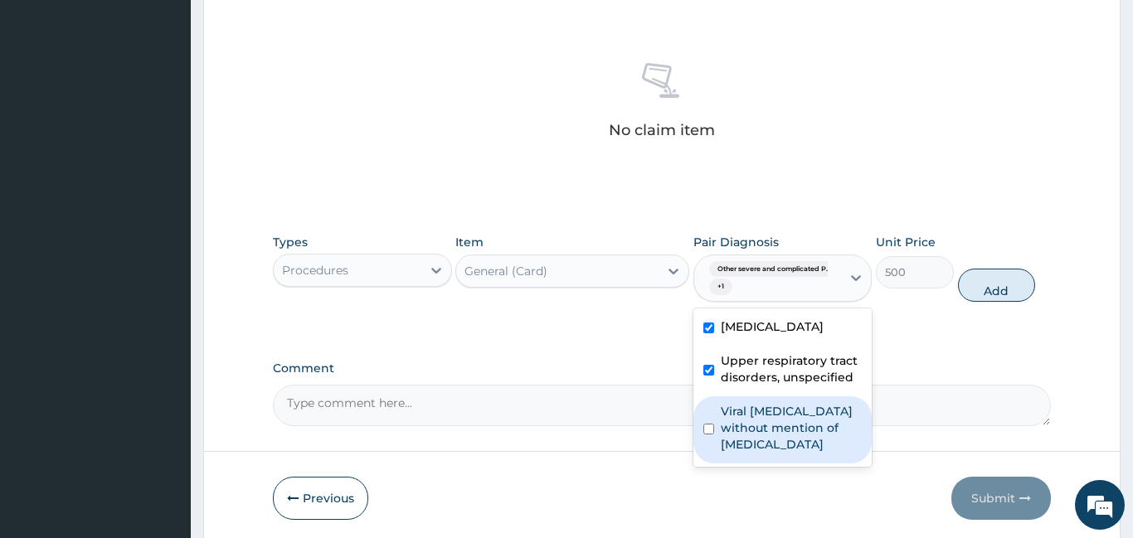
click at [744, 453] on label "Viral sepsis without mention of septic shock" at bounding box center [792, 428] width 142 height 50
checkbox input "true"
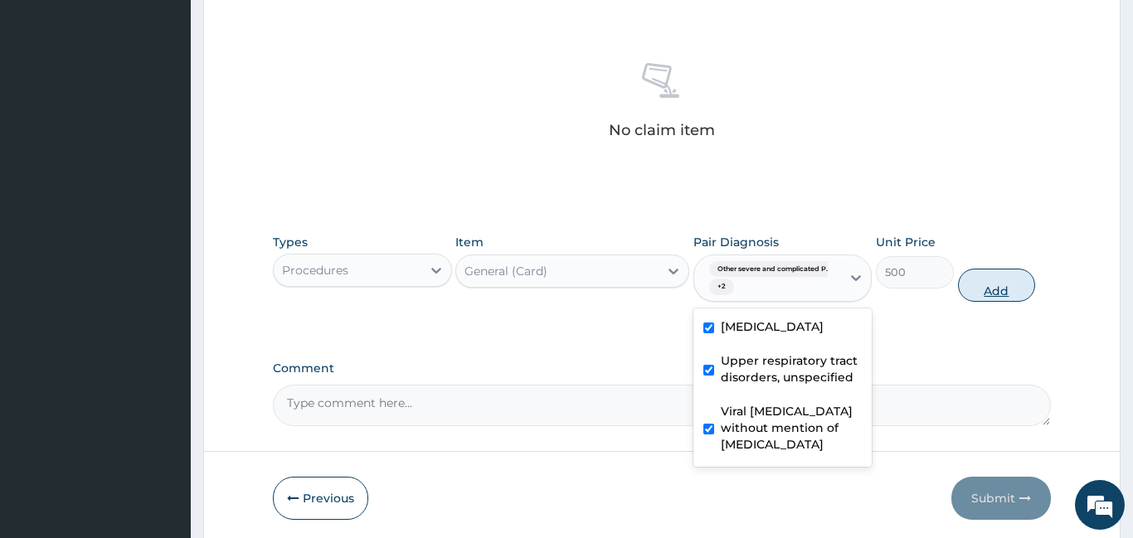
click at [990, 302] on button "Add" at bounding box center [997, 285] width 78 height 33
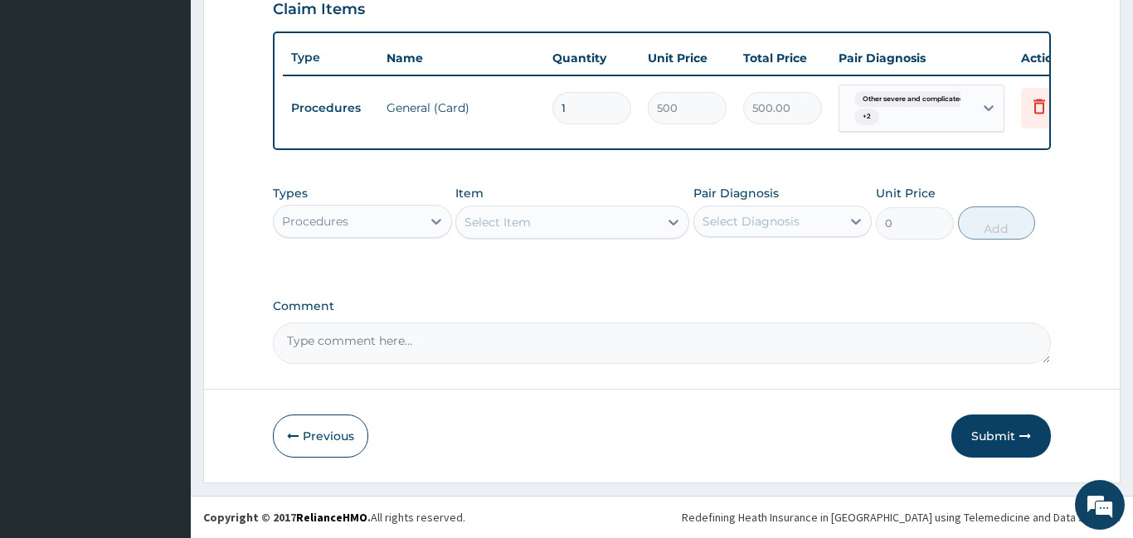
click at [644, 217] on div "Select Item" at bounding box center [557, 222] width 202 height 27
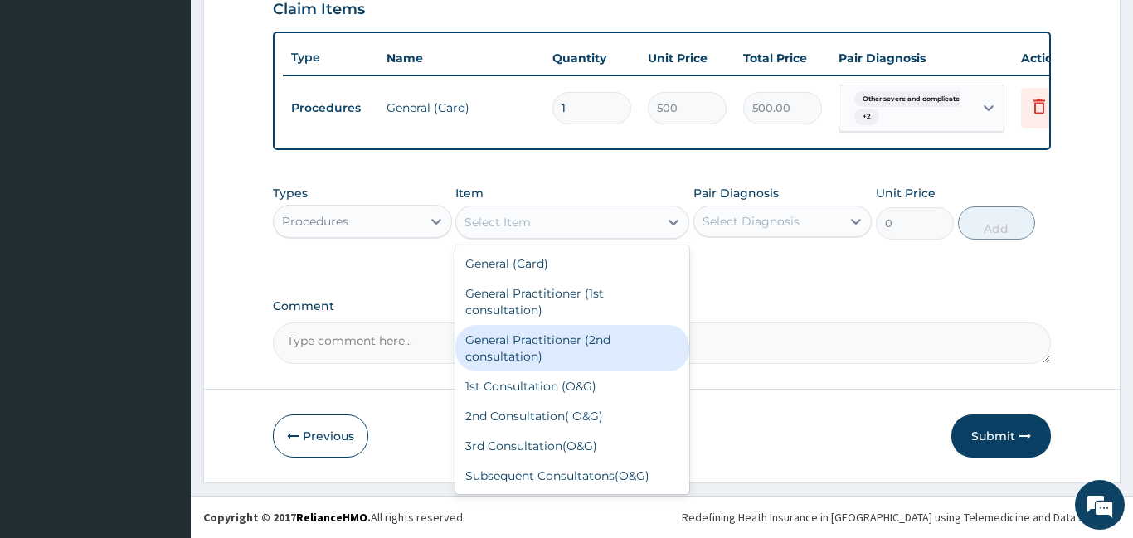
click at [558, 334] on div "General Practitioner (2nd consultation)" at bounding box center [572, 348] width 234 height 46
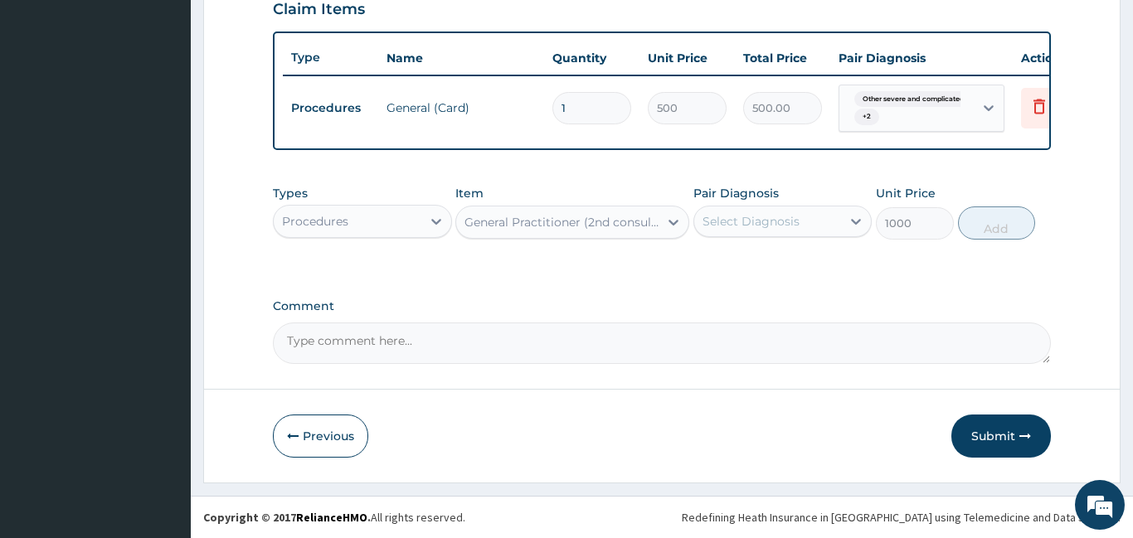
click at [621, 231] on div "General Practitioner (2nd consultation)" at bounding box center [562, 222] width 196 height 17
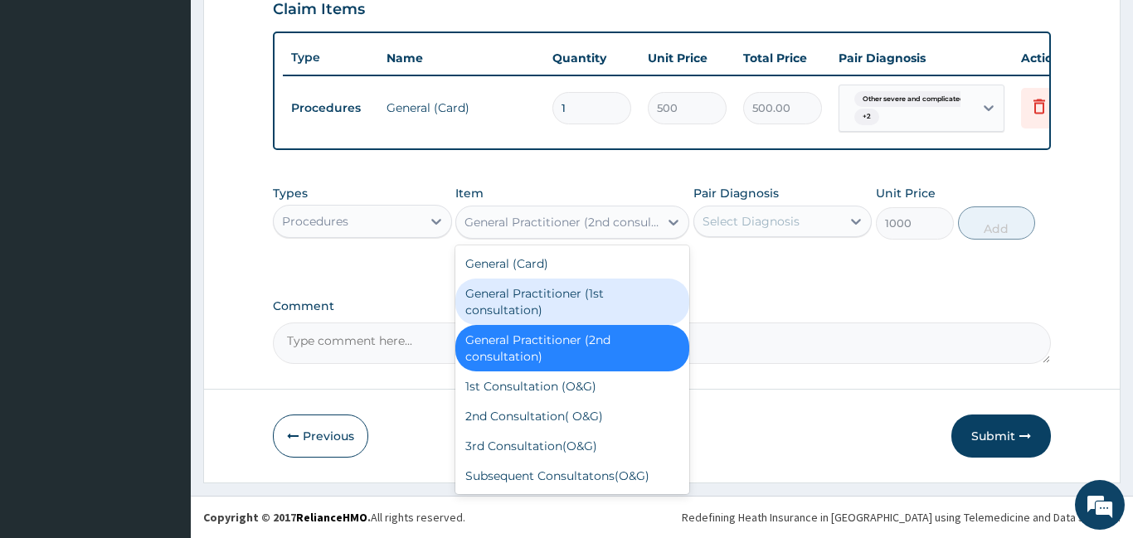
click at [545, 309] on div "General Practitioner (1st consultation)" at bounding box center [572, 302] width 234 height 46
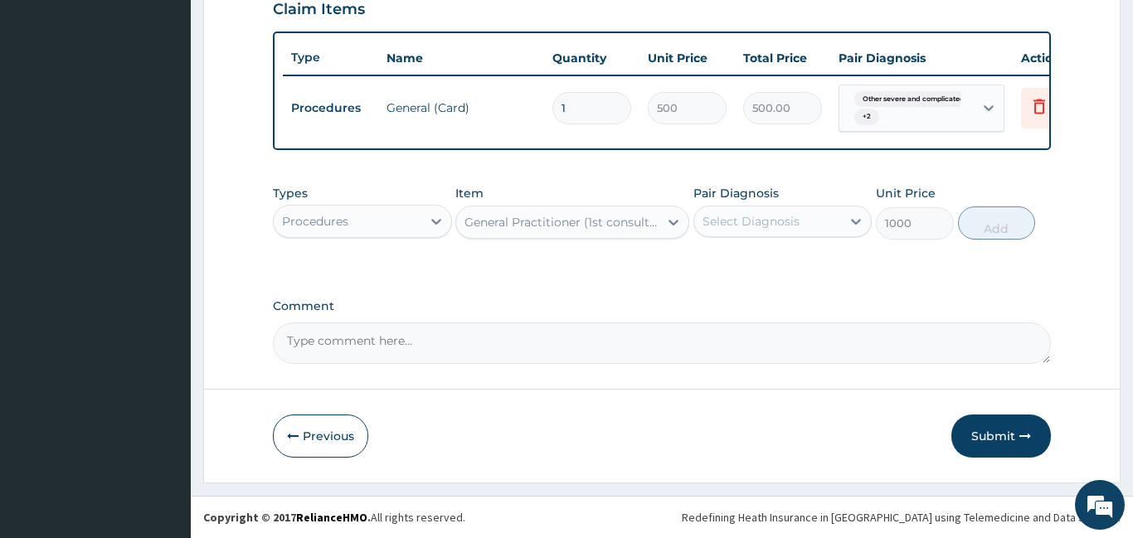
type input "1500"
click at [757, 221] on div "Select Diagnosis" at bounding box center [750, 221] width 97 height 17
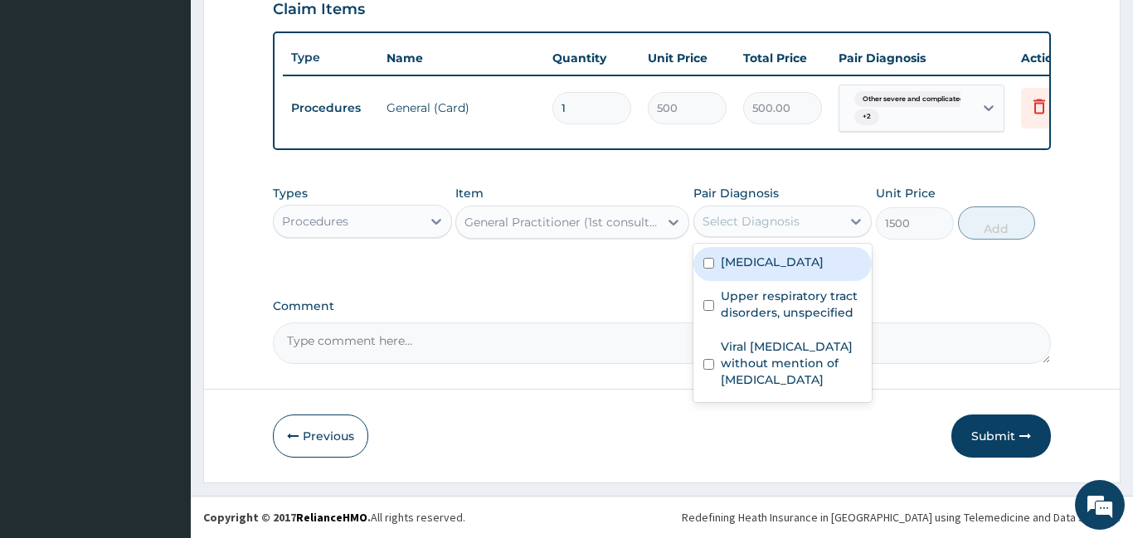
click at [758, 270] on label "Other severe and complicated Plasmodium falciparum malaria" at bounding box center [772, 262] width 103 height 17
checkbox input "true"
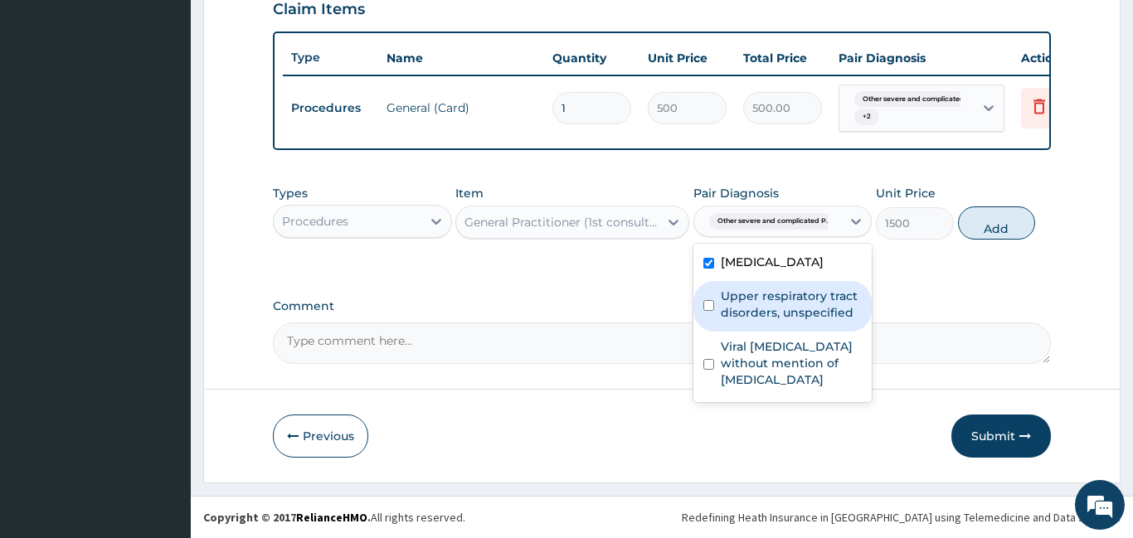
click at [756, 321] on label "Upper respiratory tract disorders, unspecified" at bounding box center [792, 304] width 142 height 33
checkbox input "true"
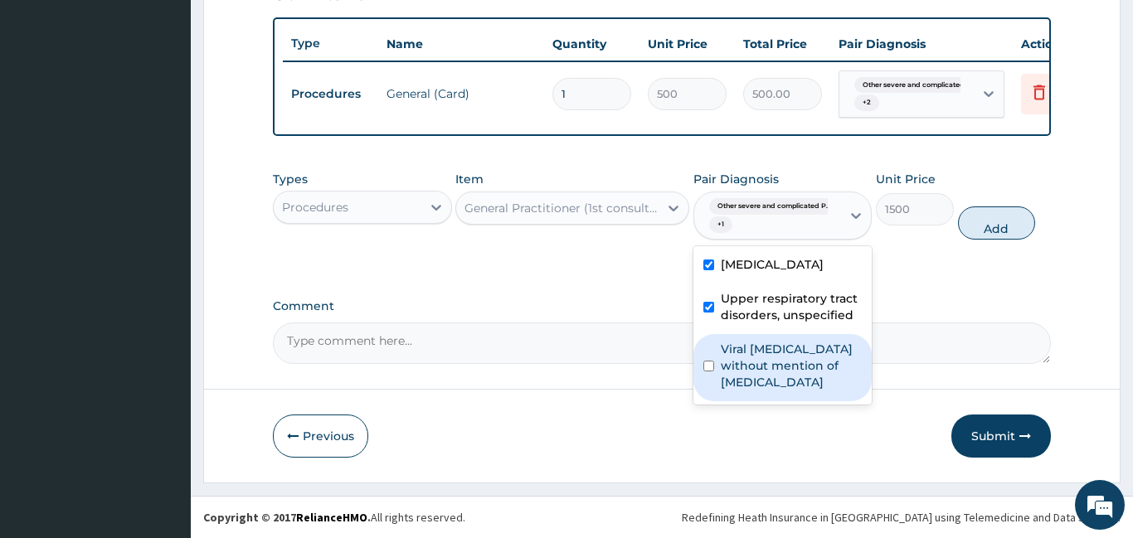
click at [741, 391] on label "Viral sepsis without mention of septic shock" at bounding box center [792, 366] width 142 height 50
checkbox input "true"
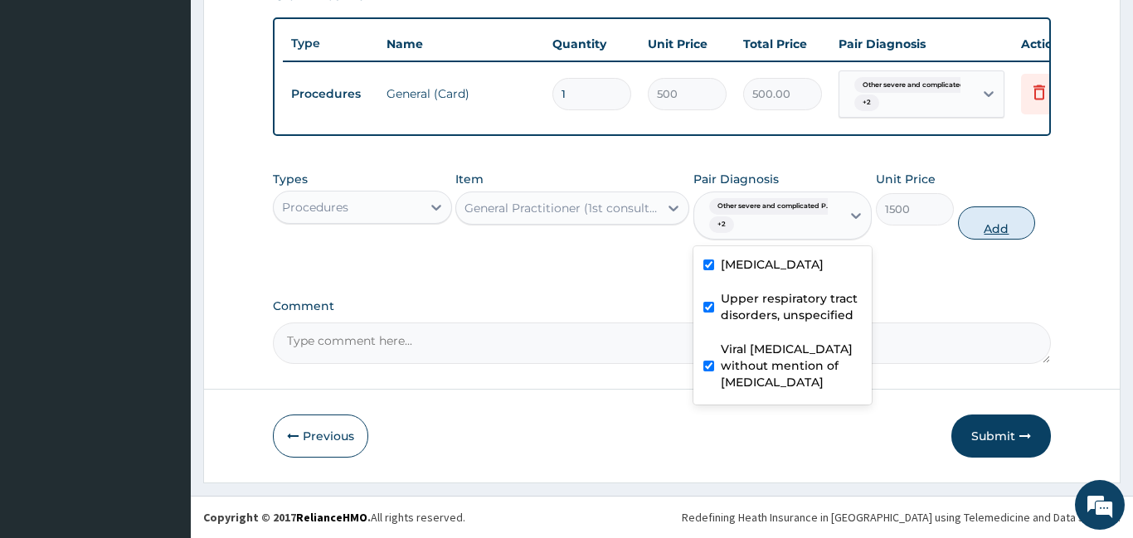
click at [1003, 240] on button "Add" at bounding box center [997, 223] width 78 height 33
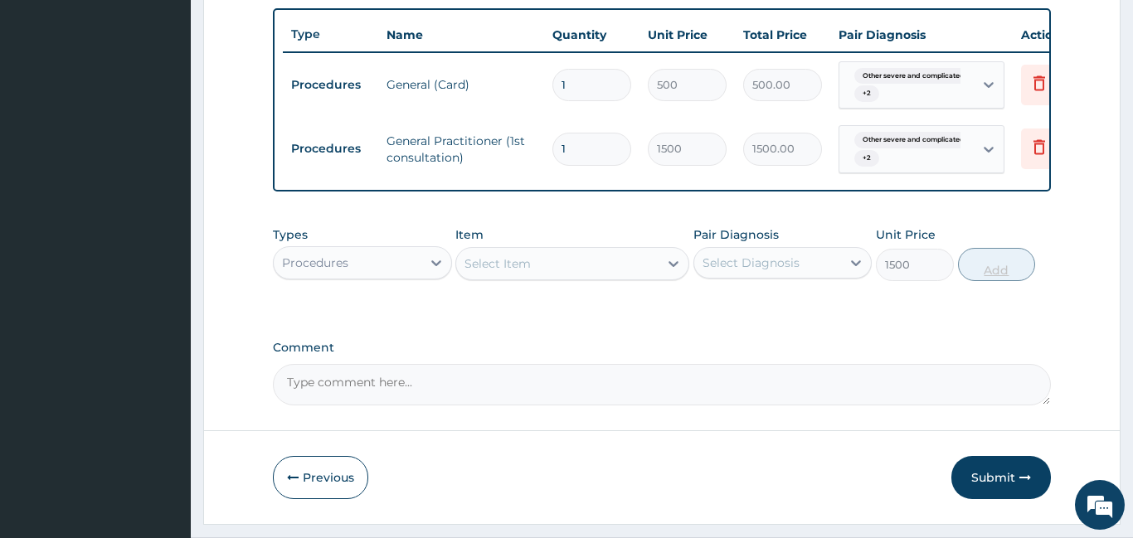
type input "0"
click at [359, 276] on div "Procedures" at bounding box center [348, 263] width 148 height 27
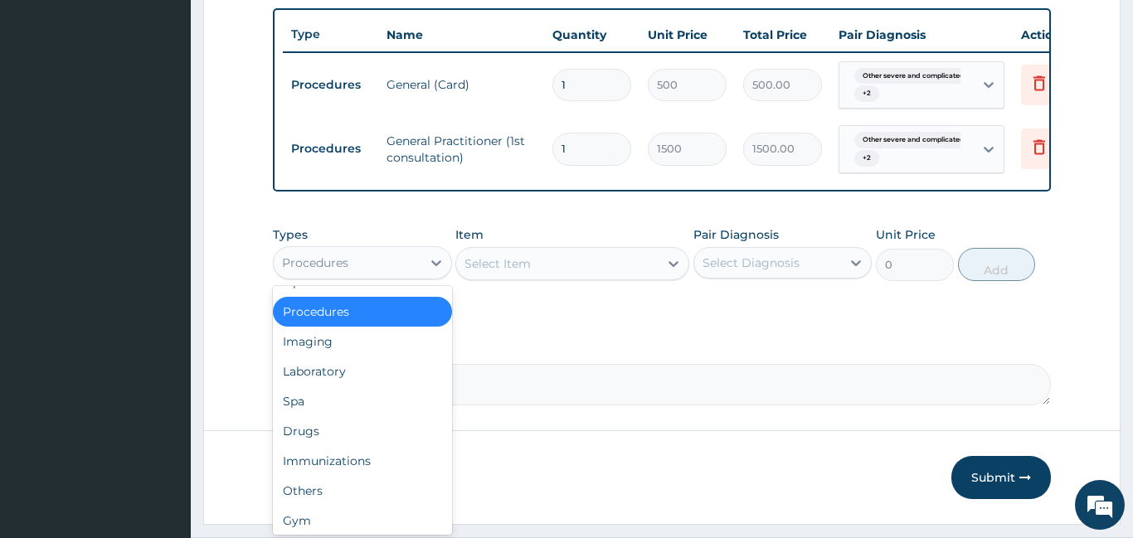
scroll to position [56, 0]
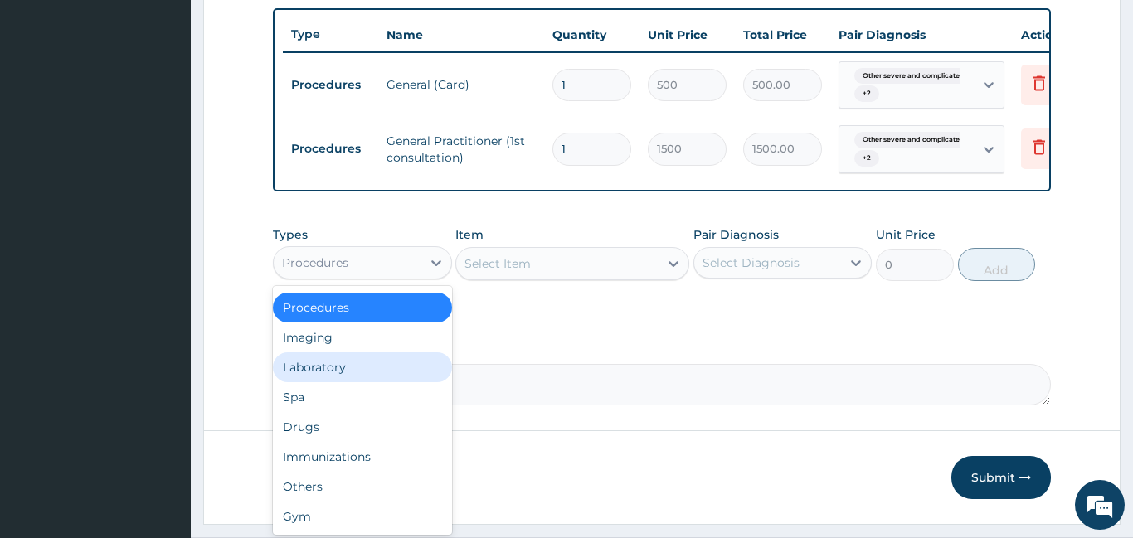
click at [314, 382] on div "Laboratory" at bounding box center [362, 367] width 179 height 30
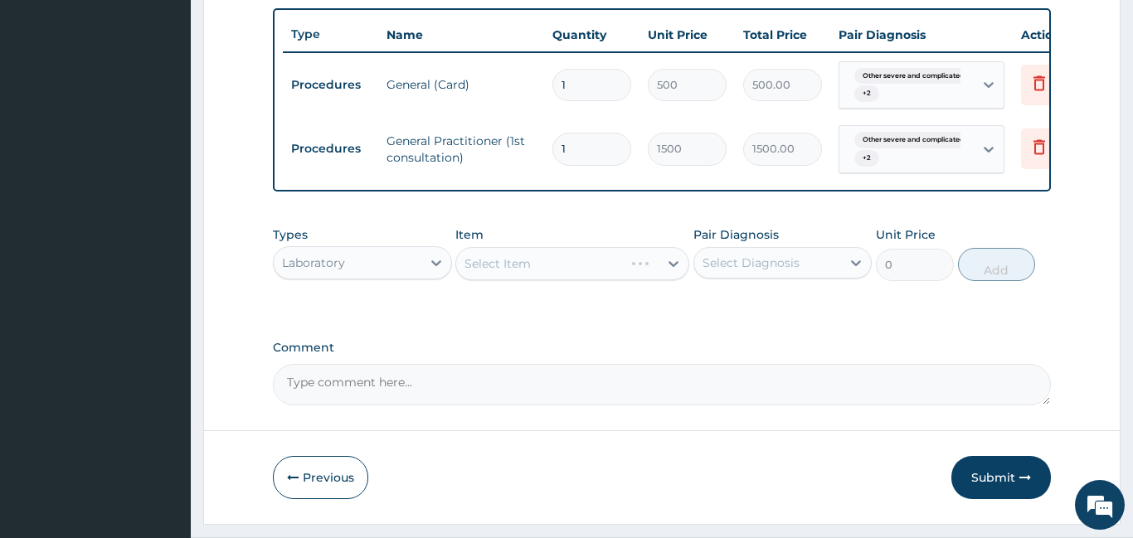
click at [590, 280] on div "Select Item" at bounding box center [572, 263] width 234 height 33
click at [801, 276] on div "Select Diagnosis" at bounding box center [768, 263] width 148 height 27
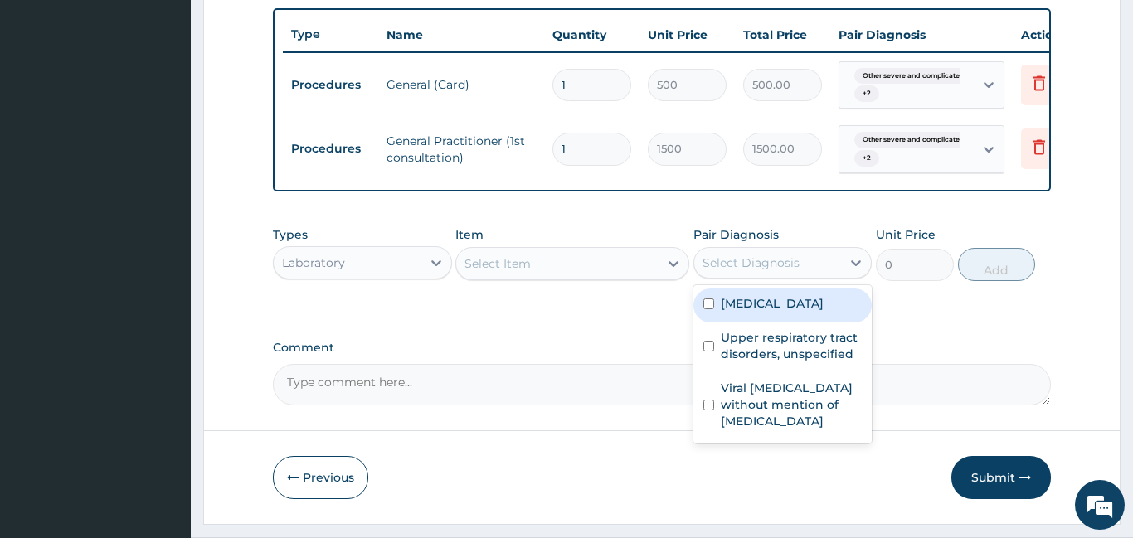
click at [765, 312] on label "Other severe and complicated Plasmodium falciparum malaria" at bounding box center [772, 303] width 103 height 17
checkbox input "true"
click at [593, 277] on div "Select Item" at bounding box center [557, 263] width 202 height 27
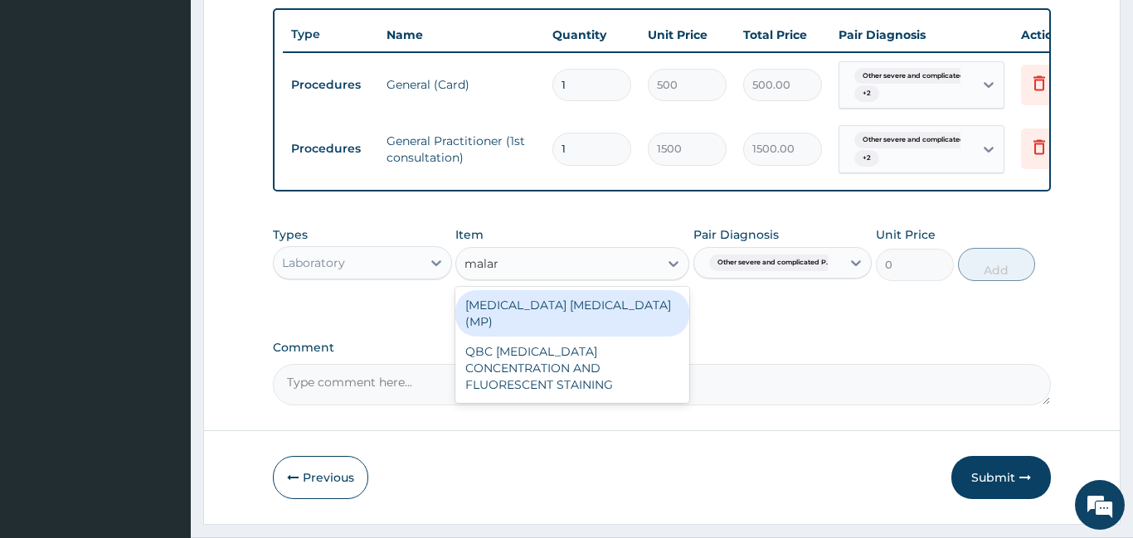
type input "malari"
click at [586, 332] on div "MALARIA PARASITE (MP)" at bounding box center [572, 313] width 234 height 46
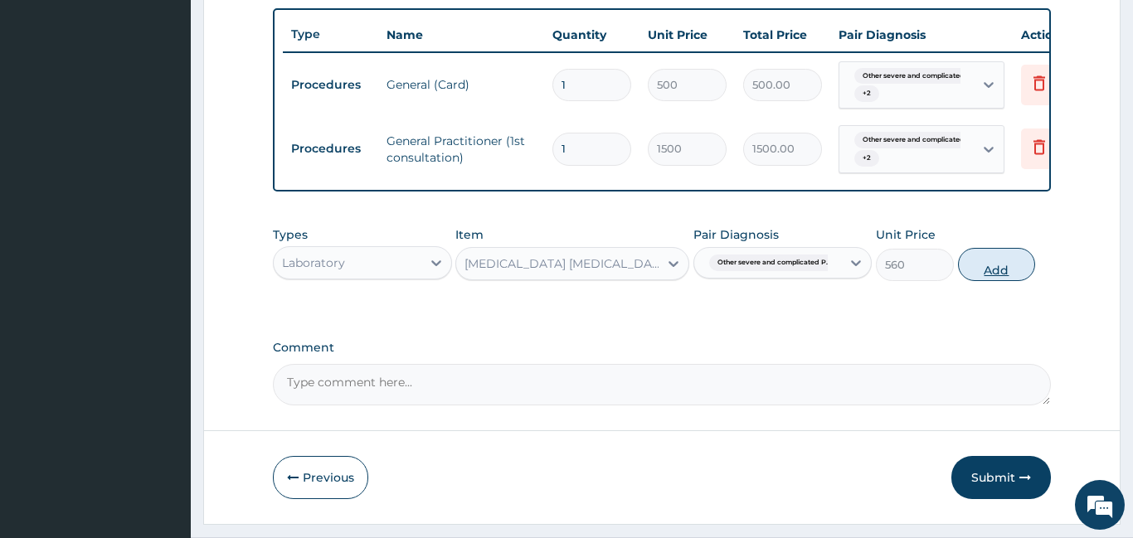
click at [999, 281] on button "Add" at bounding box center [997, 264] width 78 height 33
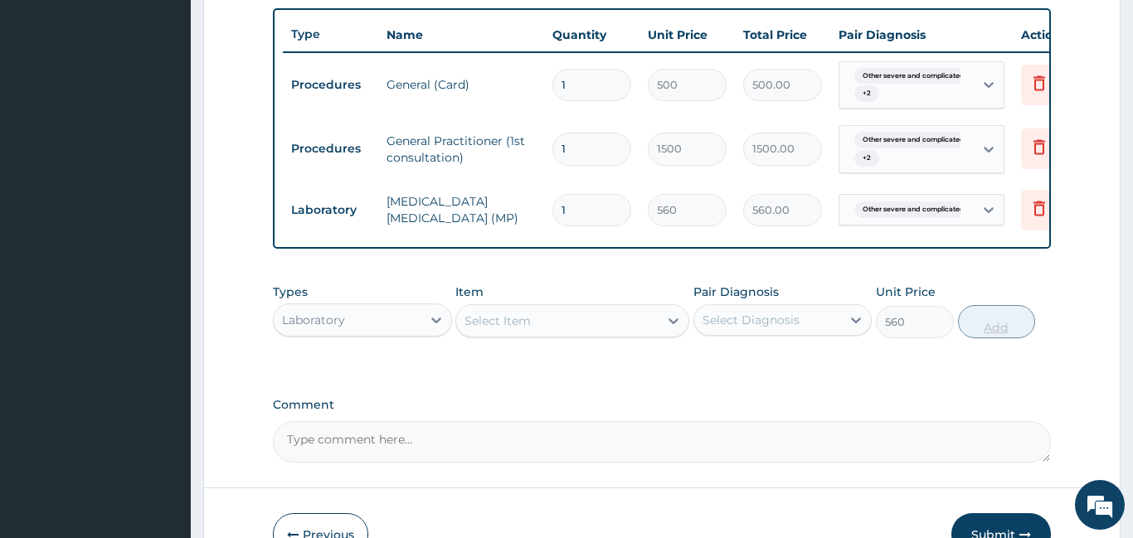
type input "0"
click at [528, 329] on div "Select Item" at bounding box center [497, 321] width 66 height 17
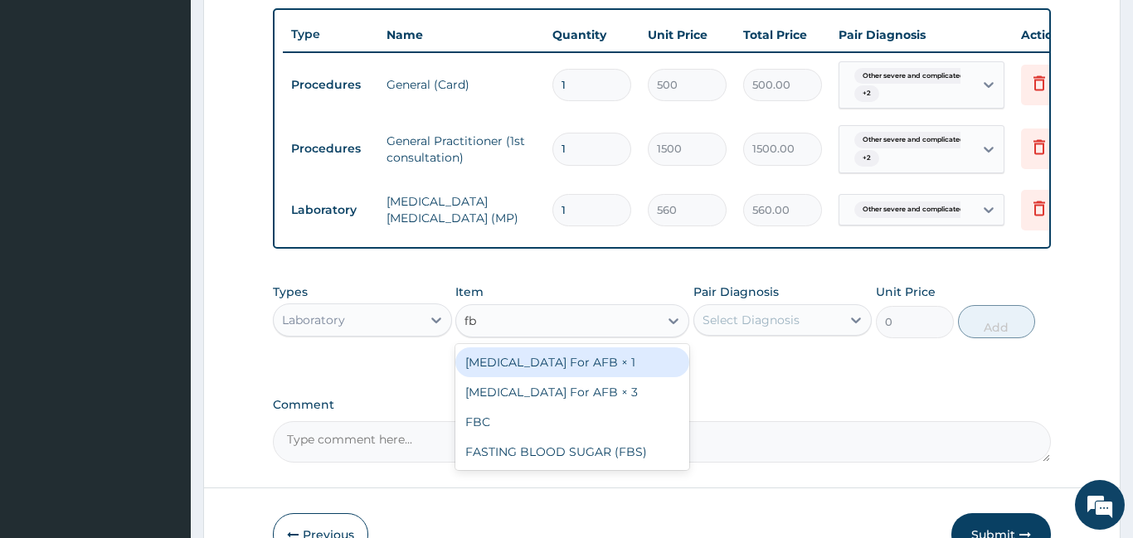
type input "fbc"
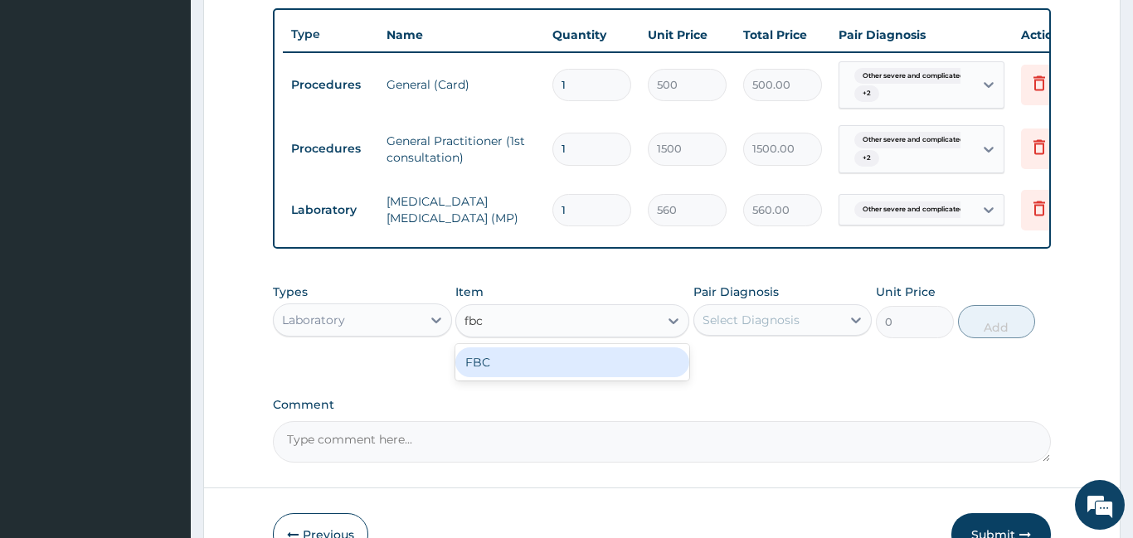
click at [518, 377] on div "FBC" at bounding box center [572, 362] width 234 height 30
type input "1600"
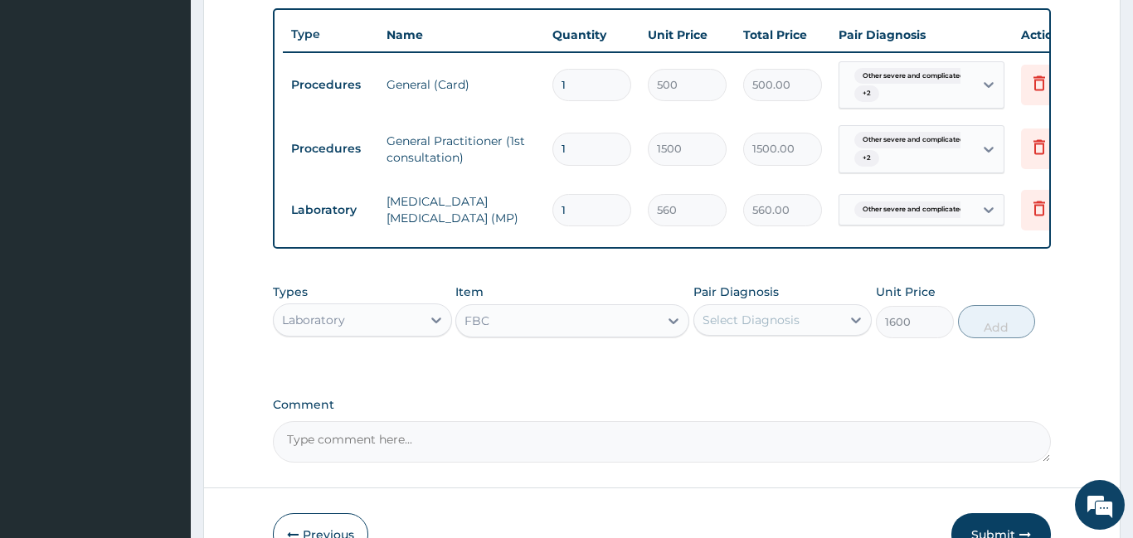
click at [805, 333] on div "Select Diagnosis" at bounding box center [768, 320] width 148 height 27
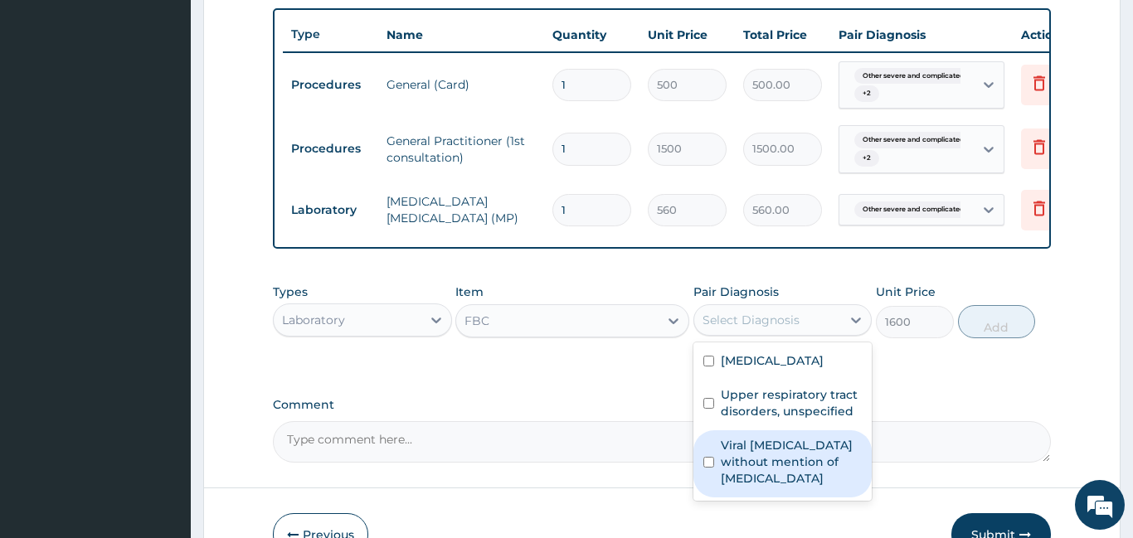
click at [756, 487] on label "Viral sepsis without mention of septic shock" at bounding box center [792, 462] width 142 height 50
checkbox input "true"
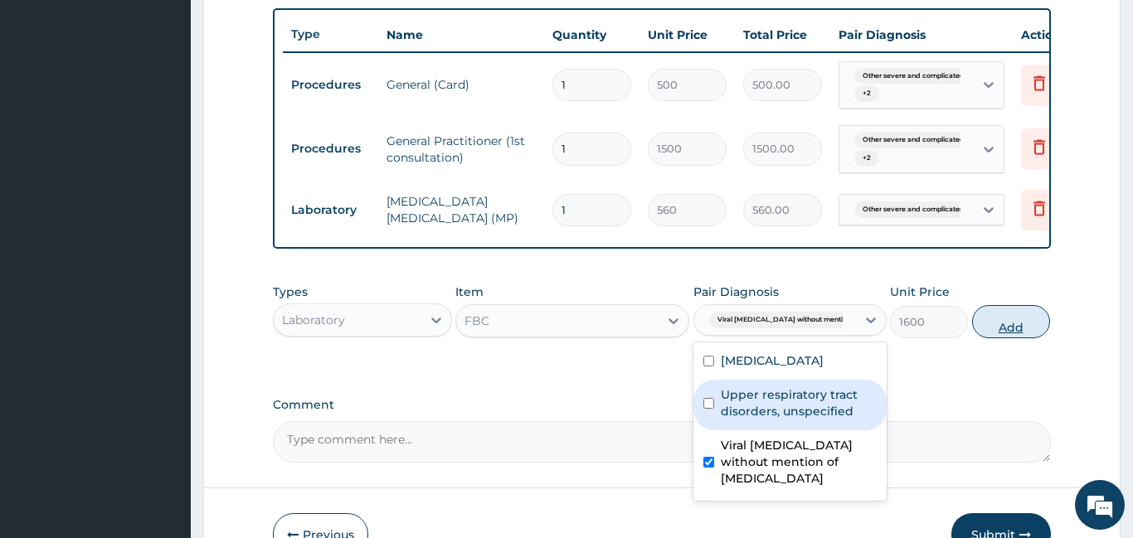
click at [999, 338] on button "Add" at bounding box center [1011, 321] width 78 height 33
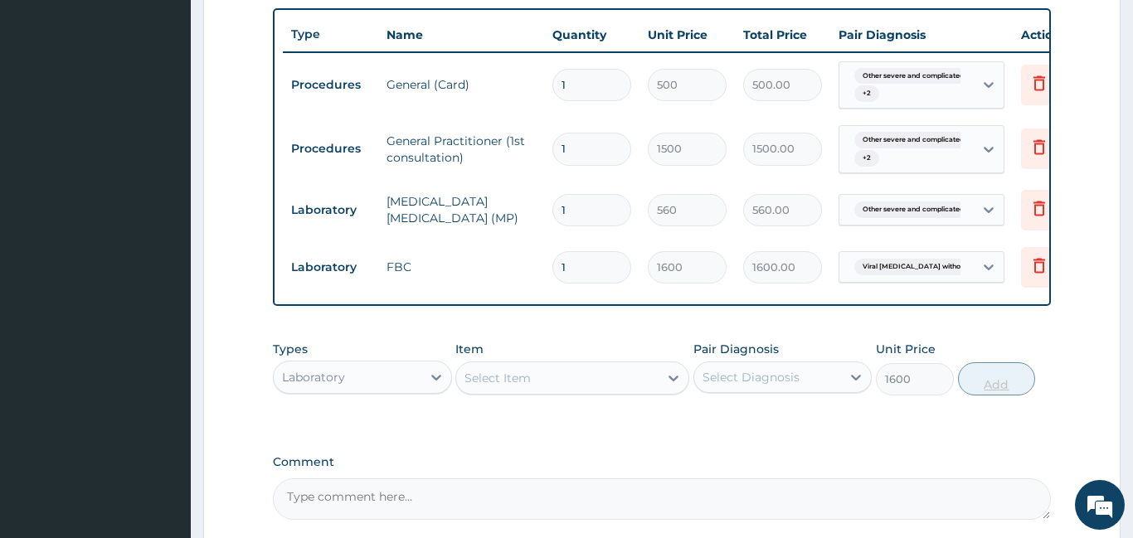
type input "0"
click at [501, 386] on div "Select Item" at bounding box center [497, 378] width 66 height 17
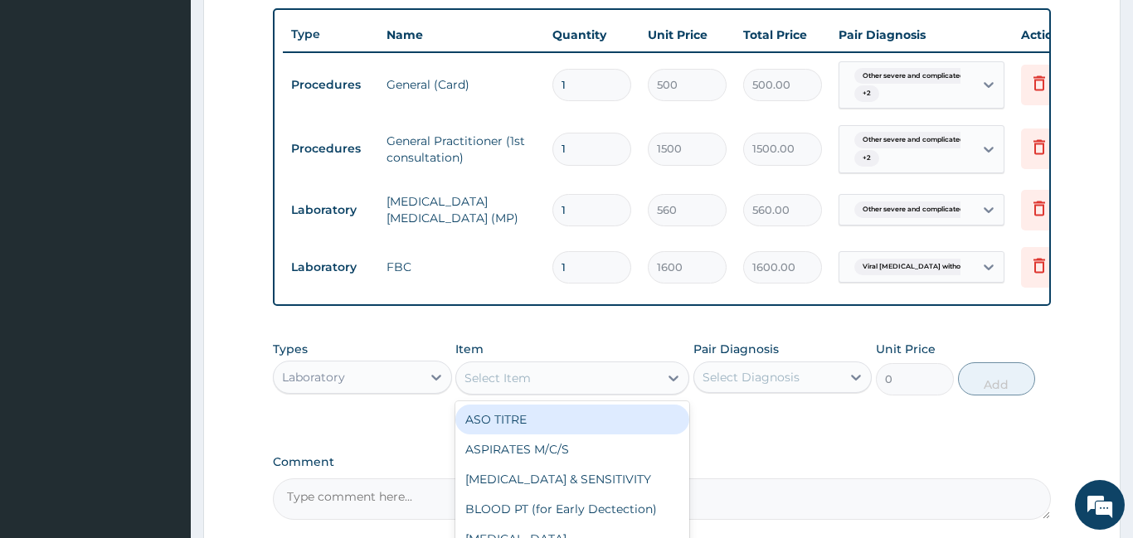
click at [384, 391] on div "Laboratory" at bounding box center [348, 377] width 148 height 27
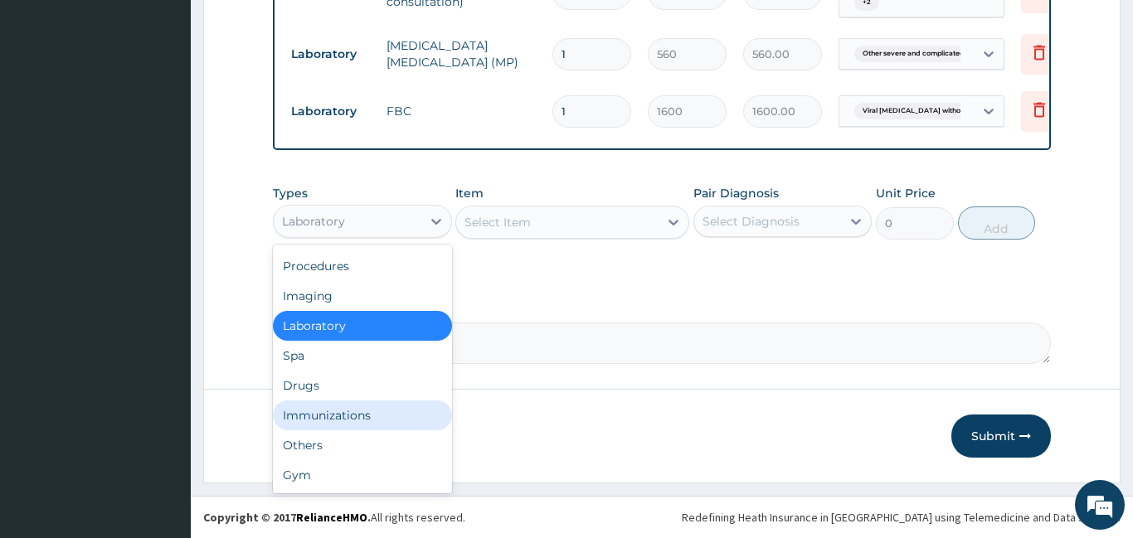
scroll to position [44, 0]
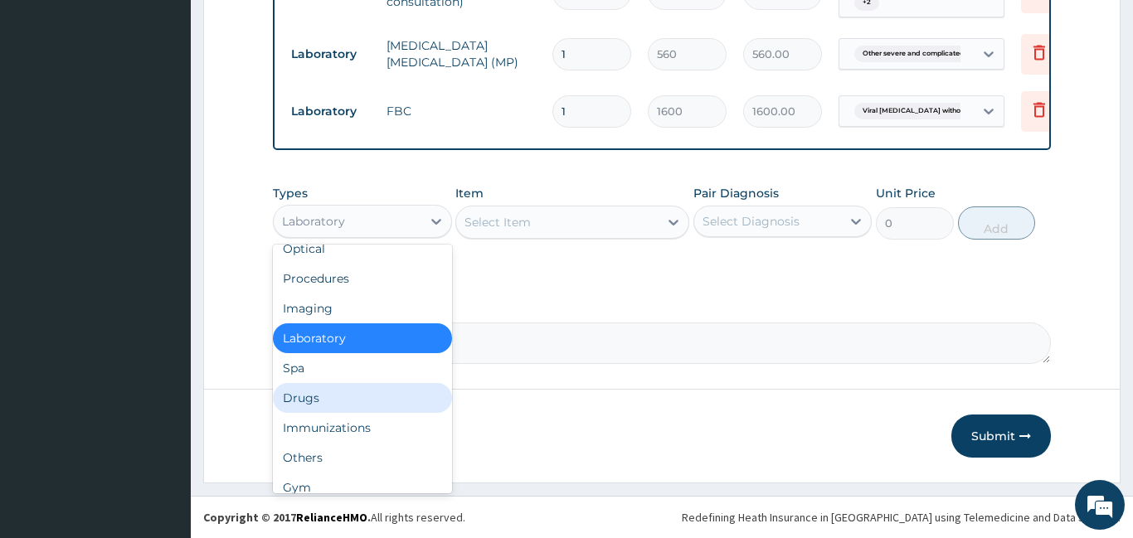
click at [299, 411] on div "Drugs" at bounding box center [362, 398] width 179 height 30
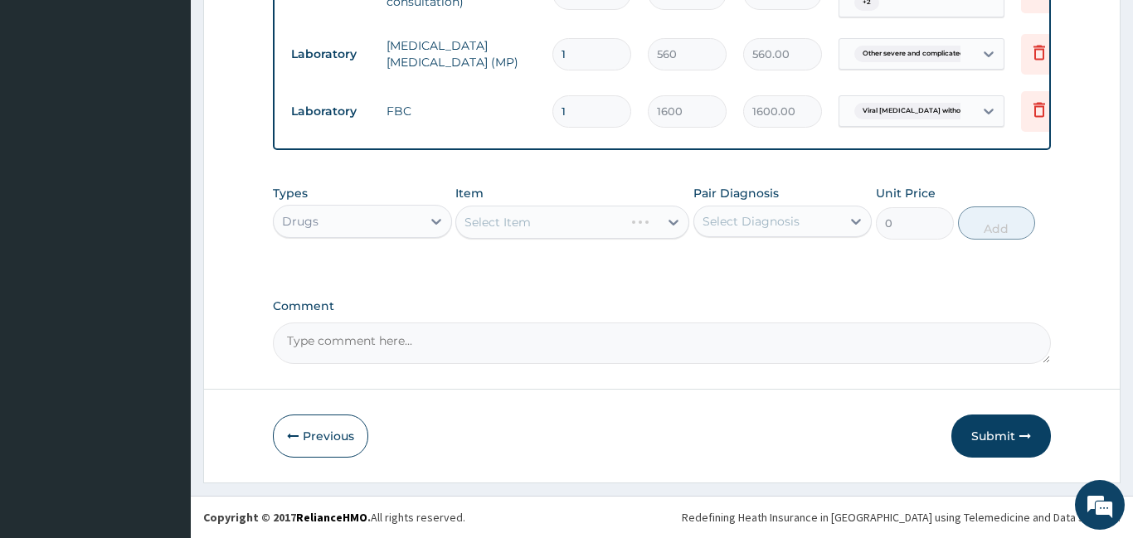
click at [579, 218] on div "Select Item" at bounding box center [572, 222] width 234 height 33
click at [590, 231] on div "Select Item" at bounding box center [572, 222] width 234 height 33
click at [634, 235] on div "Select Item" at bounding box center [557, 222] width 202 height 27
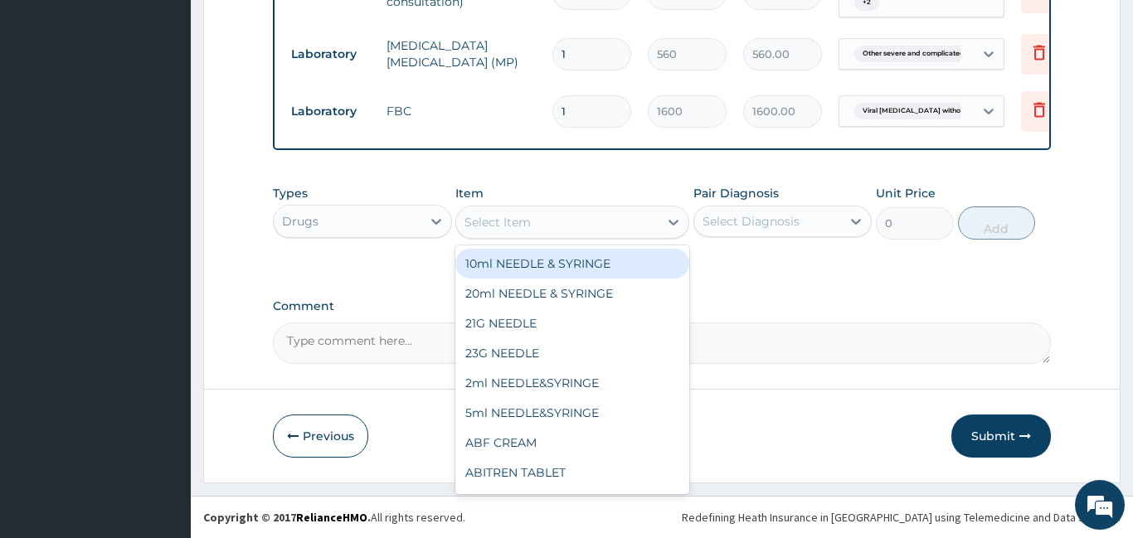
click at [758, 228] on div "Select Diagnosis" at bounding box center [750, 221] width 97 height 17
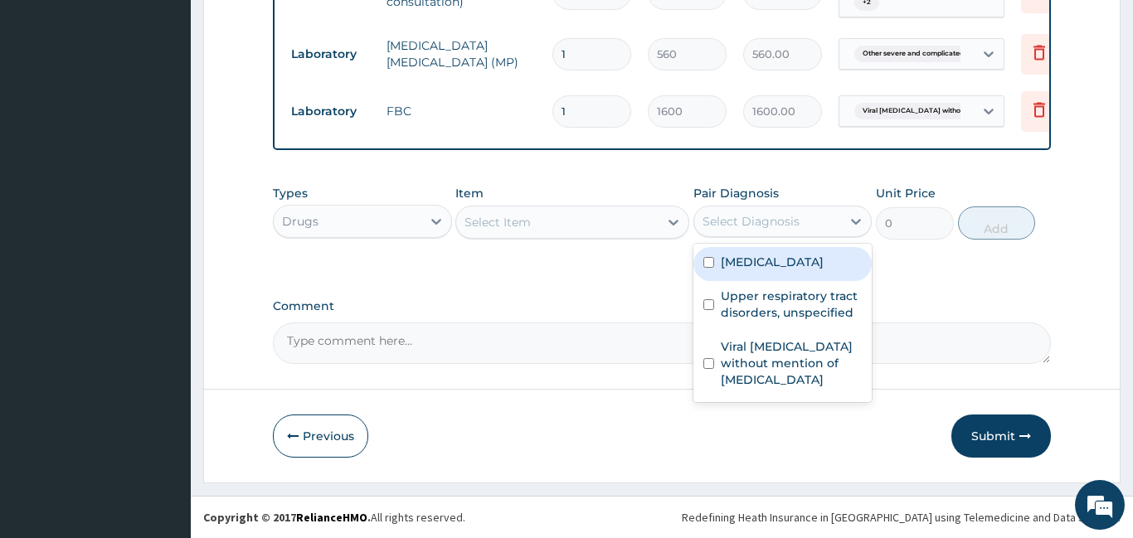
click at [752, 270] on label "Other severe and complicated Plasmodium falciparum malaria" at bounding box center [772, 262] width 103 height 17
checkbox input "true"
click at [600, 226] on div "Select Item" at bounding box center [557, 222] width 202 height 27
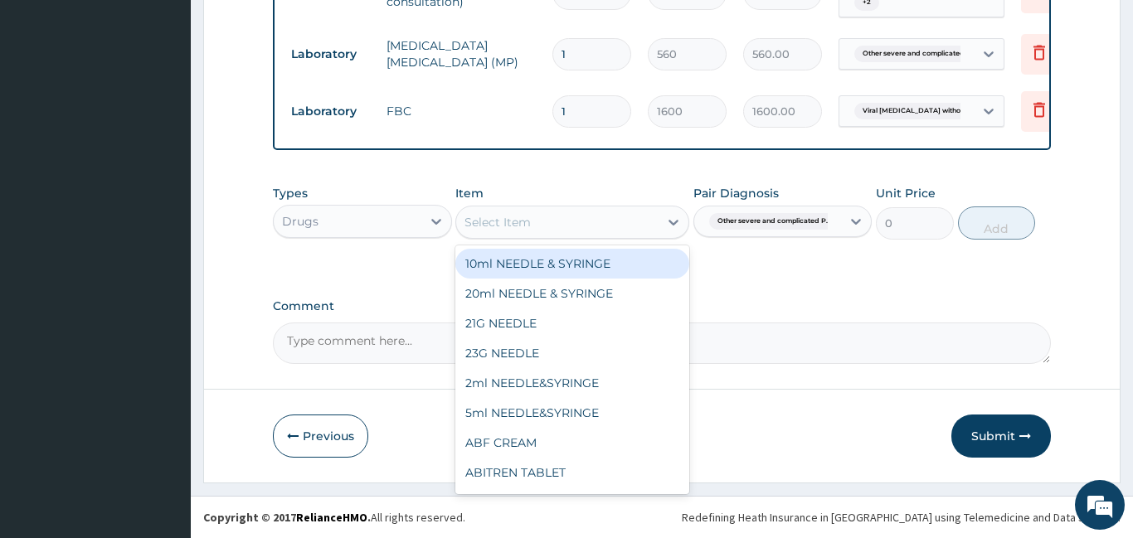
click at [541, 222] on div "Select Item" at bounding box center [557, 222] width 202 height 27
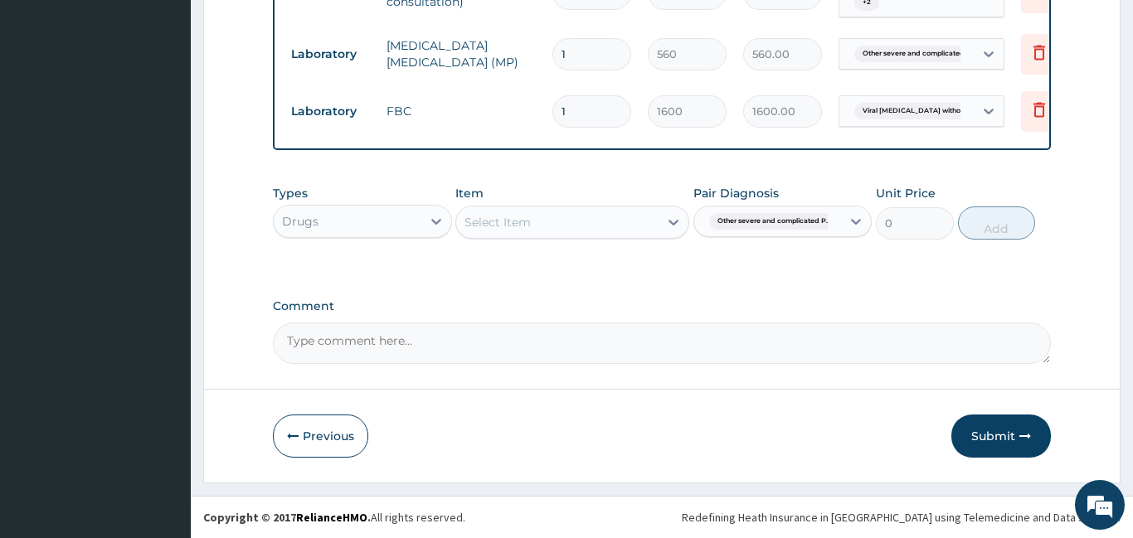
click at [541, 222] on div "Select Item" at bounding box center [557, 222] width 202 height 27
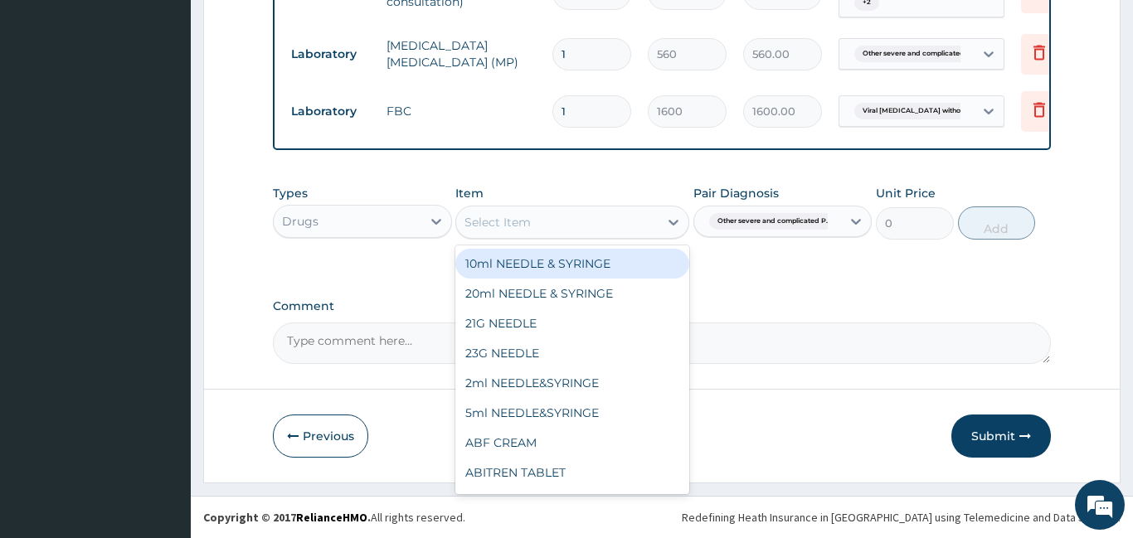
click at [541, 222] on div "Select Item" at bounding box center [557, 222] width 202 height 27
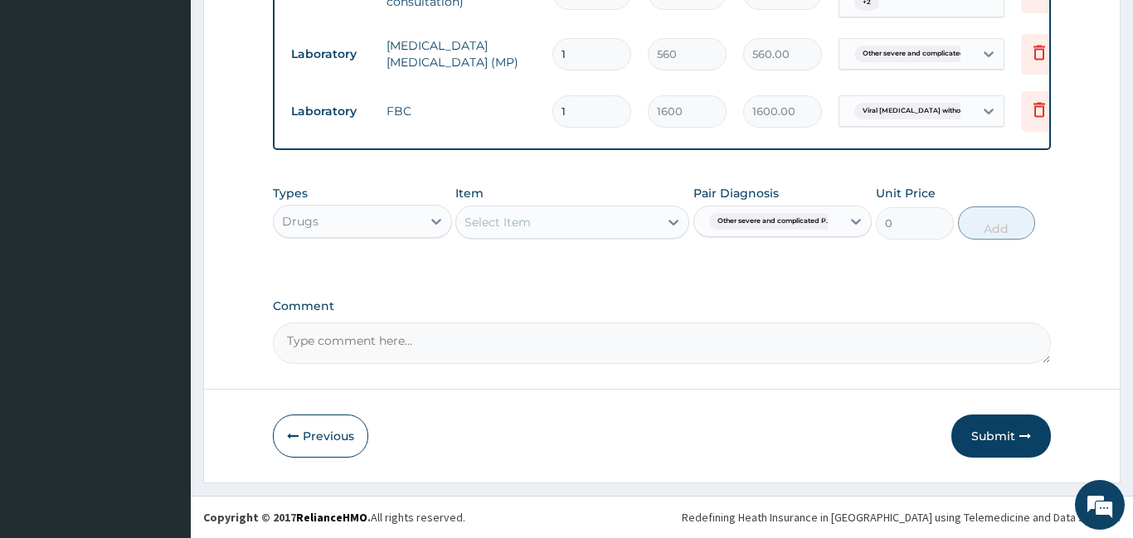
click at [541, 222] on div "Select Item" at bounding box center [557, 222] width 202 height 27
click at [474, 221] on input "lonn" at bounding box center [477, 222] width 27 height 17
type input "lonar"
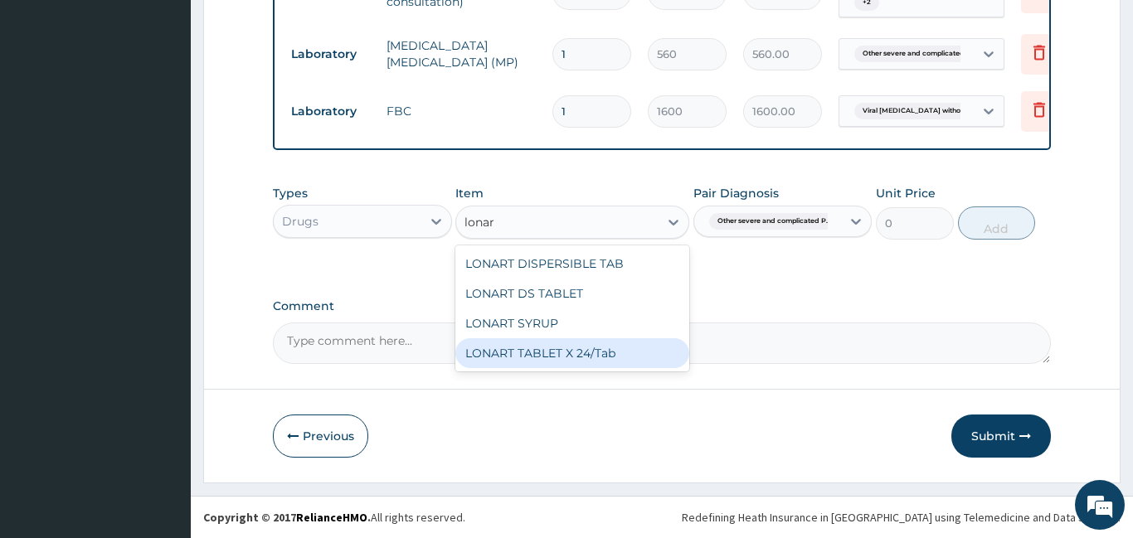
click at [582, 354] on div "LONART TABLET X 24/Tab" at bounding box center [572, 353] width 234 height 30
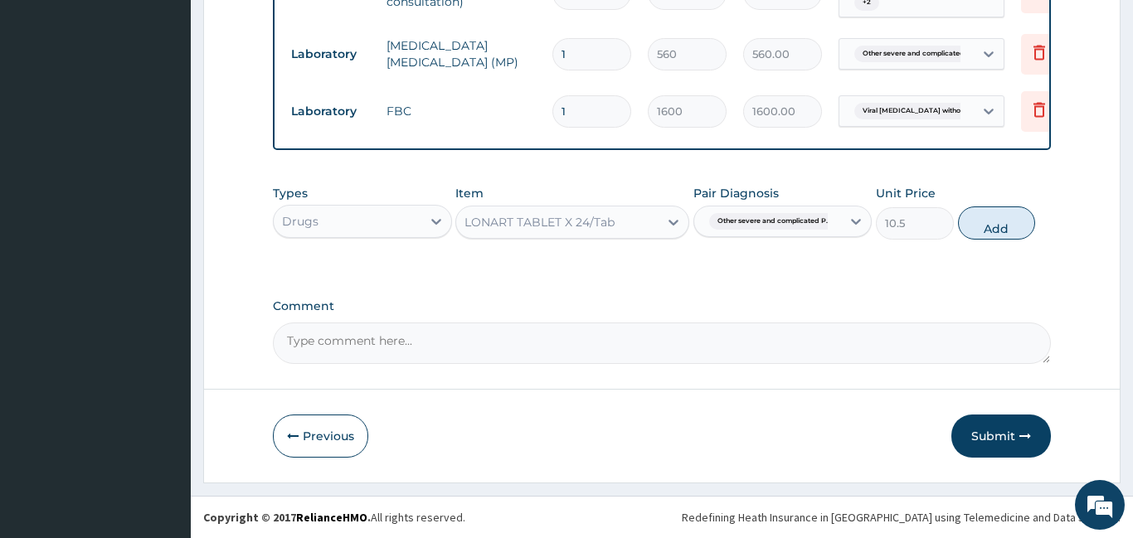
click at [582, 354] on textarea "Comment" at bounding box center [662, 343] width 778 height 41
click at [597, 228] on div "LONART TABLET X 24/Tab" at bounding box center [539, 222] width 150 height 17
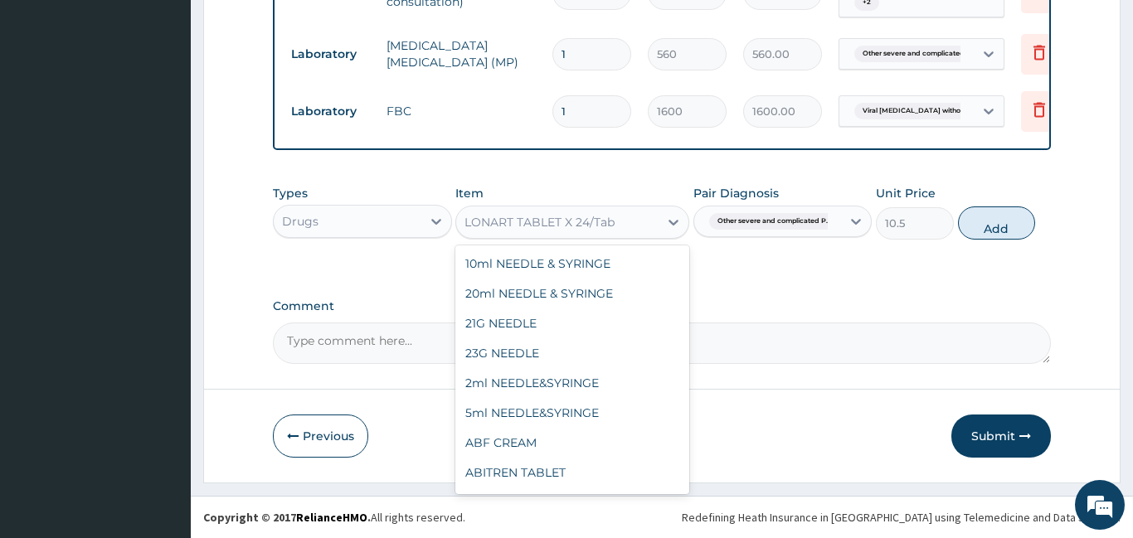
click at [595, 227] on div "LONART TABLET X 24/Tab" at bounding box center [539, 222] width 150 height 17
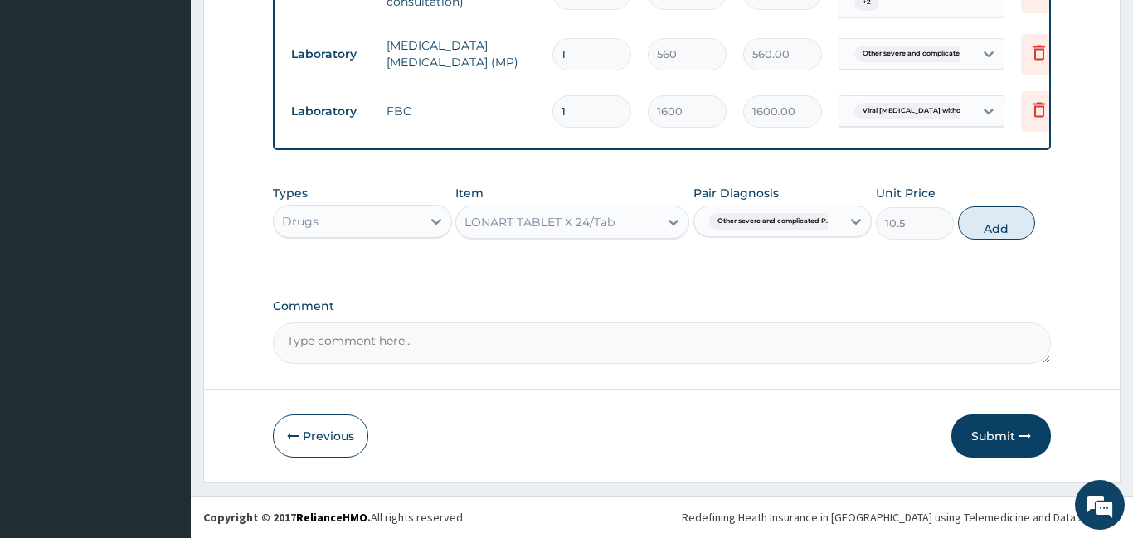
click at [595, 227] on div "LONART TABLET X 24/Tab" at bounding box center [539, 222] width 150 height 17
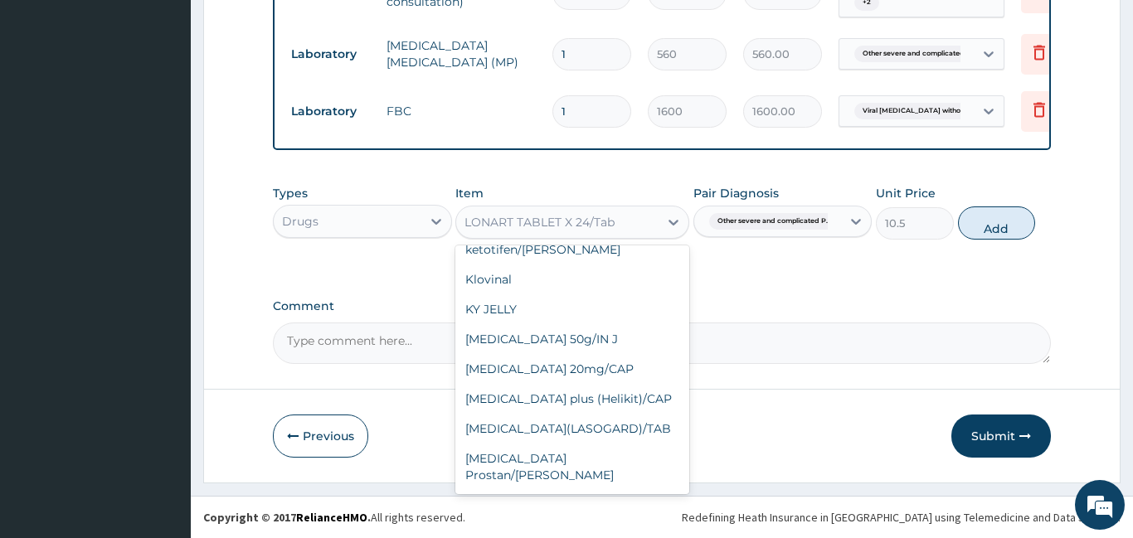
scroll to position [24149, 0]
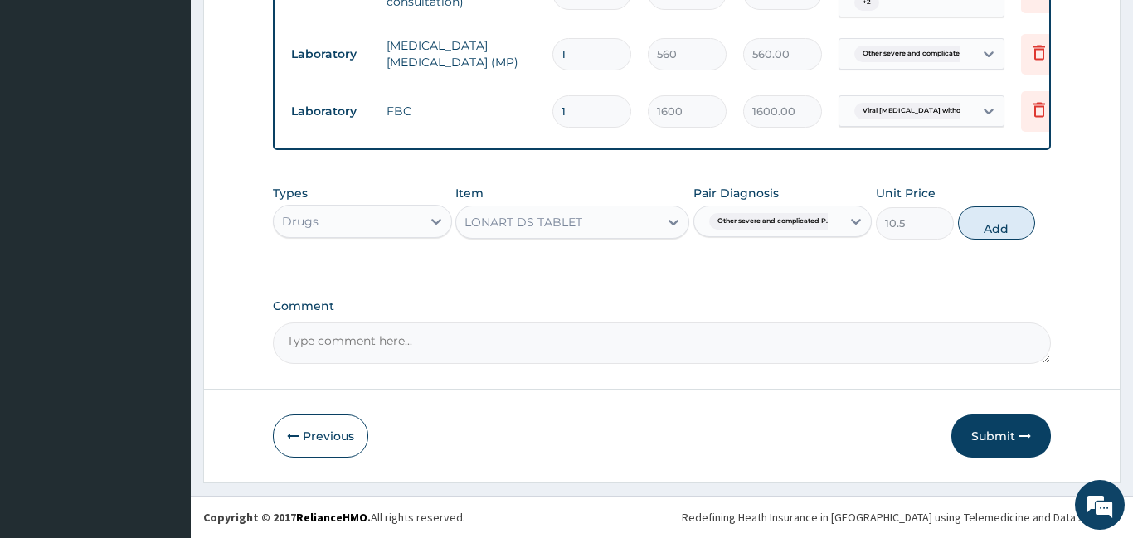
type input "105"
click at [561, 231] on div "LONART DS TABLET" at bounding box center [523, 222] width 118 height 17
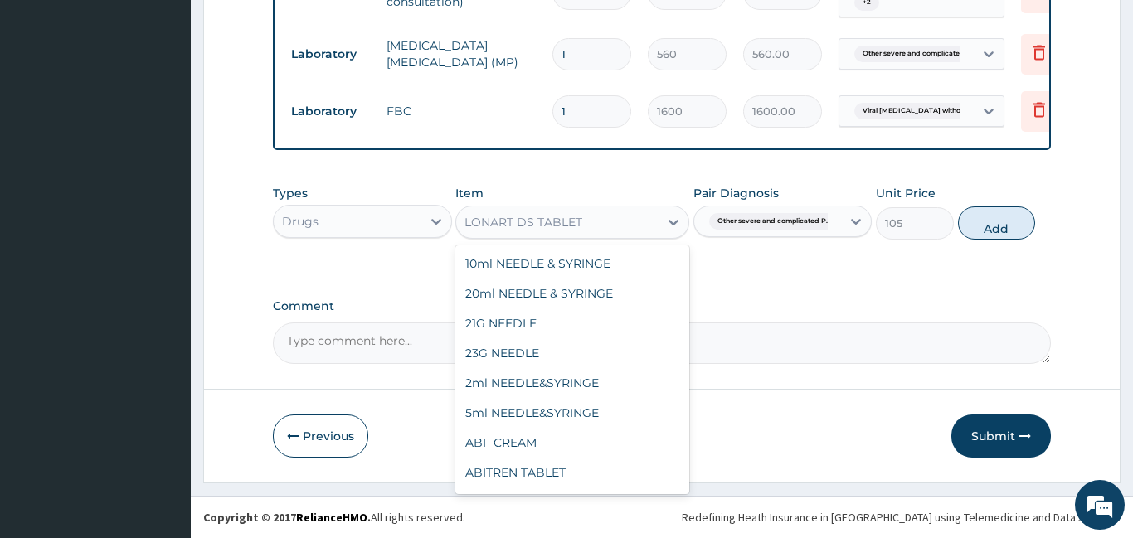
click at [561, 231] on div "LONART DS TABLET" at bounding box center [523, 222] width 118 height 17
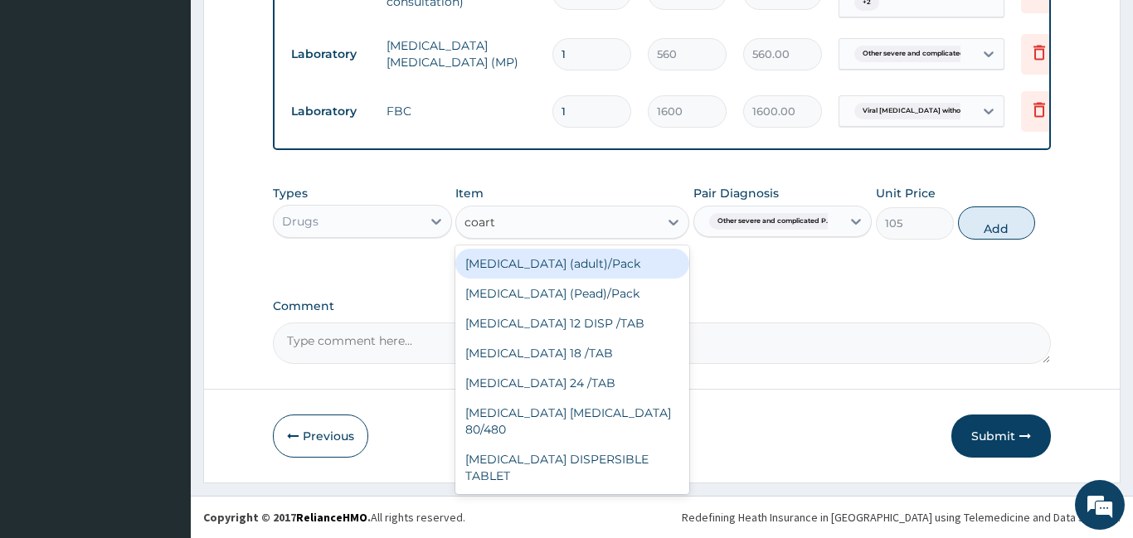
type input "coarte"
click at [570, 268] on div "Coartem (adult)/Pack" at bounding box center [572, 264] width 234 height 30
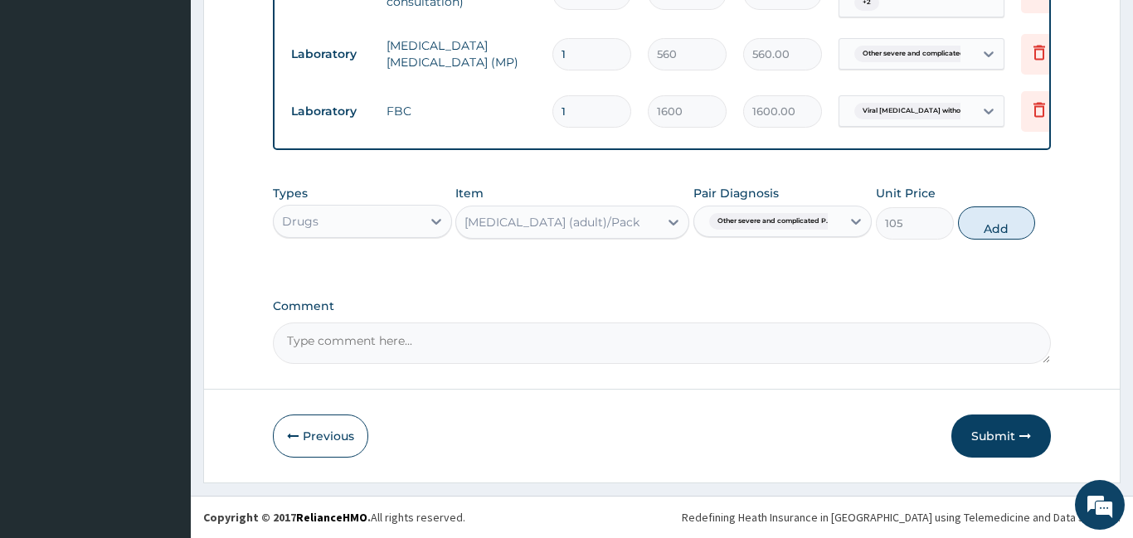
type input "800"
click at [555, 221] on div "Coartem (adult)/Pack" at bounding box center [551, 222] width 175 height 17
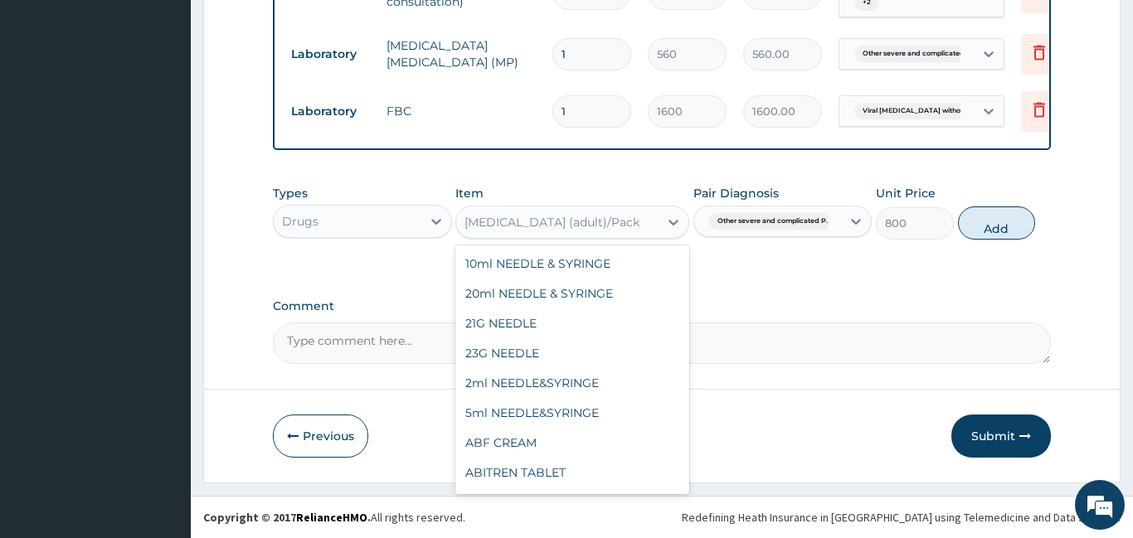
click at [554, 231] on div "Coartem (adult)/Pack" at bounding box center [551, 222] width 175 height 17
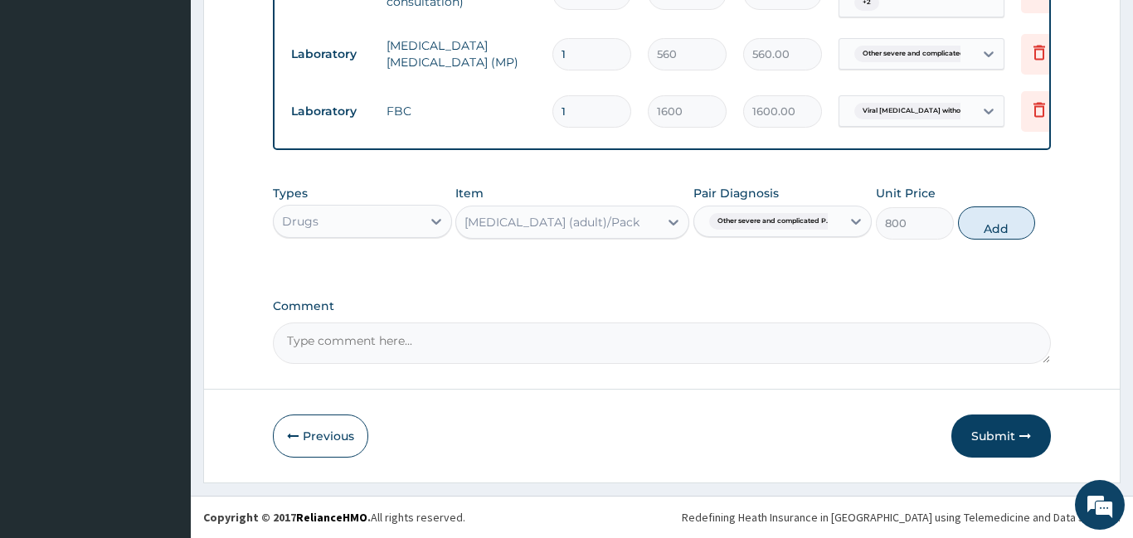
click at [554, 231] on div "Coartem (adult)/Pack" at bounding box center [551, 222] width 175 height 17
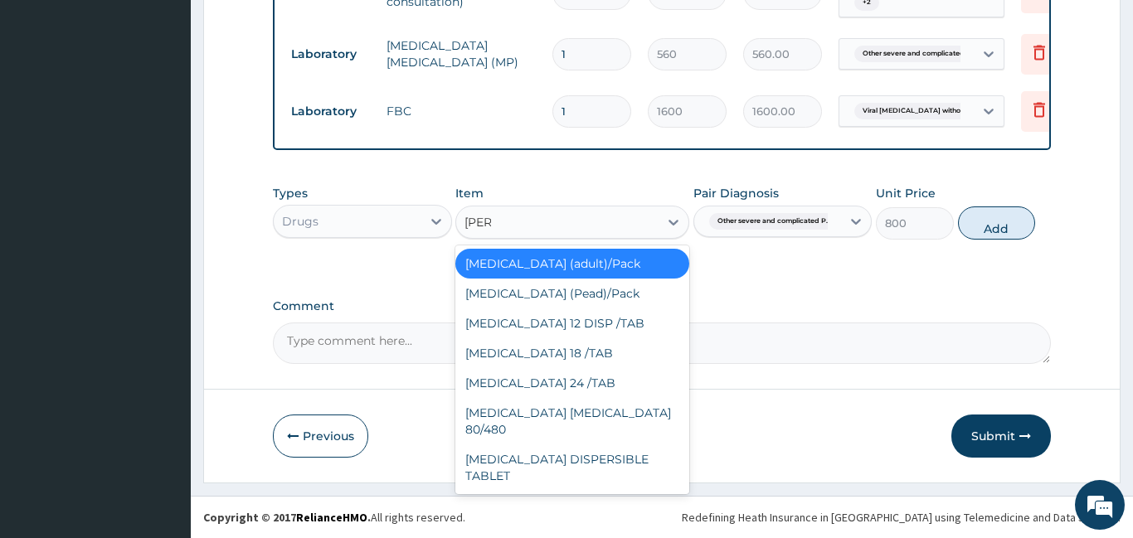
scroll to position [0, 0]
type input "coarte"
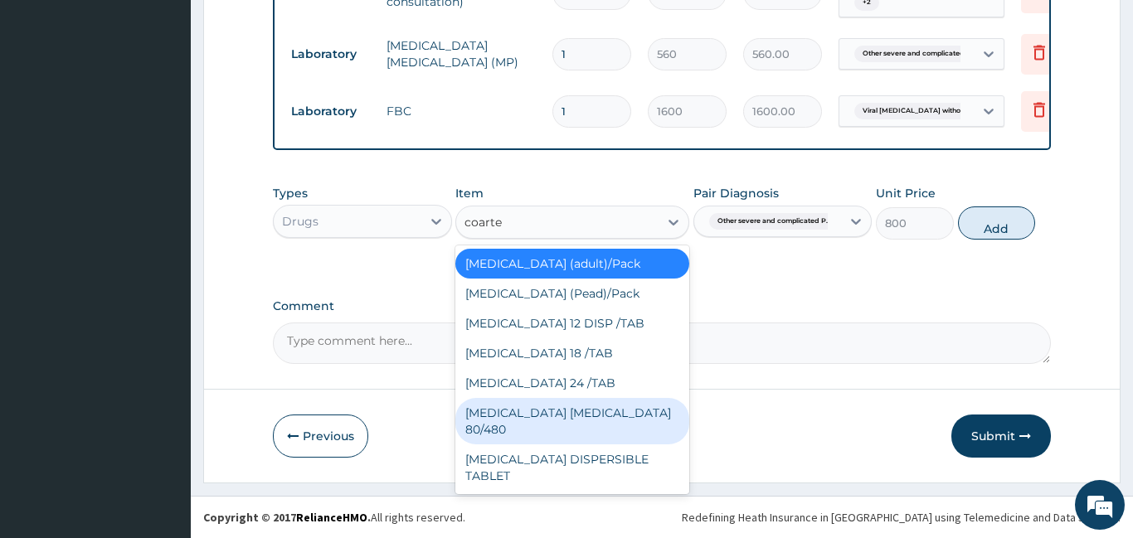
click at [575, 414] on div "COARTEM D TAB 80/480" at bounding box center [572, 421] width 234 height 46
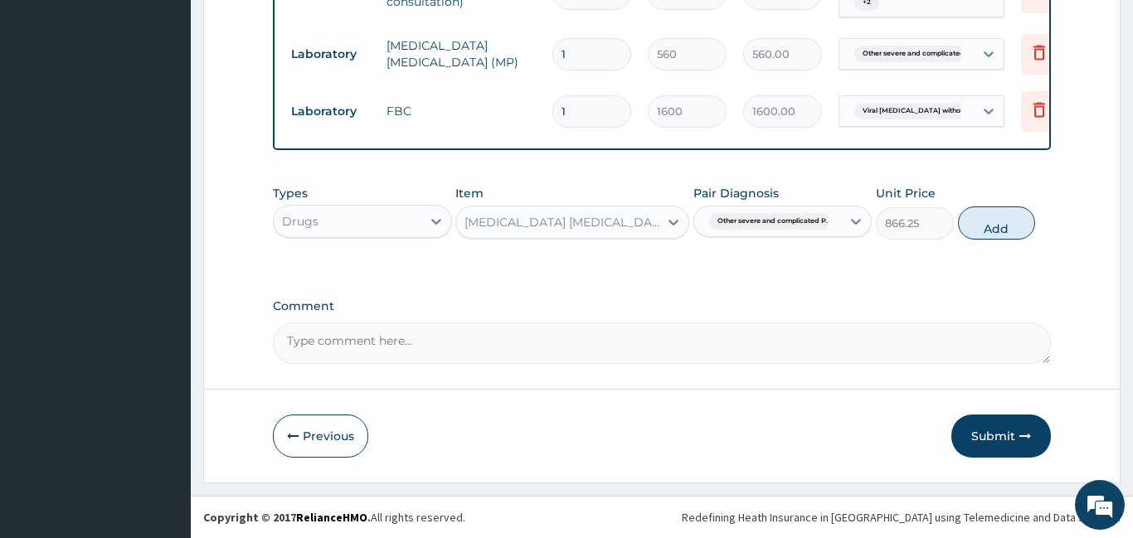
click at [782, 224] on span "Other severe and complicated P..." at bounding box center [774, 221] width 130 height 17
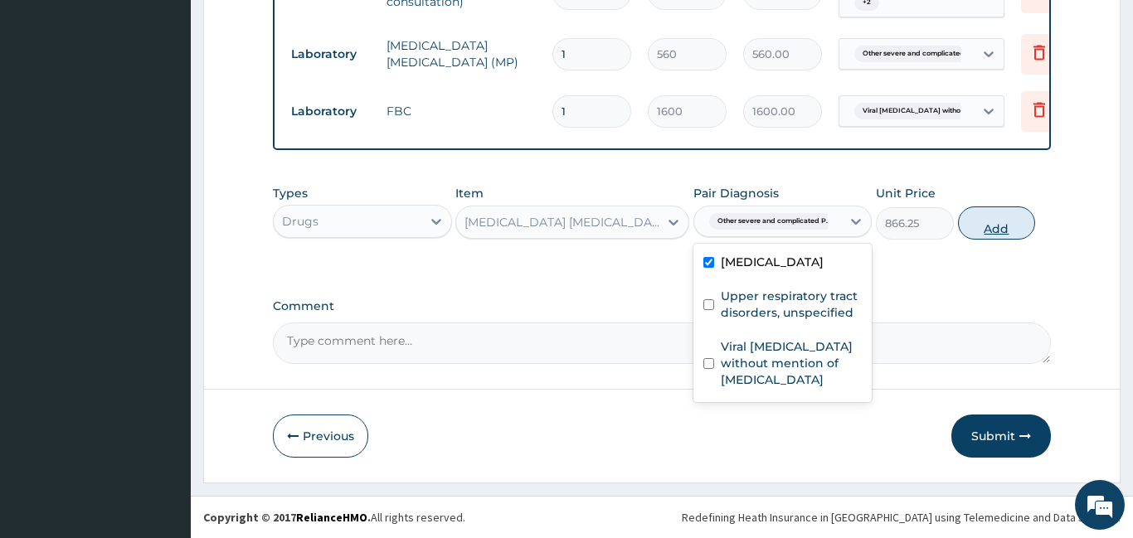
click at [994, 231] on button "Add" at bounding box center [997, 223] width 78 height 33
type input "0"
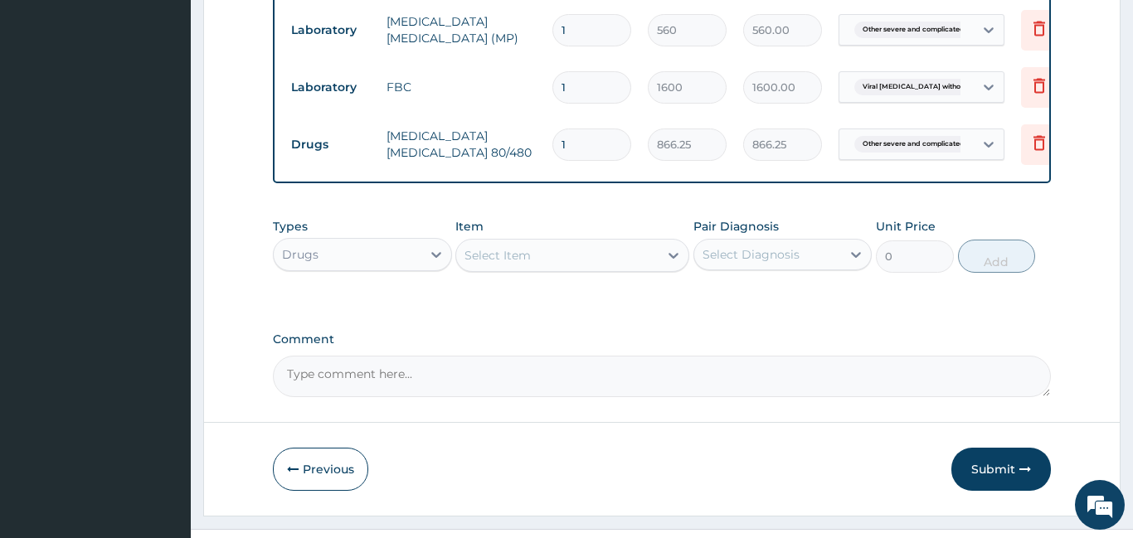
type input "0.00"
type input "6"
type input "5197.50"
type input "6"
click at [492, 264] on div "Select Item" at bounding box center [497, 255] width 66 height 17
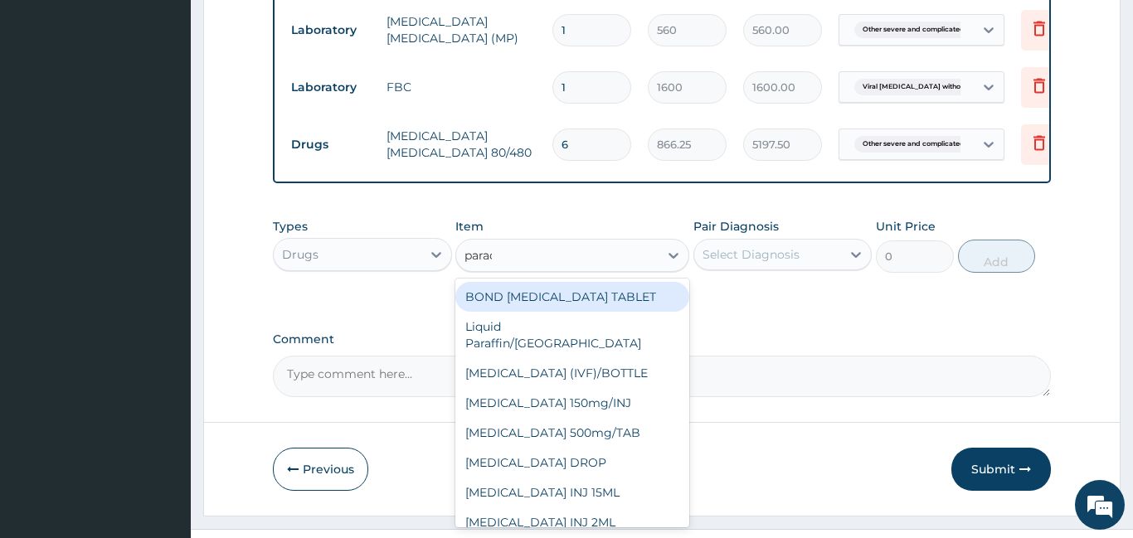
type input "parace"
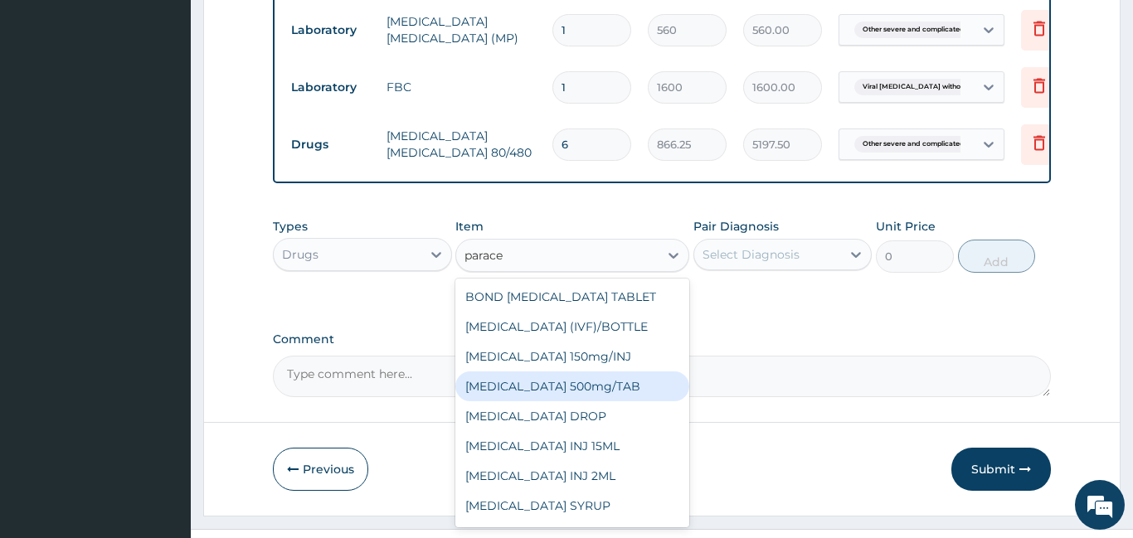
click at [581, 401] on div "PARACETAMOL 500mg/TAB" at bounding box center [572, 387] width 234 height 30
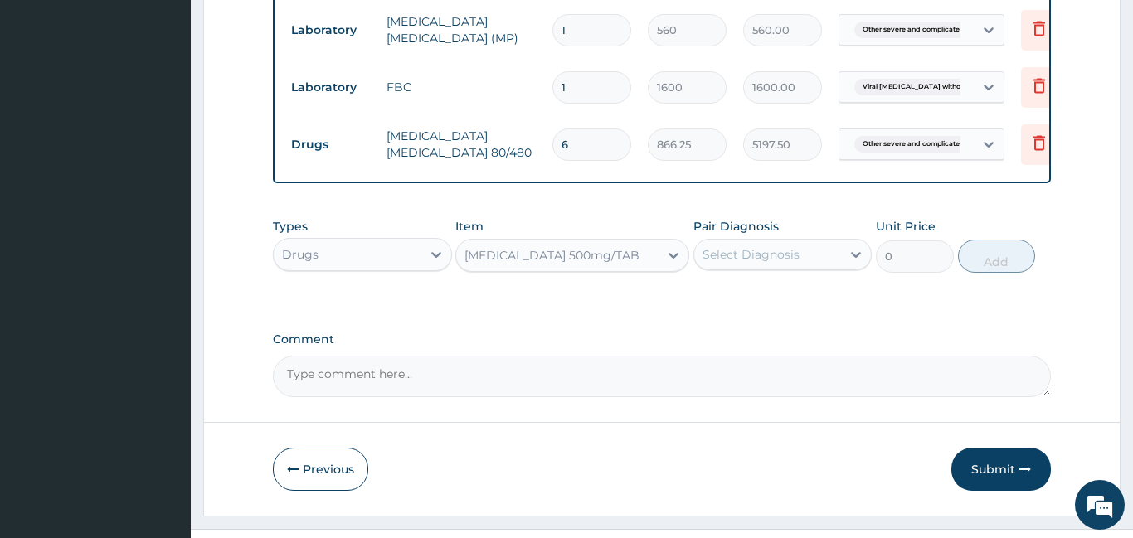
type input "5.25"
click at [761, 268] on div "Select Diagnosis" at bounding box center [768, 254] width 148 height 27
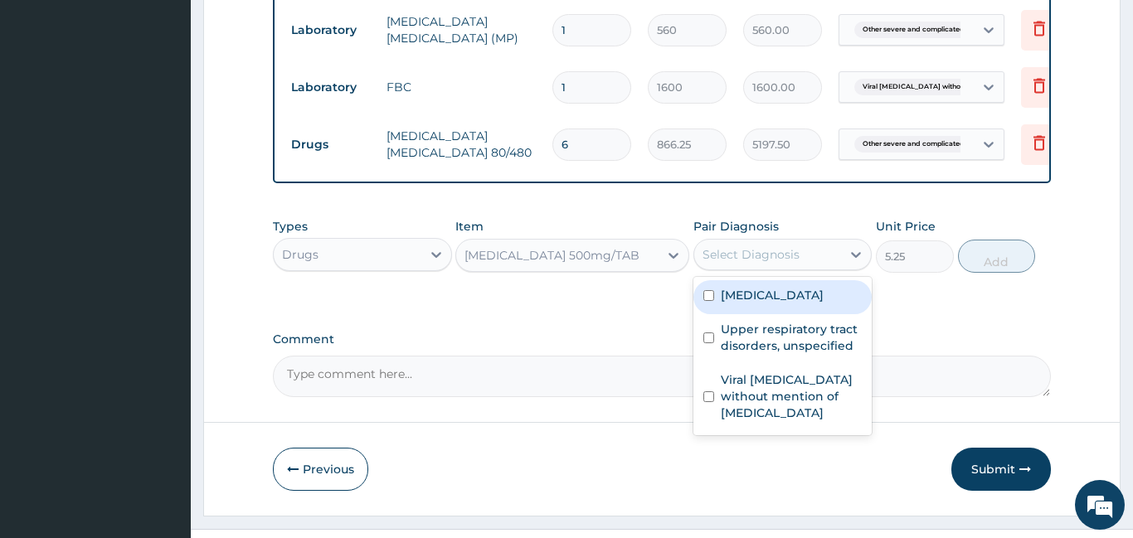
click at [759, 304] on label "Other severe and complicated Plasmodium falciparum malaria" at bounding box center [772, 295] width 103 height 17
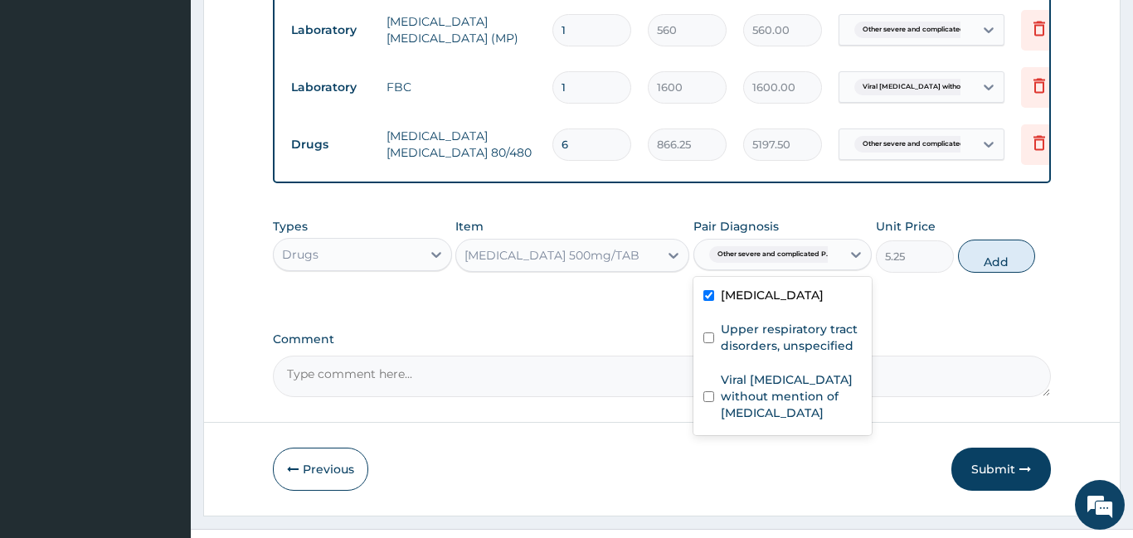
checkbox input "true"
click at [1000, 273] on button "Add" at bounding box center [997, 256] width 78 height 33
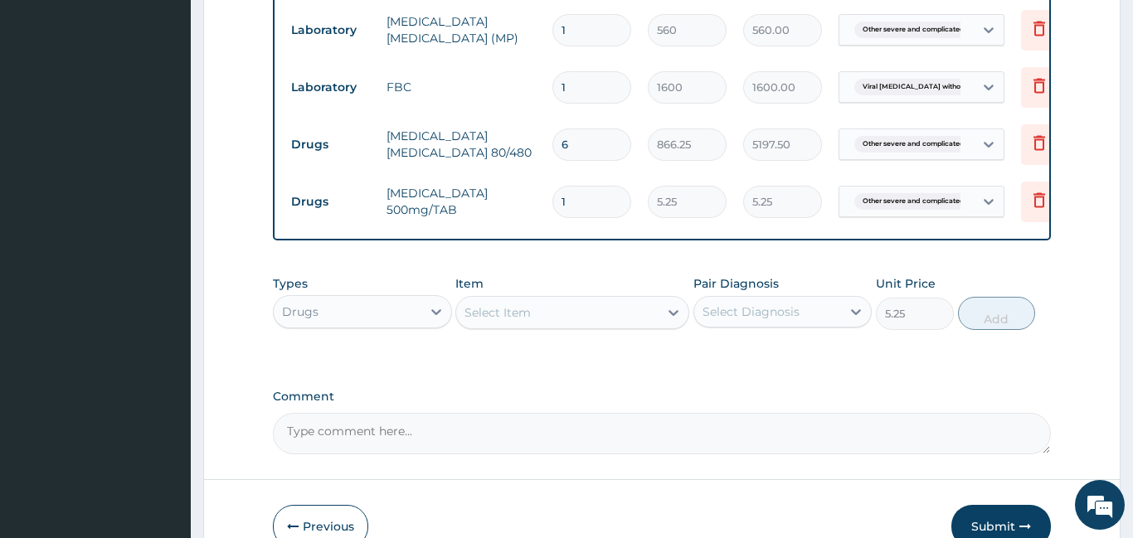
type input "0"
type input "18"
type input "94.50"
type input "18"
click at [538, 326] on div "Select Item" at bounding box center [557, 312] width 202 height 27
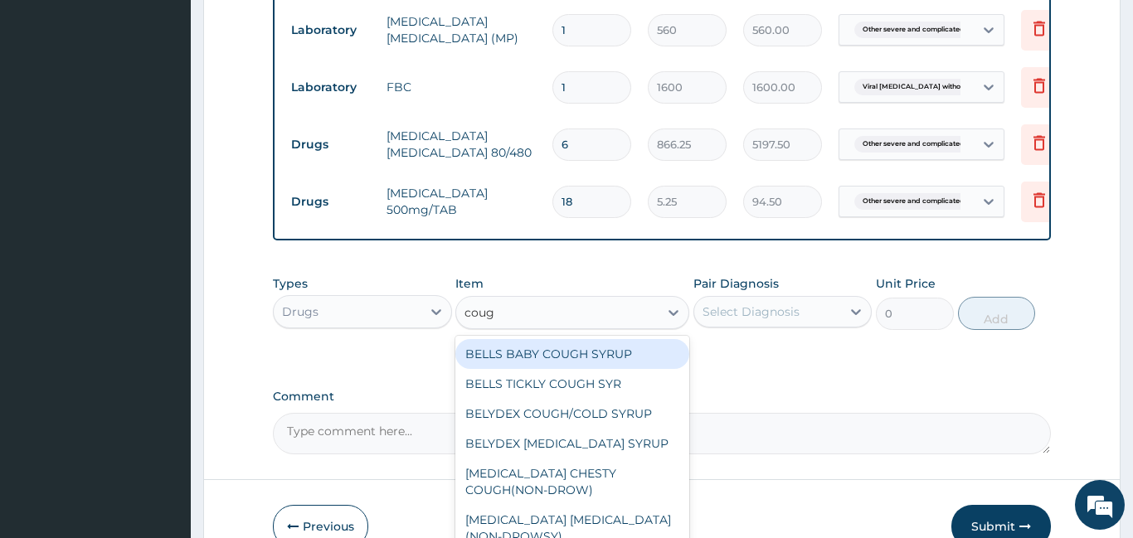
type input "cough"
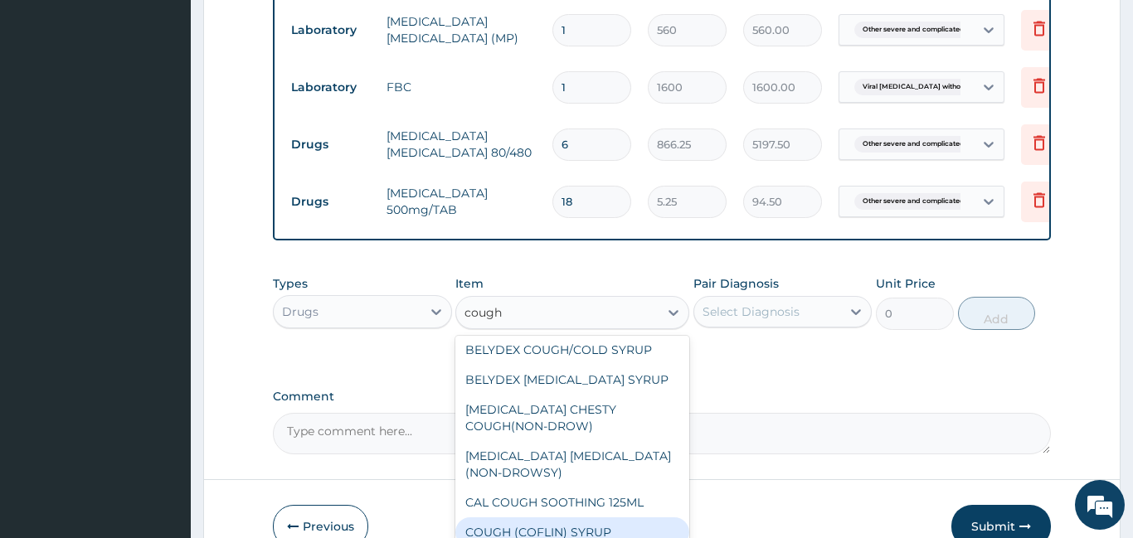
scroll to position [119, 0]
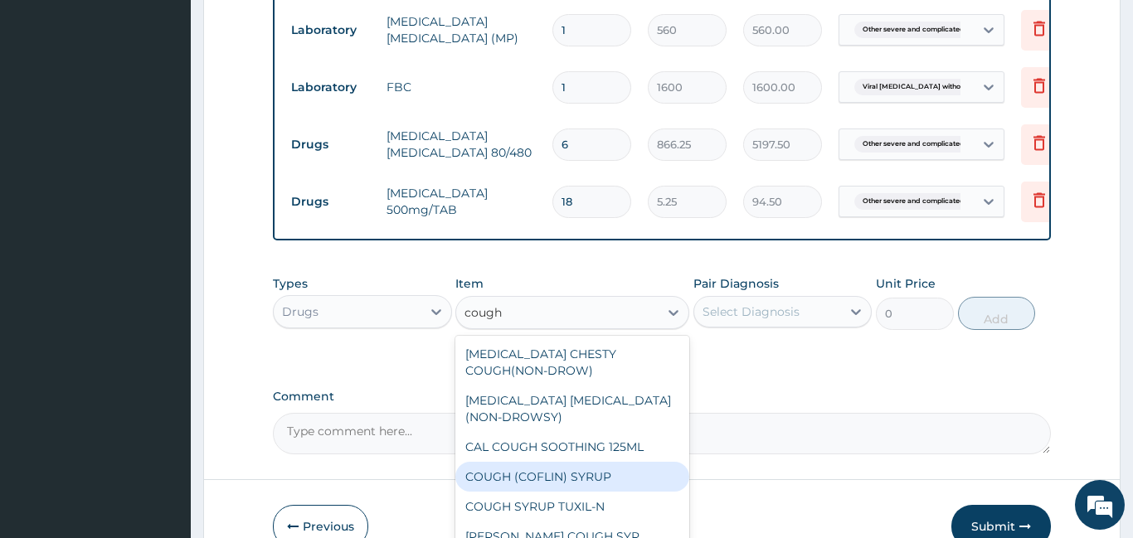
click at [577, 492] on div "COUGH (COFLIN) SYRUP" at bounding box center [572, 477] width 234 height 30
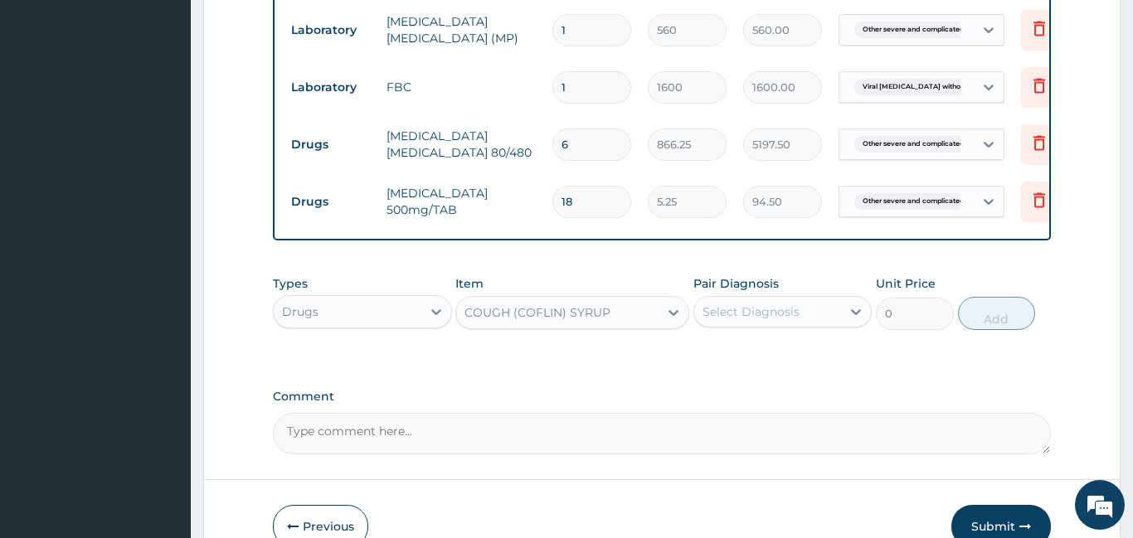
type input "200"
click at [590, 321] on div "COUGH (COFLIN) SYRUP" at bounding box center [537, 312] width 146 height 17
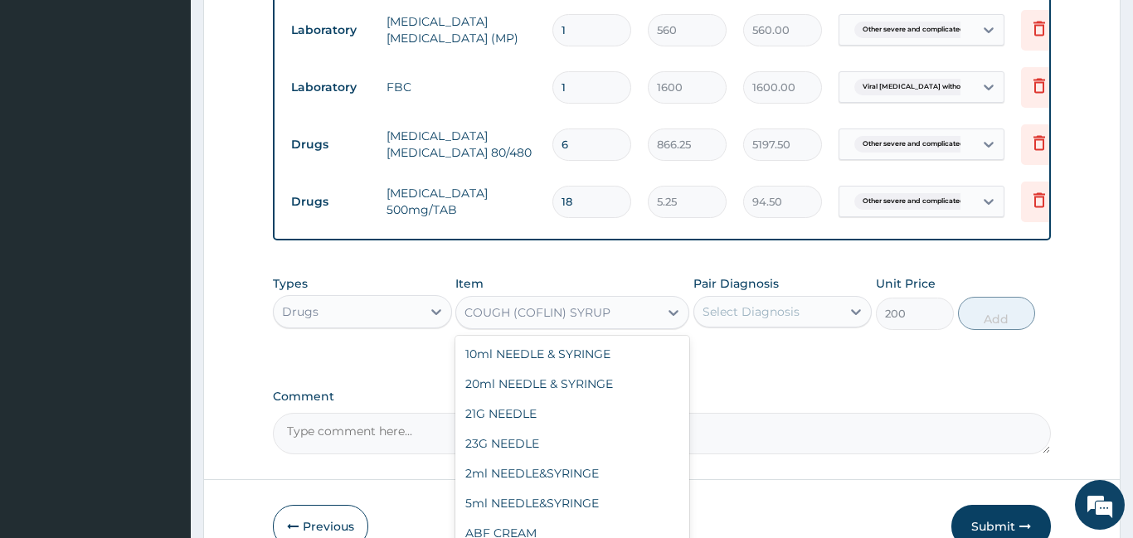
click at [586, 326] on div "COUGH (COFLIN) SYRUP" at bounding box center [557, 312] width 202 height 27
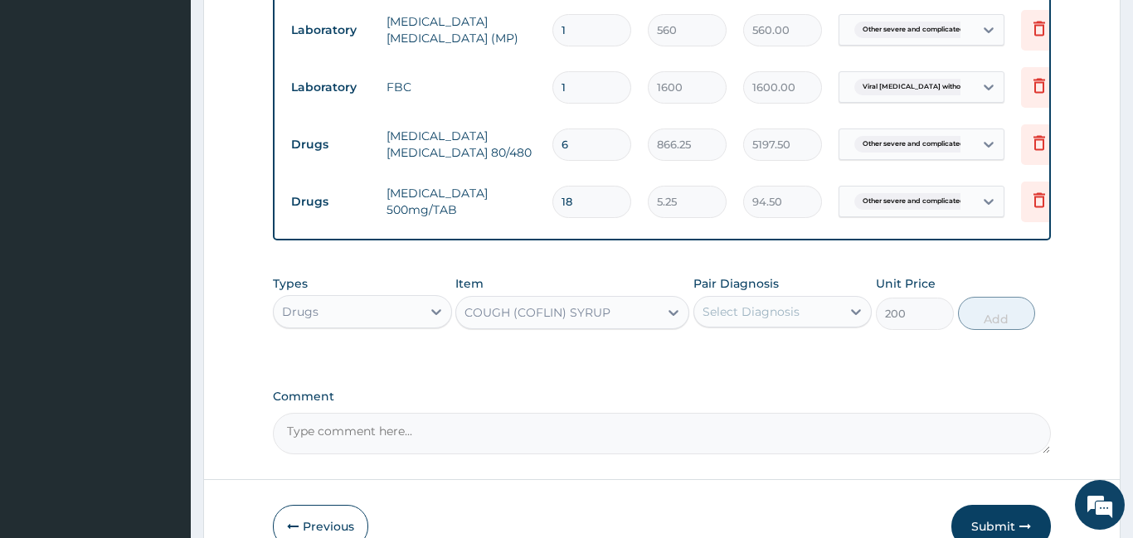
click at [586, 326] on div "COUGH (COFLIN) SYRUP" at bounding box center [557, 312] width 202 height 27
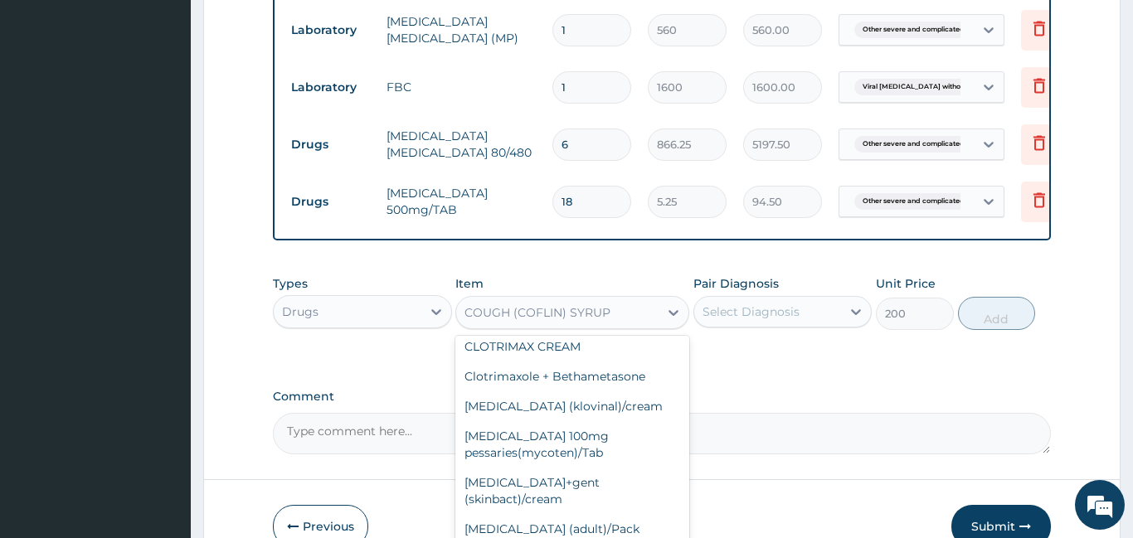
scroll to position [14991, 0]
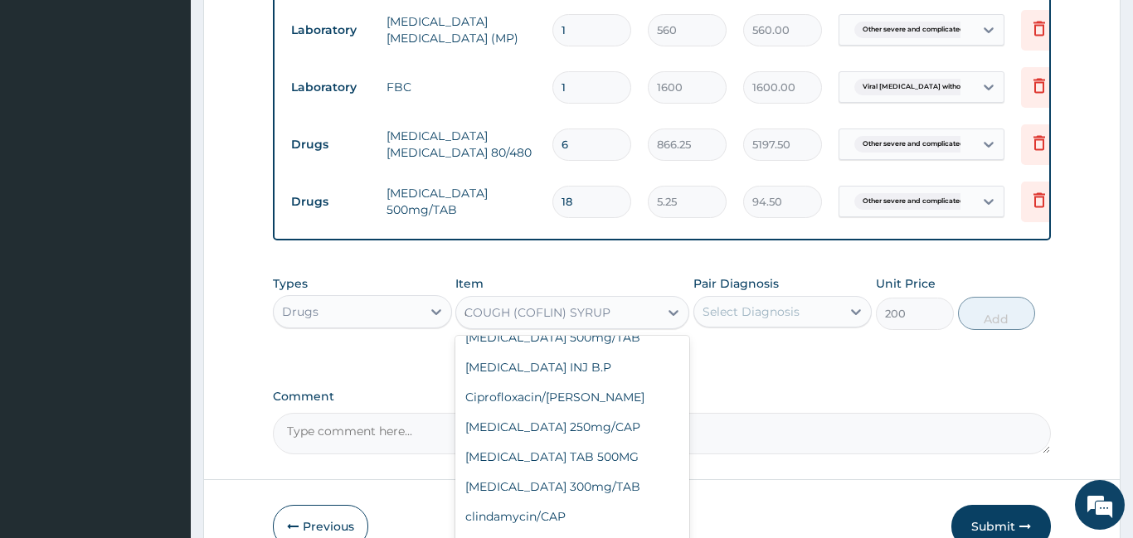
type input "cough"
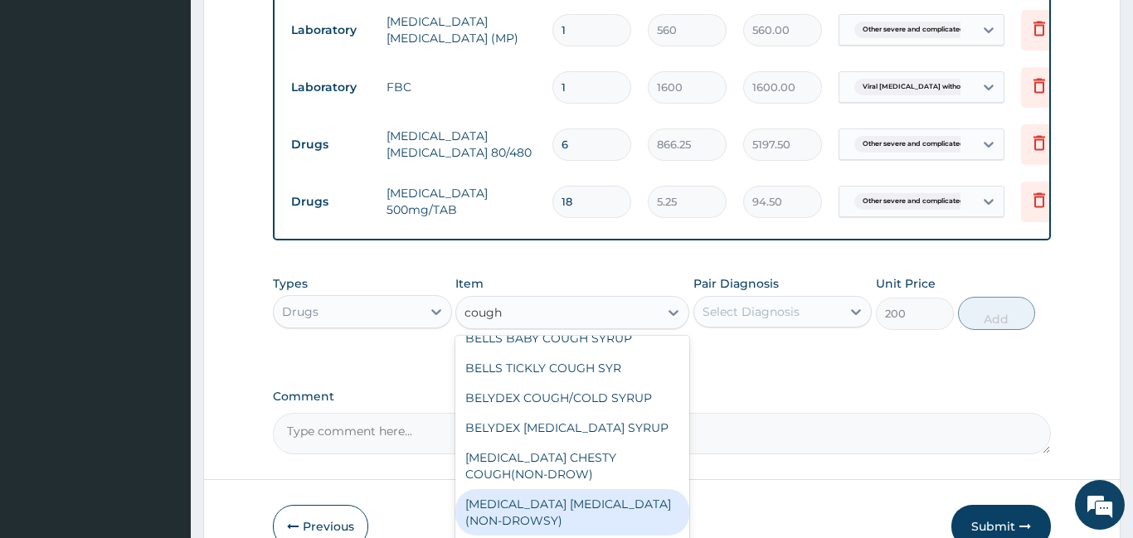
scroll to position [0, 0]
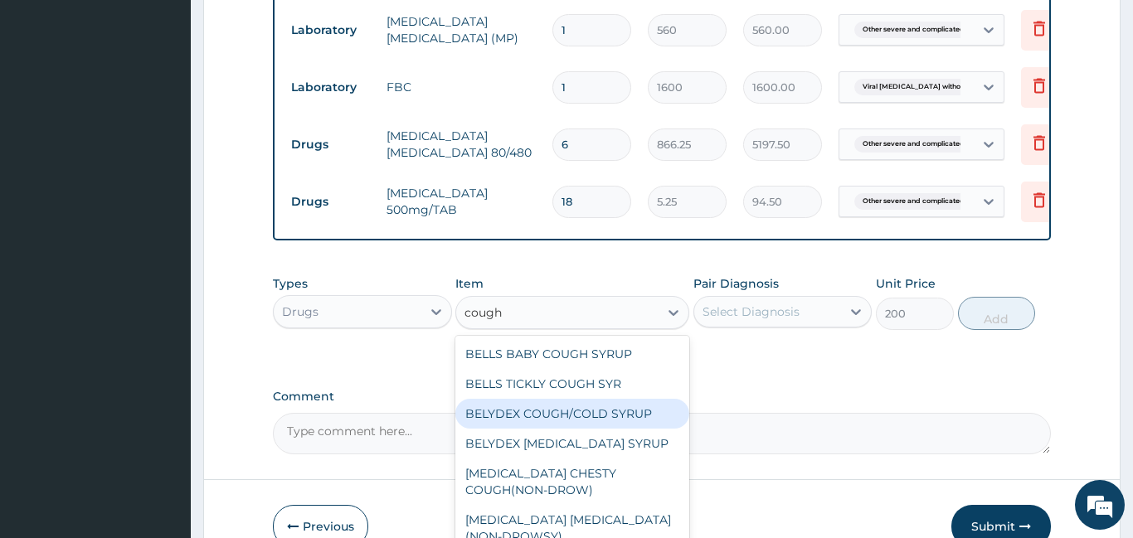
click at [580, 429] on div "BELYDEX COUGH/COLD SYRUP" at bounding box center [572, 414] width 234 height 30
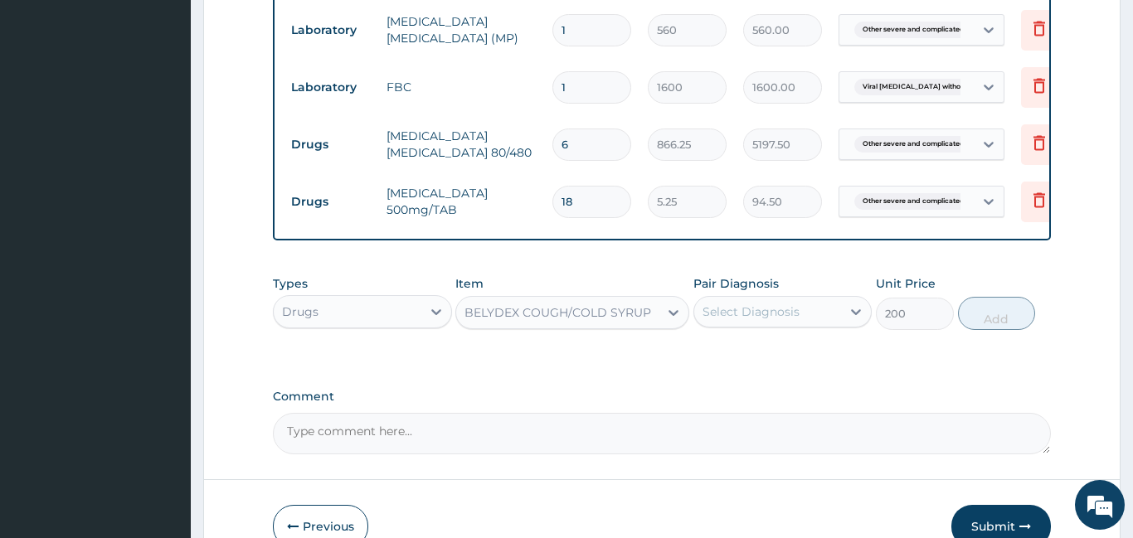
type input "236.25"
click at [819, 325] on div "Select Diagnosis" at bounding box center [768, 312] width 148 height 27
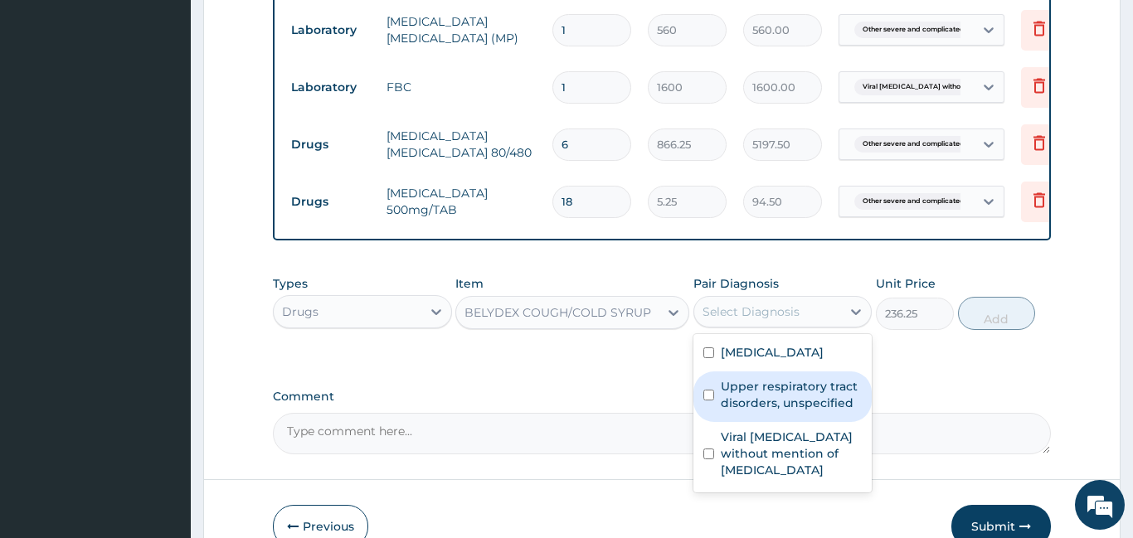
click at [779, 411] on label "Upper respiratory tract disorders, unspecified" at bounding box center [792, 394] width 142 height 33
checkbox input "true"
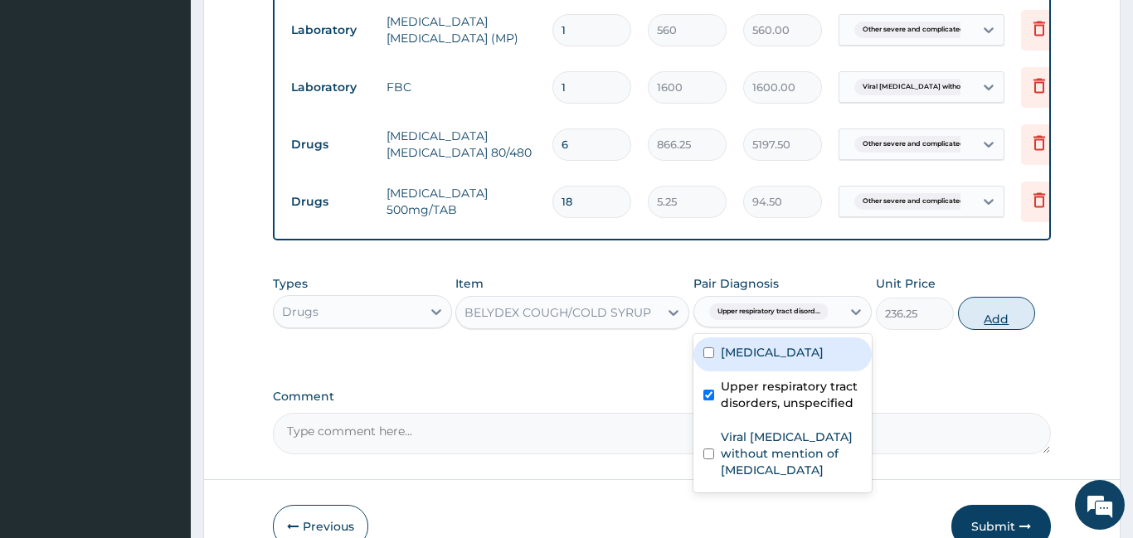
click at [1010, 330] on button "Add" at bounding box center [997, 313] width 78 height 33
type input "0"
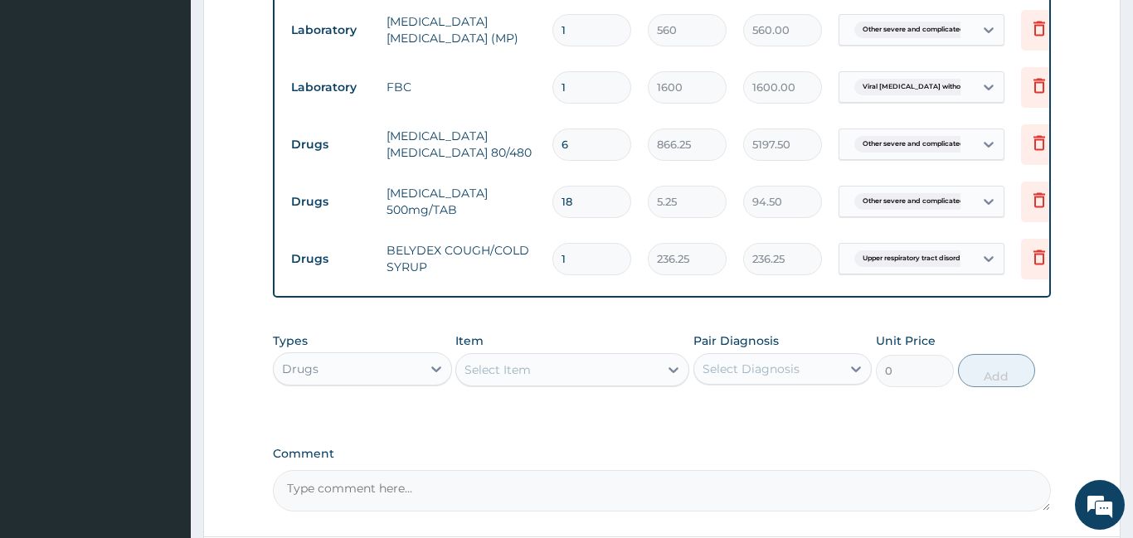
click at [514, 378] on div "Select Item" at bounding box center [497, 370] width 66 height 17
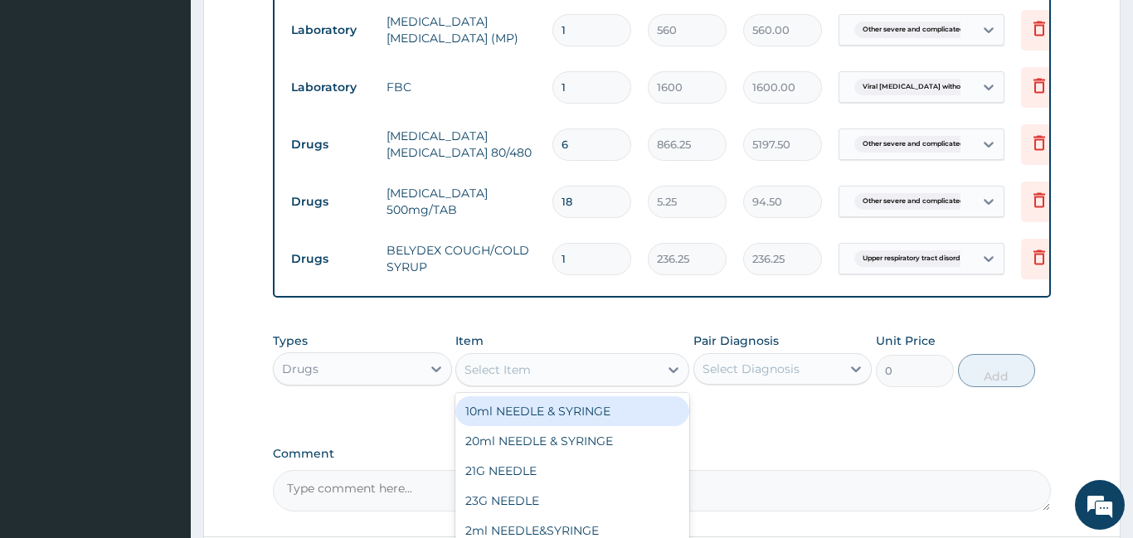
click at [521, 378] on div "Select Item" at bounding box center [497, 370] width 66 height 17
type input "septr"
click at [548, 426] on div "Cotrimoxazole septrin/Tab" at bounding box center [572, 411] width 234 height 30
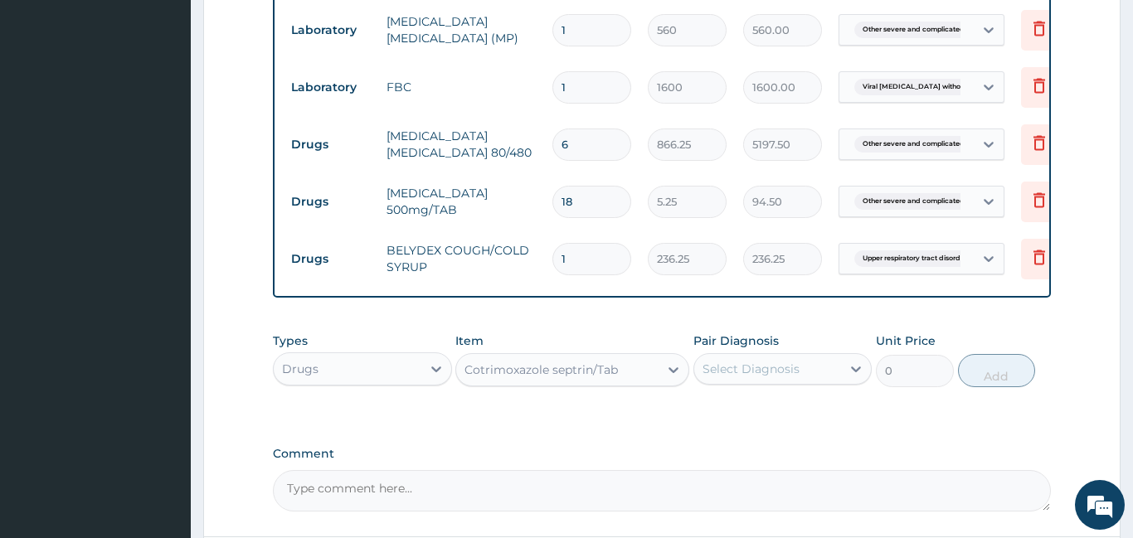
type input "34.12"
click at [786, 377] on div "Select Diagnosis" at bounding box center [750, 369] width 97 height 17
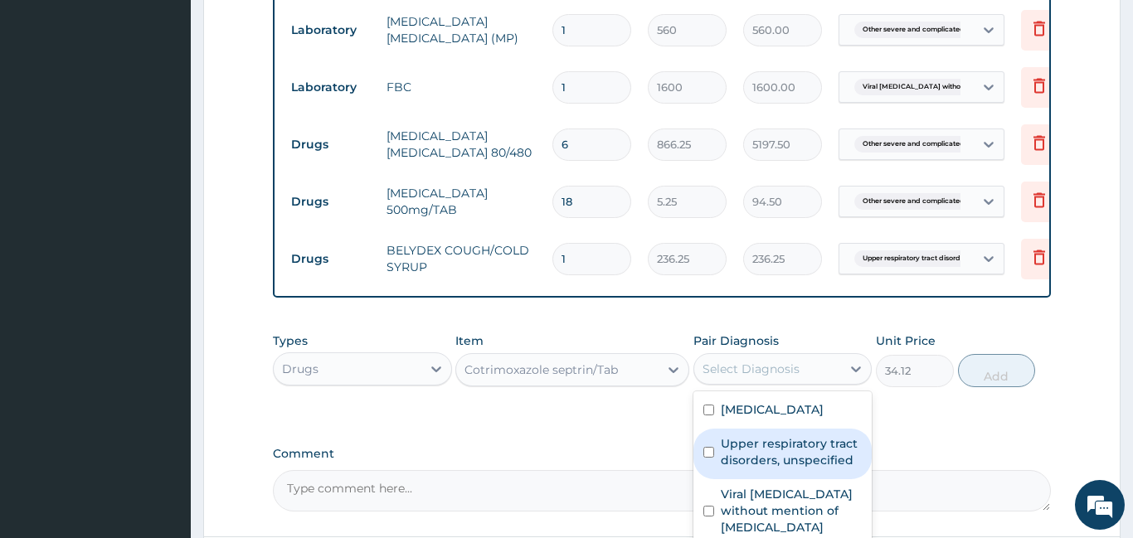
click at [787, 469] on label "Upper respiratory tract disorders, unspecified" at bounding box center [792, 451] width 142 height 33
checkbox input "true"
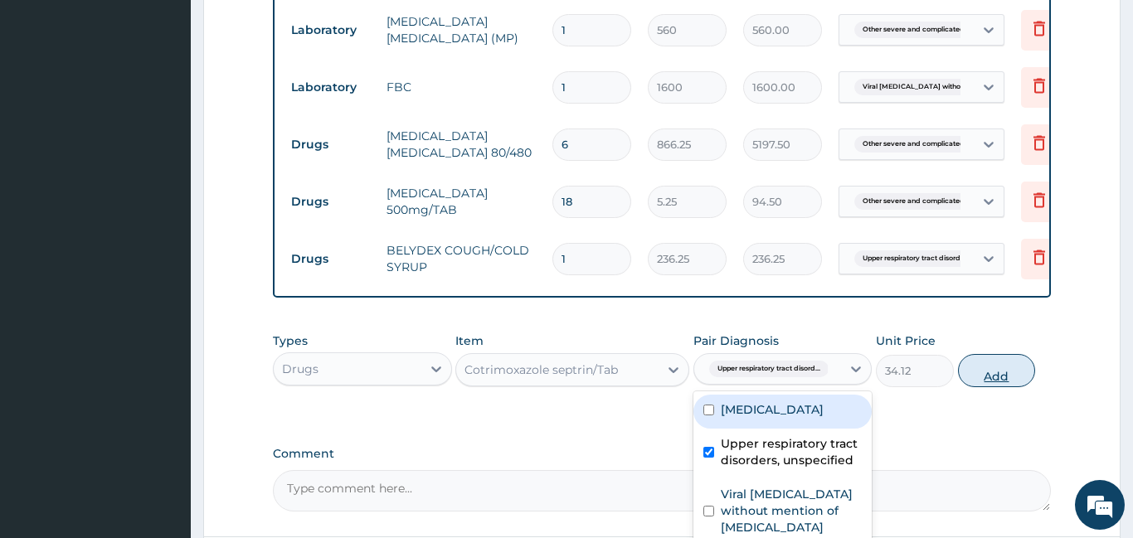
click at [1009, 387] on button "Add" at bounding box center [997, 370] width 78 height 33
type input "0"
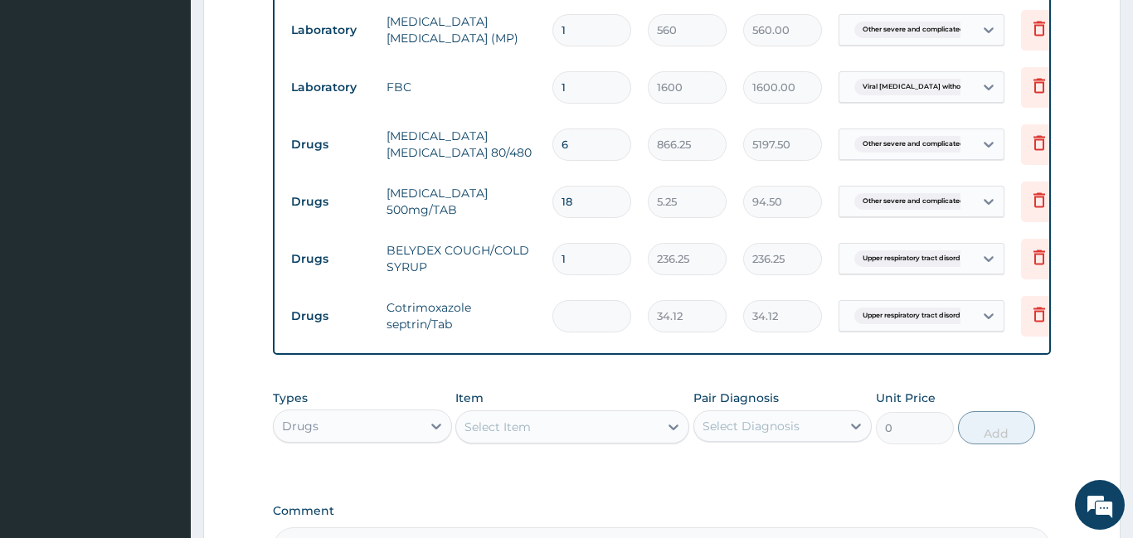
type input "0.00"
type input "7"
type input "238.84"
type input "6"
type input "204.72"
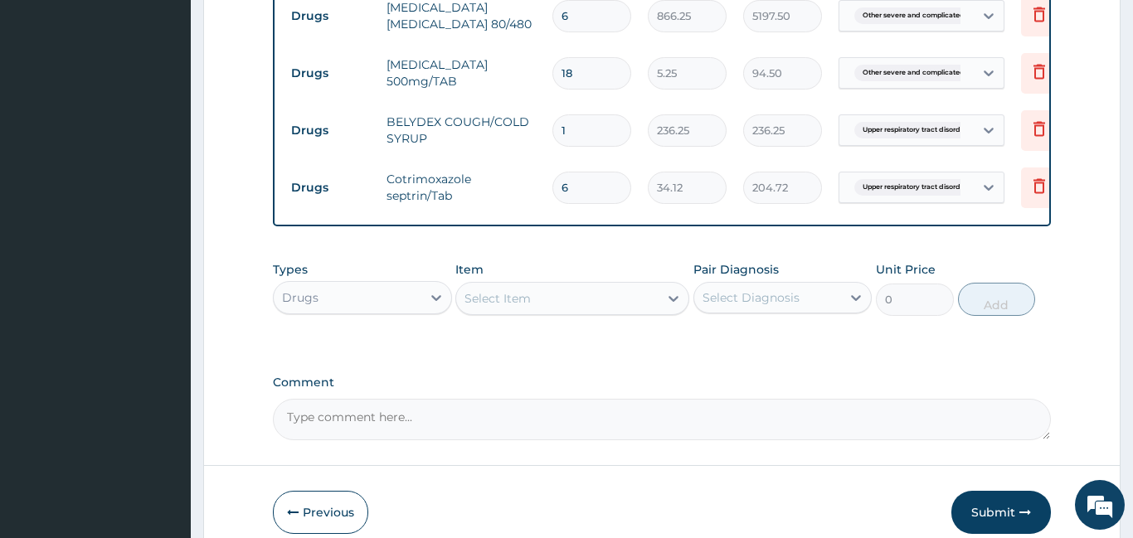
scroll to position [919, 0]
type input "6"
click at [610, 310] on div "Select Item" at bounding box center [557, 297] width 202 height 27
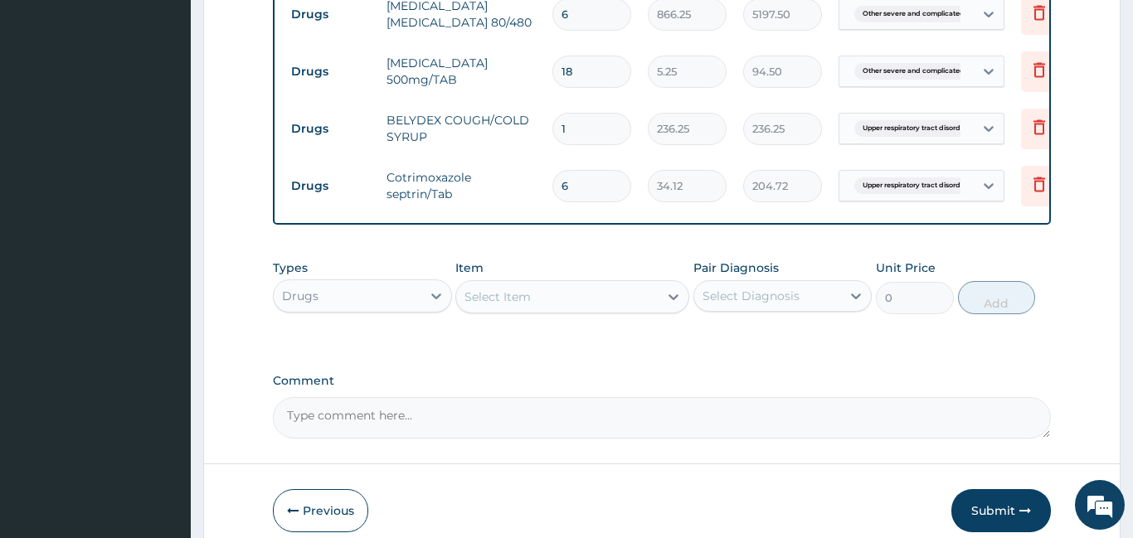
click at [610, 310] on div "Select Item" at bounding box center [557, 297] width 202 height 27
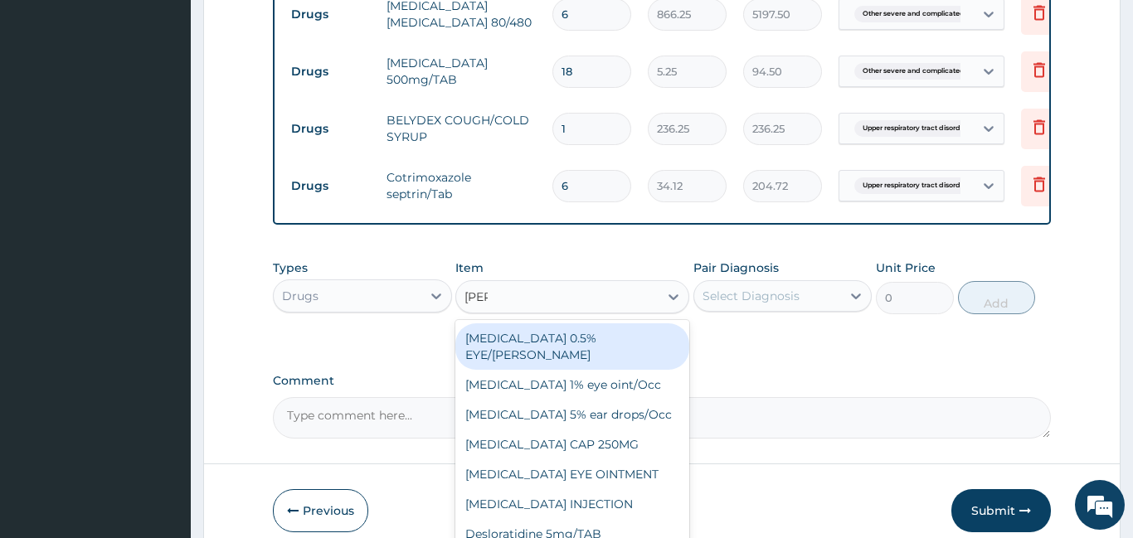
type input "lorat"
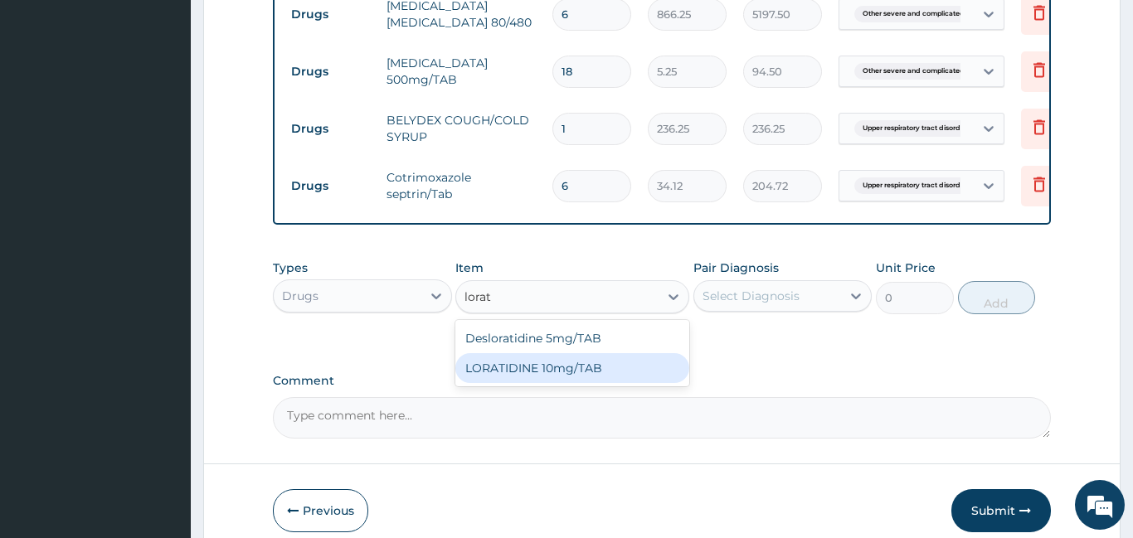
click at [627, 383] on div "LORATIDINE 10mg/TAB" at bounding box center [572, 368] width 234 height 30
type input "11.55"
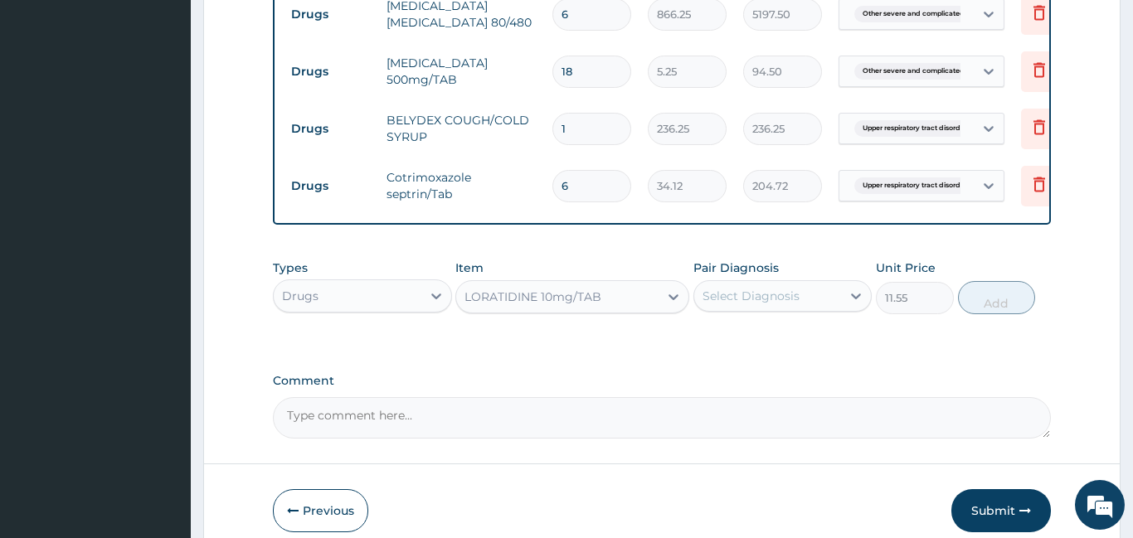
click at [776, 304] on div "Select Diagnosis" at bounding box center [750, 296] width 97 height 17
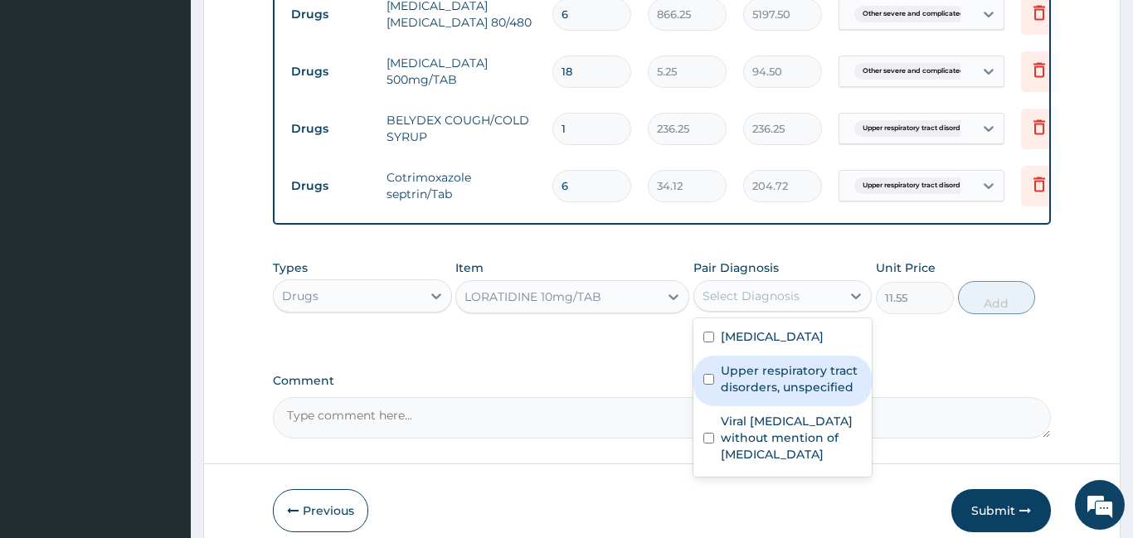
click at [783, 396] on label "Upper respiratory tract disorders, unspecified" at bounding box center [792, 378] width 142 height 33
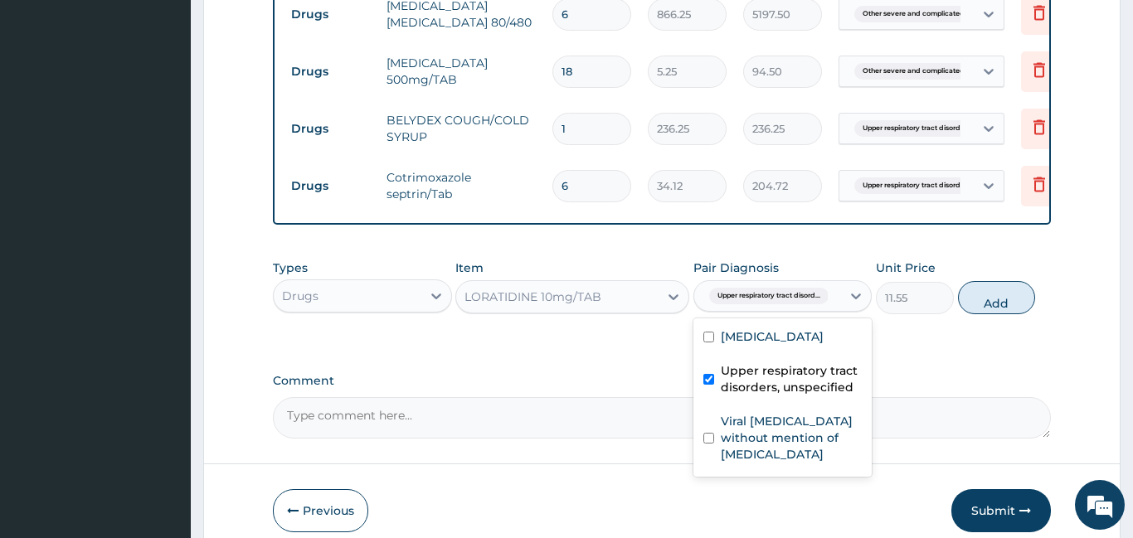
checkbox input "true"
click at [1001, 314] on button "Add" at bounding box center [997, 297] width 78 height 33
type input "0"
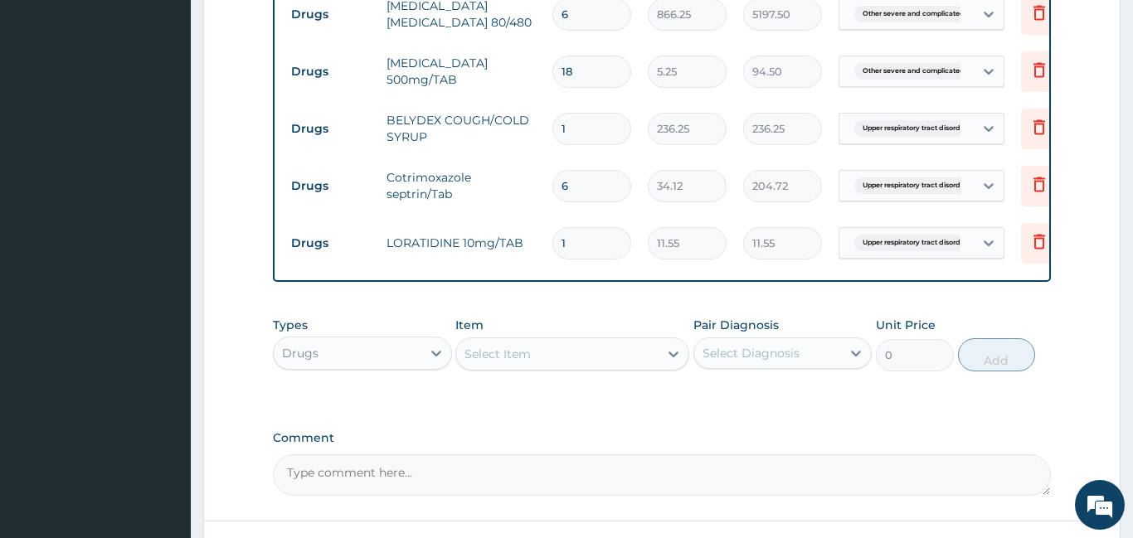
type input "10"
type input "115.50"
type input "10"
click at [510, 367] on div "Select Item" at bounding box center [557, 354] width 202 height 27
type input "amoxic"
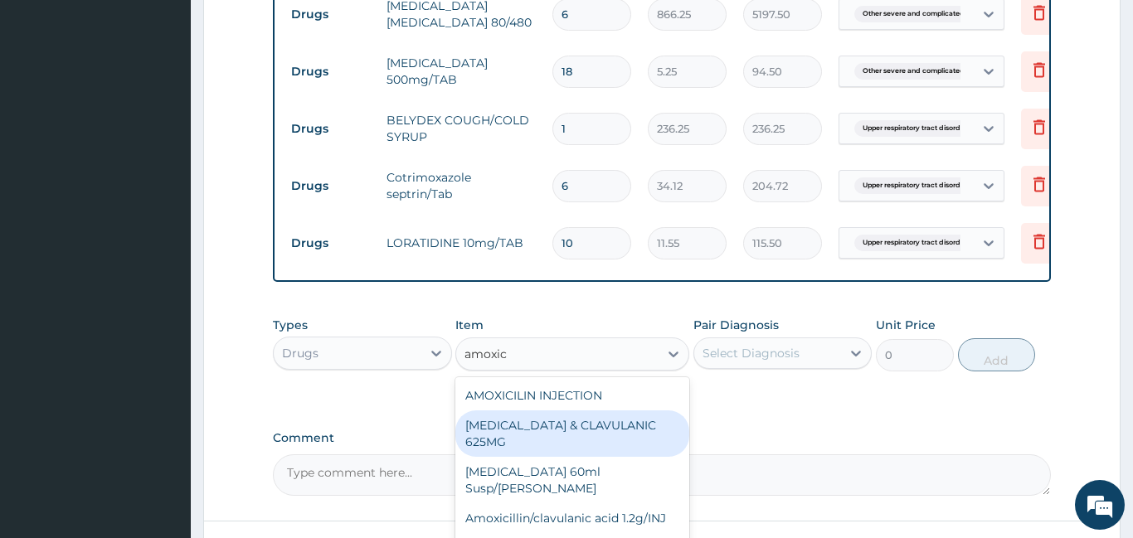
click at [588, 454] on div "AMOXICILLIN & CLAVULANIC 625MG" at bounding box center [572, 434] width 234 height 46
type input "300"
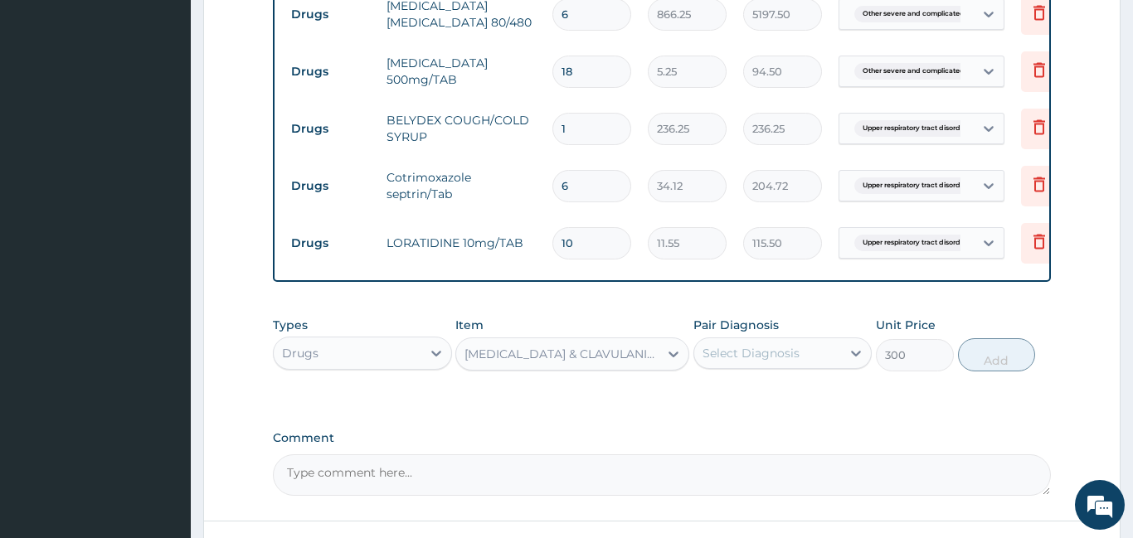
click at [811, 367] on div "Select Diagnosis" at bounding box center [768, 353] width 148 height 27
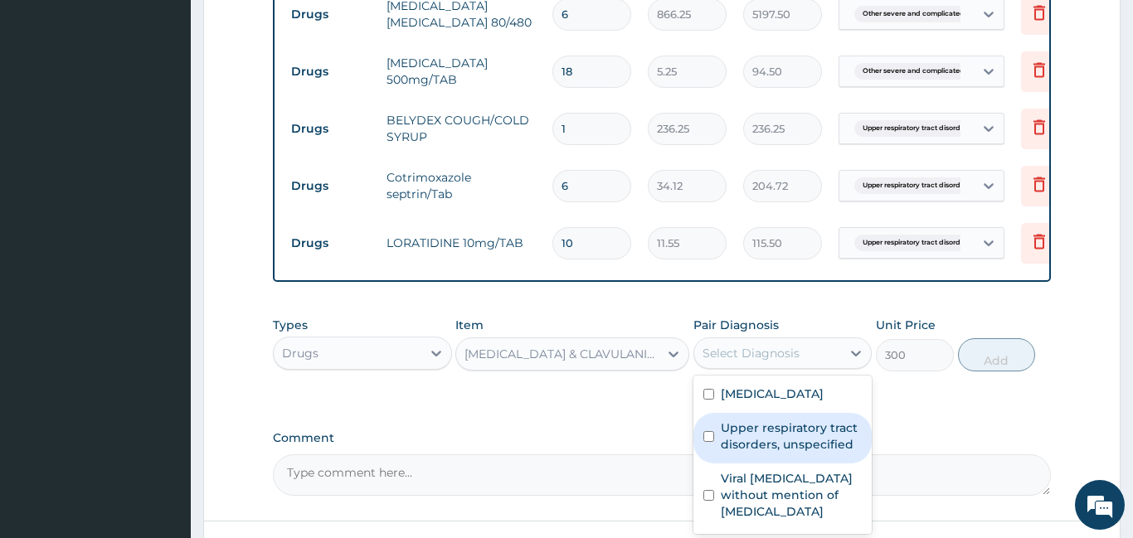
click at [752, 453] on label "Upper respiratory tract disorders, unspecified" at bounding box center [792, 436] width 142 height 33
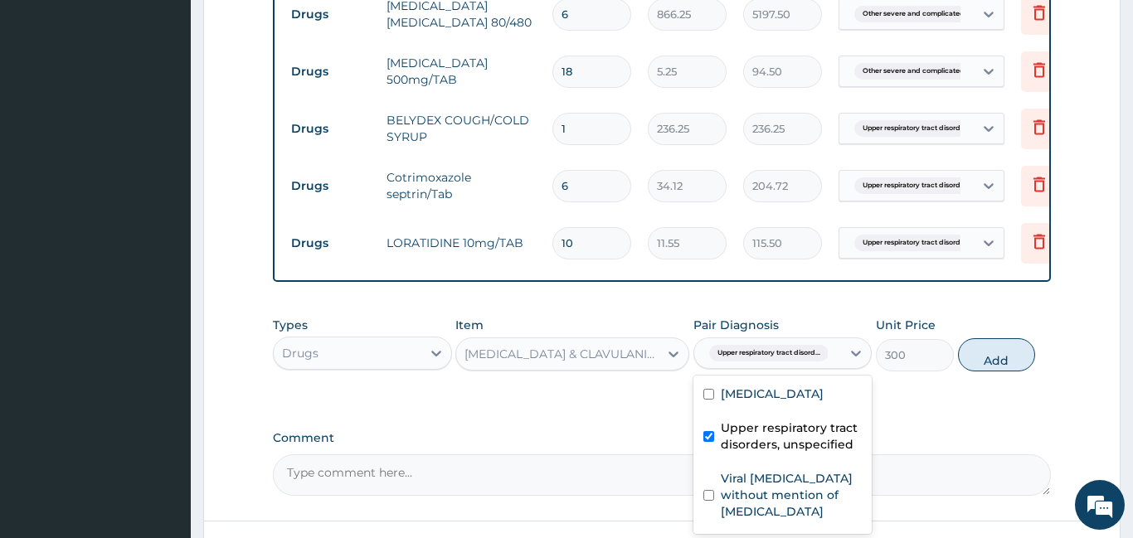
checkbox input "true"
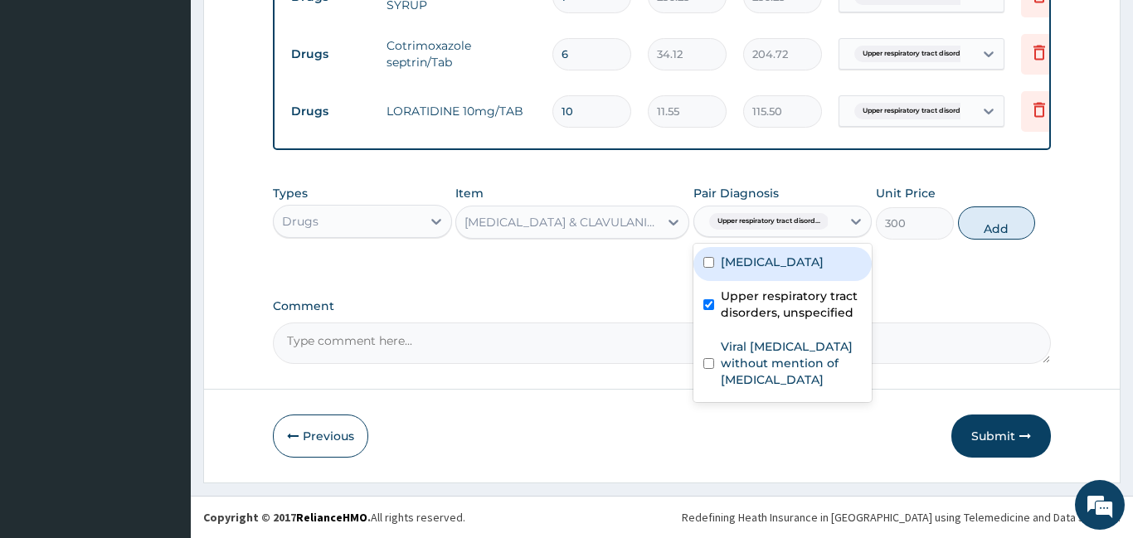
scroll to position [1082, 0]
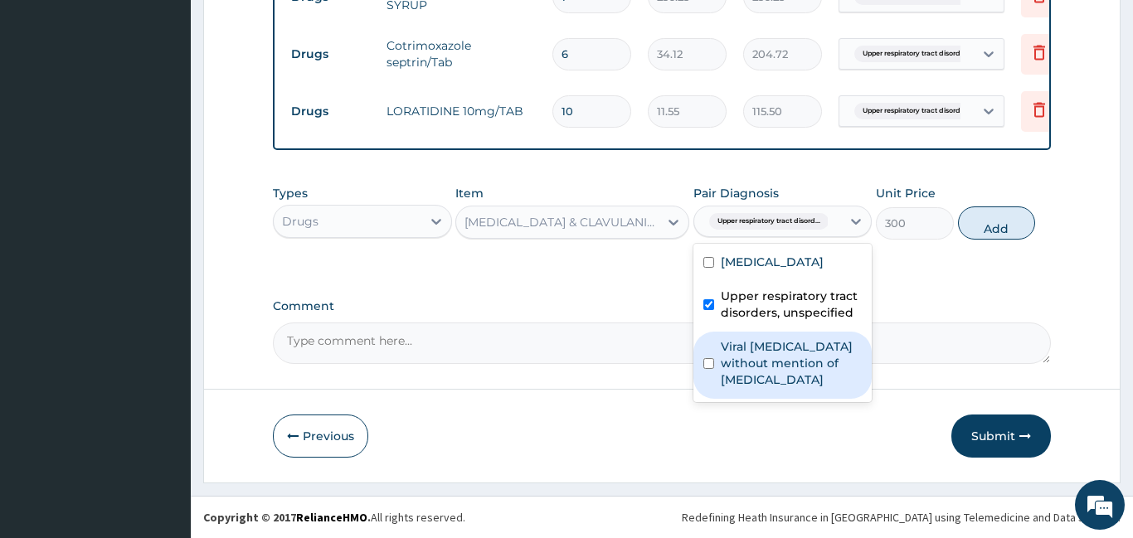
click at [785, 388] on label "Viral sepsis without mention of septic shock" at bounding box center [792, 363] width 142 height 50
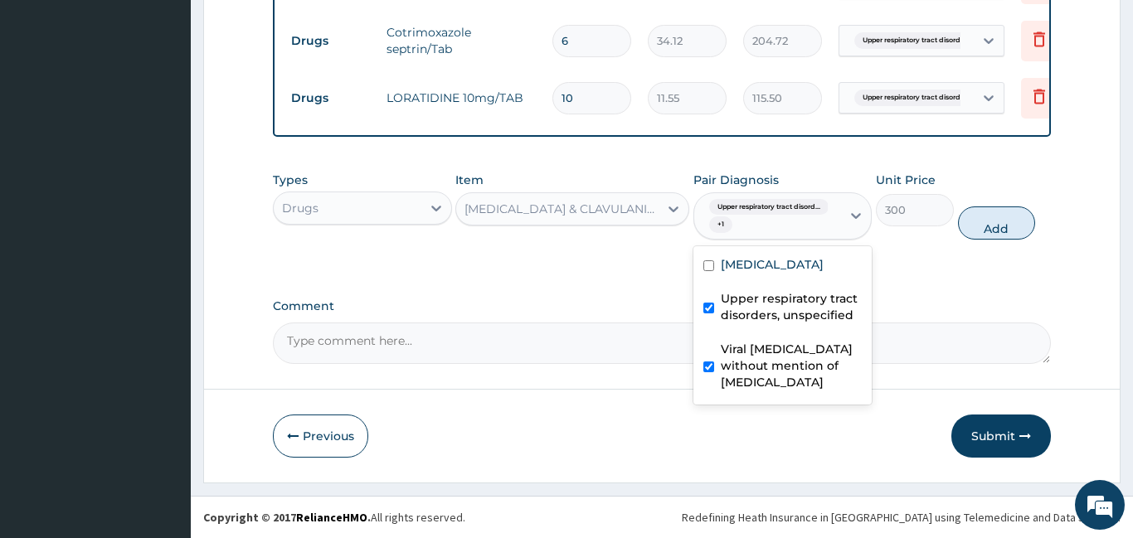
checkbox input "true"
click at [1000, 230] on button "Add" at bounding box center [997, 223] width 78 height 33
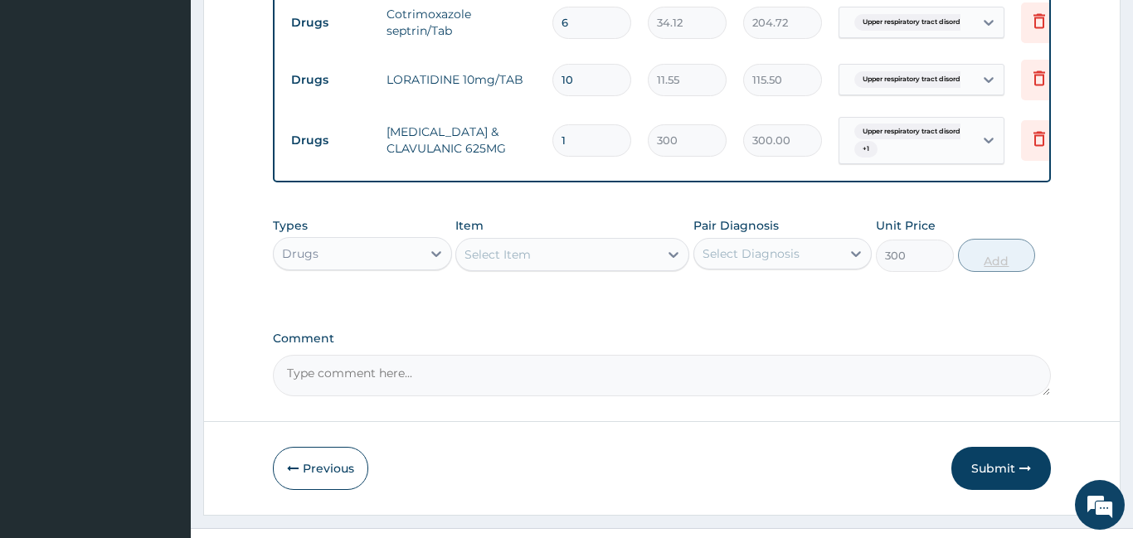
type input "0"
type input "10"
type input "3000.00"
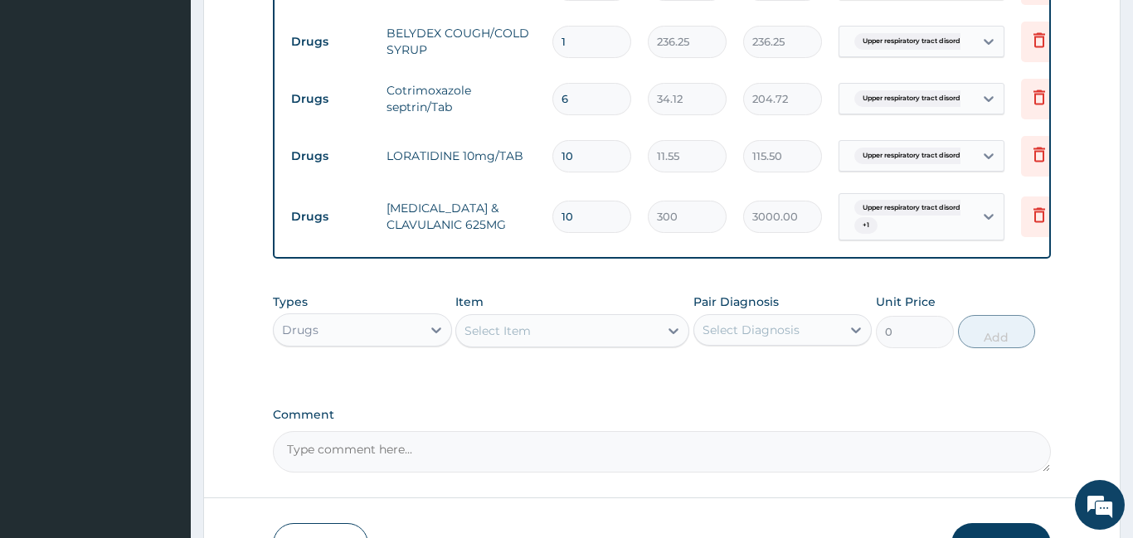
scroll to position [1146, 0]
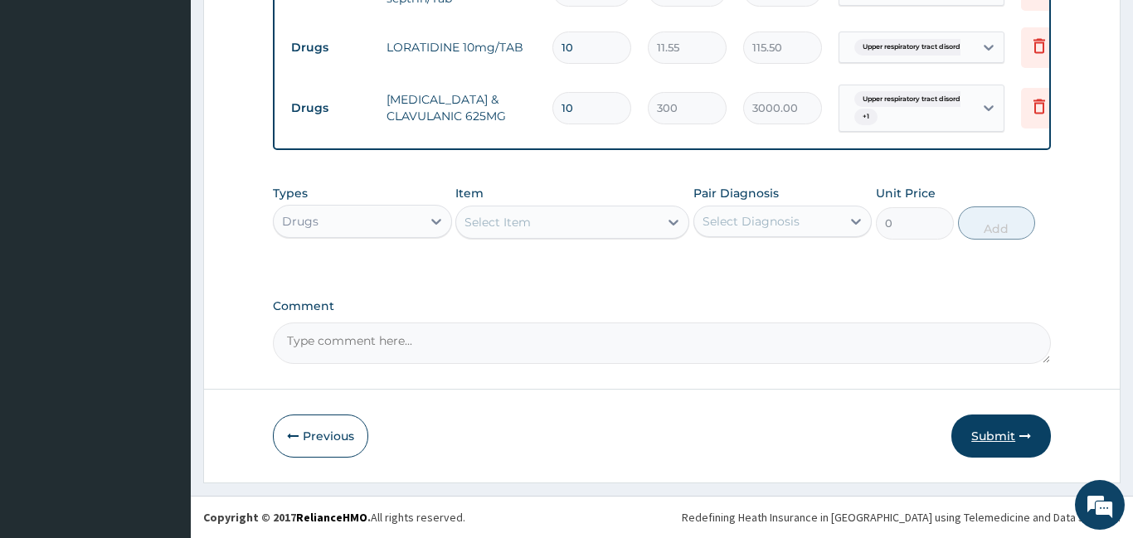
click at [1024, 435] on icon "button" at bounding box center [1025, 436] width 12 height 12
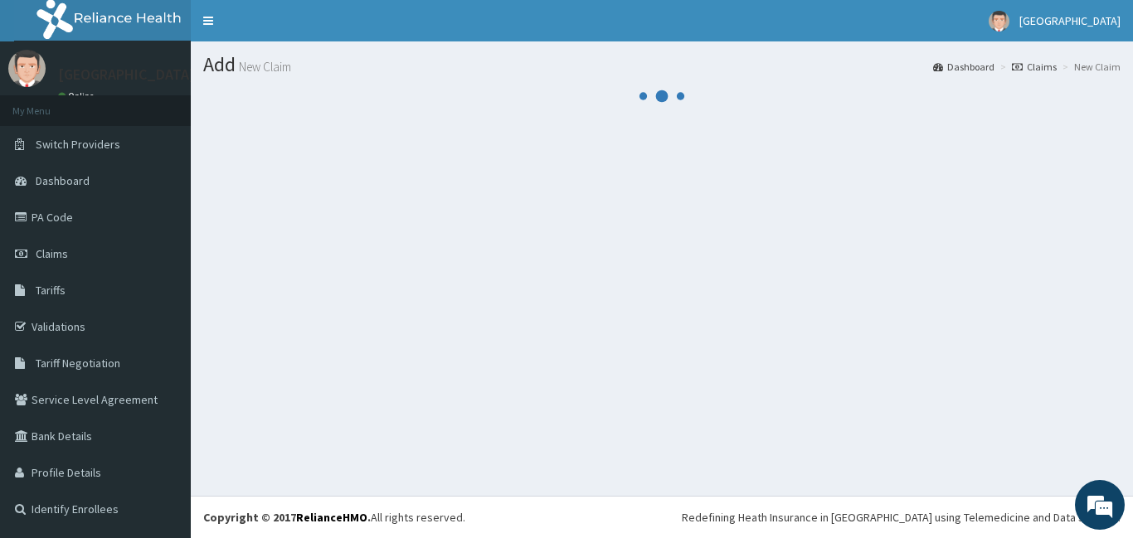
scroll to position [0, 0]
